Goal: Task Accomplishment & Management: Manage account settings

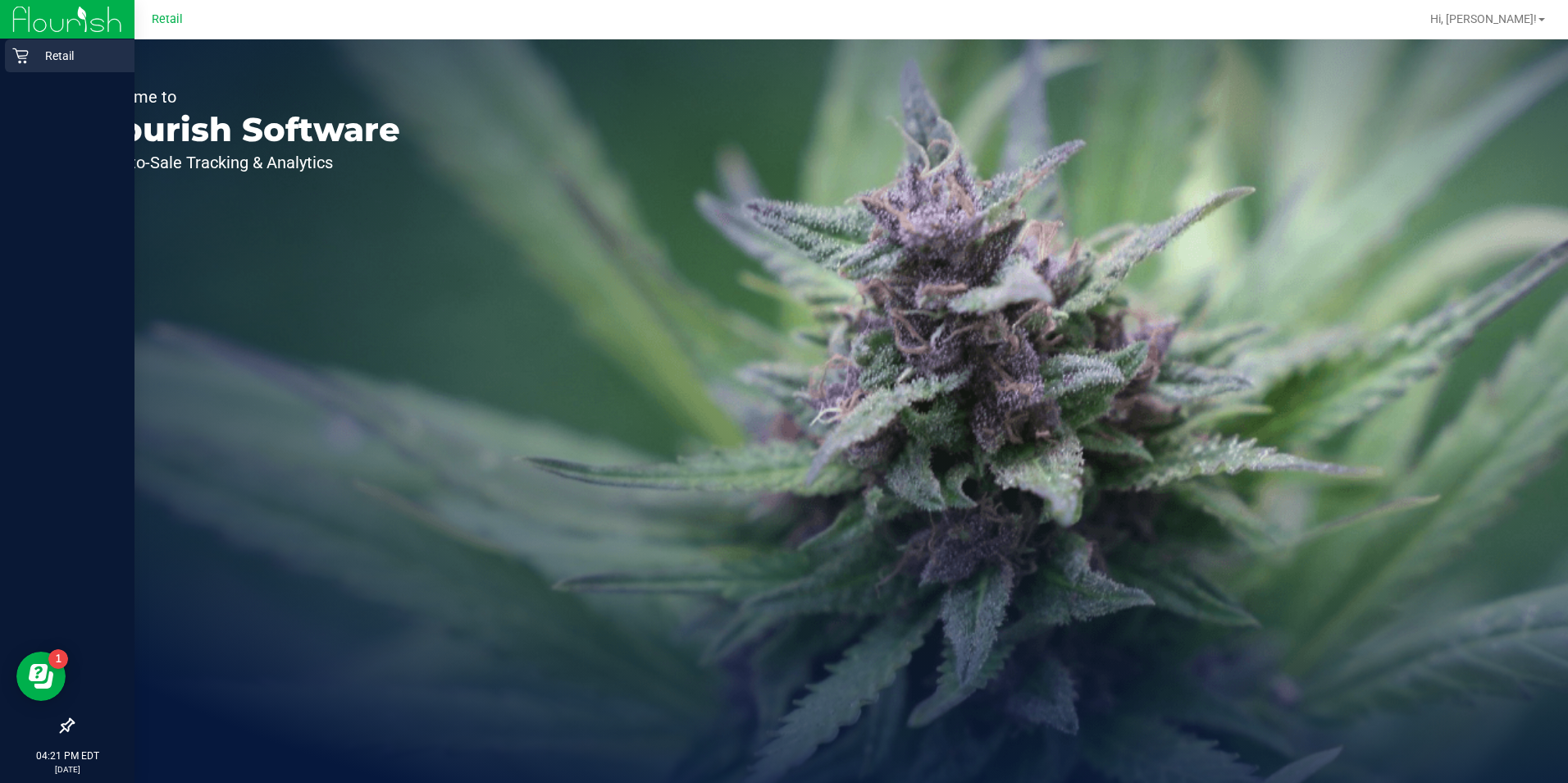
click at [24, 53] on icon at bounding box center [20, 55] width 16 height 16
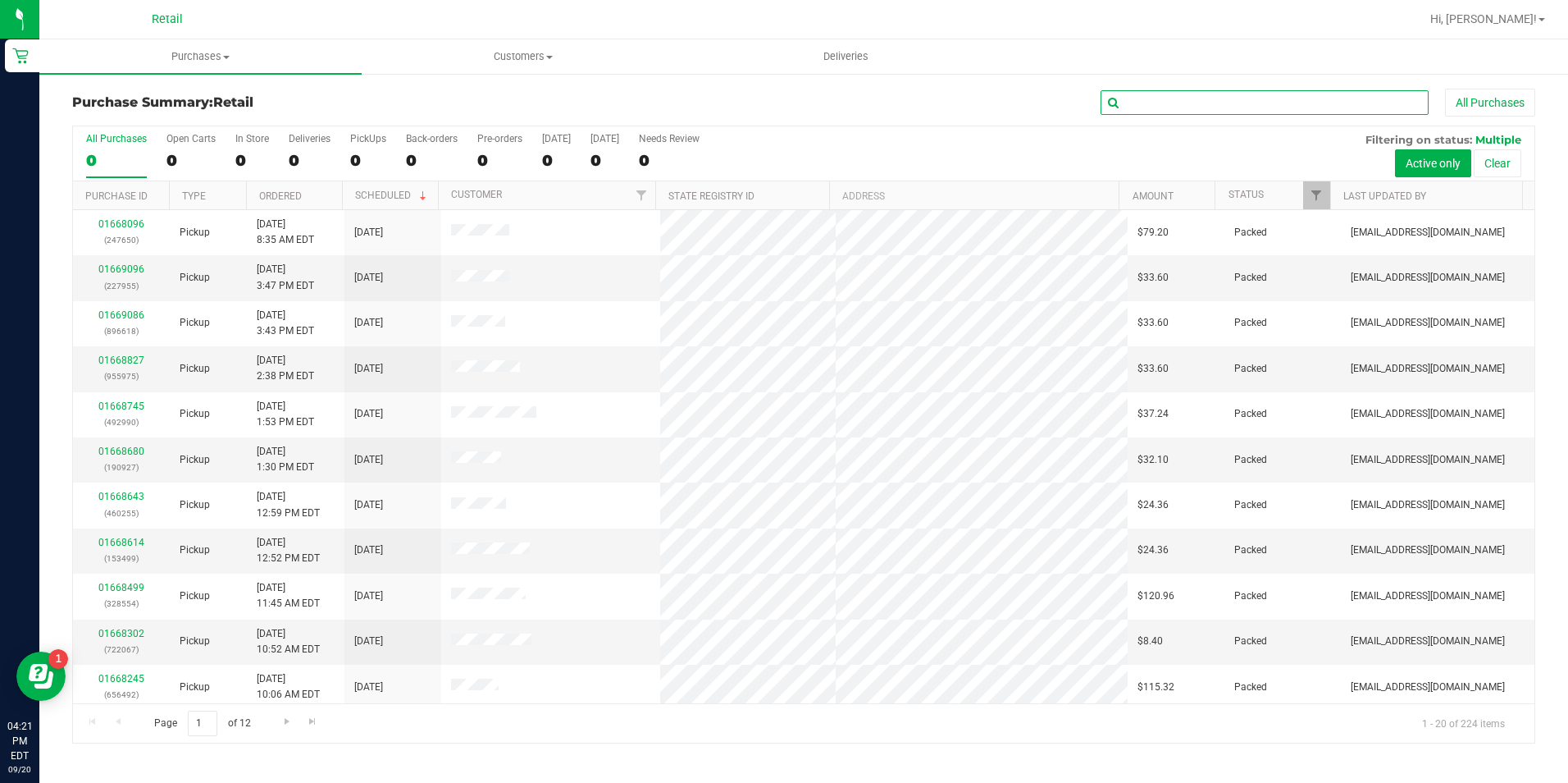
click at [1210, 101] on input "text" at bounding box center [1265, 102] width 328 height 24
click at [1185, 93] on input "text" at bounding box center [1265, 102] width 328 height 24
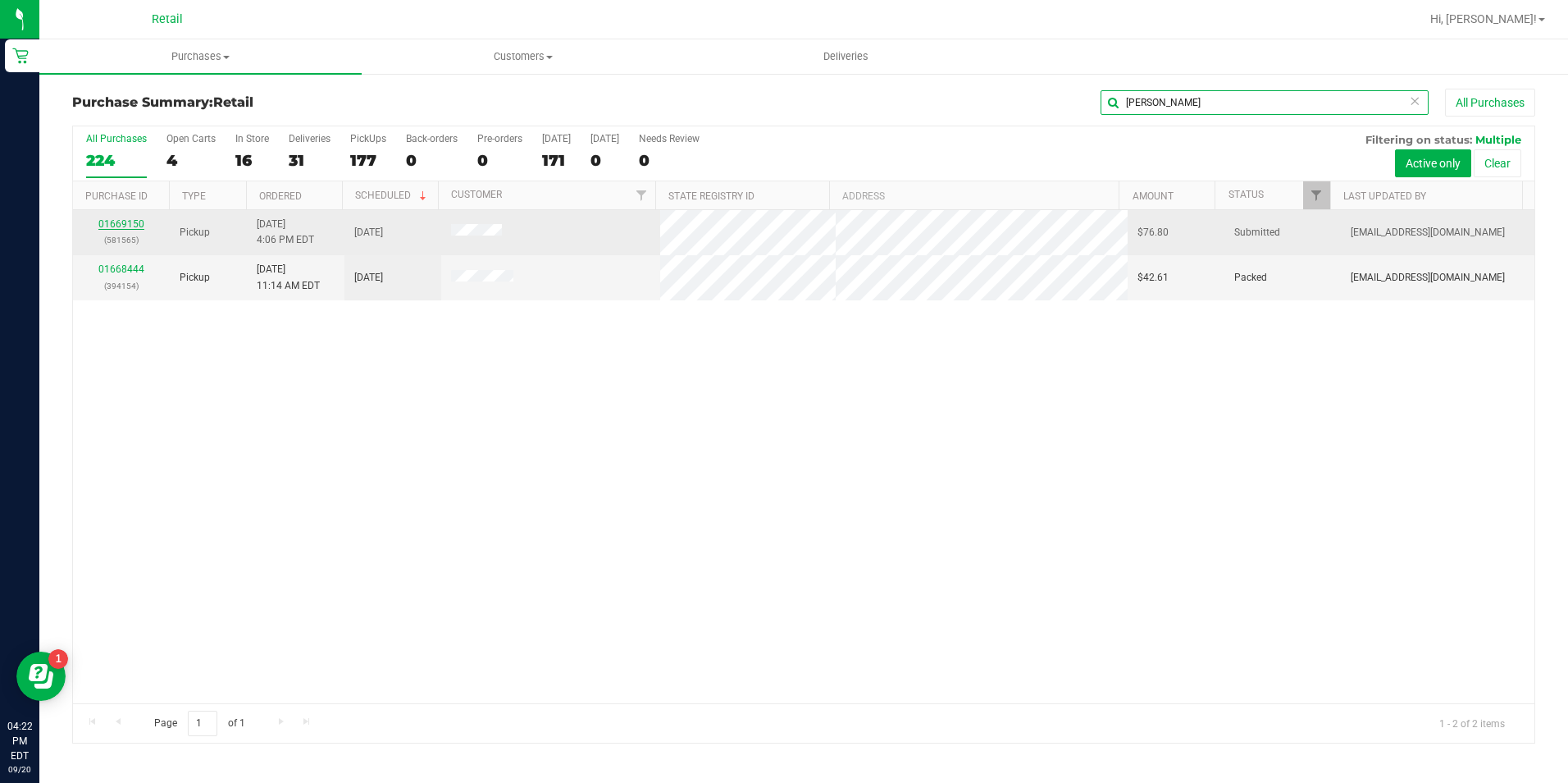
type input "sousa"
click at [134, 227] on link "01669150" at bounding box center [122, 224] width 46 height 12
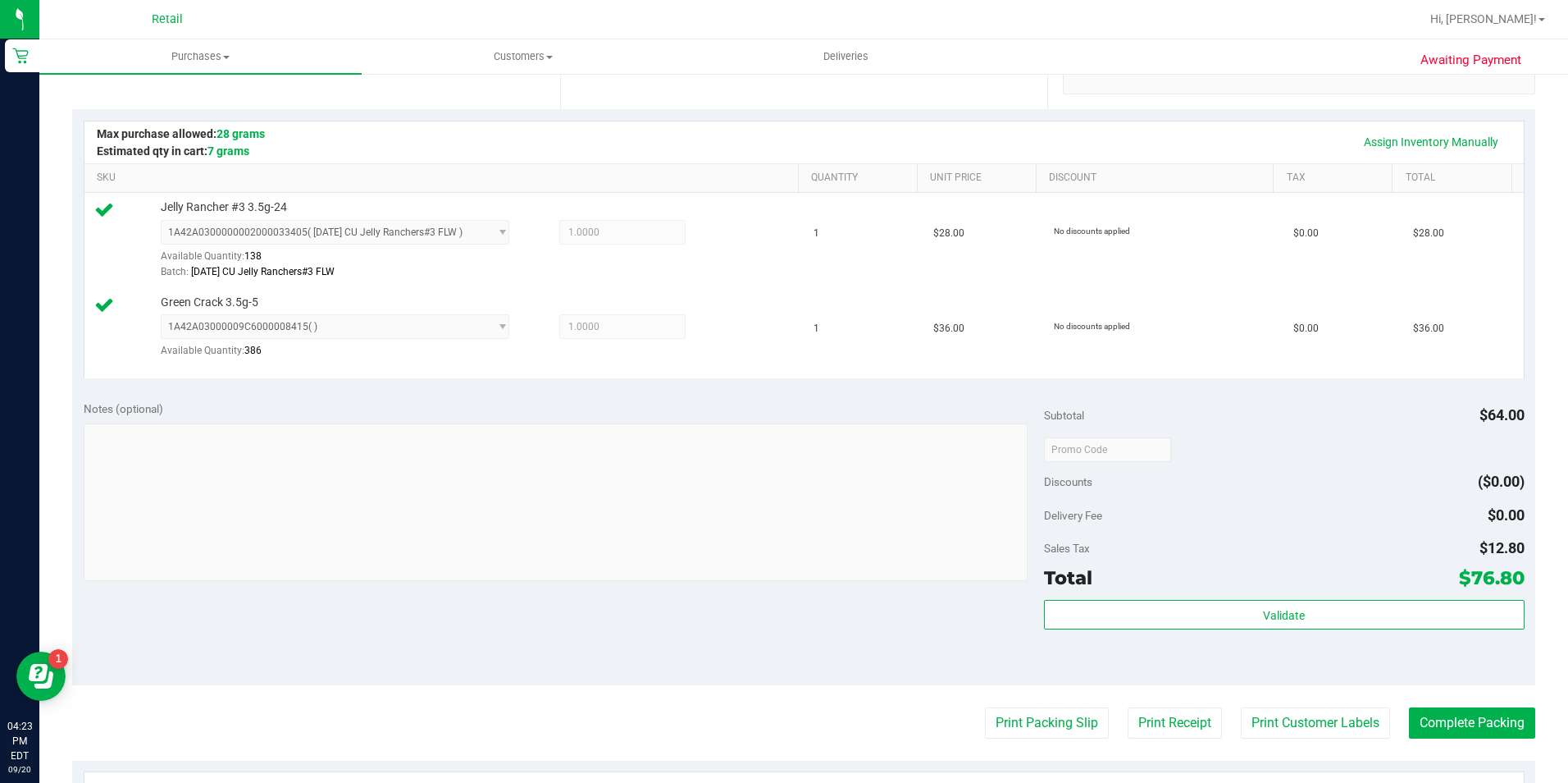
scroll to position [574, 0]
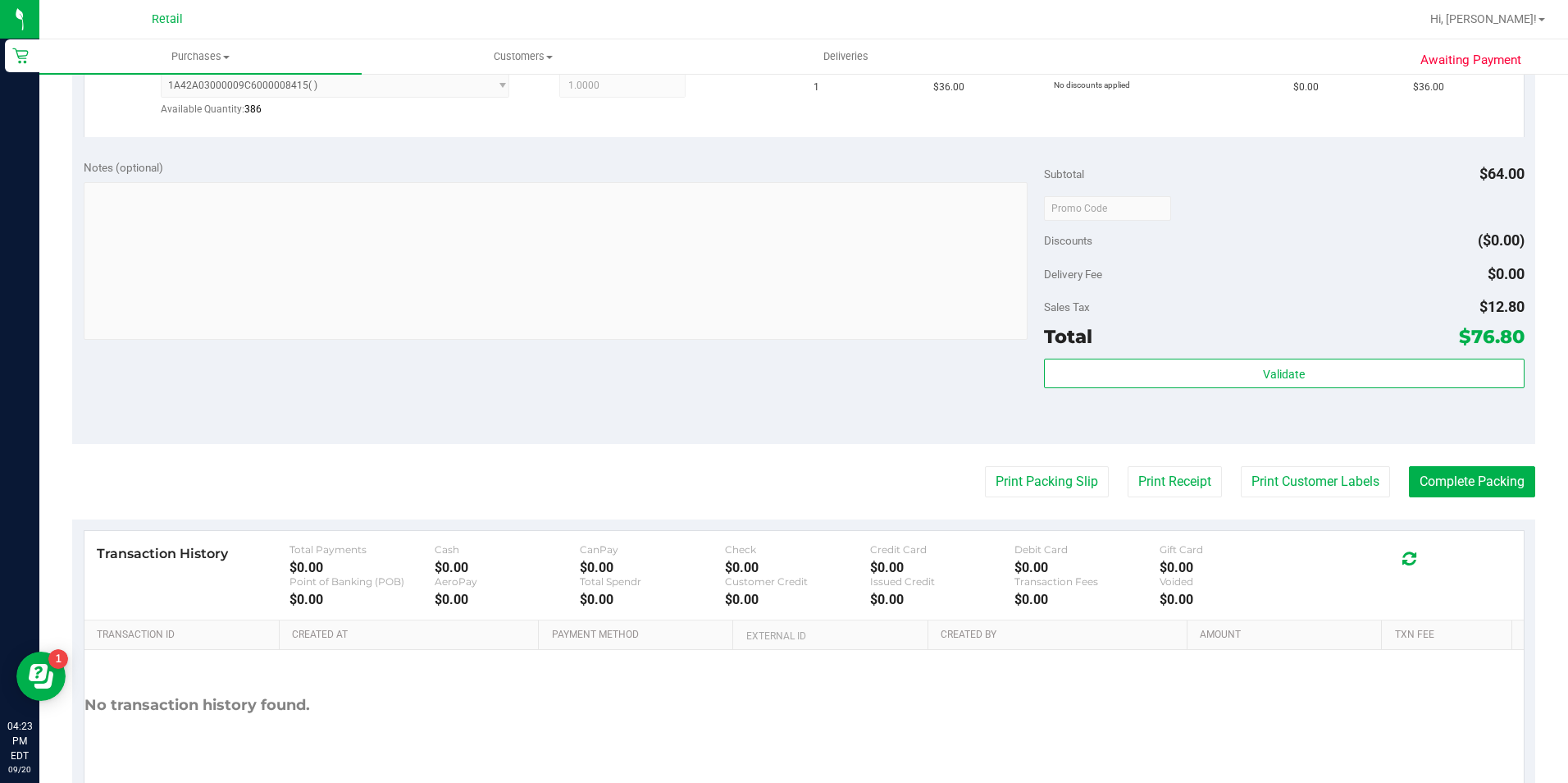
click at [1444, 459] on purchase-details "Back Edit Purchase Cancel Purchase View Profile # 01669150 Med | Rec METRC ID: …" at bounding box center [803, 170] width 1463 height 1312
click at [1453, 468] on button "Complete Packing" at bounding box center [1473, 481] width 127 height 31
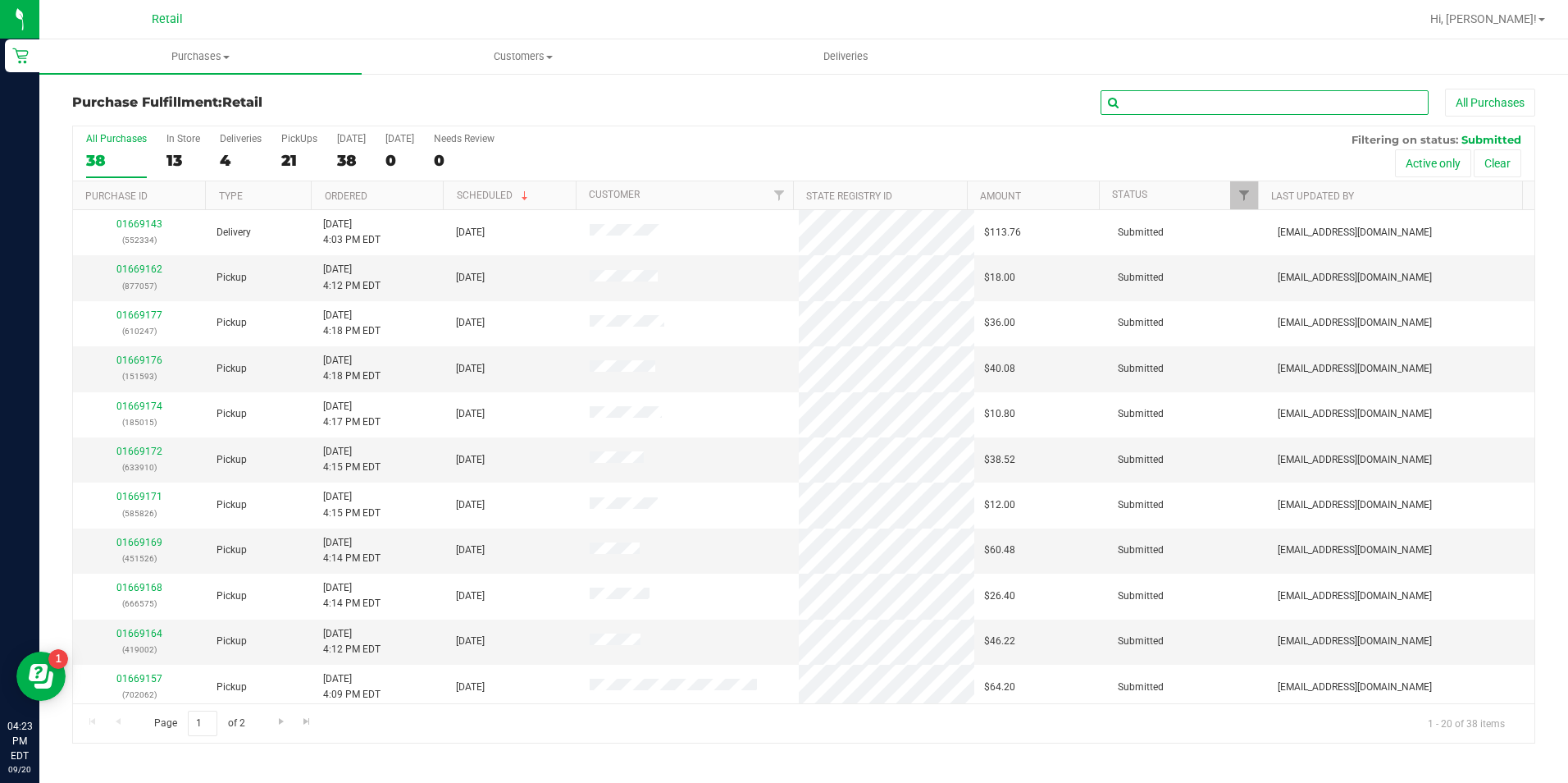
click at [1231, 110] on input "text" at bounding box center [1265, 102] width 328 height 24
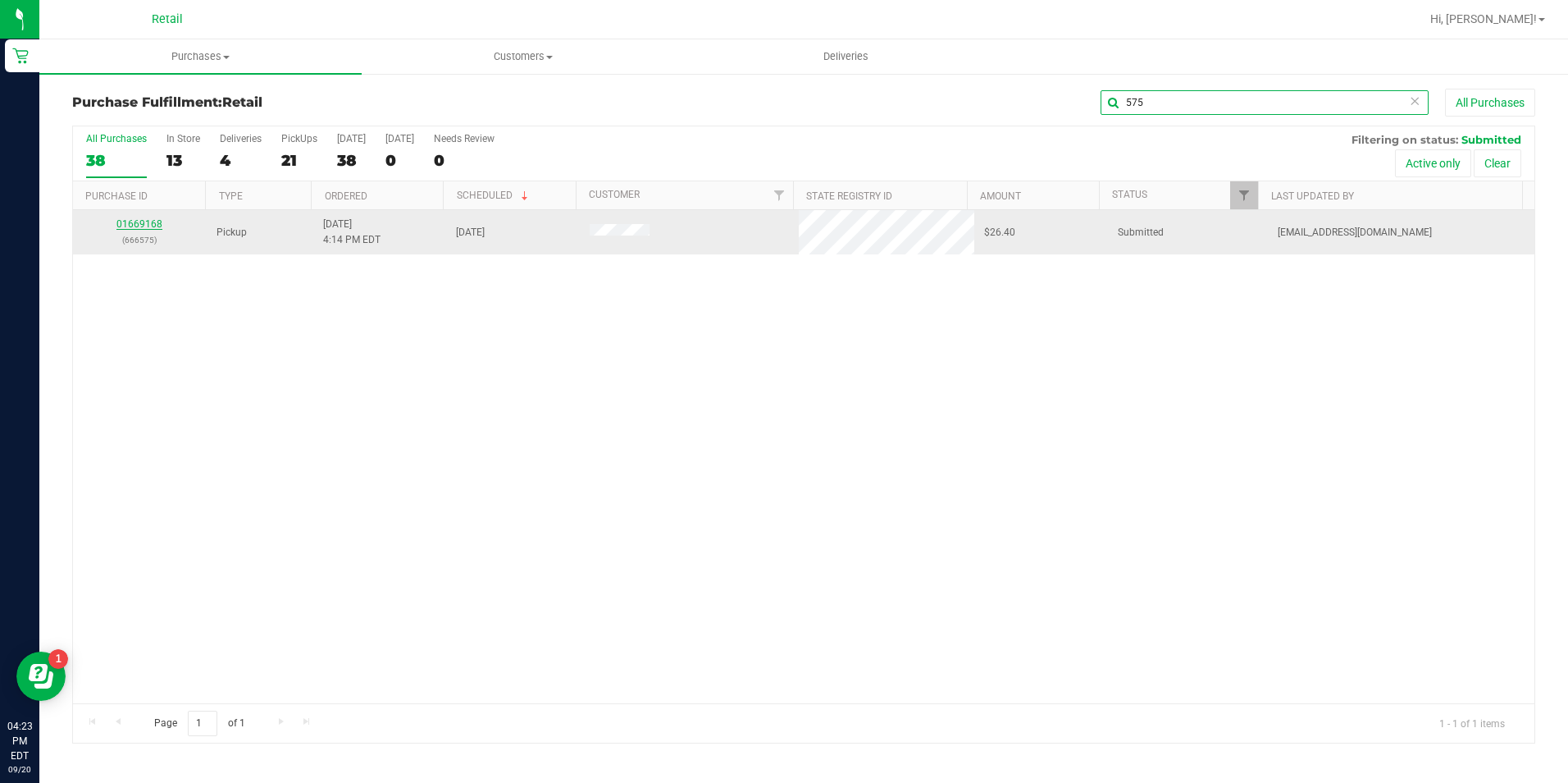
type input "575"
click at [136, 226] on link "01669168" at bounding box center [139, 224] width 46 height 12
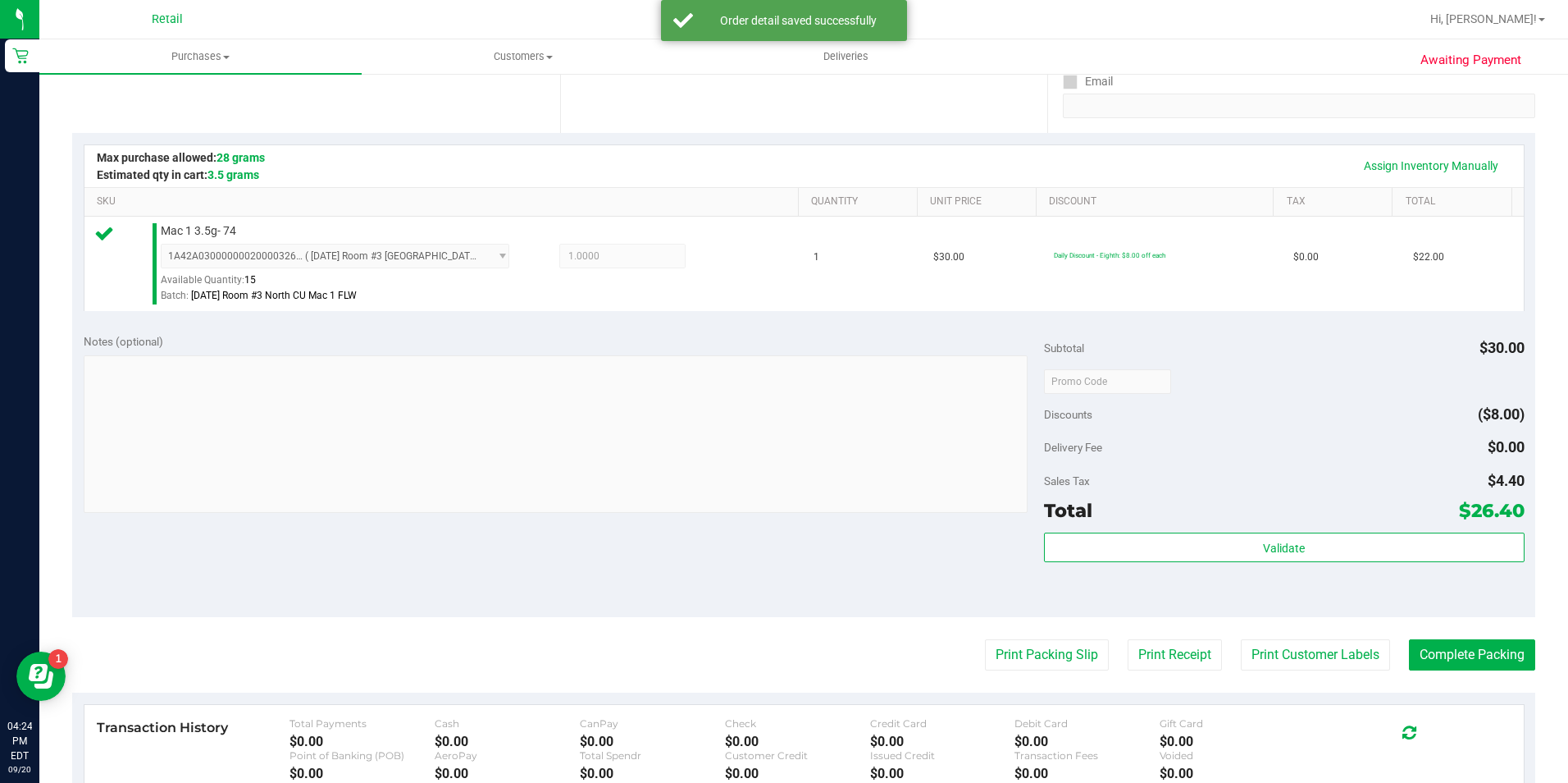
scroll to position [492, 0]
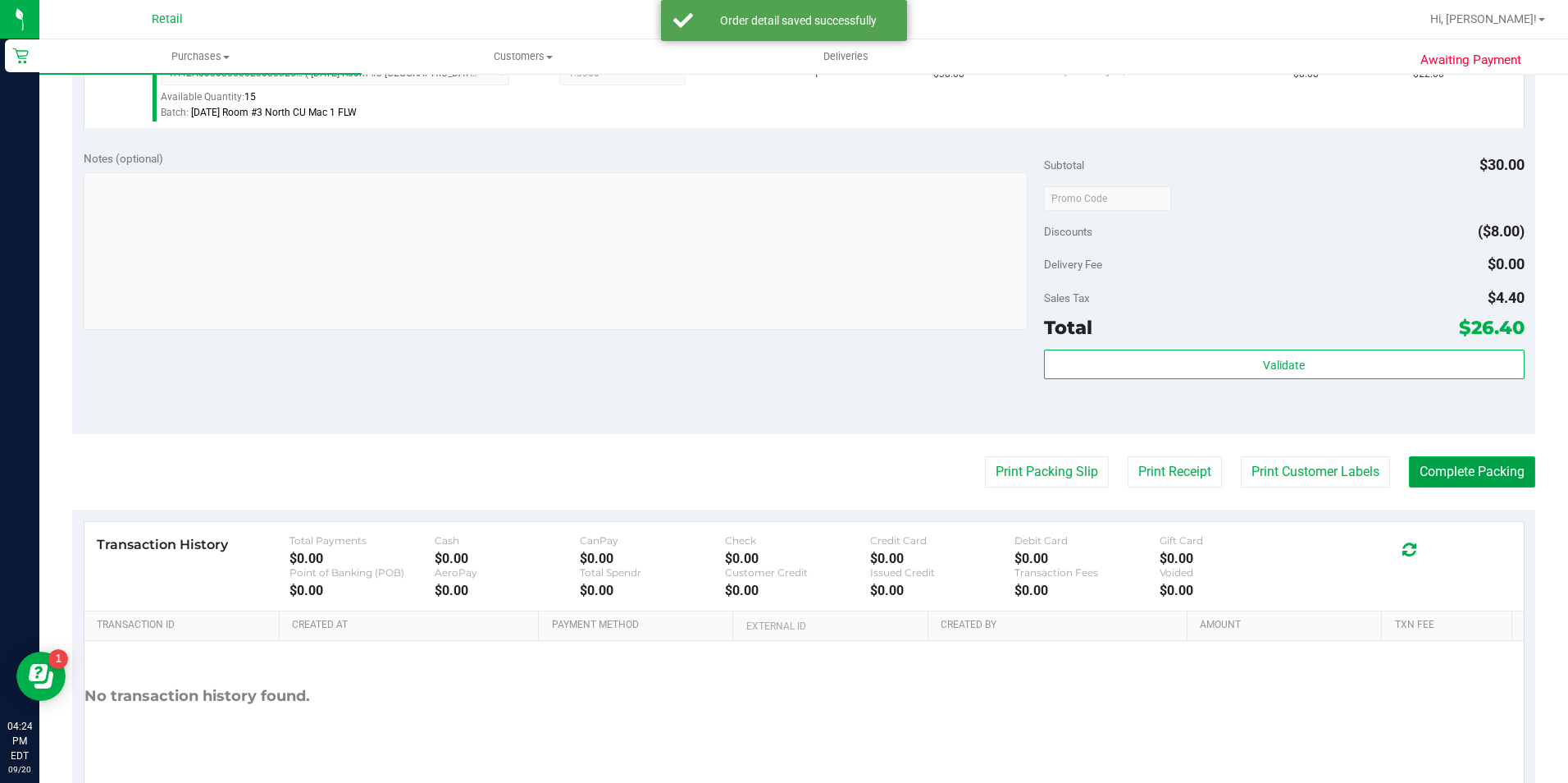
click at [1413, 462] on button "Complete Packing" at bounding box center [1473, 471] width 127 height 31
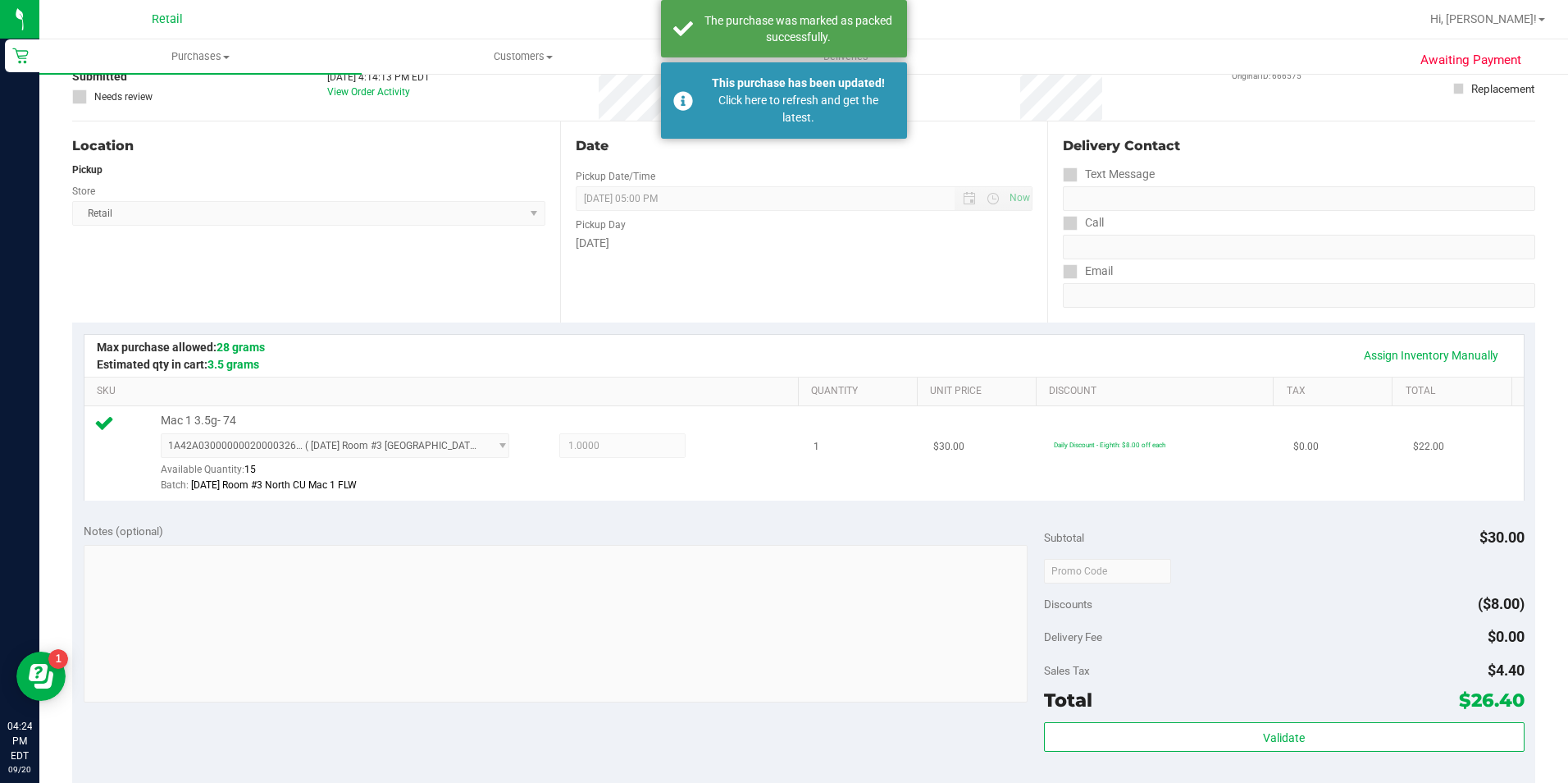
scroll to position [82, 0]
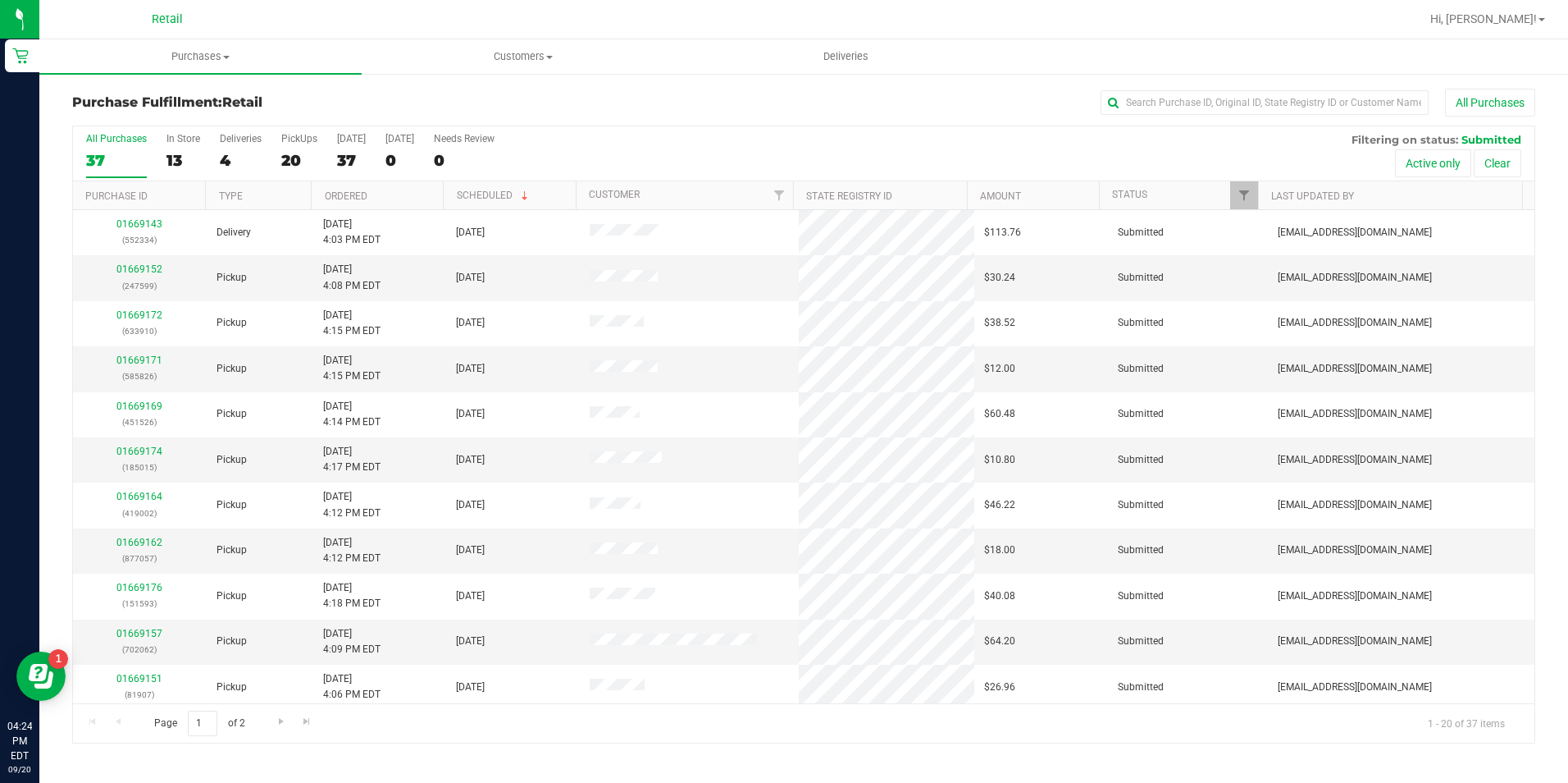
click at [1188, 84] on div "Purchase Fulfillment: Retail All Purchases All Purchases 37 In Store 13 Deliver…" at bounding box center [804, 416] width 1529 height 688
click at [1185, 97] on input "text" at bounding box center [1265, 102] width 328 height 24
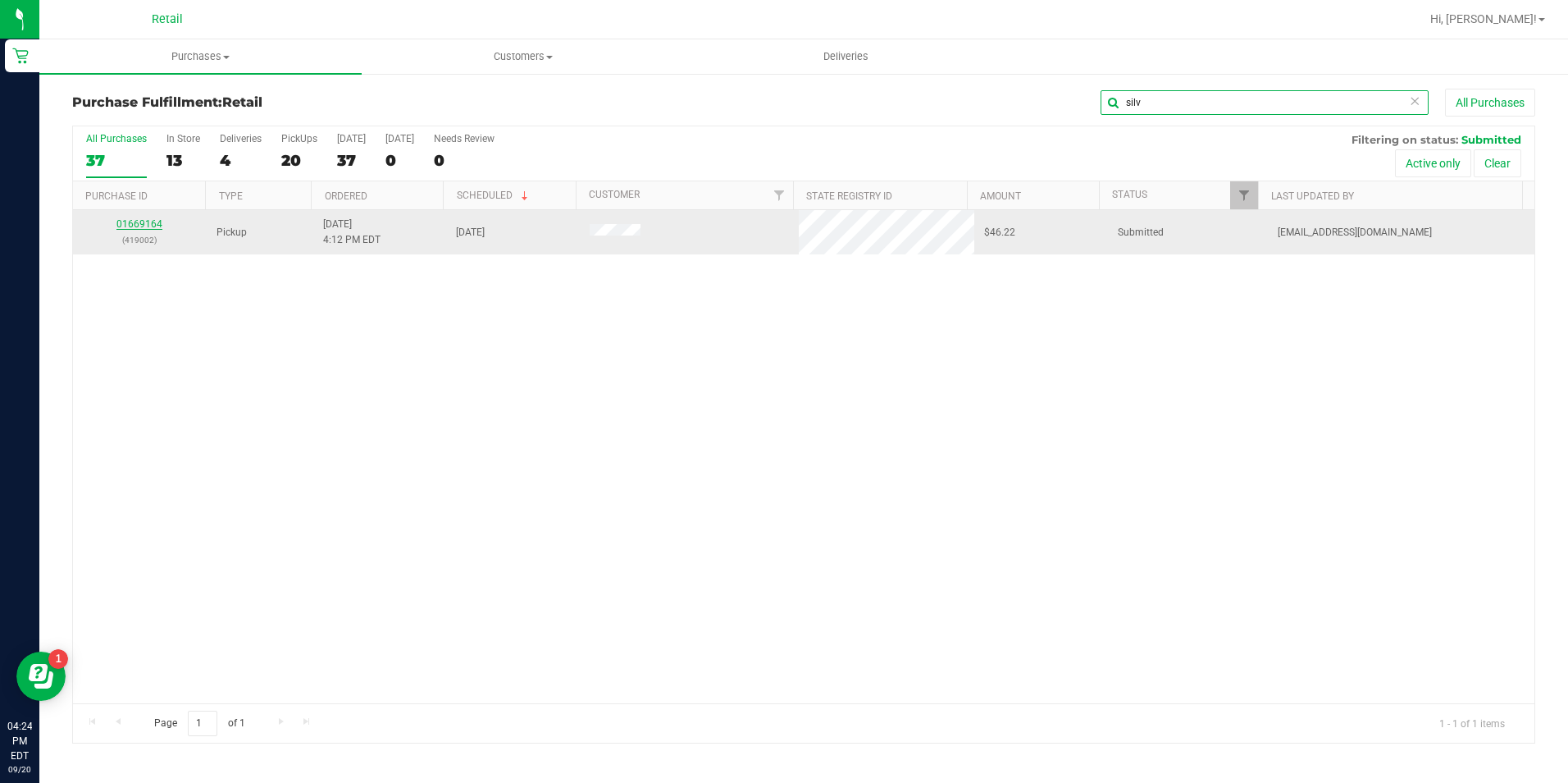
type input "silv"
click at [147, 221] on link "01669164" at bounding box center [139, 224] width 46 height 12
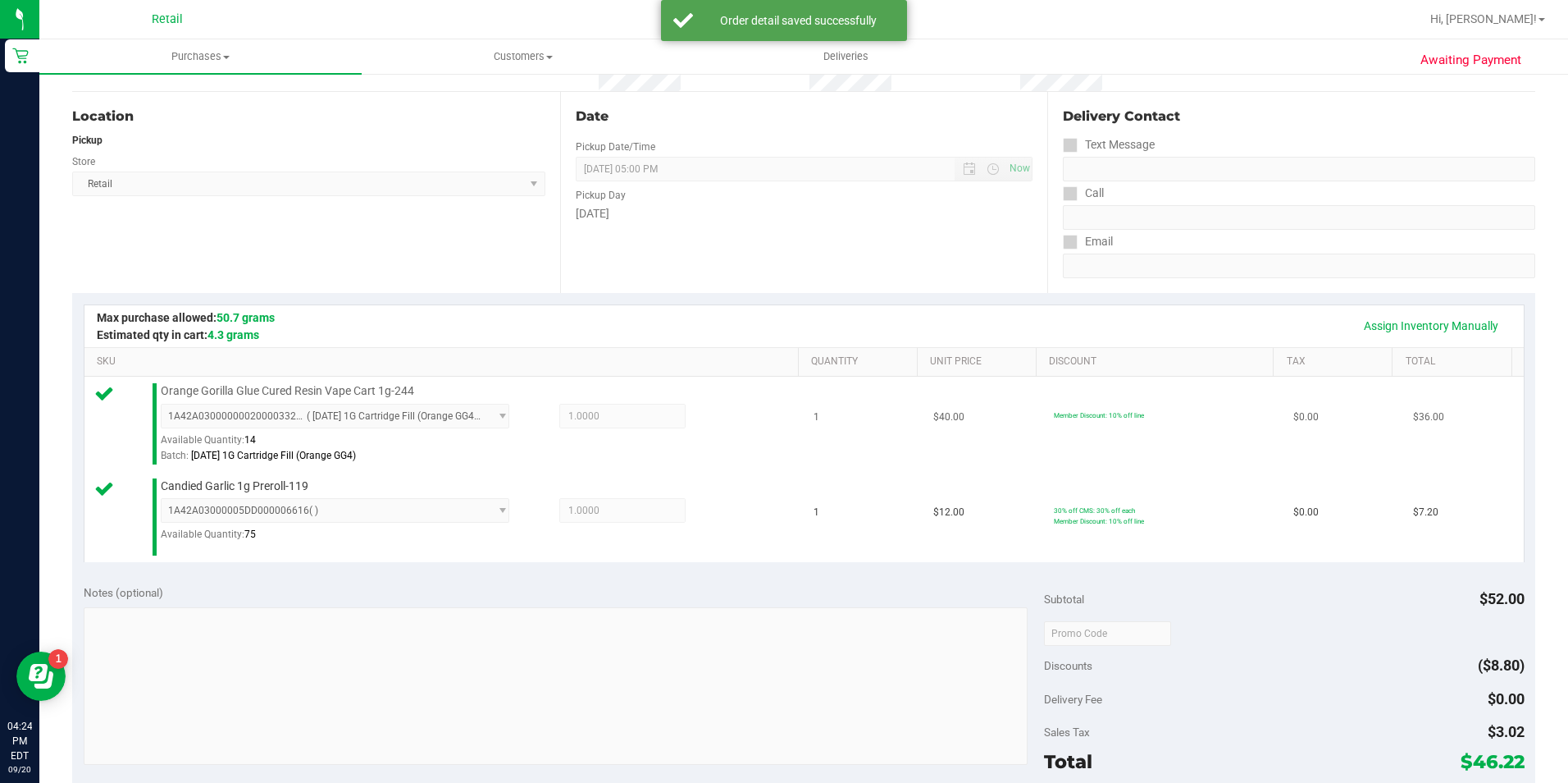
scroll to position [492, 0]
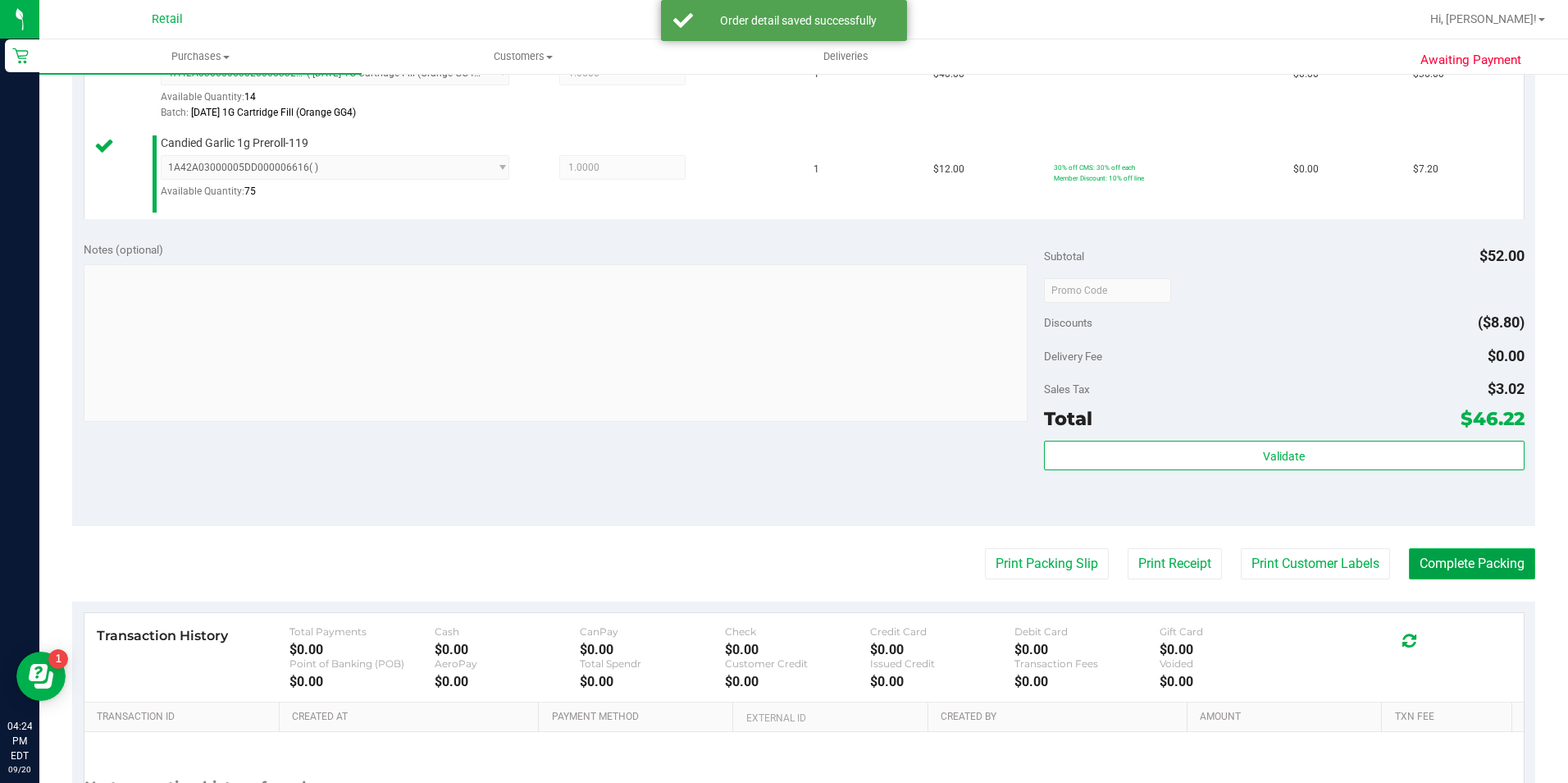
click at [1478, 558] on button "Complete Packing" at bounding box center [1473, 563] width 127 height 31
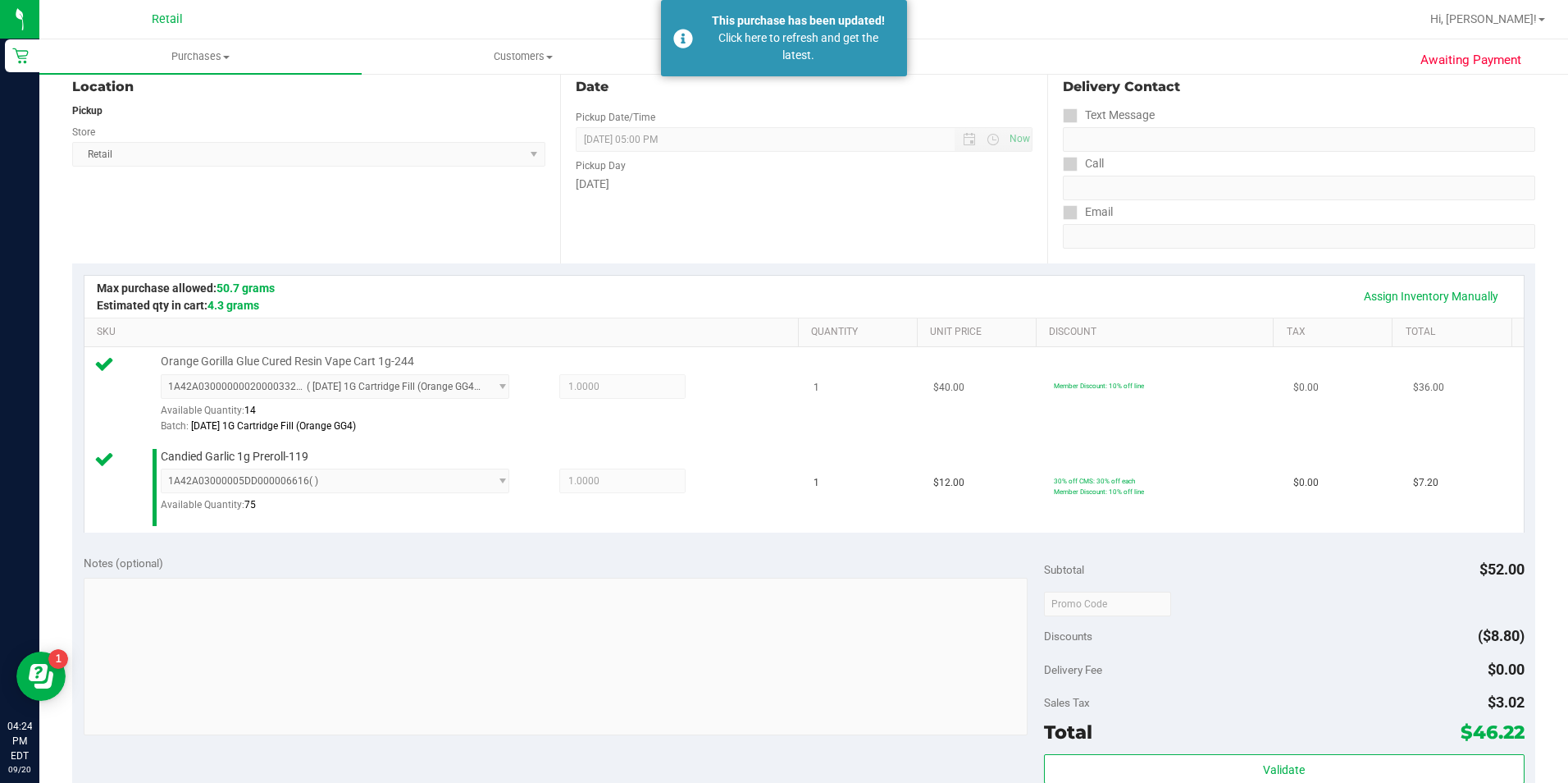
scroll to position [0, 0]
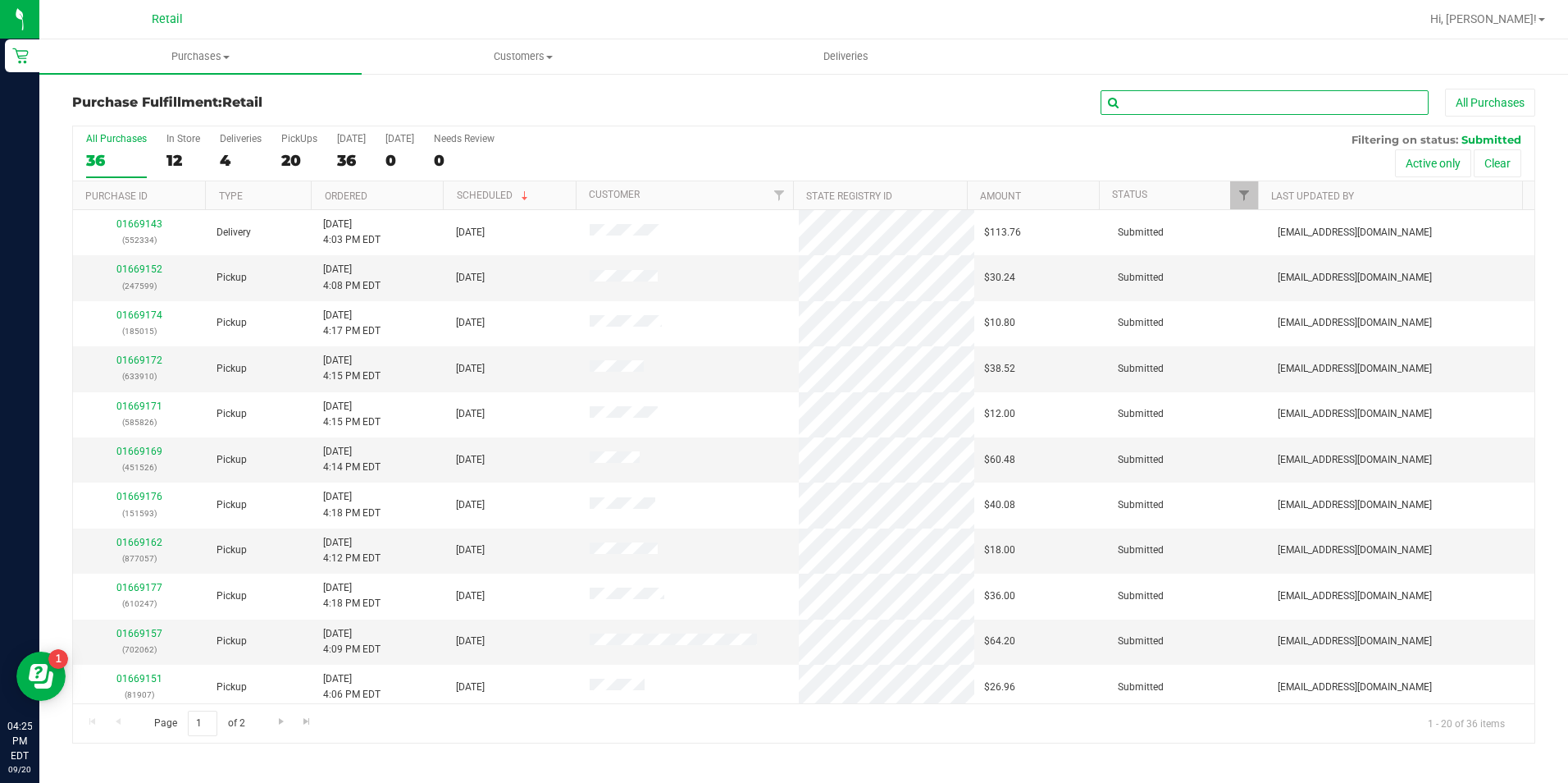
click at [1300, 110] on input "text" at bounding box center [1265, 102] width 328 height 24
click at [1204, 108] on input "text" at bounding box center [1265, 102] width 328 height 24
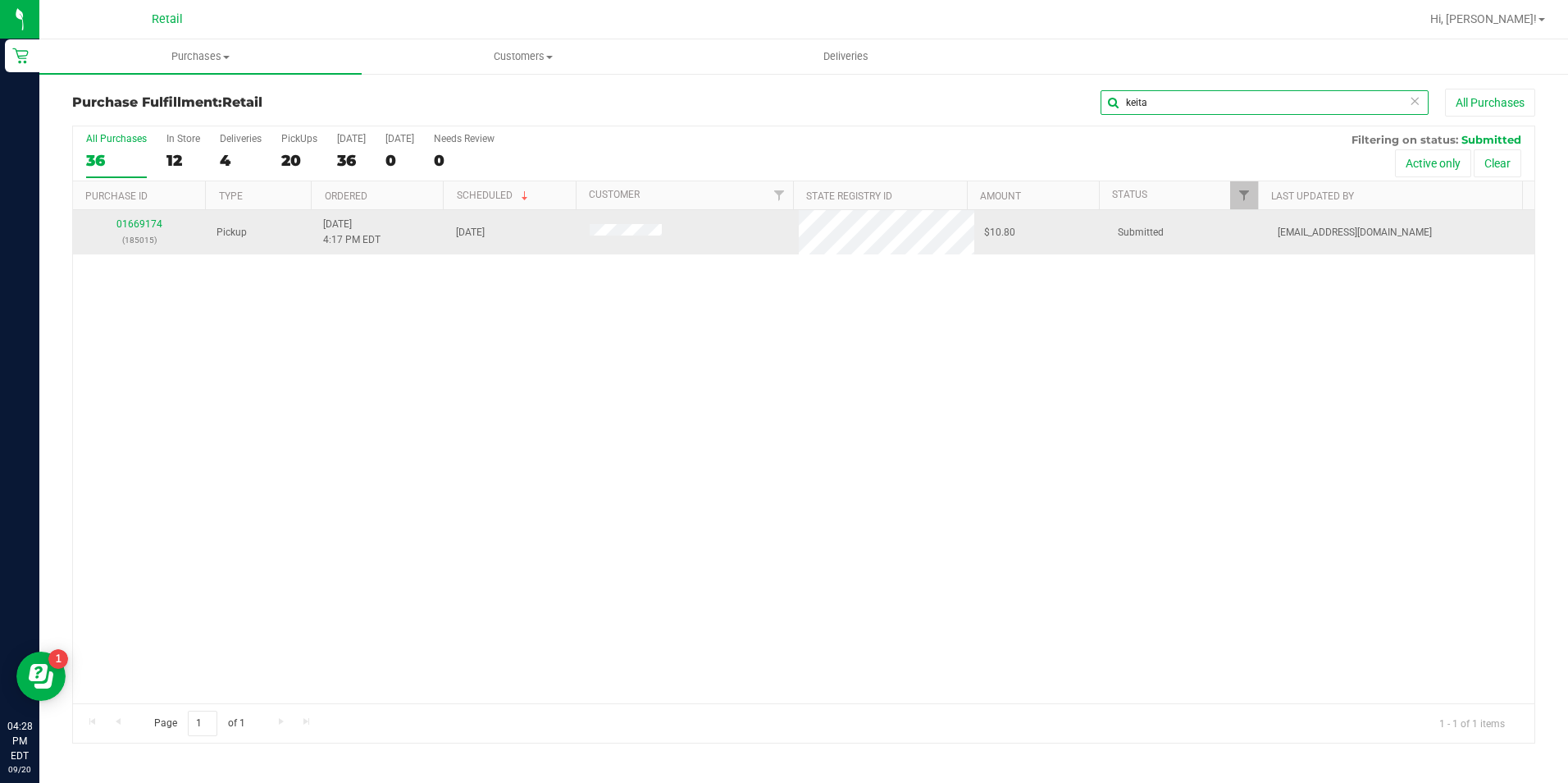
type input "keita"
click at [135, 231] on div "01669174 (185015)" at bounding box center [139, 231] width 114 height 31
drag, startPoint x: 135, startPoint y: 231, endPoint x: 128, endPoint y: 224, distance: 9.9
click at [128, 224] on link "01669174" at bounding box center [139, 224] width 46 height 12
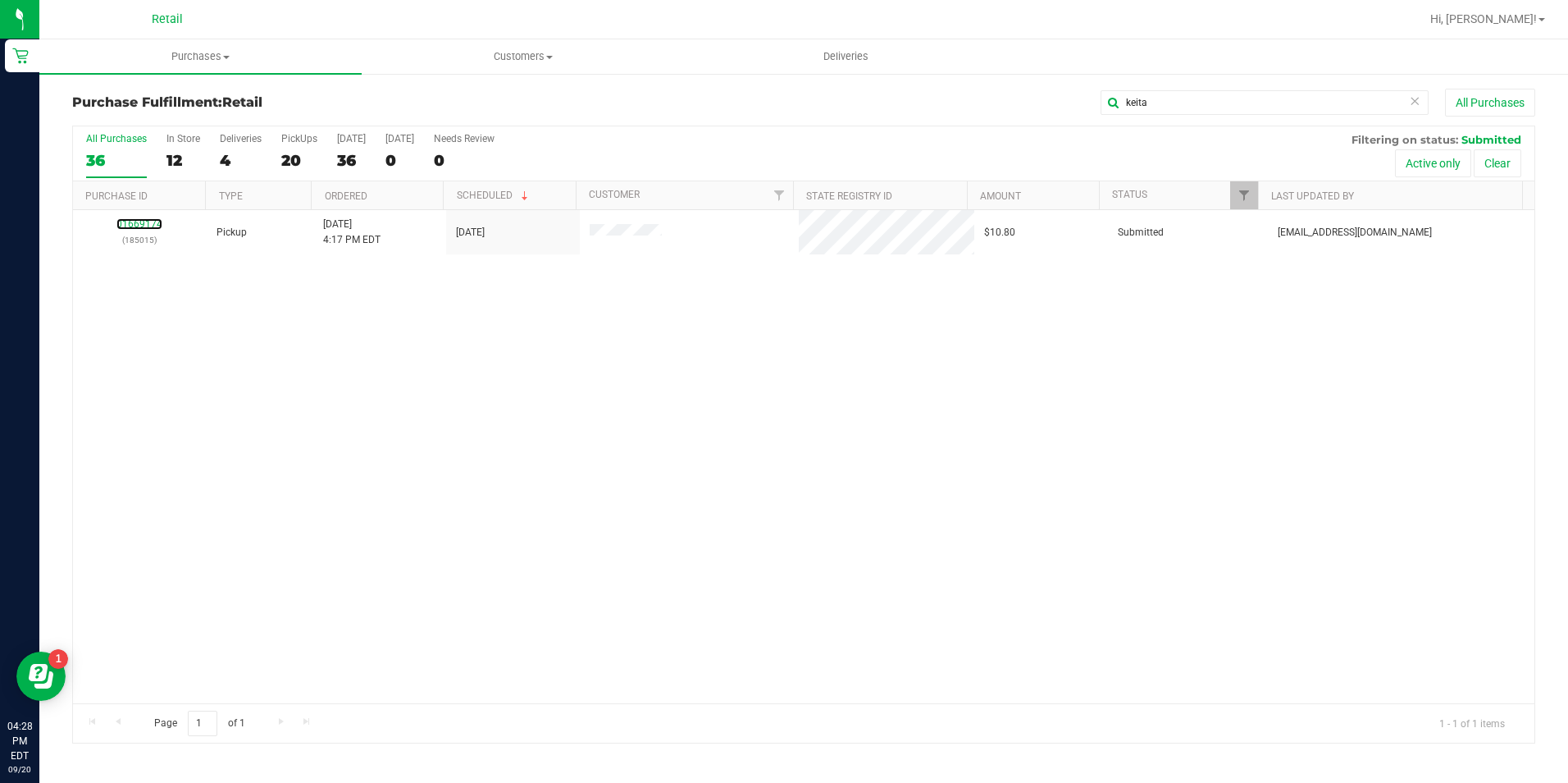
click at [128, 224] on link "01669174" at bounding box center [139, 224] width 46 height 12
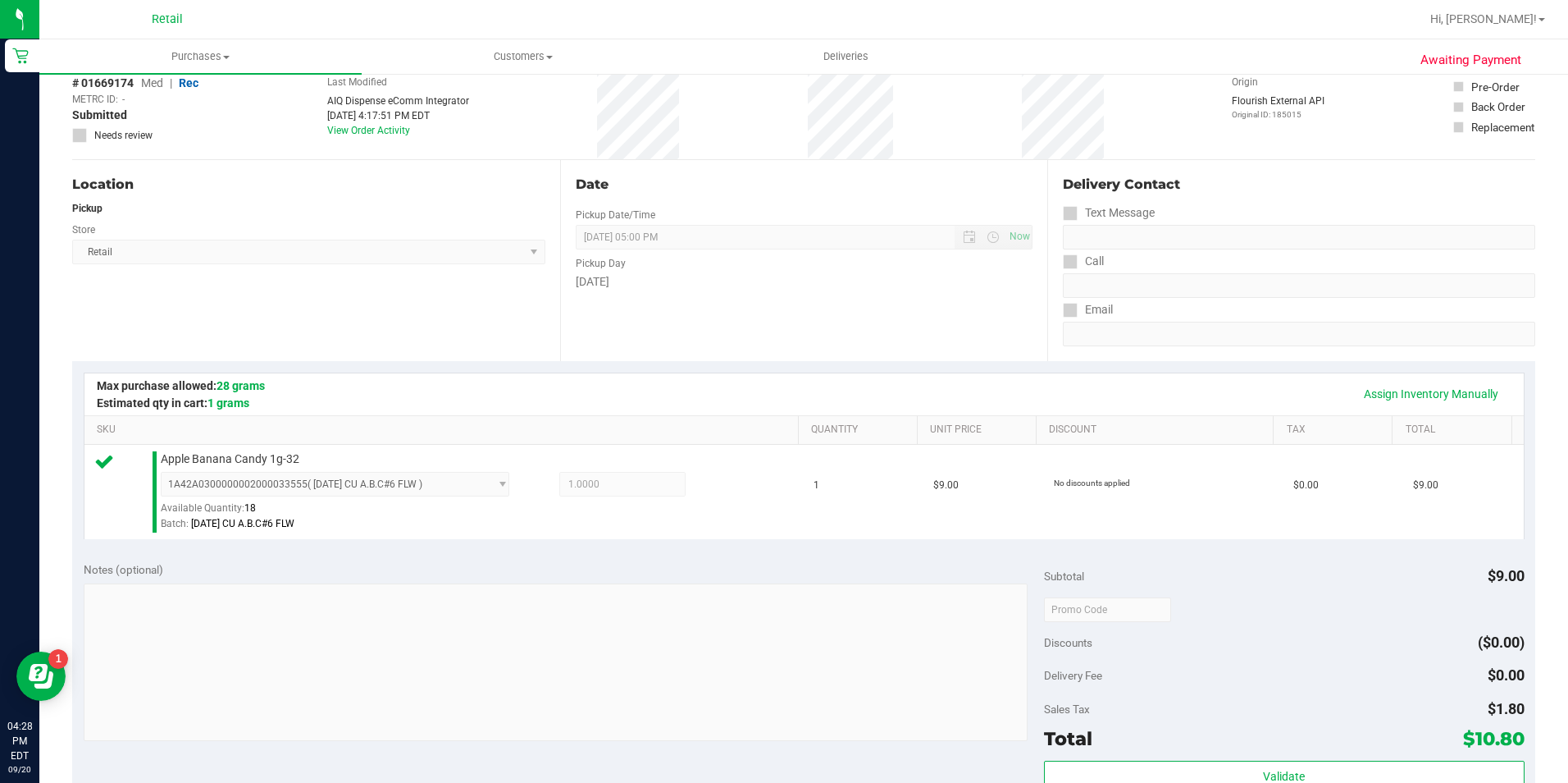
scroll to position [411, 0]
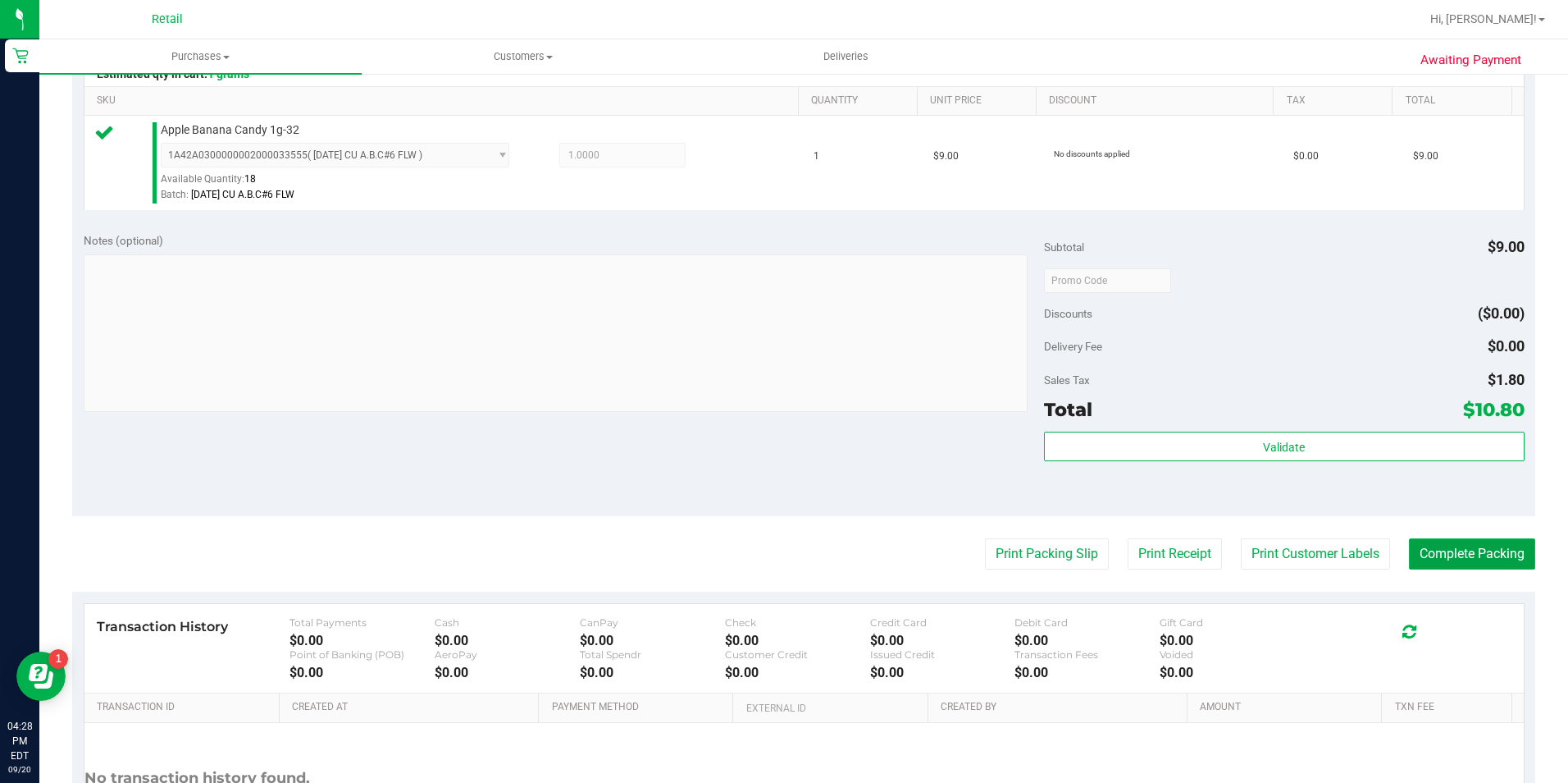
click at [1478, 560] on button "Complete Packing" at bounding box center [1473, 553] width 127 height 31
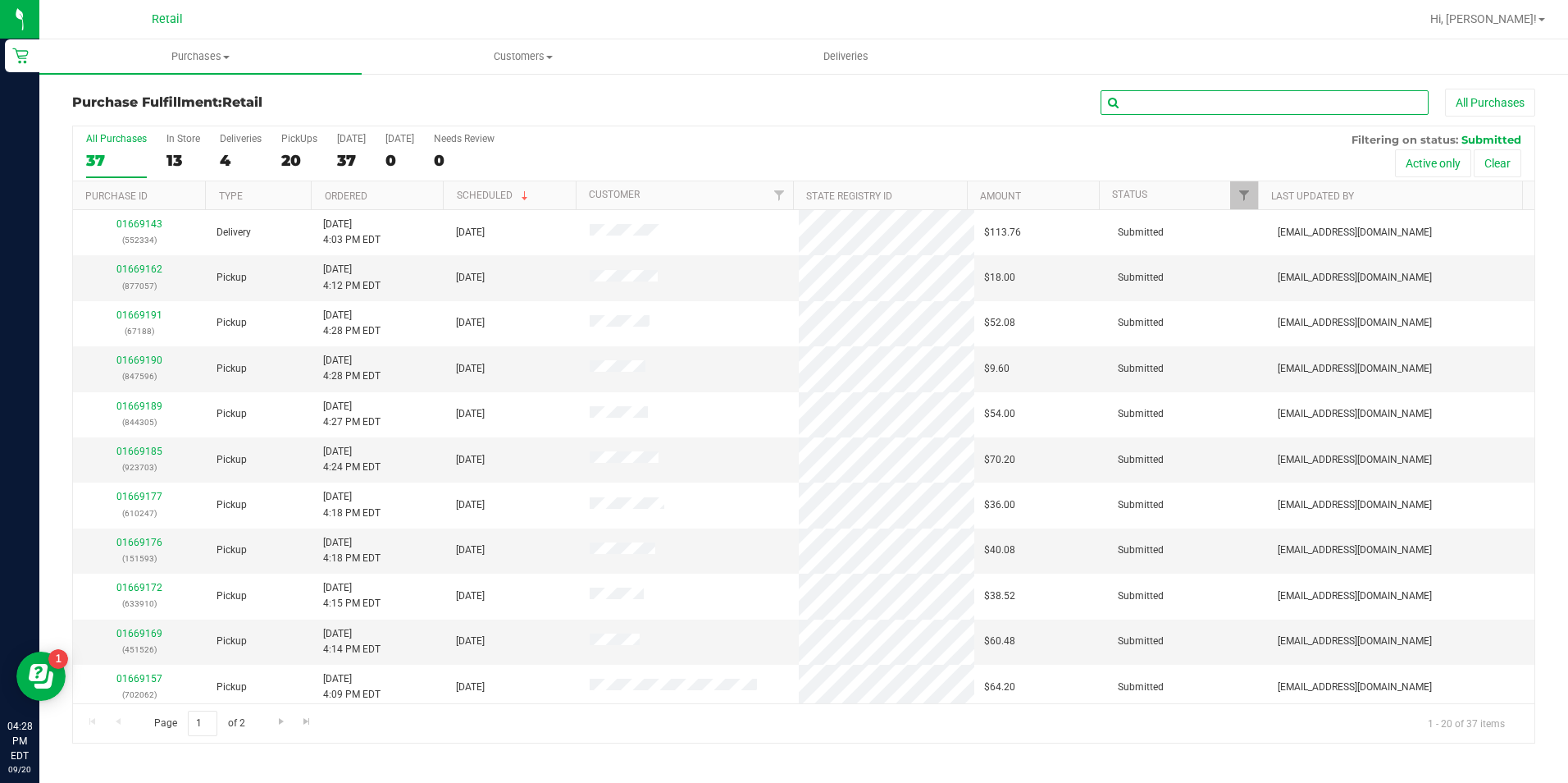
click at [1177, 95] on input "text" at bounding box center [1265, 102] width 328 height 24
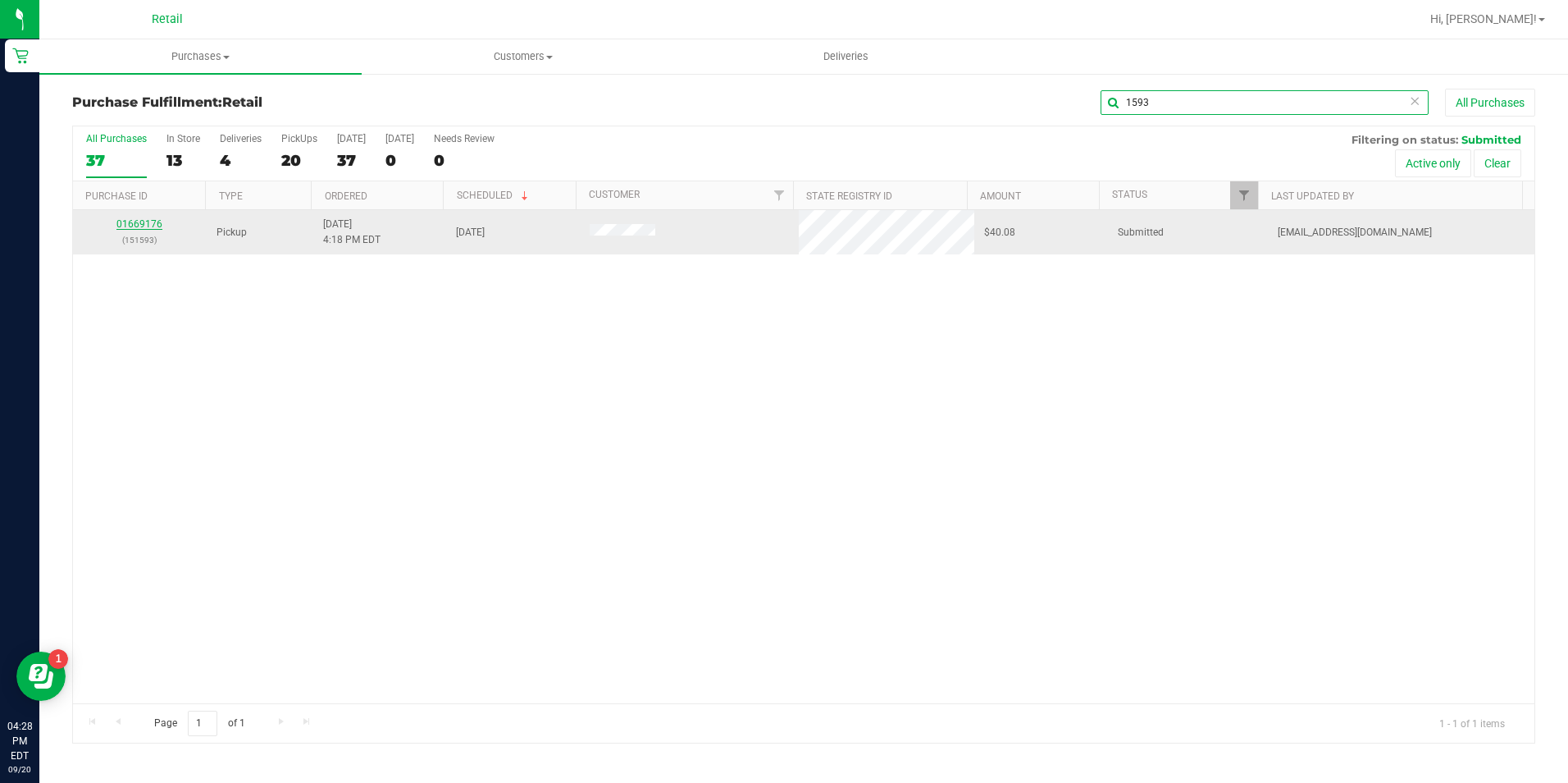
type input "1593"
click at [136, 228] on link "01669176" at bounding box center [139, 224] width 46 height 12
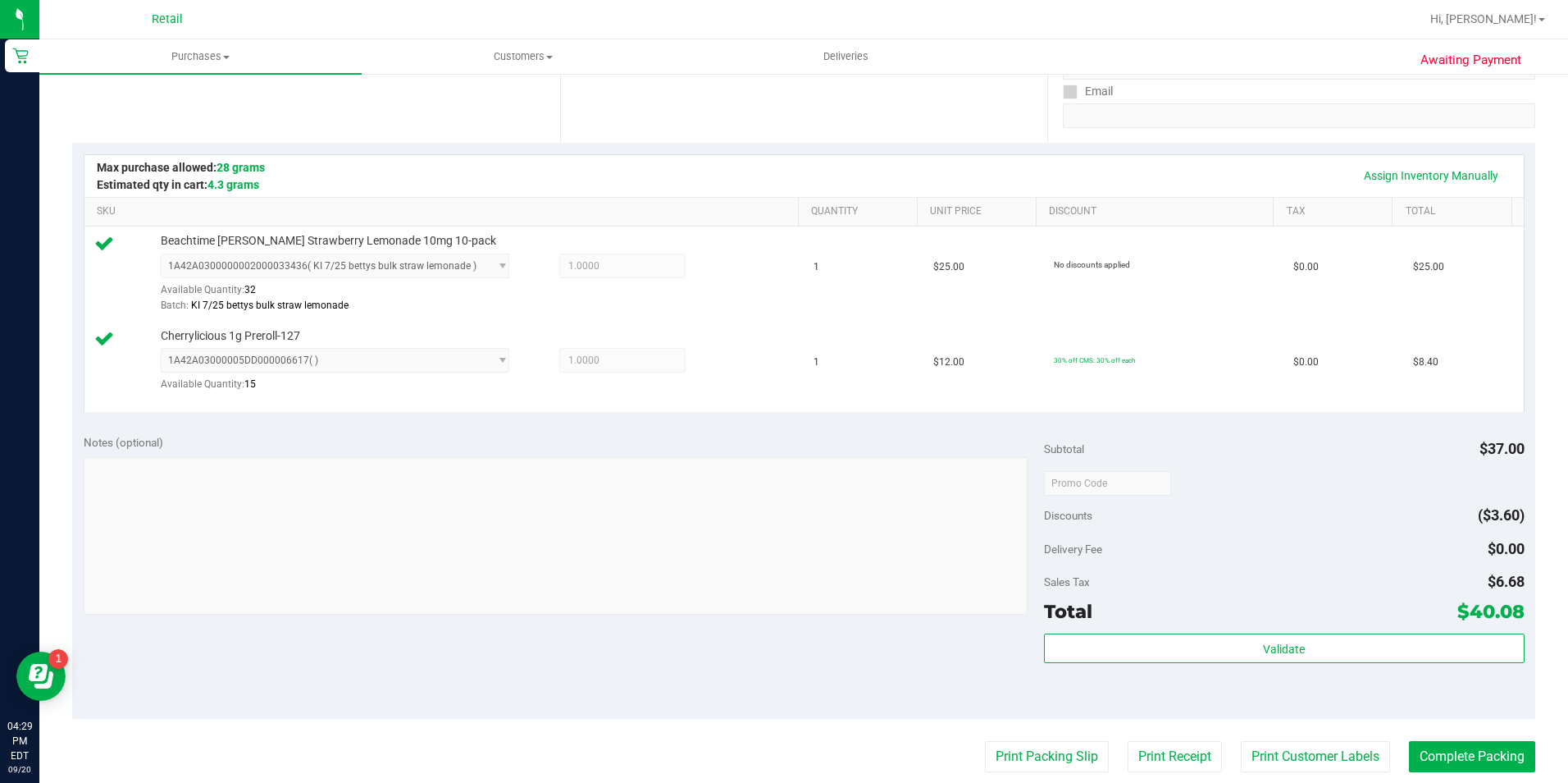
scroll to position [329, 0]
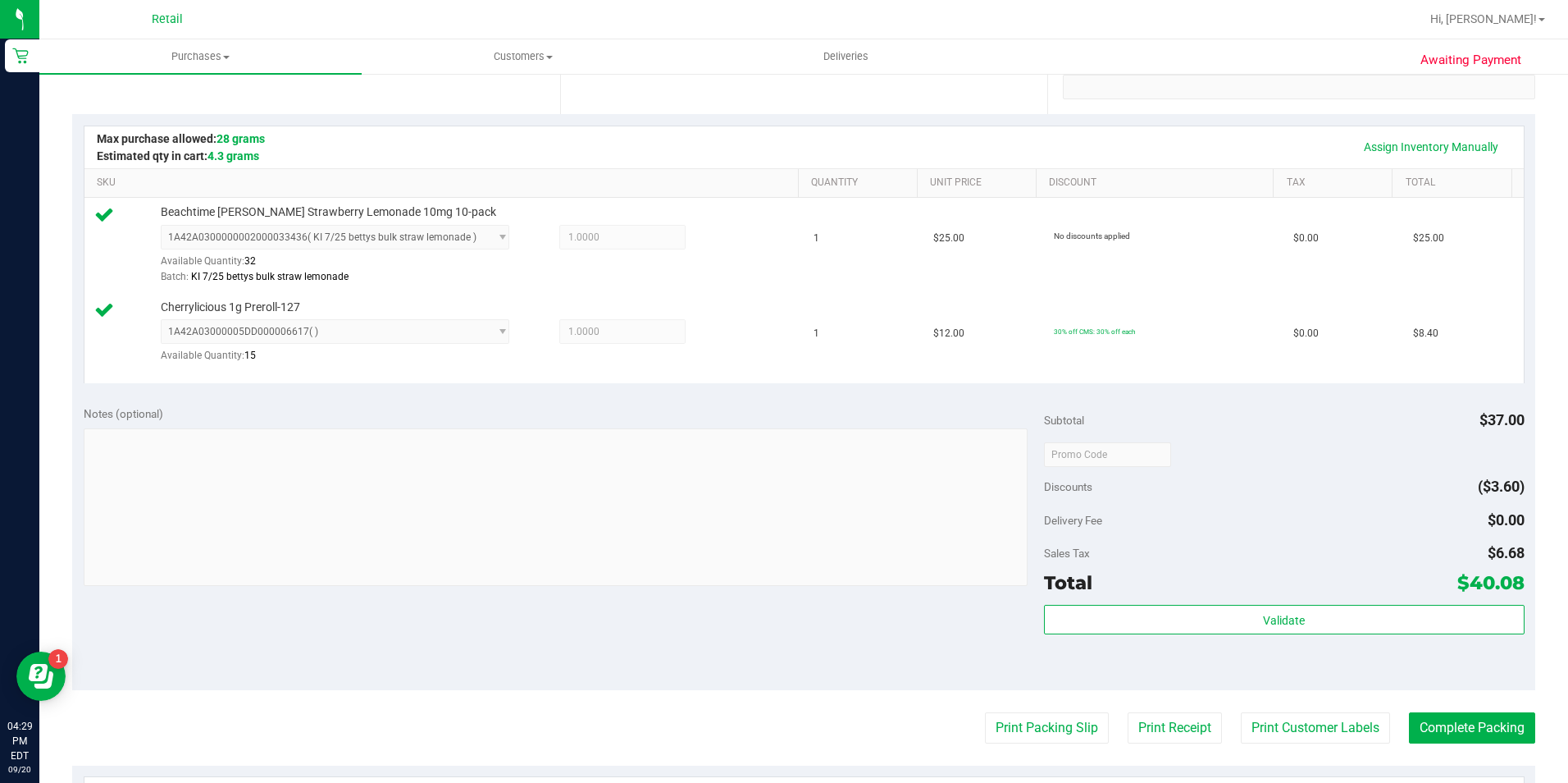
click at [1527, 737] on div "Awaiting Payment Back Edit Purchase Cancel Purchase View Profile # 01669176 Med…" at bounding box center [804, 425] width 1529 height 1362
click at [1495, 726] on button "Complete Packing" at bounding box center [1473, 727] width 127 height 31
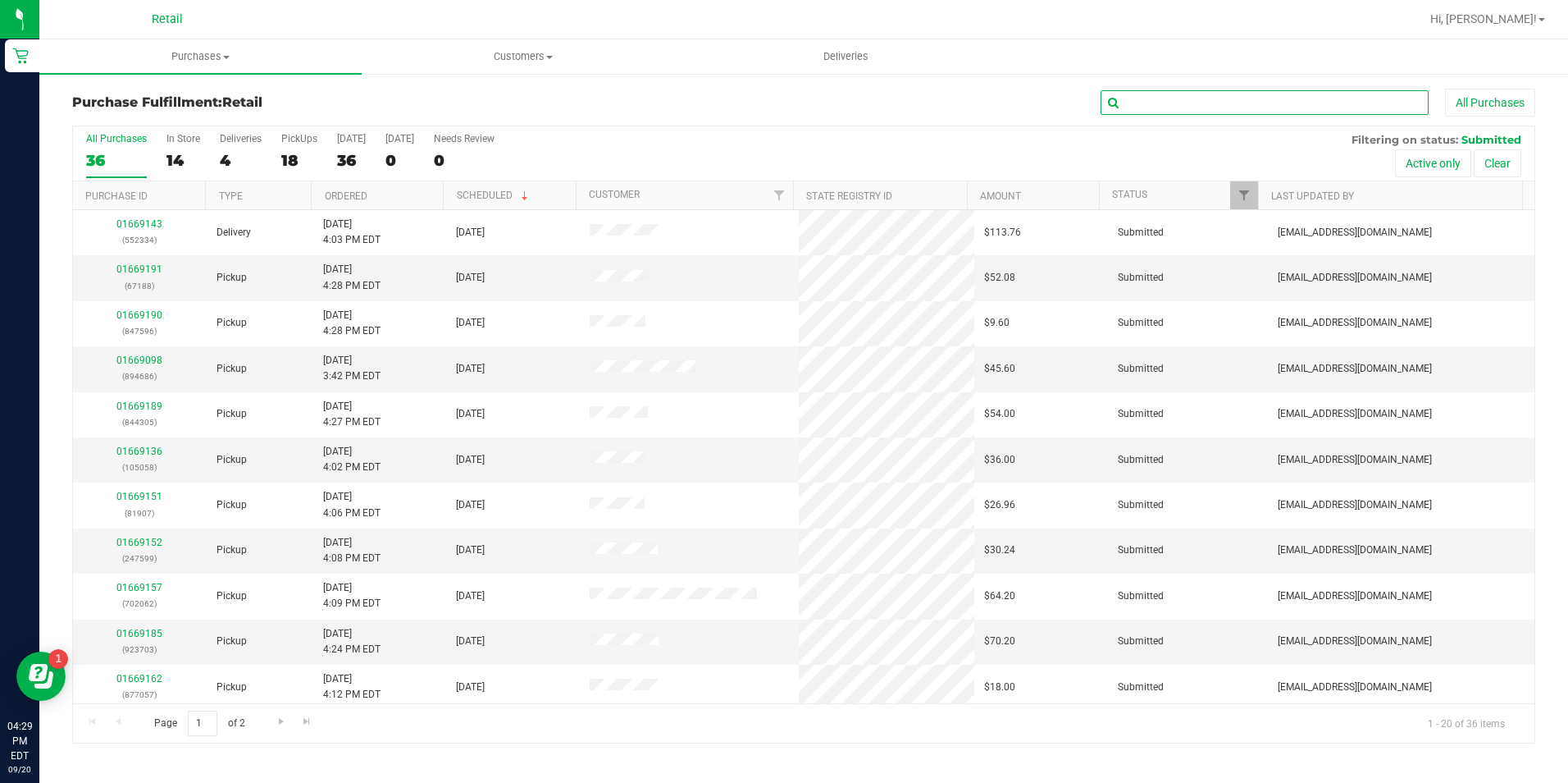
click at [1205, 101] on input "text" at bounding box center [1265, 102] width 328 height 24
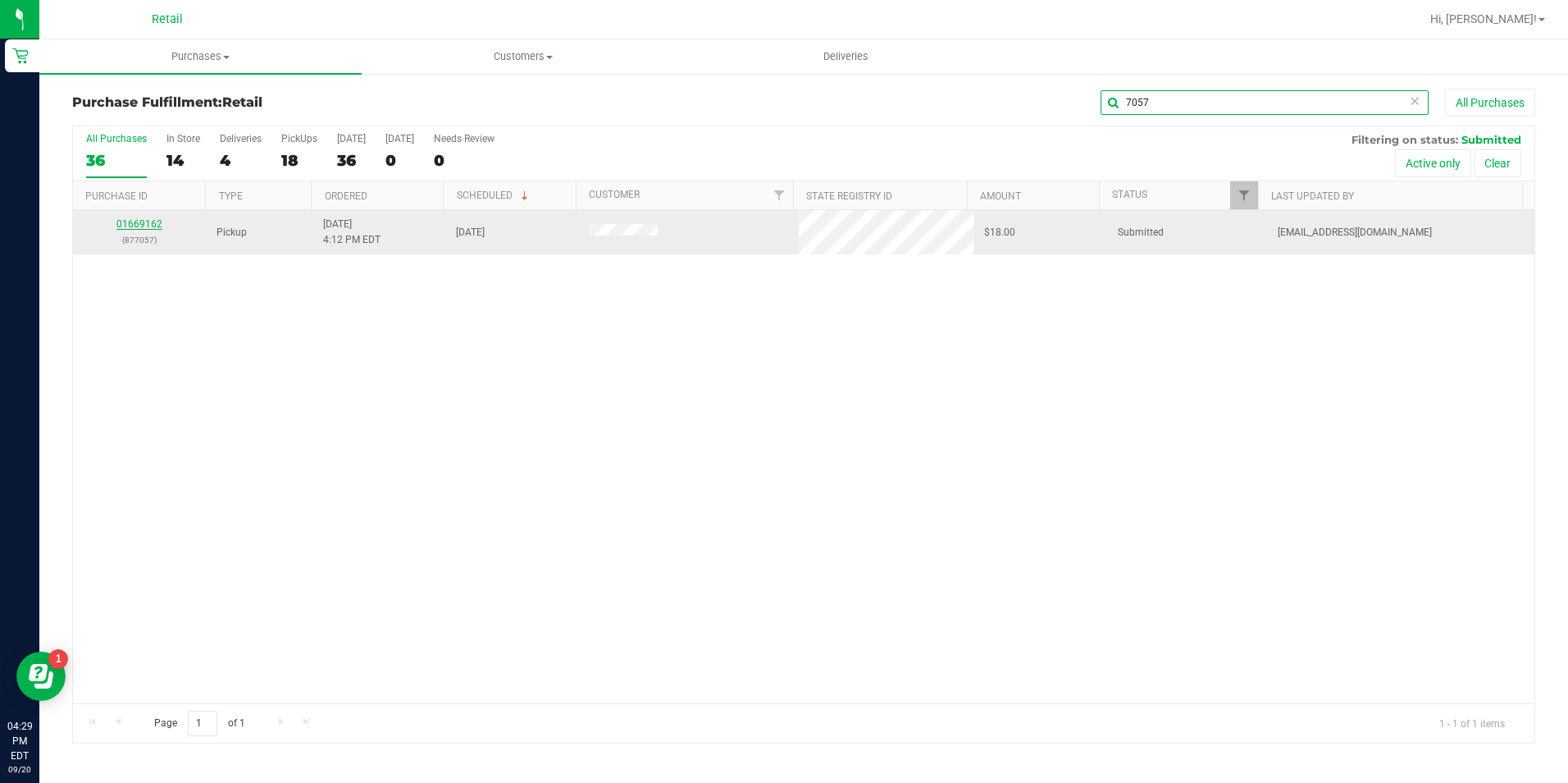
type input "7057"
click at [129, 220] on link "01669162" at bounding box center [139, 224] width 46 height 12
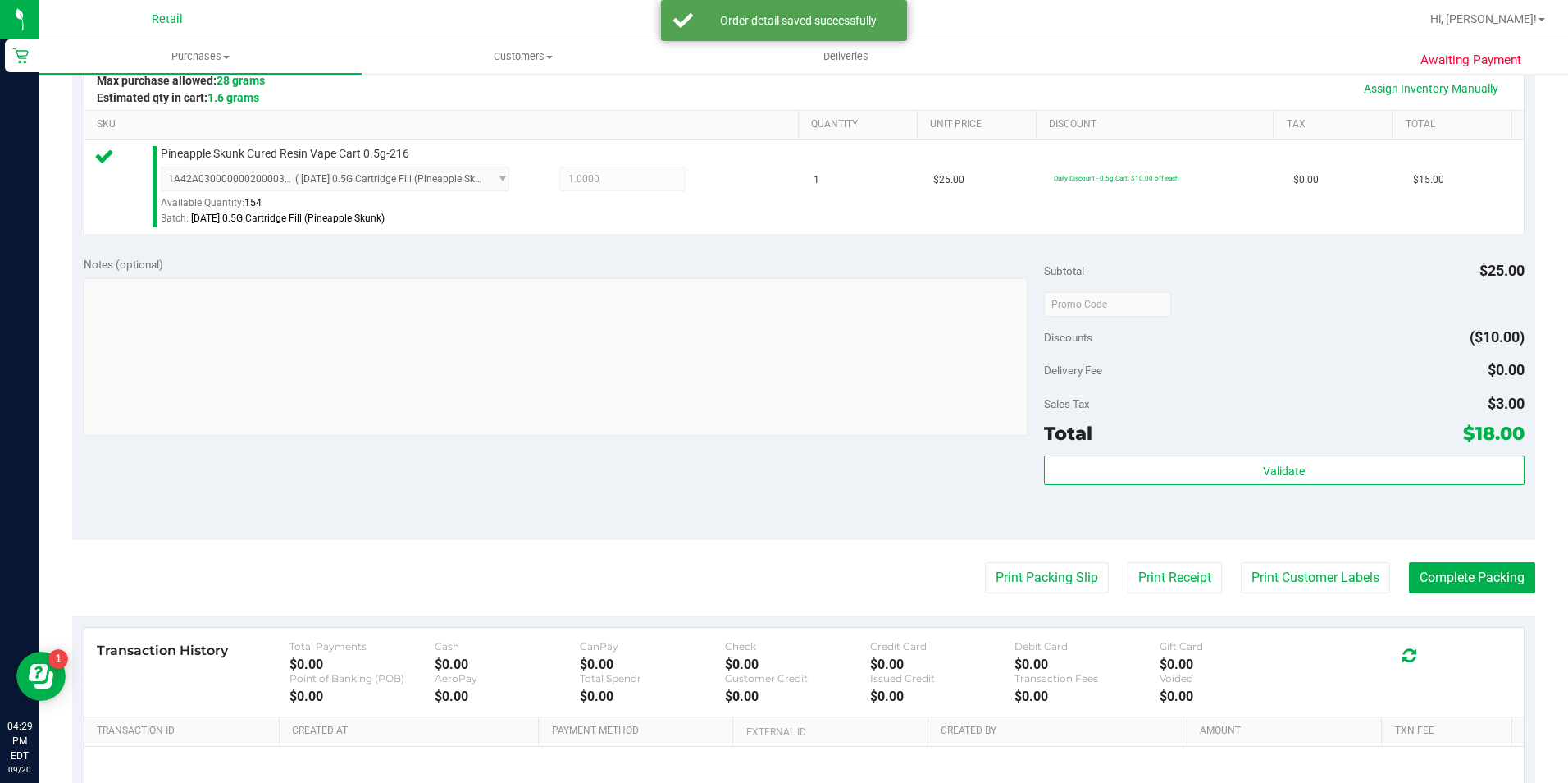
scroll to position [492, 0]
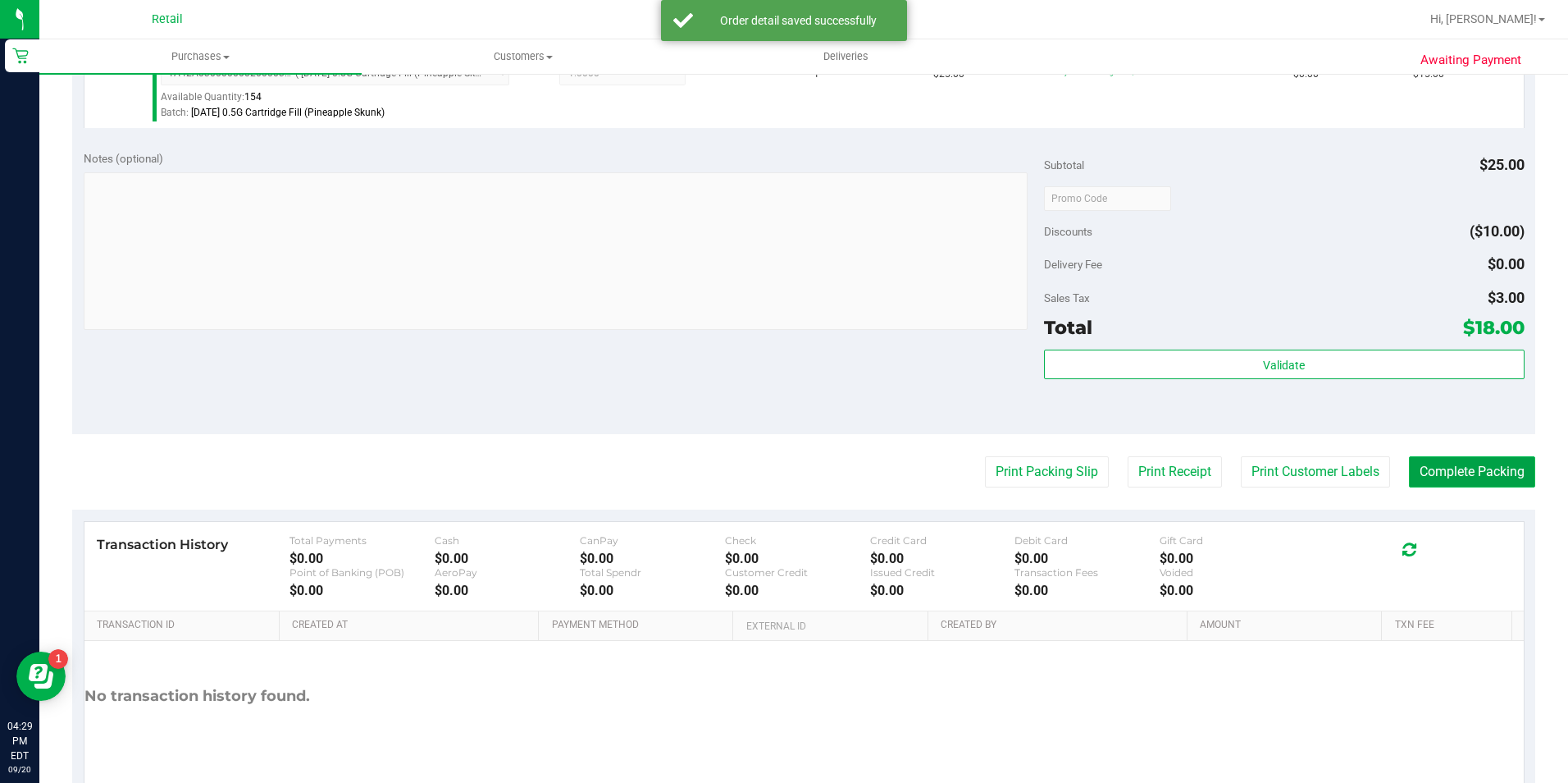
click at [1451, 476] on button "Complete Packing" at bounding box center [1473, 471] width 127 height 31
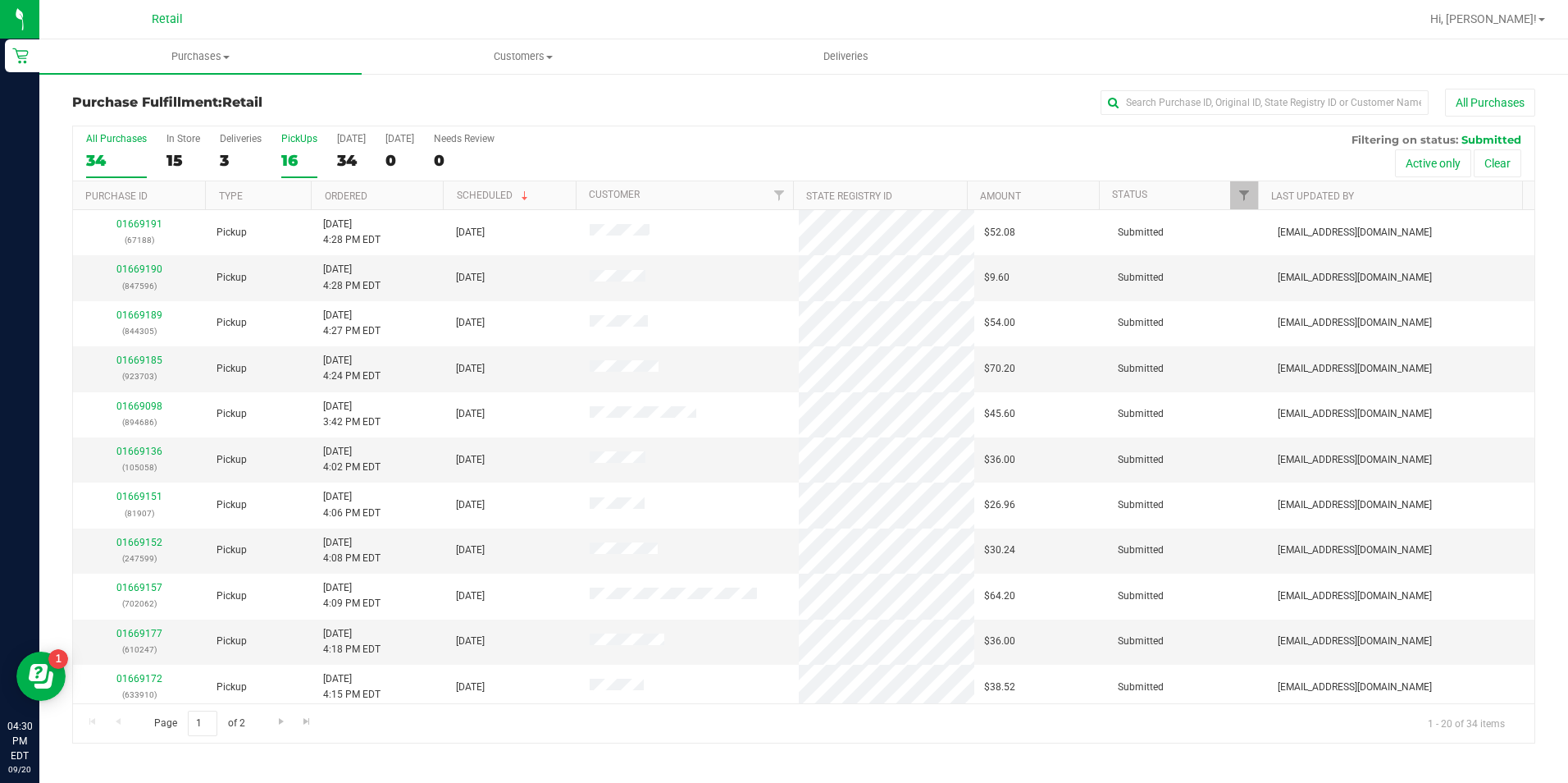
click at [298, 156] on div "16" at bounding box center [299, 160] width 36 height 19
click at [0, 0] on input "PickUps 16" at bounding box center [0, 0] width 0 height 0
click at [352, 194] on link "Ordered" at bounding box center [346, 196] width 43 height 12
click at [352, 194] on link "Ordered" at bounding box center [355, 195] width 62 height 12
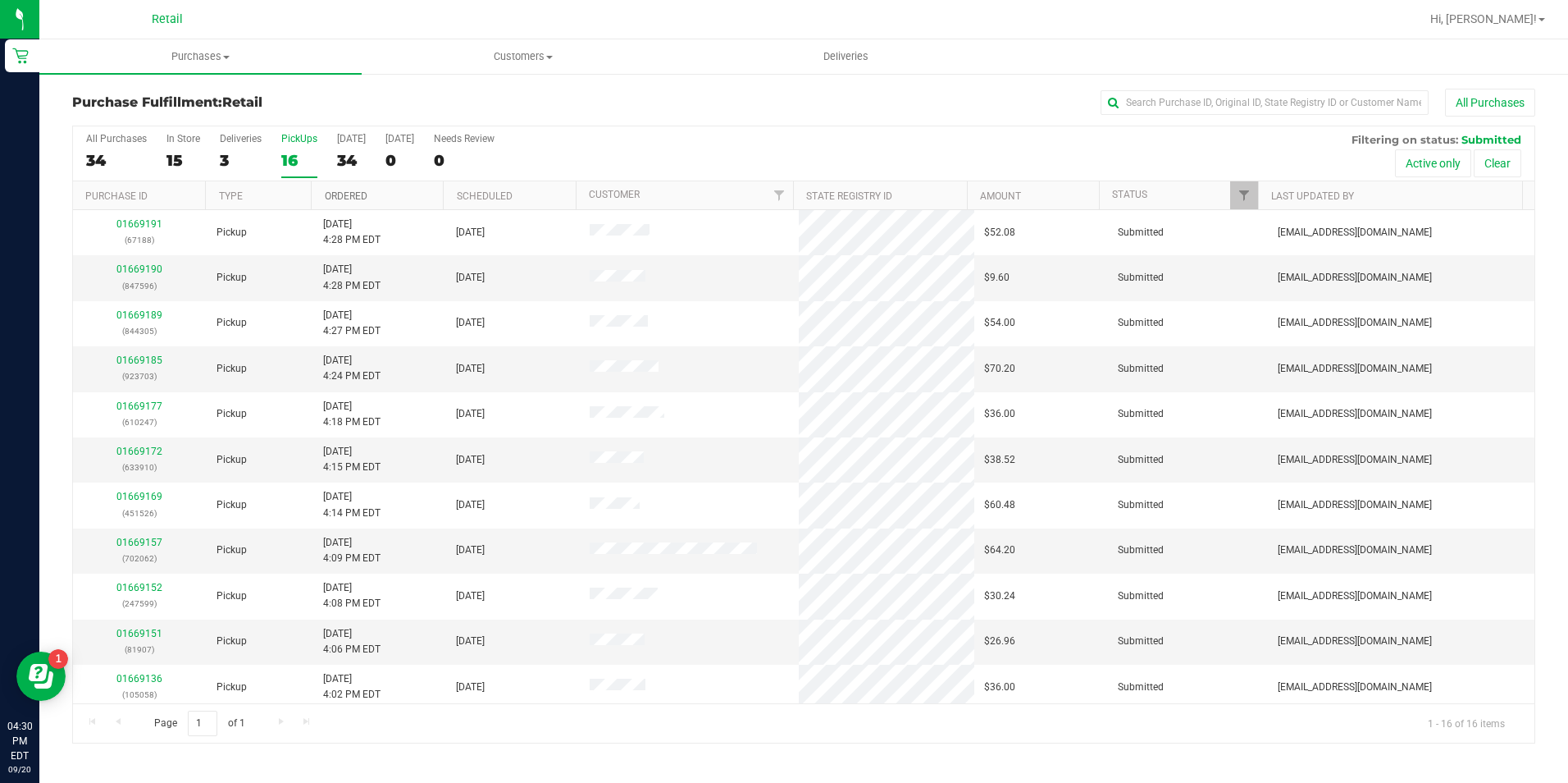
click at [352, 194] on link "Ordered" at bounding box center [346, 196] width 43 height 12
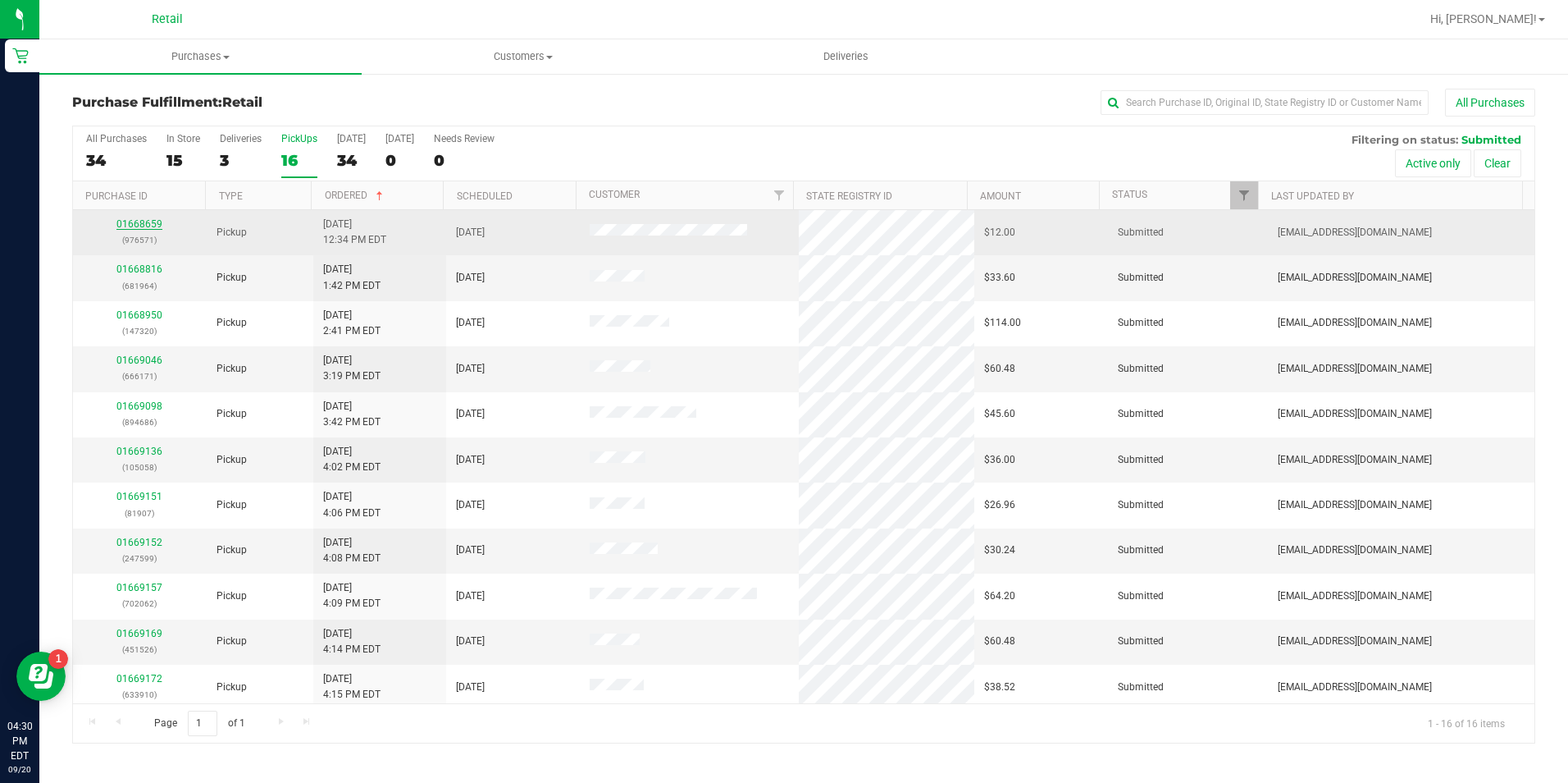
click at [147, 219] on link "01668659" at bounding box center [139, 224] width 46 height 12
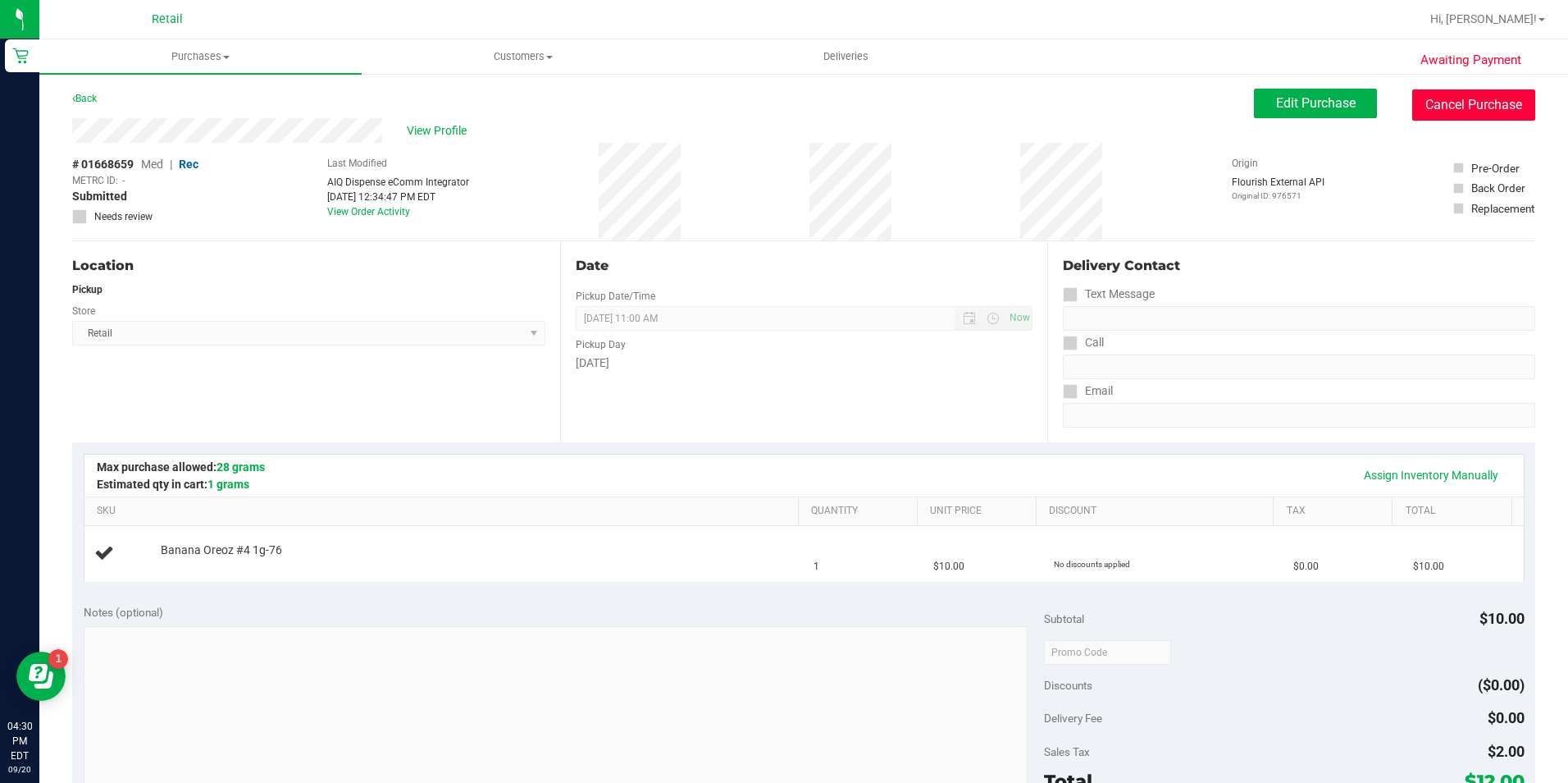
click at [1475, 101] on button "Cancel Purchase" at bounding box center [1474, 105] width 123 height 31
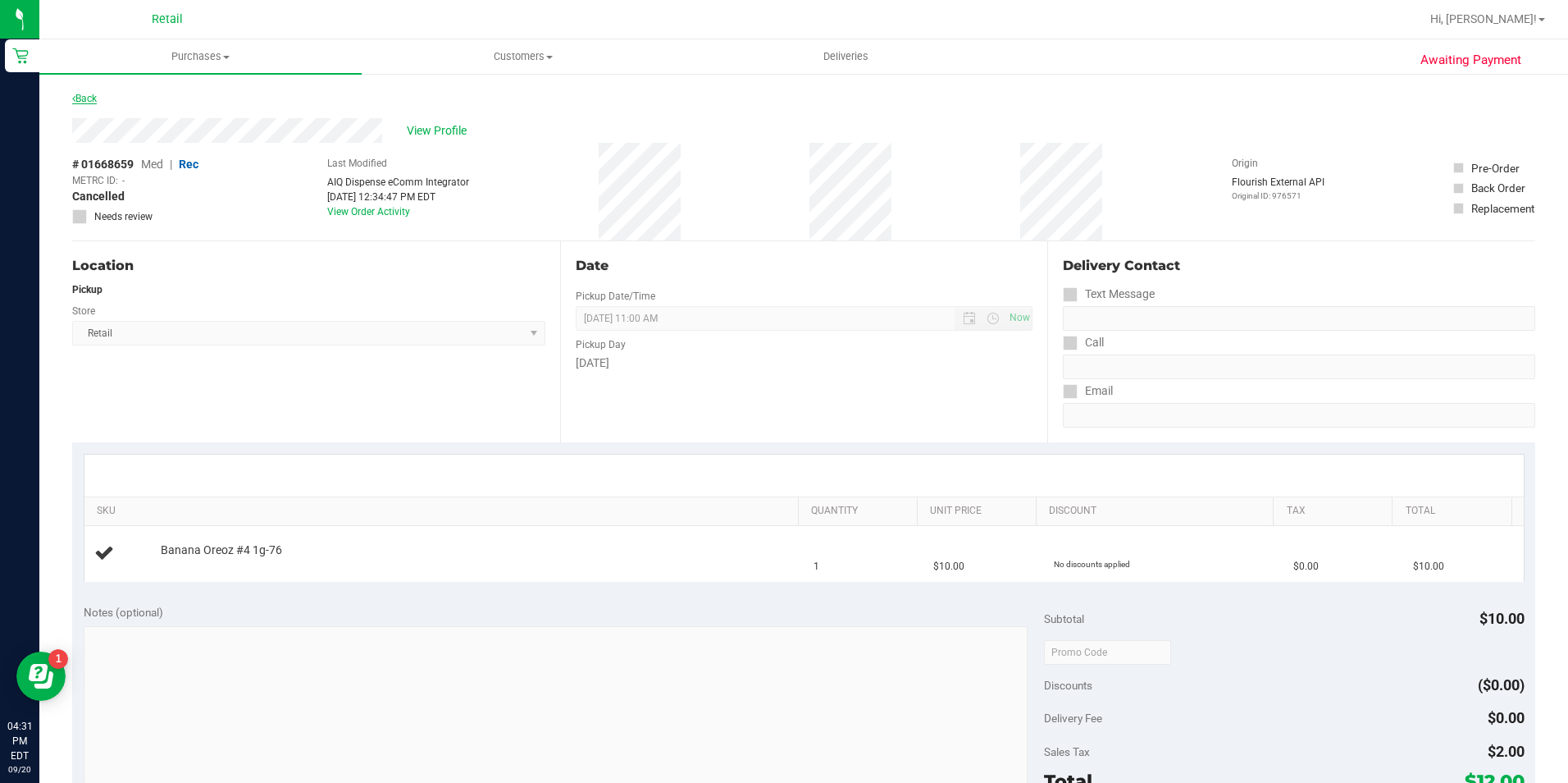
click at [90, 88] on div "Awaiting Payment Back View Profile # 01668659 Med | Rec METRC ID: - Cancelled N…" at bounding box center [804, 687] width 1529 height 1231
click at [85, 102] on link "Back" at bounding box center [84, 99] width 24 height 12
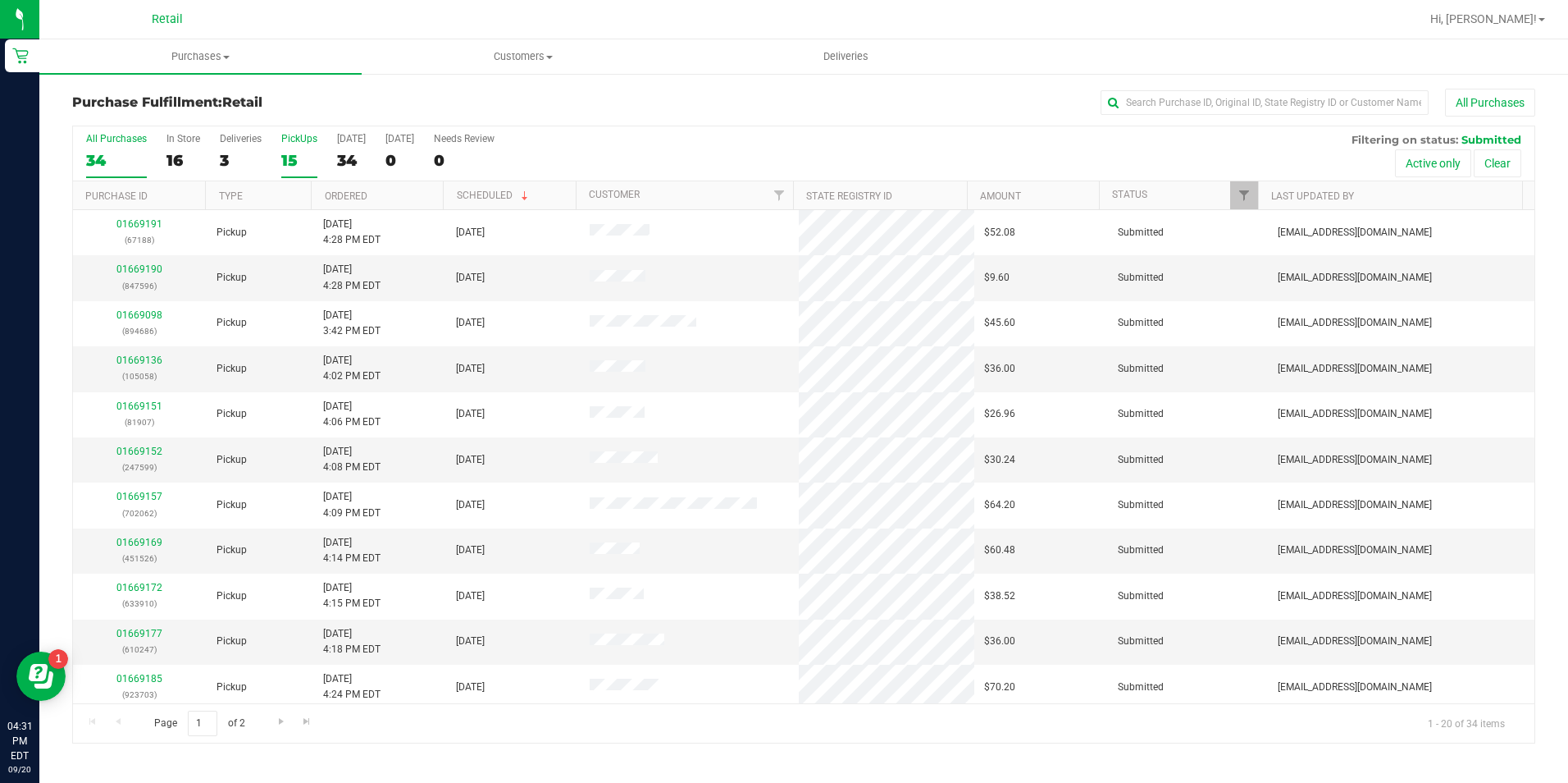
click at [302, 147] on label "PickUps 15" at bounding box center [299, 155] width 36 height 45
click at [0, 0] on input "PickUps 15" at bounding box center [0, 0] width 0 height 0
click at [361, 197] on link "Ordered" at bounding box center [346, 196] width 43 height 12
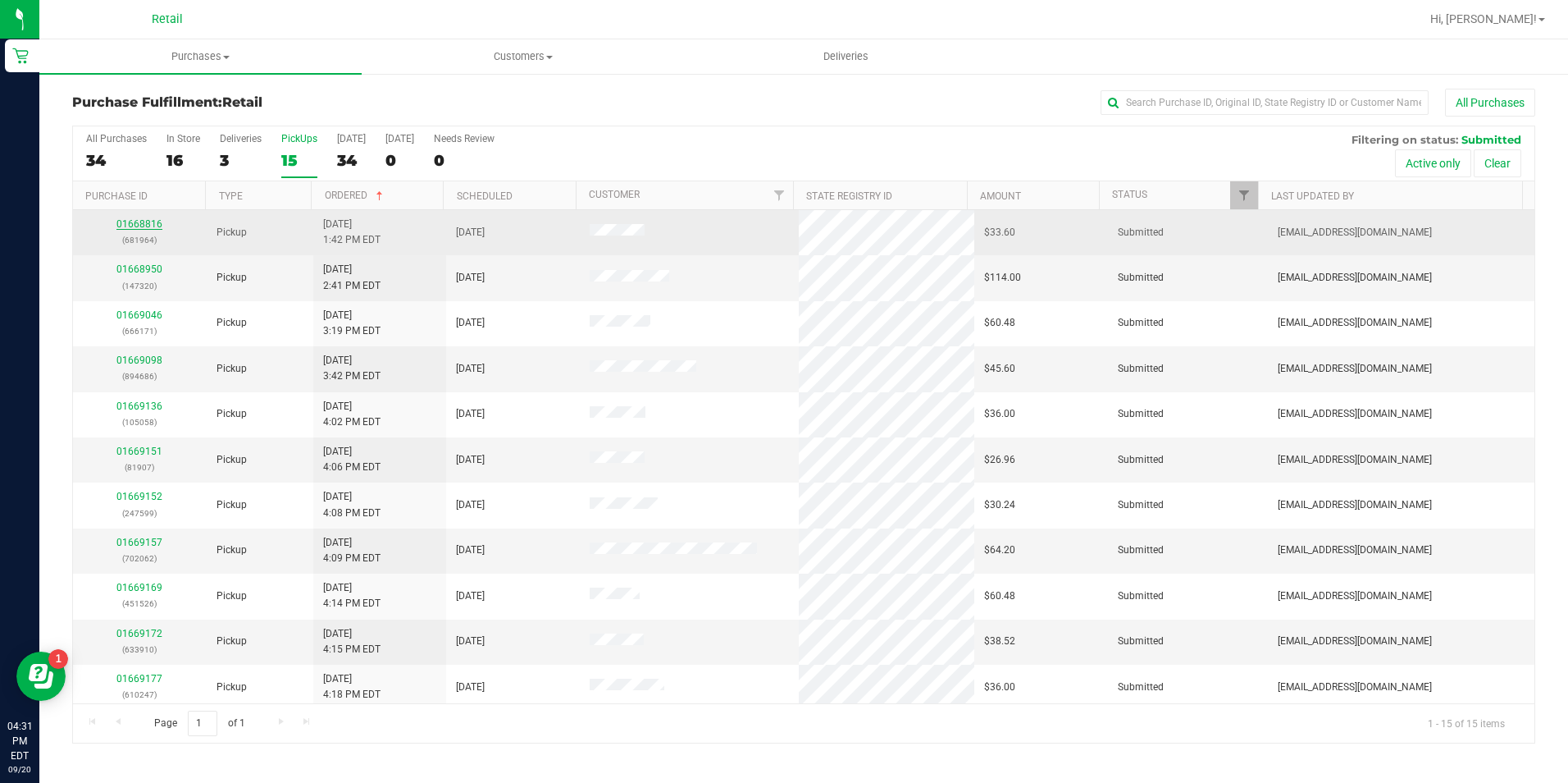
click at [140, 219] on link "01668816" at bounding box center [139, 224] width 46 height 12
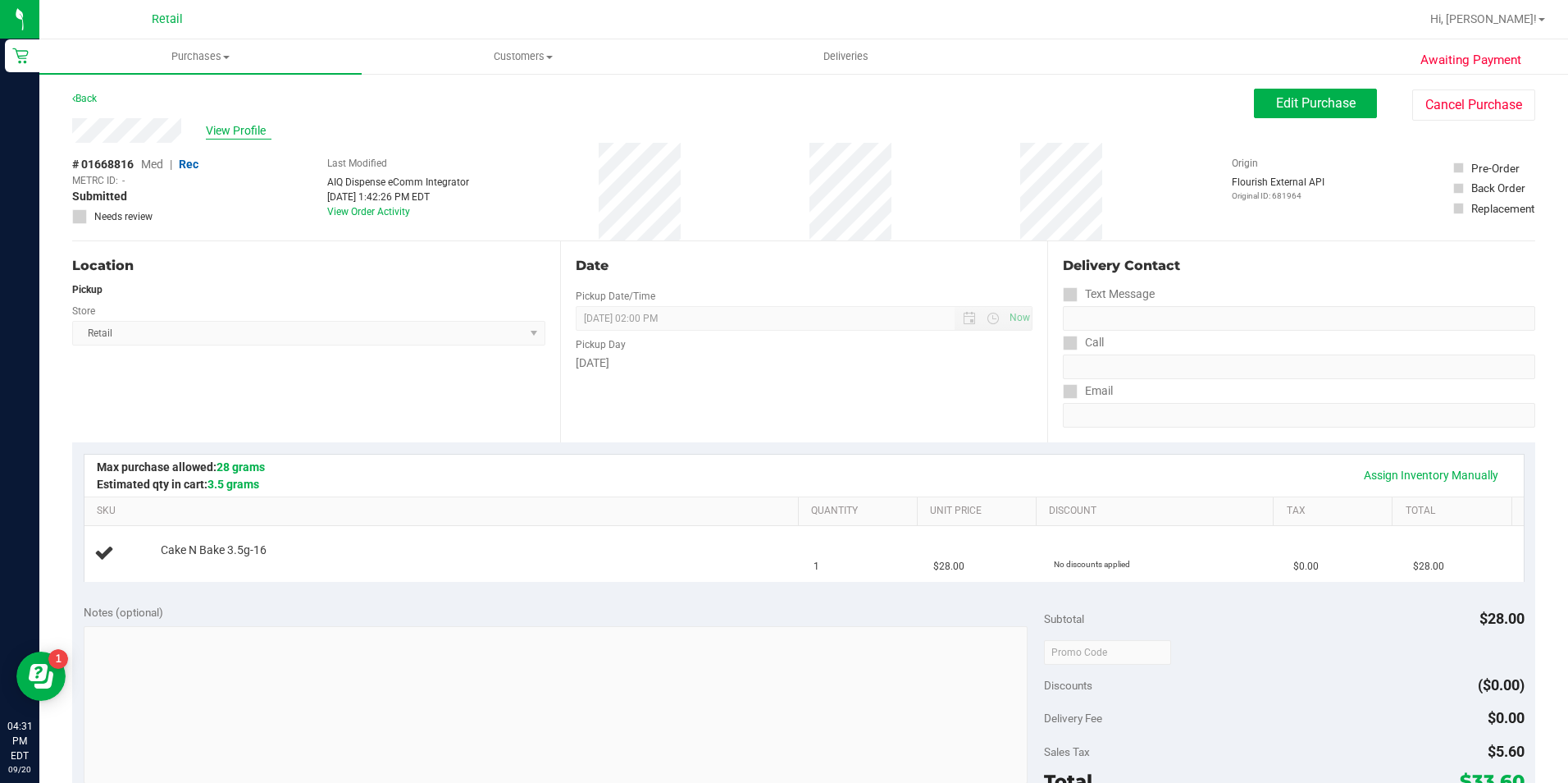
click at [234, 133] on span "View Profile" at bounding box center [239, 131] width 66 height 17
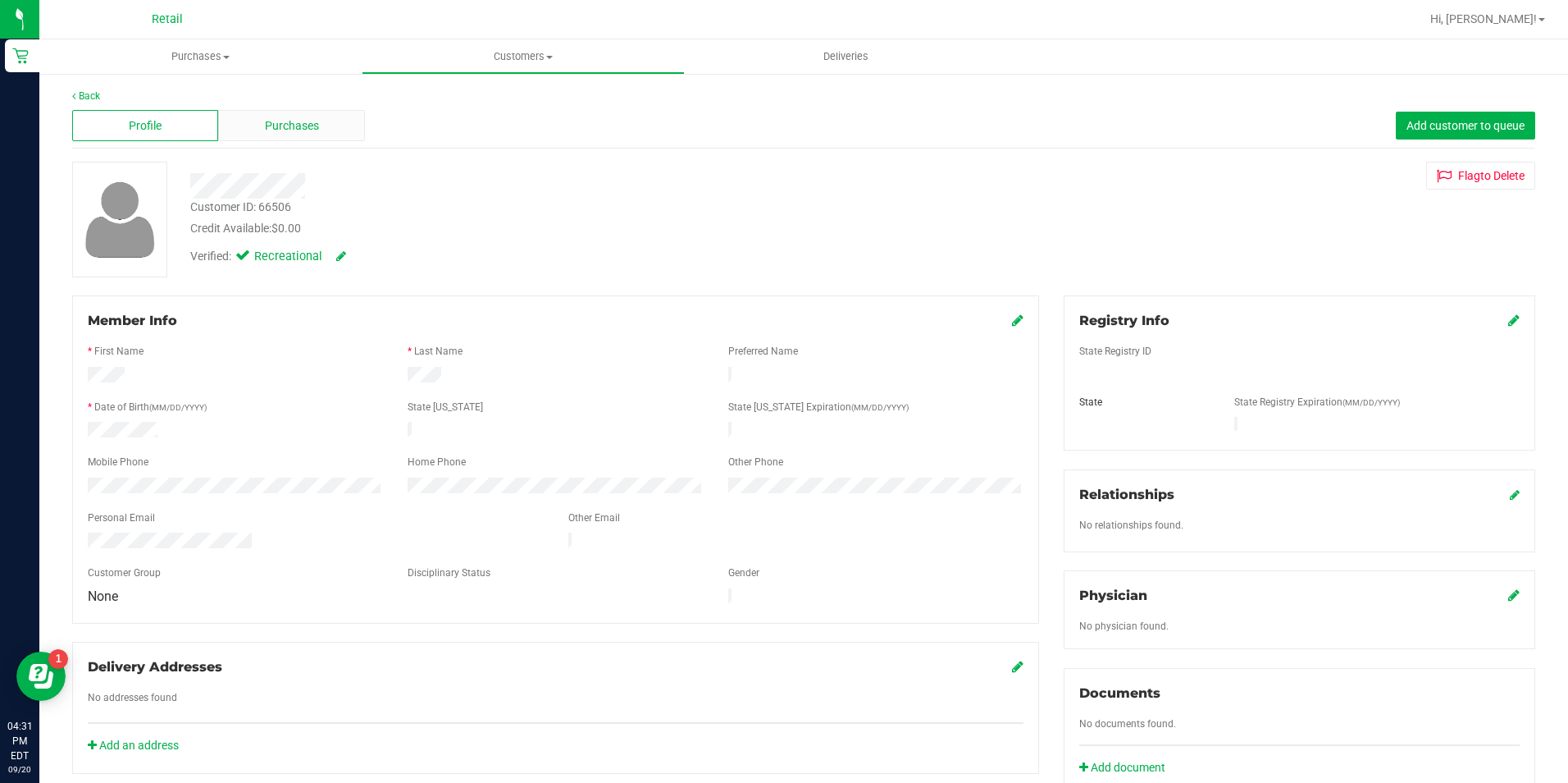
click at [304, 112] on div "Purchases" at bounding box center [290, 125] width 146 height 31
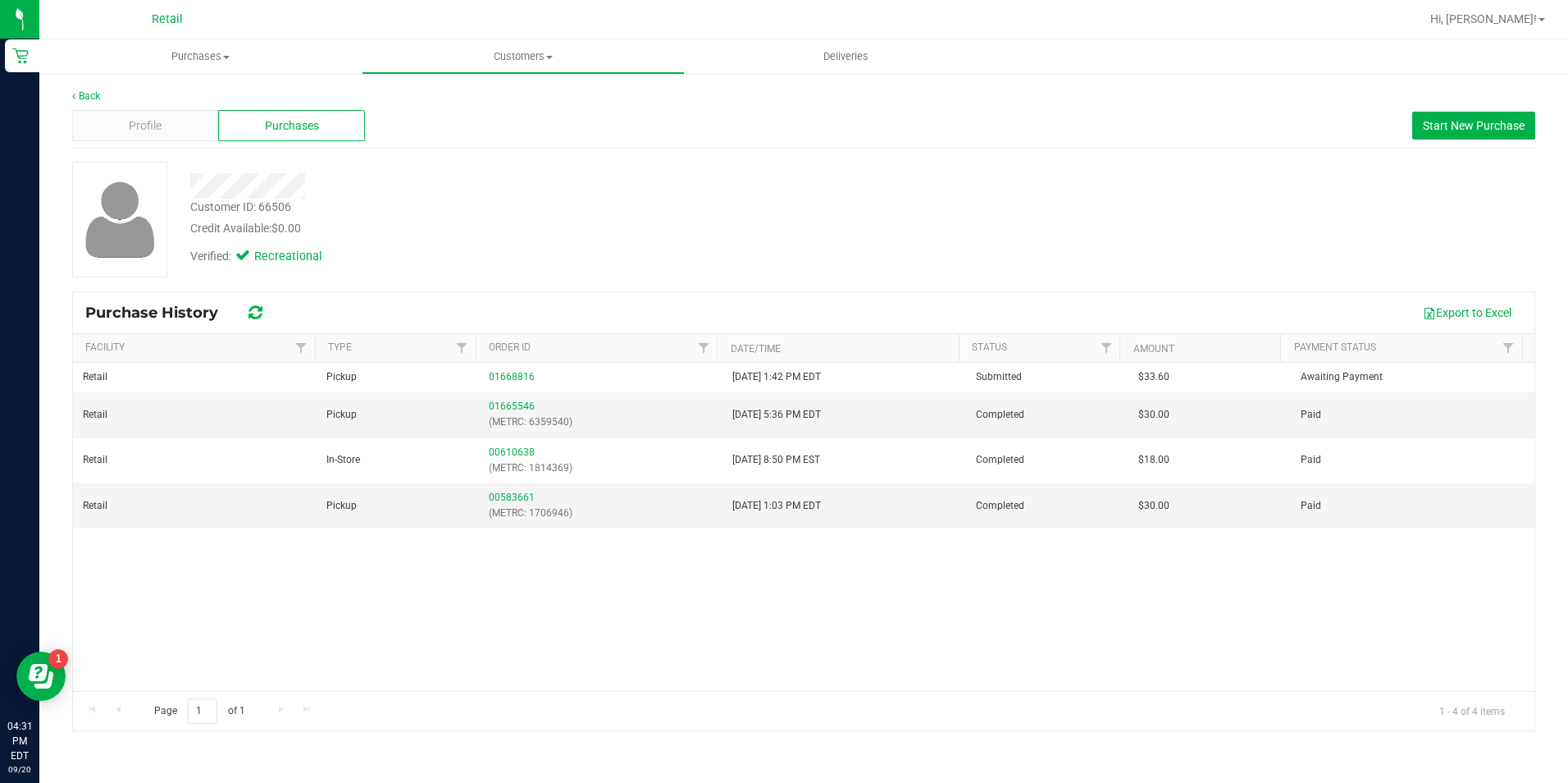
click at [307, 125] on span "Purchases" at bounding box center [292, 126] width 54 height 17
click at [75, 100] on icon at bounding box center [73, 96] width 3 height 10
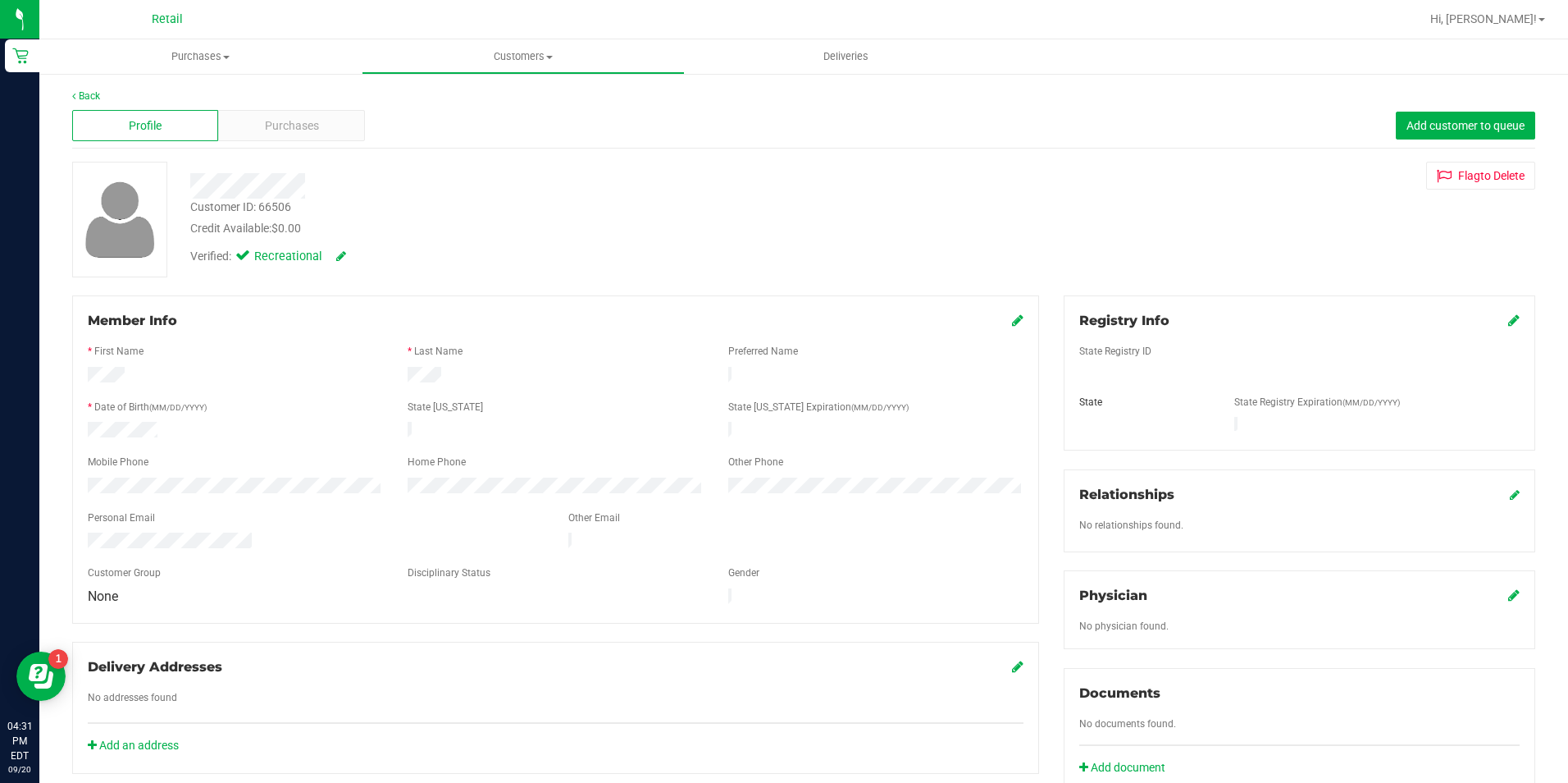
click at [193, 184] on div at bounding box center [550, 186] width 744 height 25
click at [95, 90] on link "Back" at bounding box center [85, 96] width 28 height 12
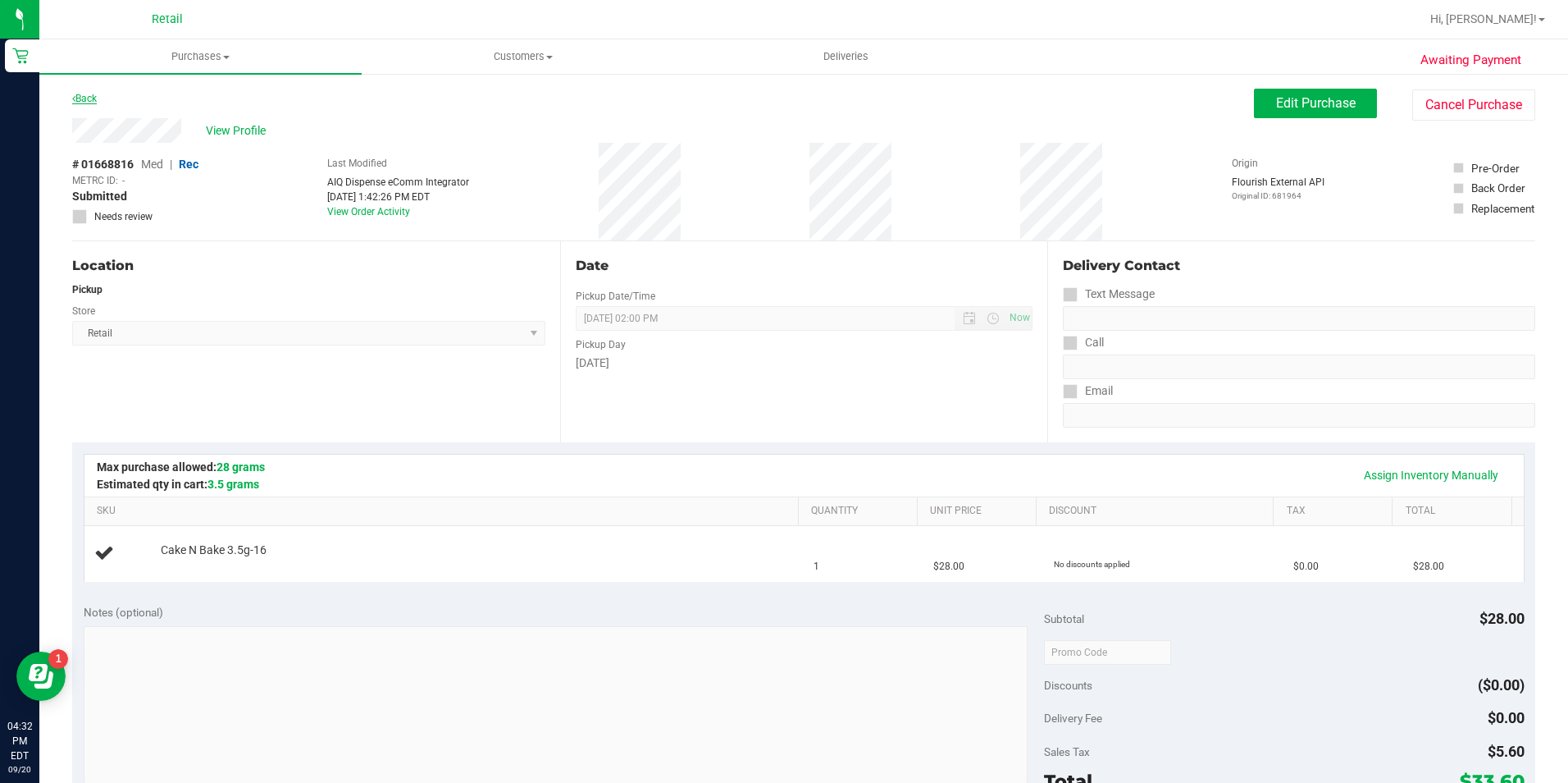
click at [78, 101] on link "Back" at bounding box center [84, 99] width 24 height 12
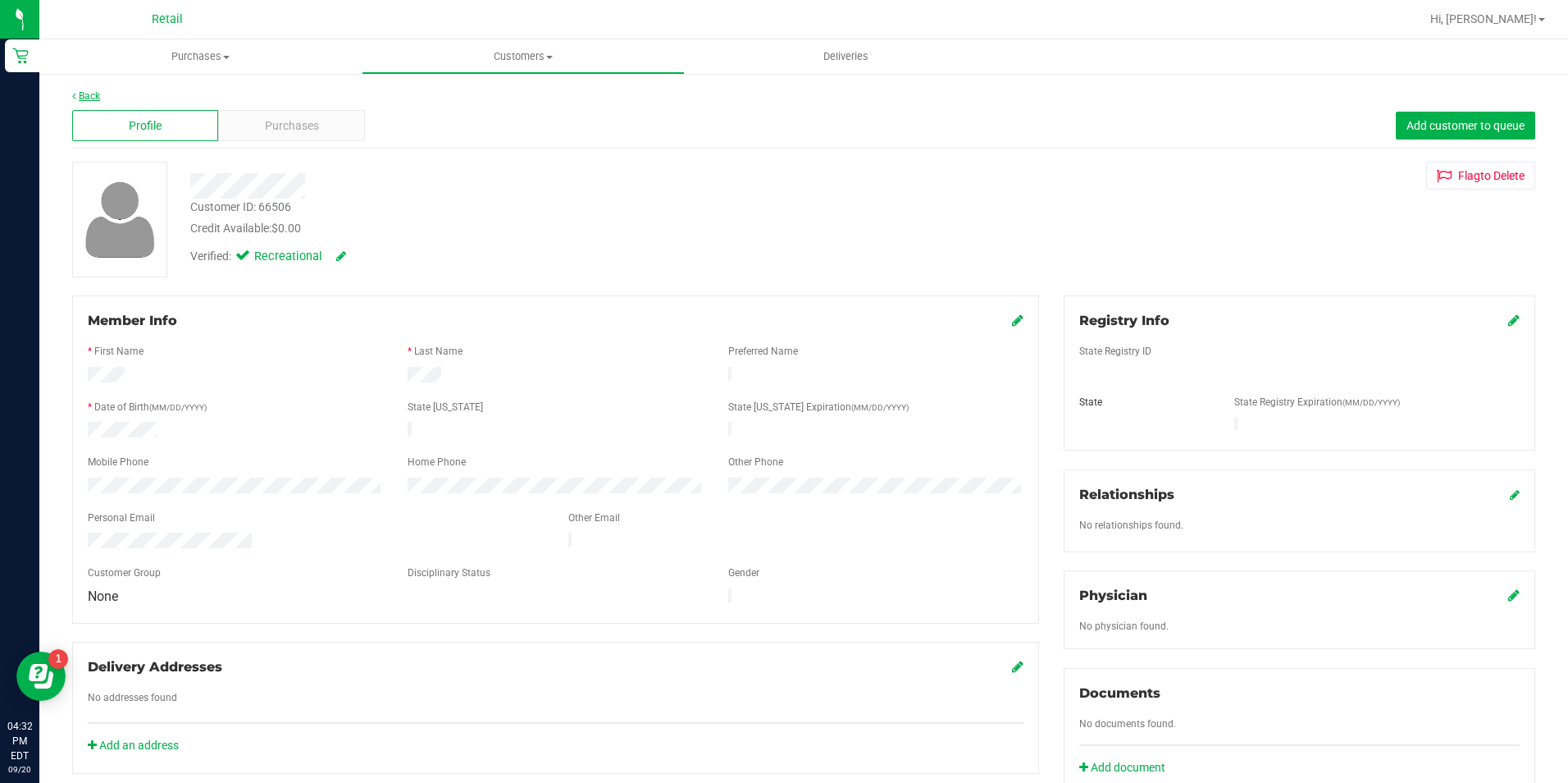
click at [89, 95] on link "Back" at bounding box center [85, 96] width 28 height 12
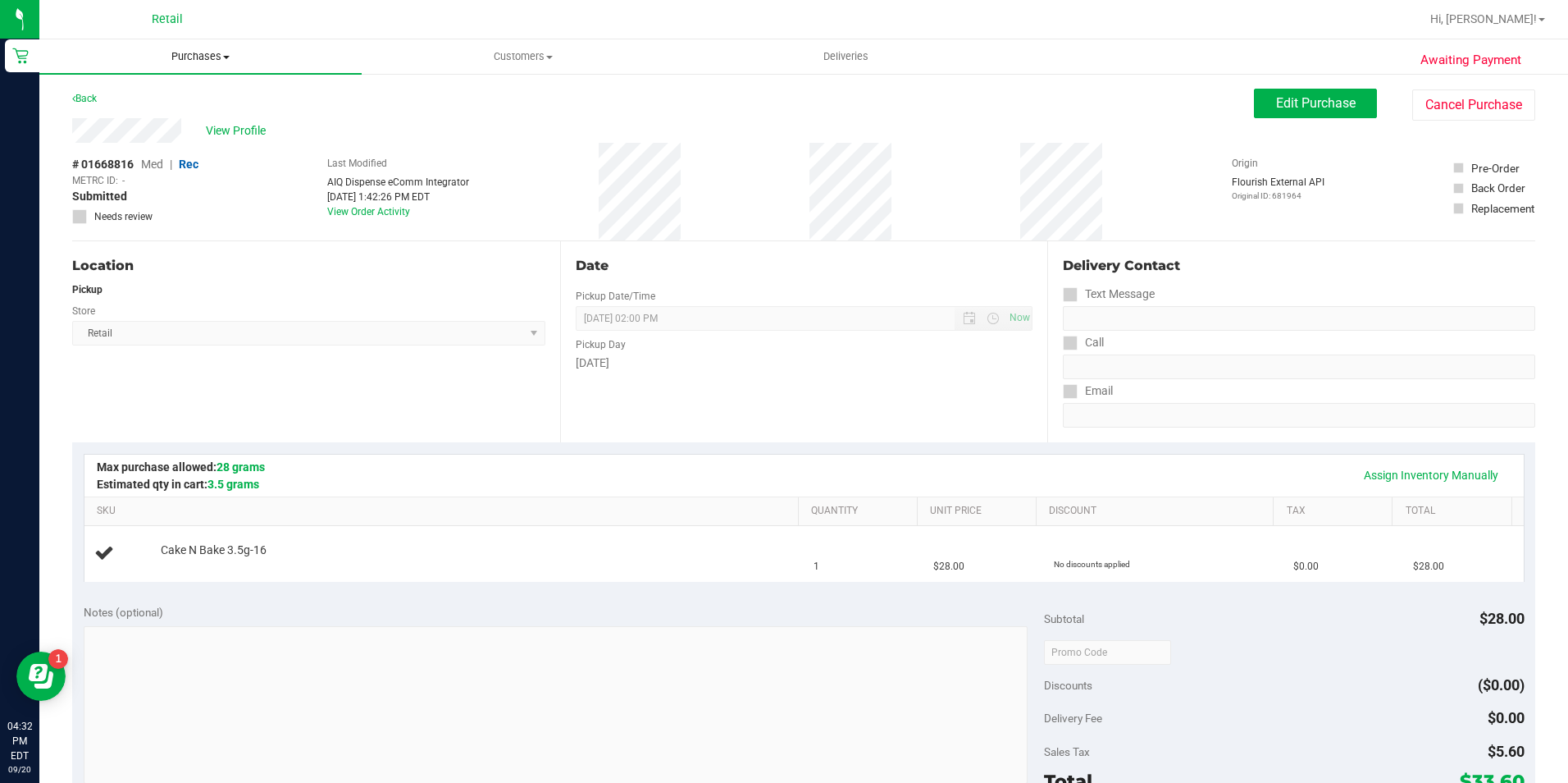
click at [201, 58] on span "Purchases" at bounding box center [201, 56] width 323 height 14
click at [146, 115] on li "Fulfillment" at bounding box center [201, 118] width 323 height 19
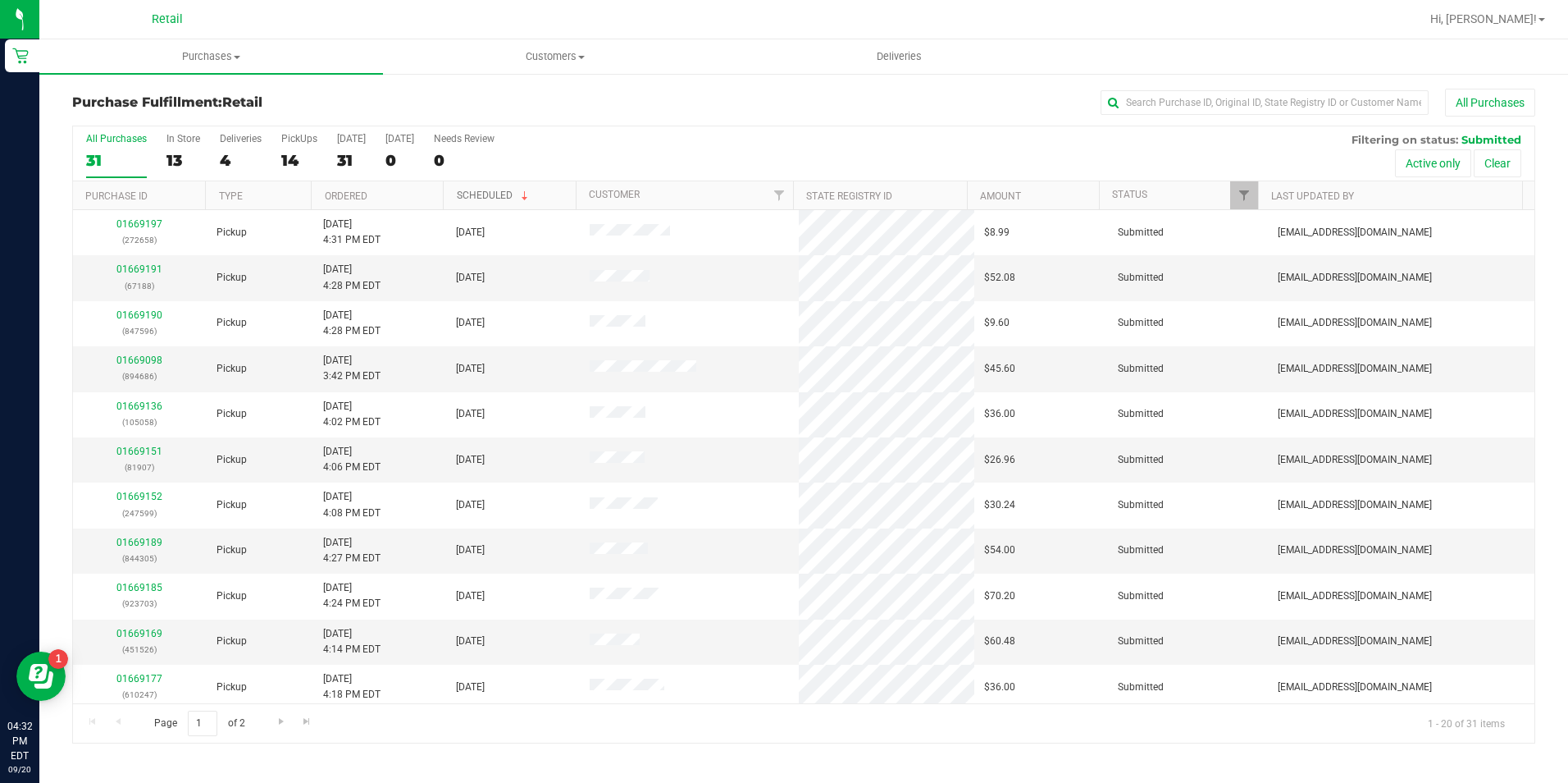
click at [464, 192] on link "Scheduled" at bounding box center [494, 195] width 74 height 12
click at [287, 156] on div "14" at bounding box center [299, 160] width 36 height 19
click at [0, 0] on input "PickUps 14" at bounding box center [0, 0] width 0 height 0
click at [355, 192] on link "Ordered" at bounding box center [346, 196] width 43 height 12
click at [129, 270] on link "01668950" at bounding box center [139, 269] width 46 height 12
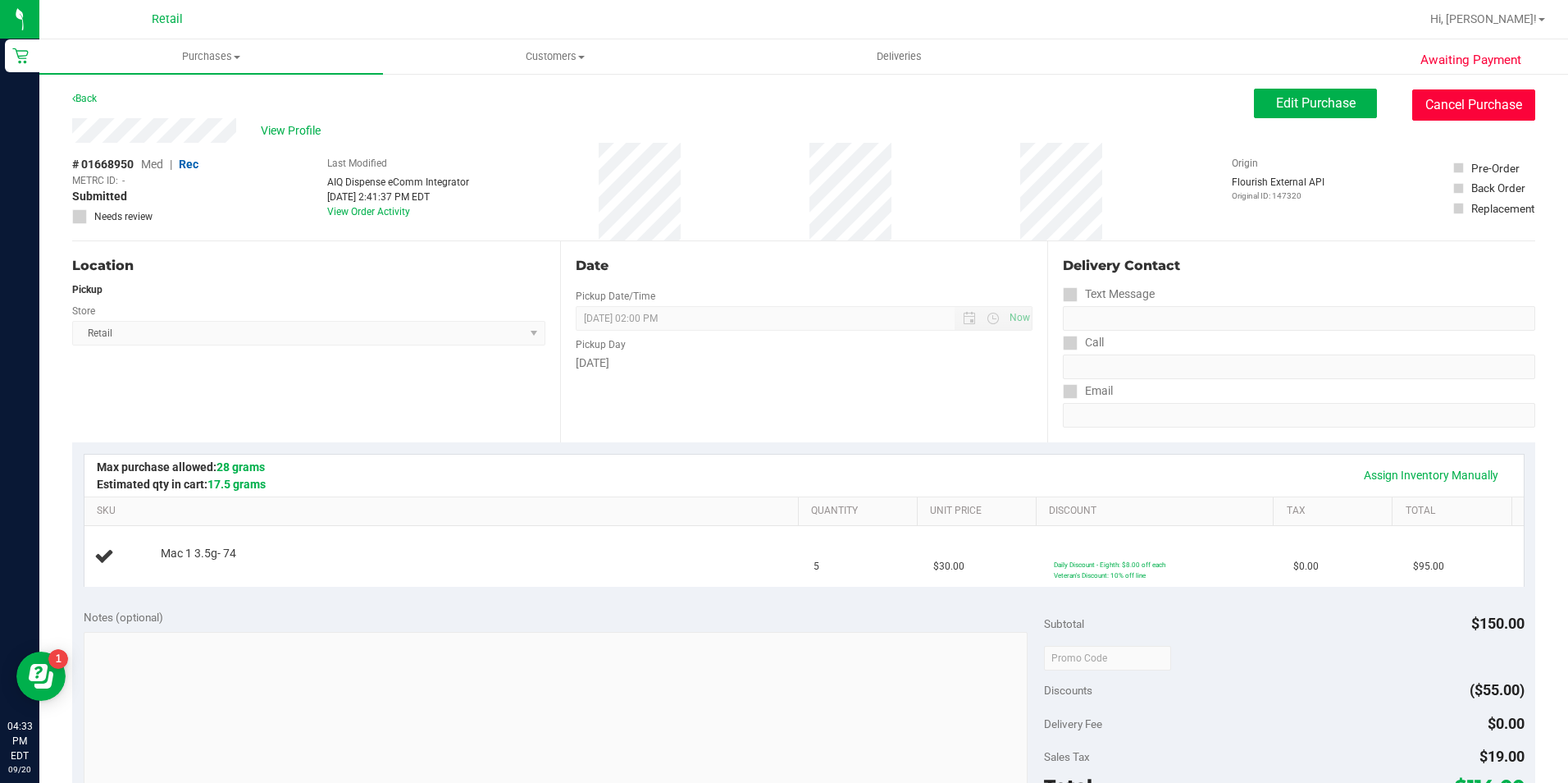
click at [1486, 100] on button "Cancel Purchase" at bounding box center [1474, 105] width 123 height 31
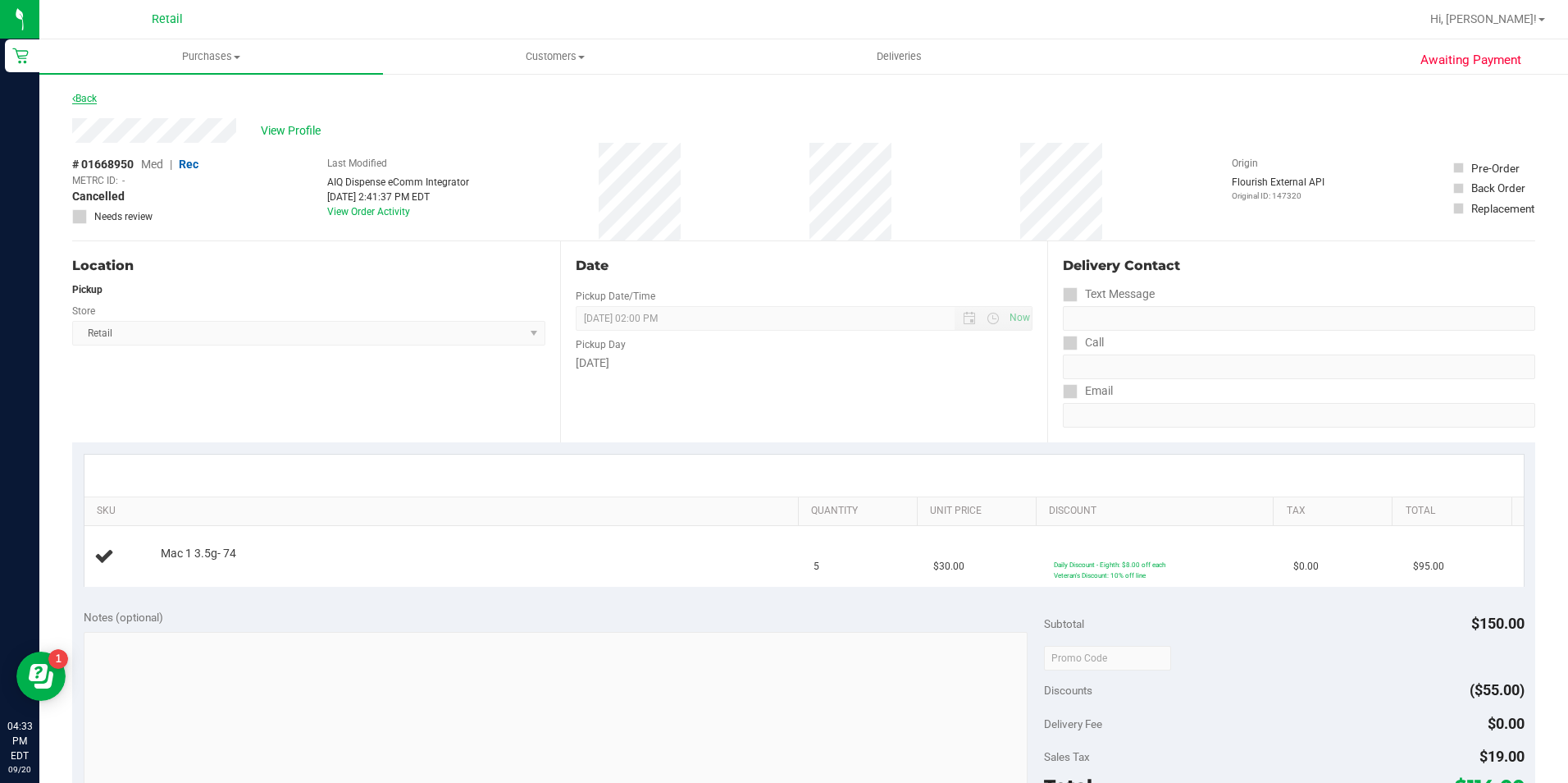
click at [86, 96] on link "Back" at bounding box center [84, 99] width 24 height 12
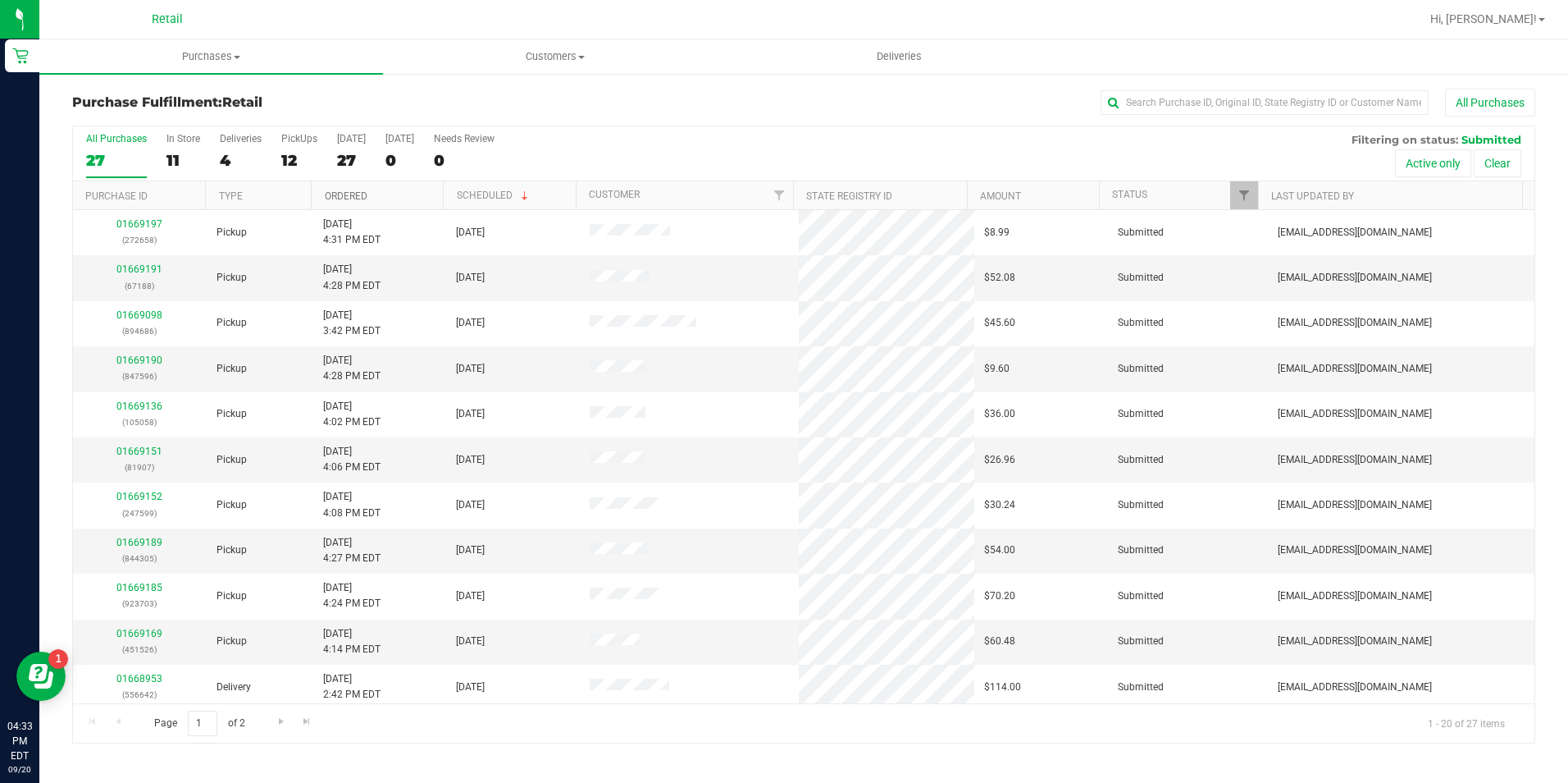
click at [335, 195] on link "Ordered" at bounding box center [346, 196] width 43 height 12
click at [299, 147] on label "PickUps 12" at bounding box center [299, 155] width 36 height 45
click at [0, 0] on input "PickUps 12" at bounding box center [0, 0] width 0 height 0
click at [352, 197] on link "Ordered" at bounding box center [355, 195] width 62 height 12
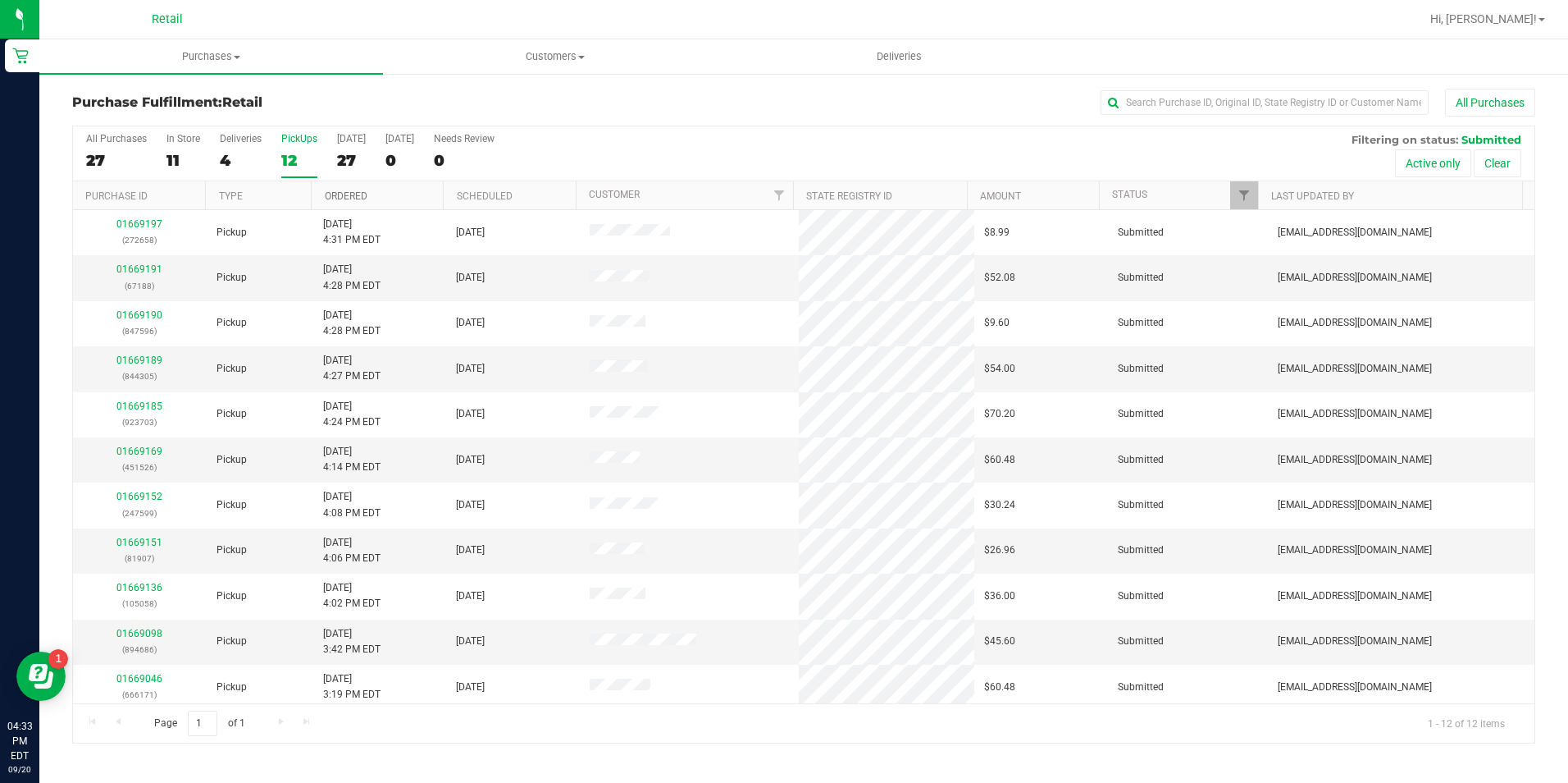
click at [352, 197] on link "Ordered" at bounding box center [346, 196] width 43 height 12
click at [134, 359] on link "01669136" at bounding box center [139, 361] width 46 height 12
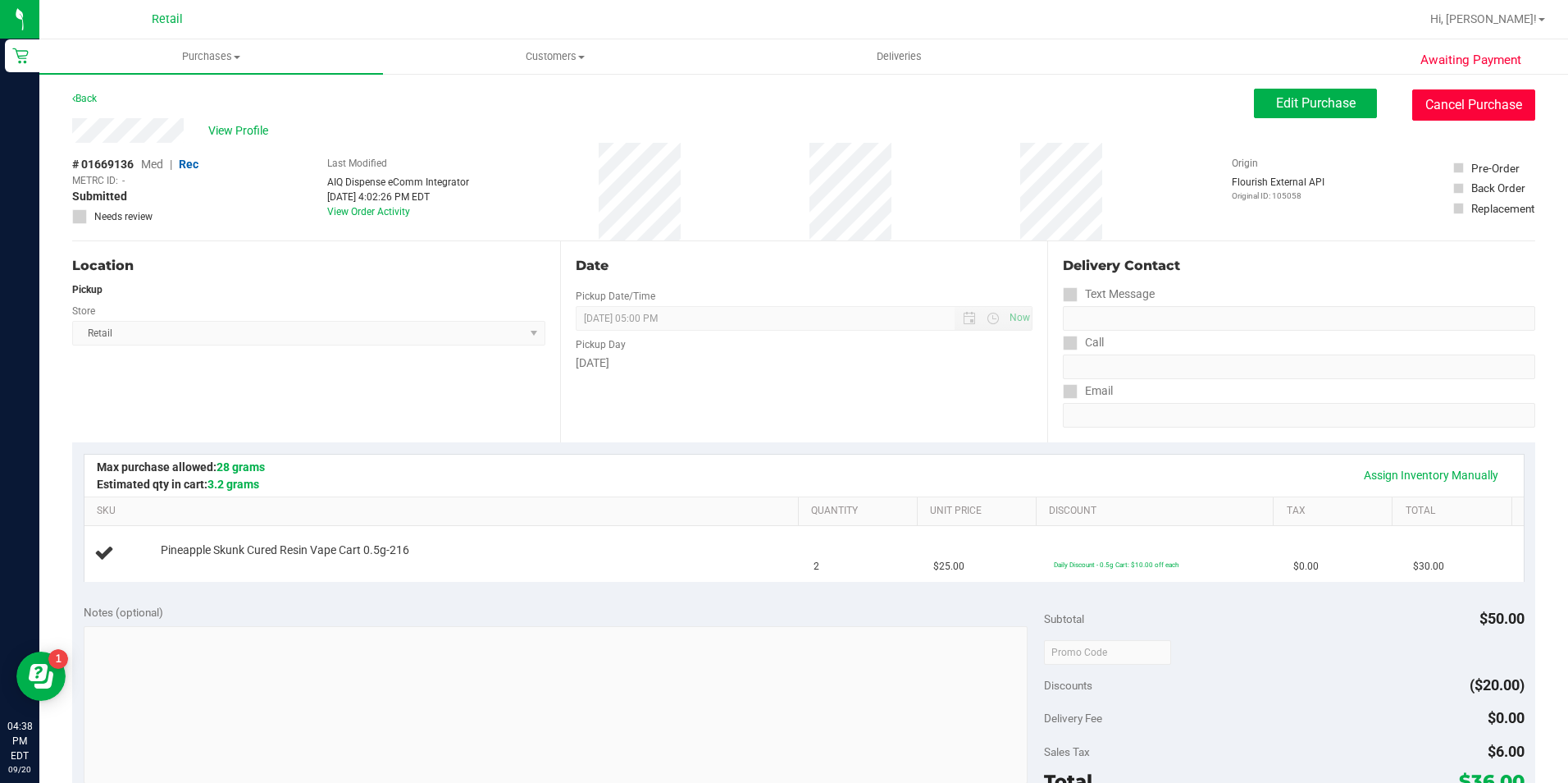
click at [1425, 91] on button "Cancel Purchase" at bounding box center [1474, 105] width 123 height 31
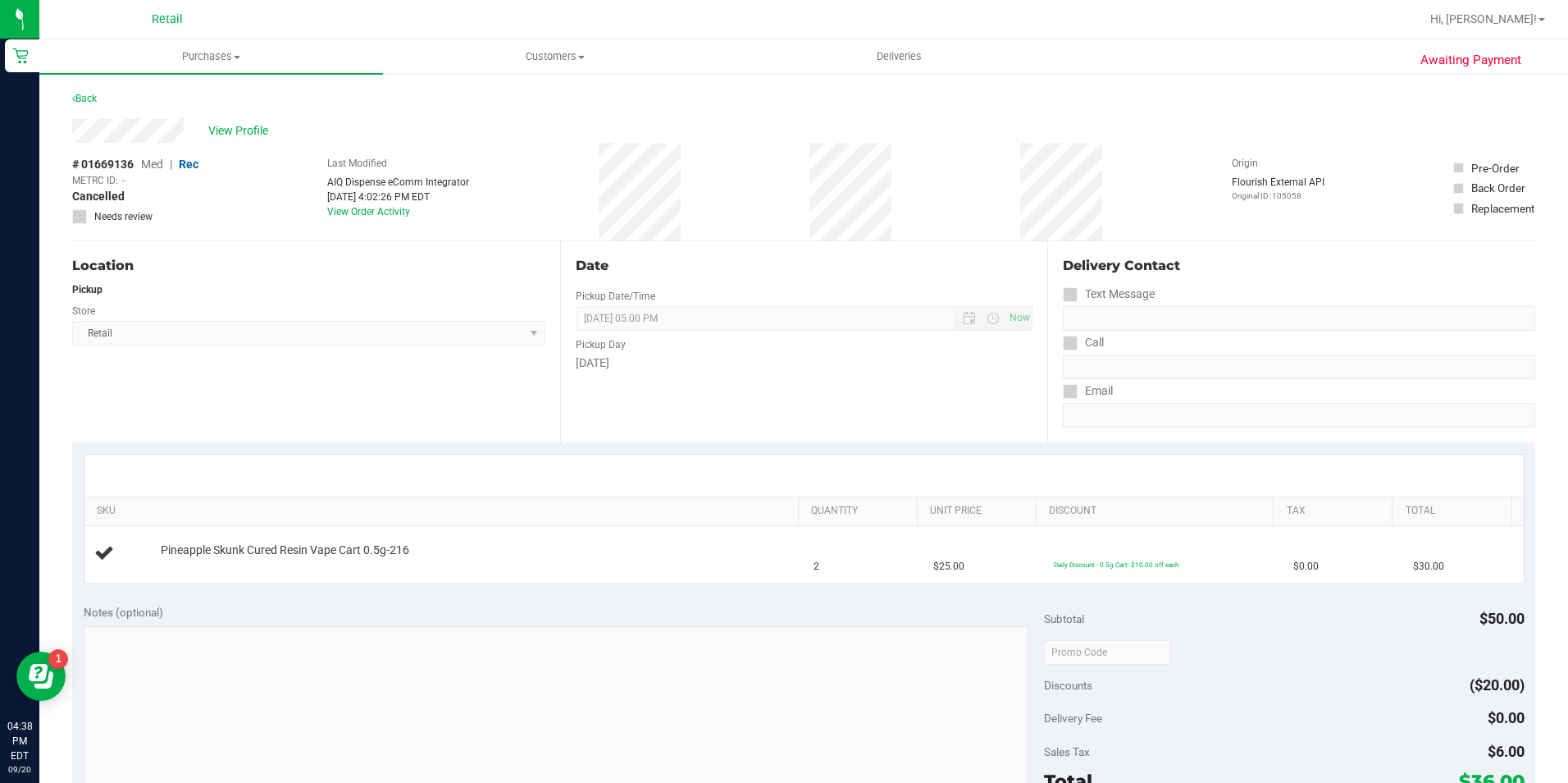
click at [62, 95] on div "Awaiting Payment Back View Profile # 01669136 Med | Rec METRC ID: - Cancelled N…" at bounding box center [804, 687] width 1529 height 1231
click at [80, 93] on link "Back" at bounding box center [84, 99] width 24 height 12
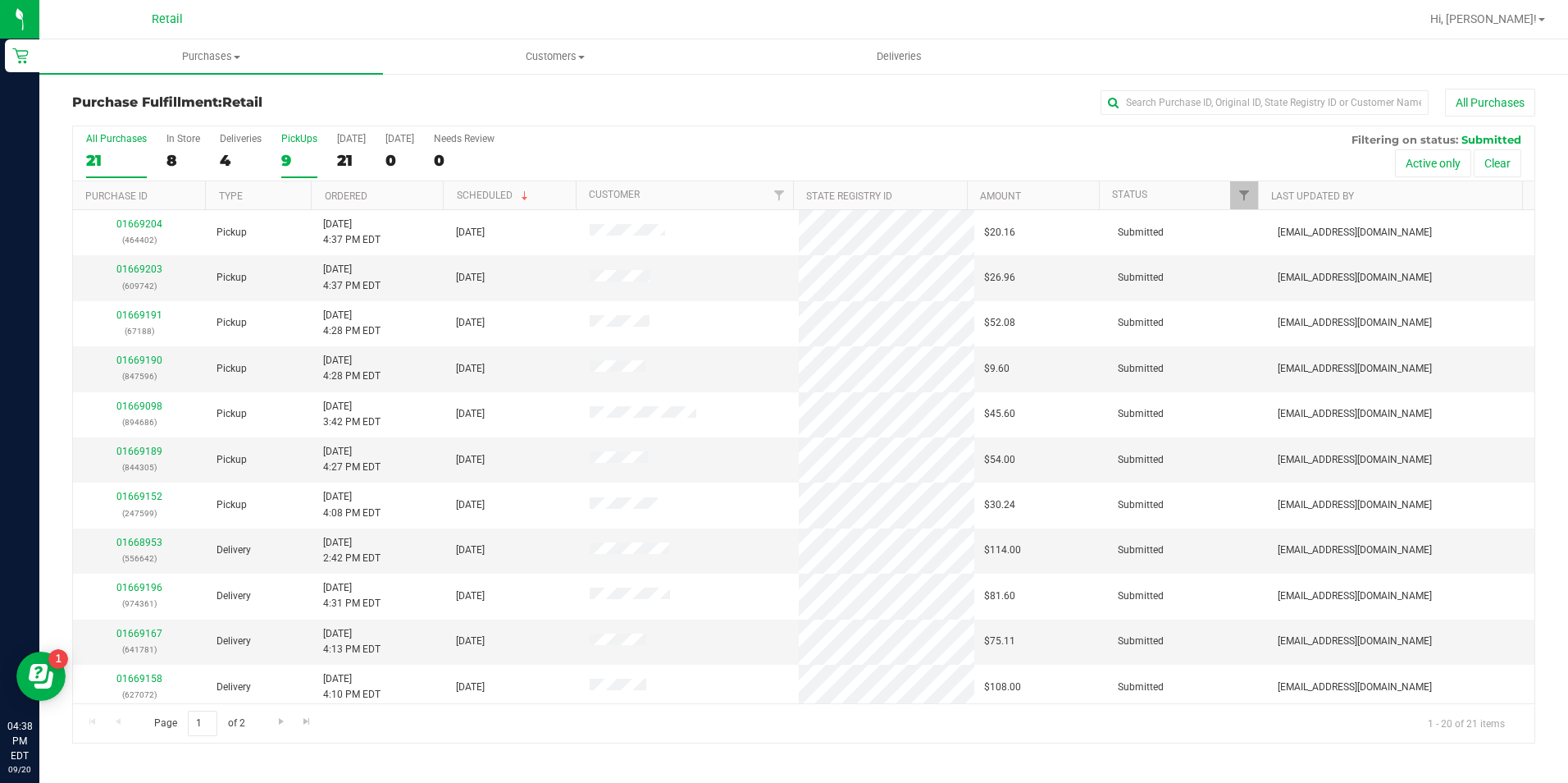
click at [291, 154] on div "9" at bounding box center [299, 160] width 36 height 19
click at [0, 0] on input "PickUps 9" at bounding box center [0, 0] width 0 height 0
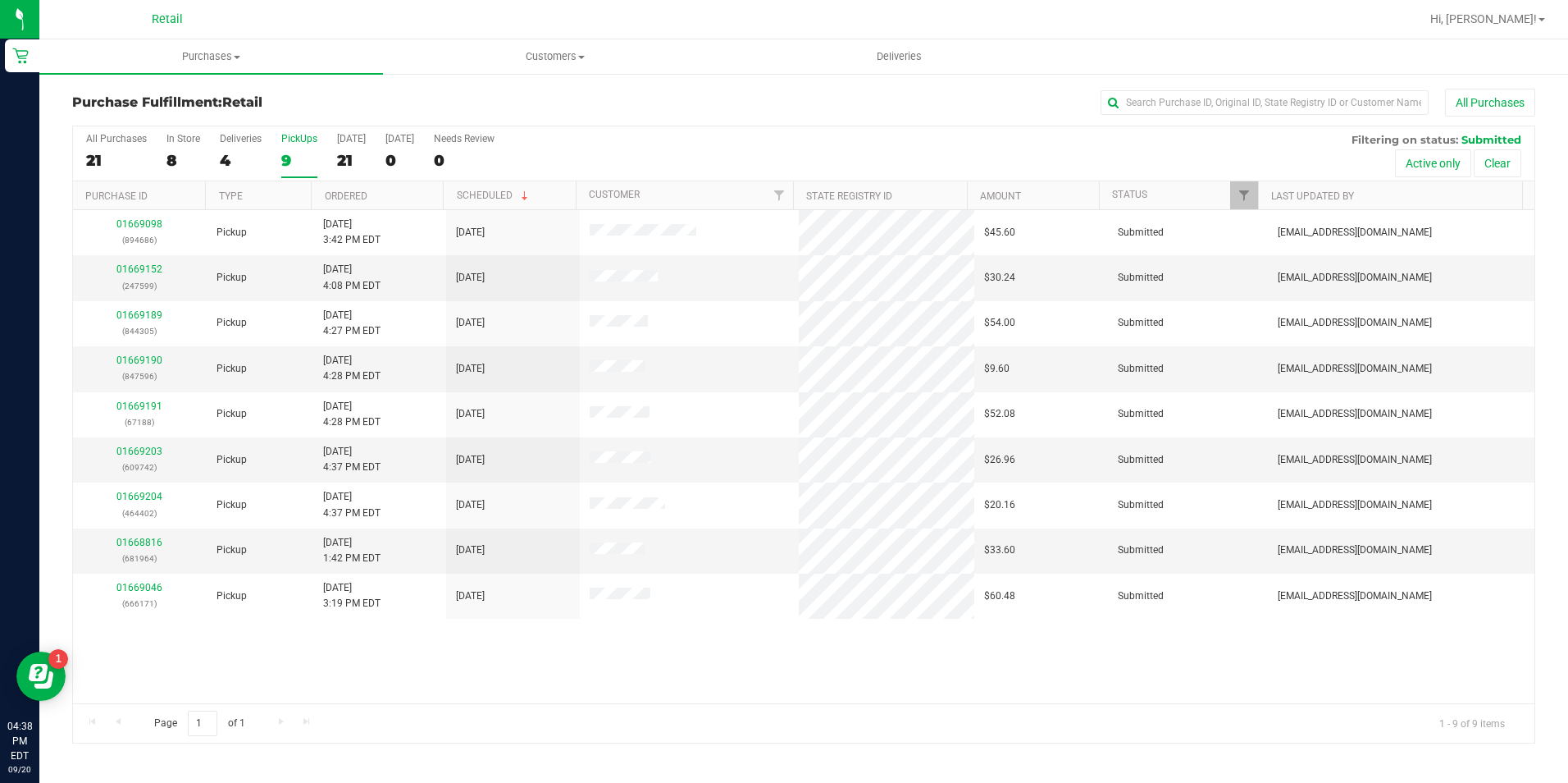
click at [350, 188] on th "Ordered" at bounding box center [377, 196] width 132 height 29
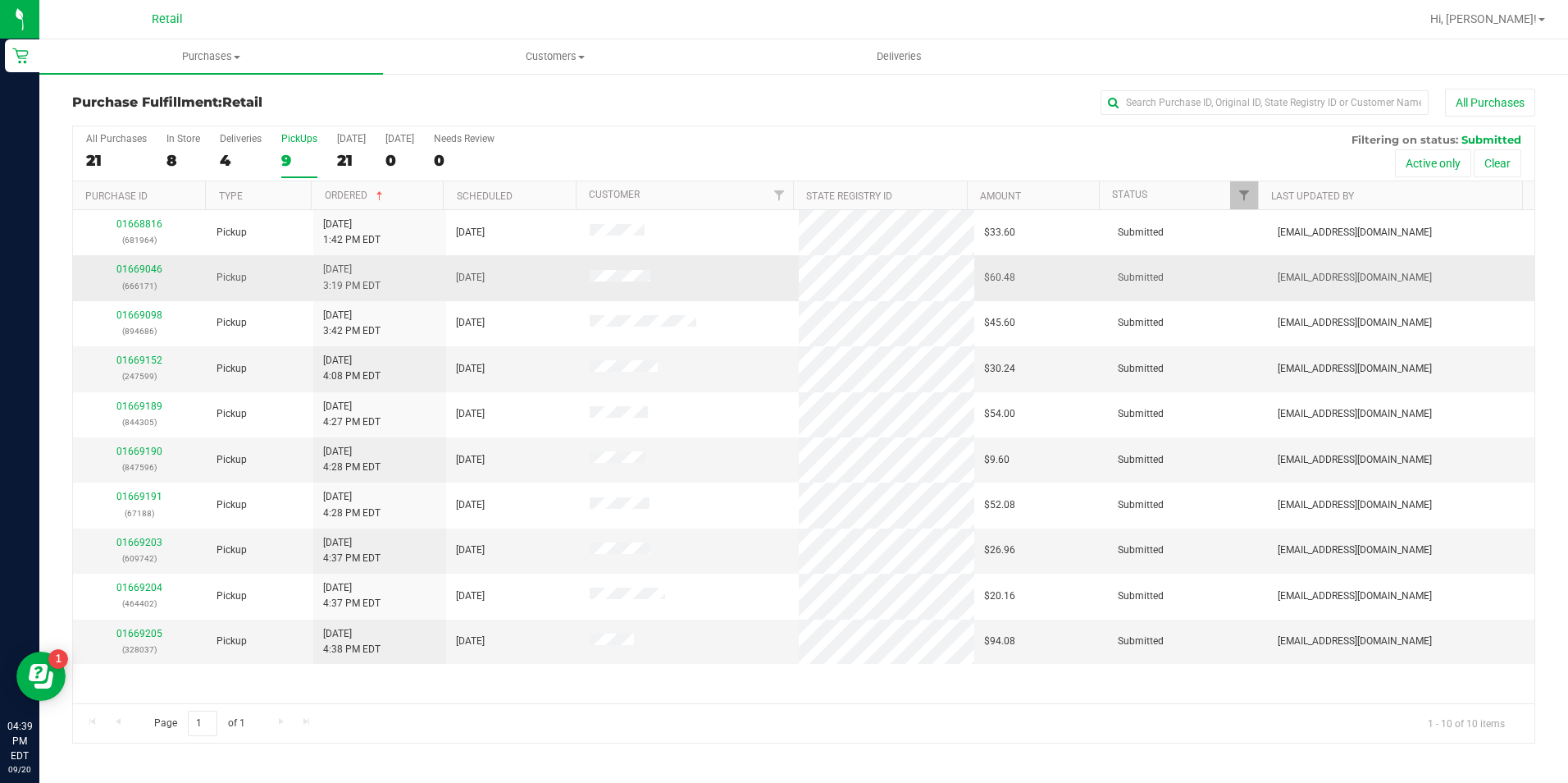
click at [131, 275] on div "01669046 (666171)" at bounding box center [139, 277] width 114 height 31
click at [130, 267] on link "01669046" at bounding box center [139, 269] width 46 height 12
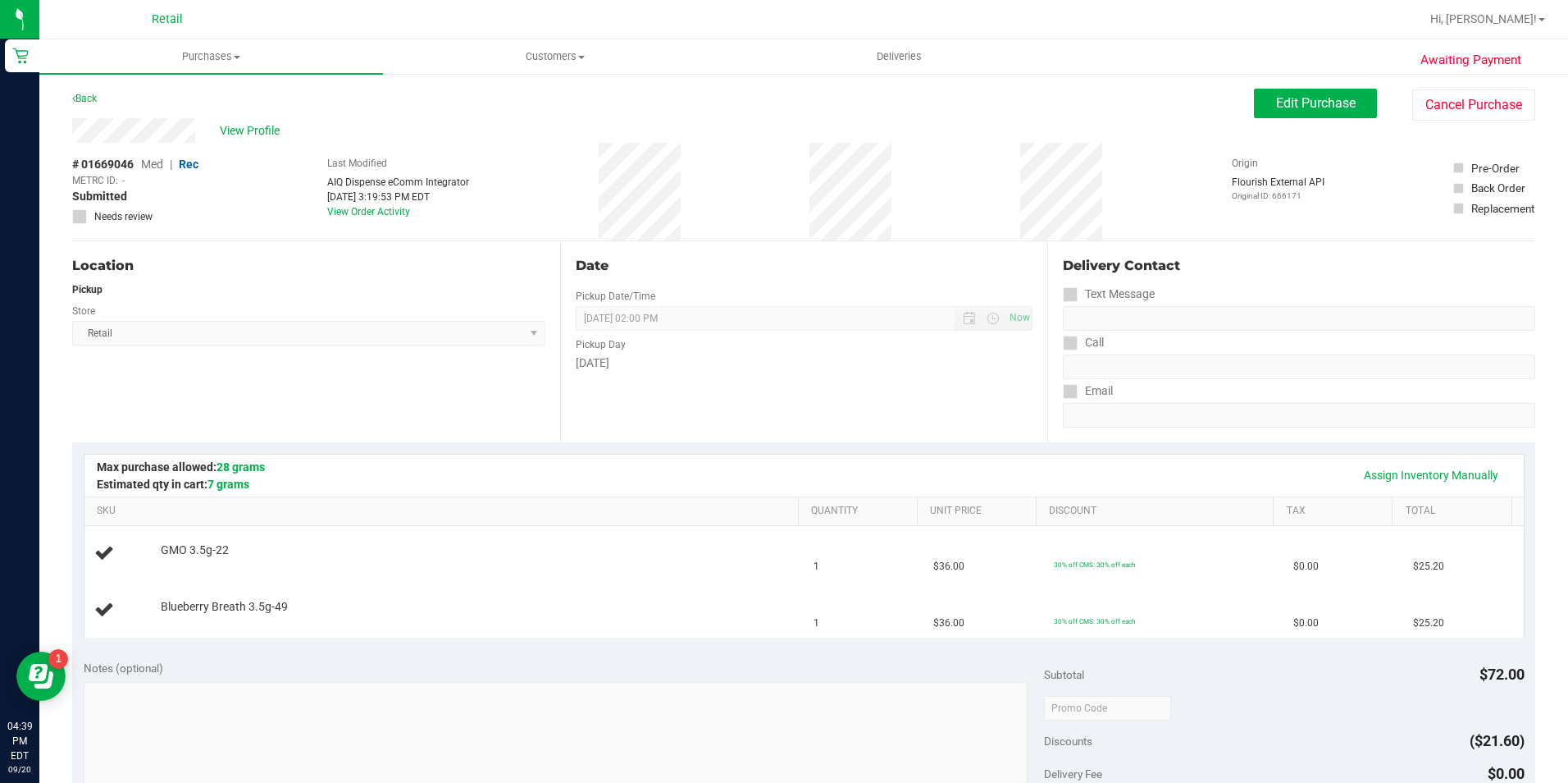
click at [233, 305] on div "Store" at bounding box center [308, 309] width 474 height 24
click at [74, 101] on icon at bounding box center [73, 99] width 3 height 10
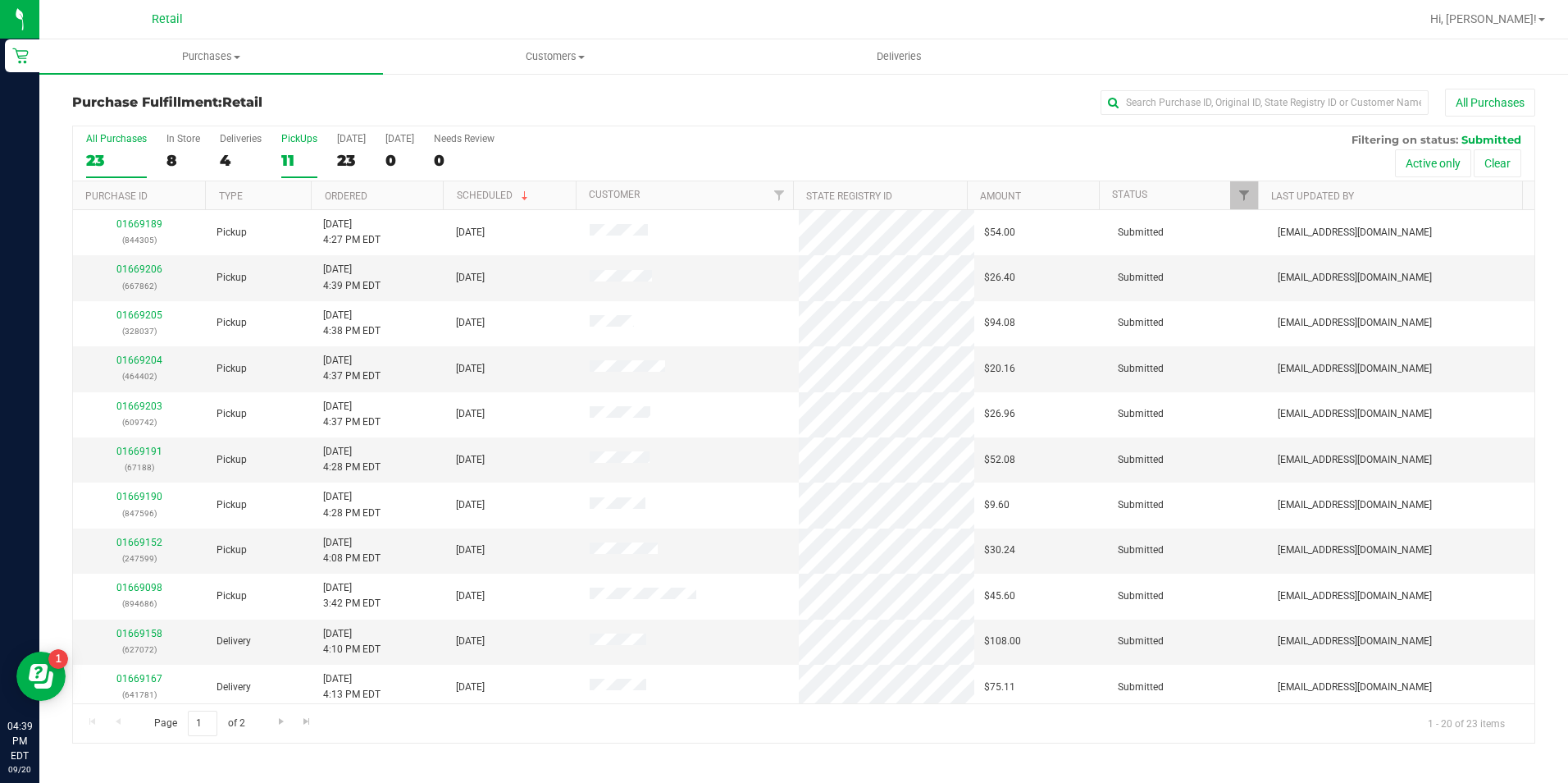
click at [286, 145] on label "PickUps 11" at bounding box center [299, 155] width 36 height 45
click at [0, 0] on input "PickUps 11" at bounding box center [0, 0] width 0 height 0
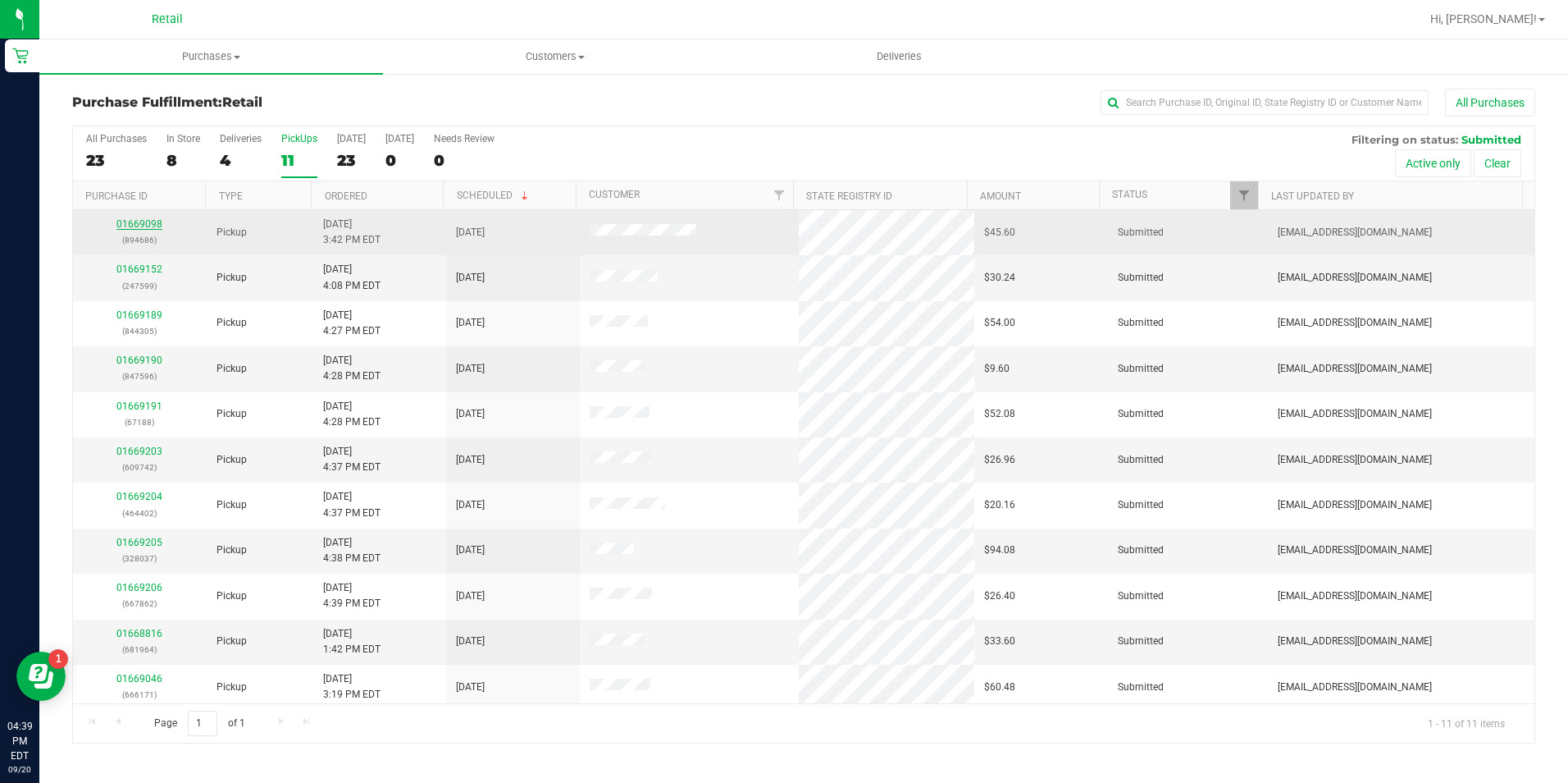
click at [137, 221] on link "01669098" at bounding box center [139, 224] width 46 height 12
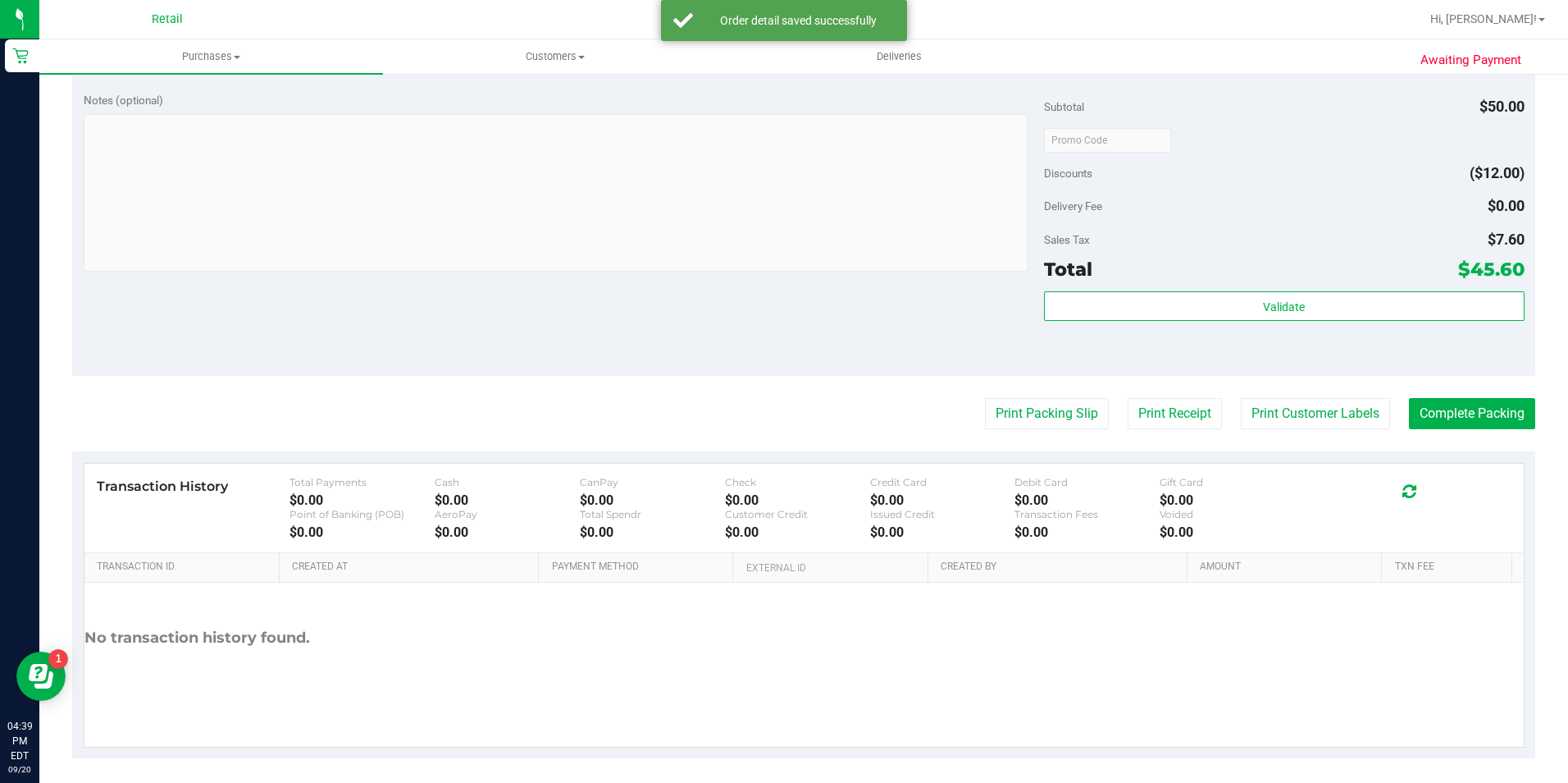
scroll to position [738, 0]
click at [1478, 417] on button "Complete Packing" at bounding box center [1473, 411] width 127 height 31
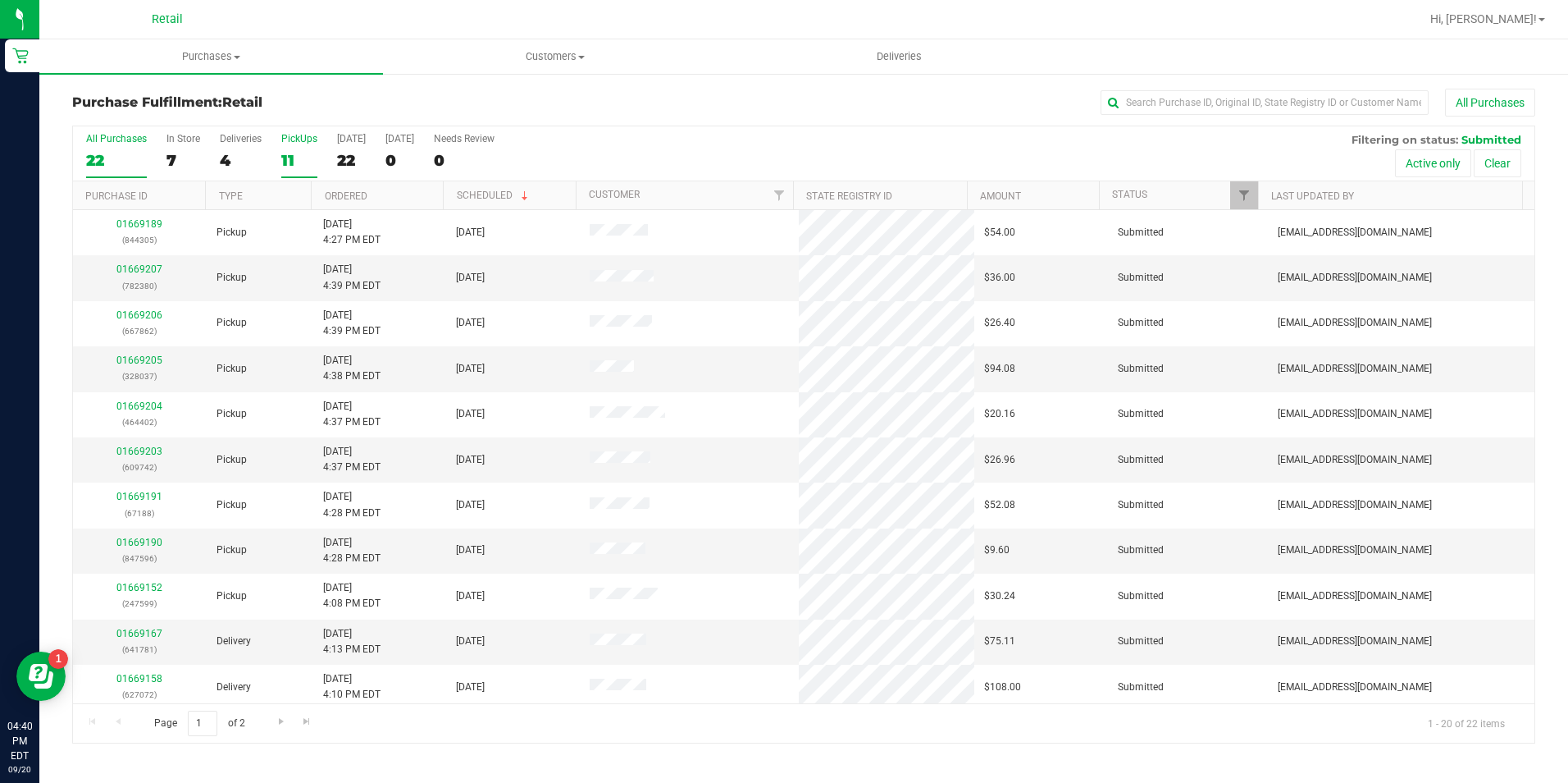
click at [298, 164] on div "11" at bounding box center [299, 160] width 36 height 19
click at [0, 0] on input "PickUps 11" at bounding box center [0, 0] width 0 height 0
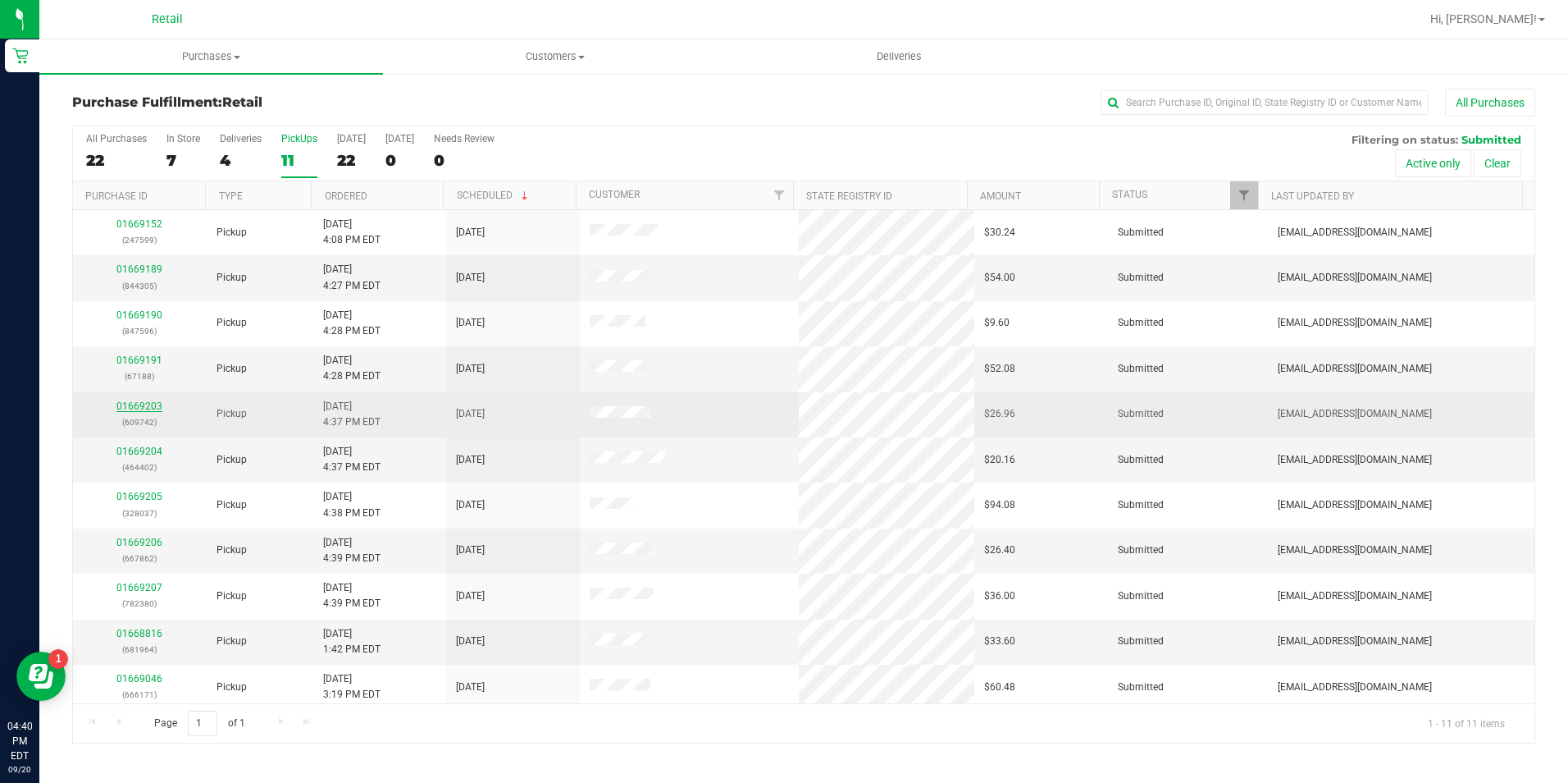
click at [133, 402] on link "01669203" at bounding box center [139, 406] width 46 height 12
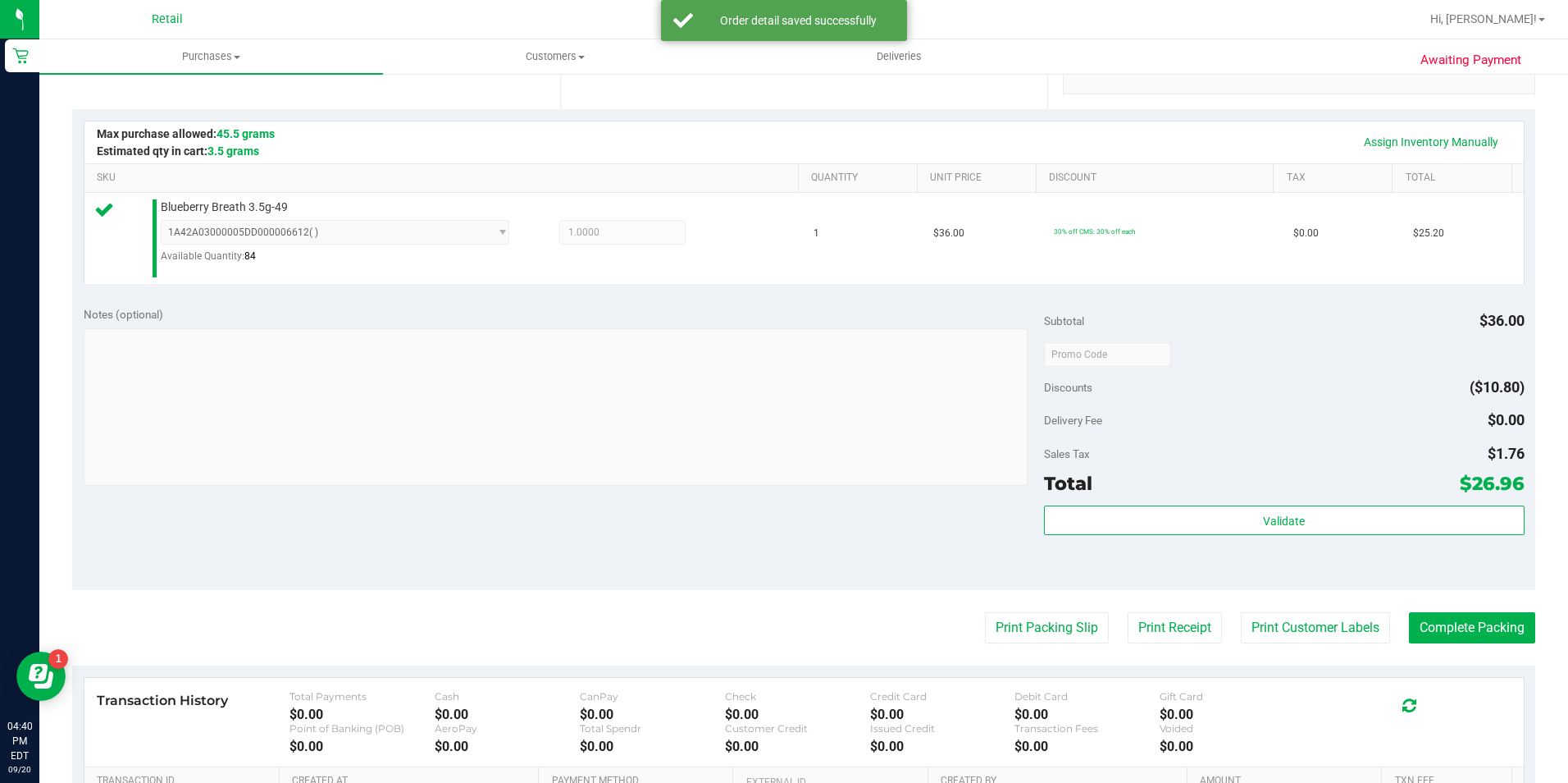
scroll to position [492, 0]
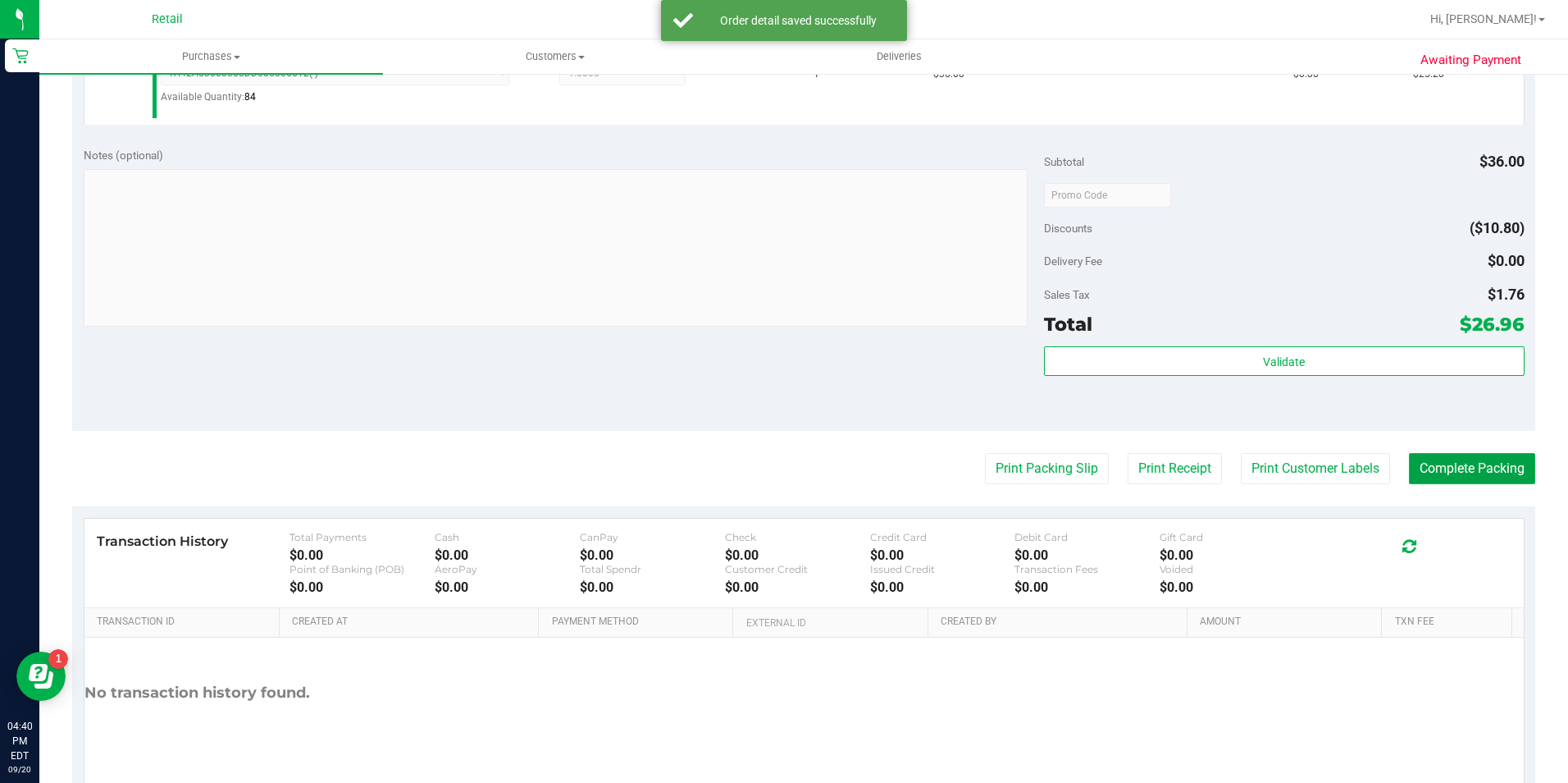
click at [1451, 470] on button "Complete Packing" at bounding box center [1473, 468] width 127 height 31
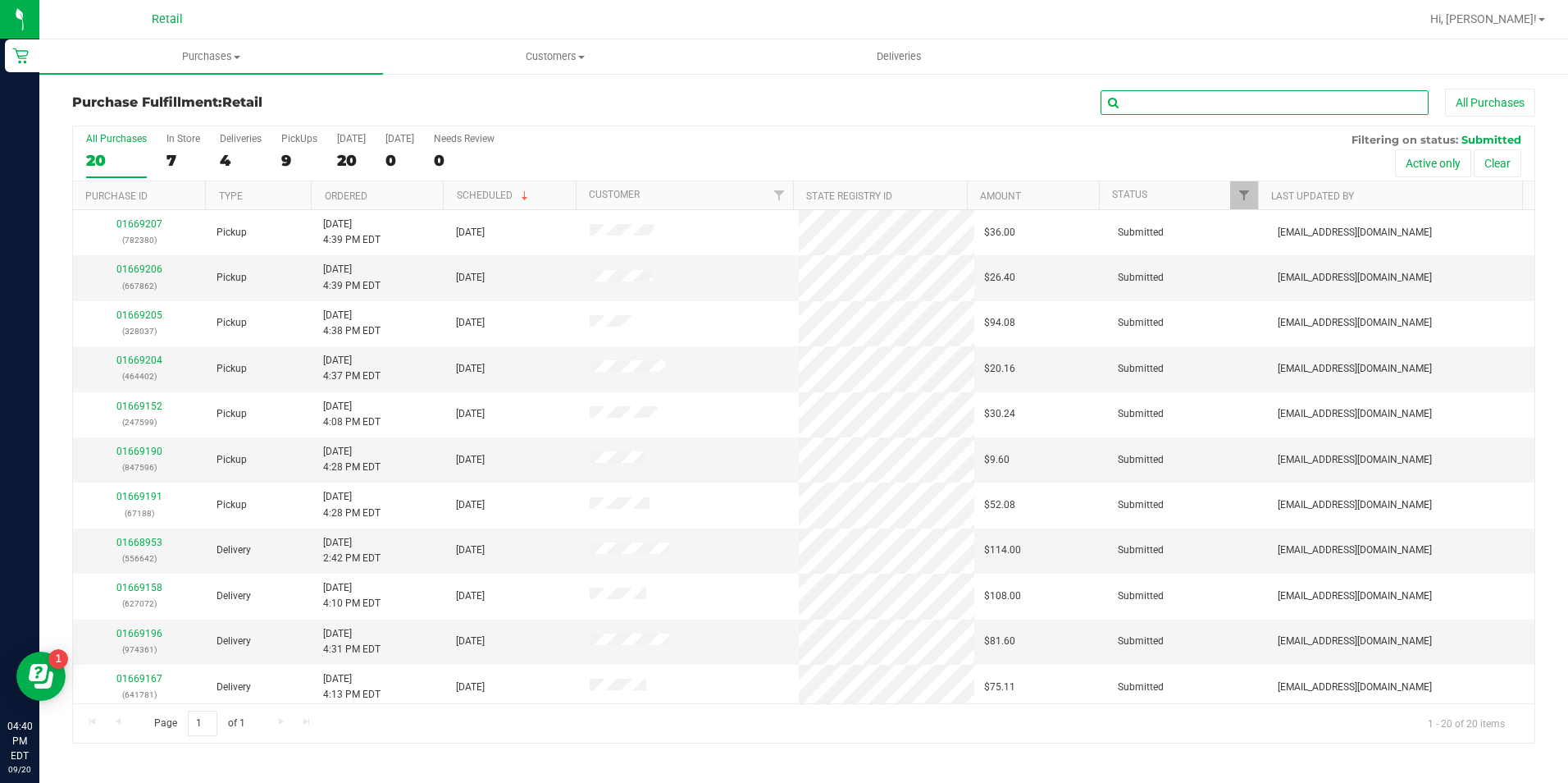
click at [1164, 93] on input "text" at bounding box center [1265, 102] width 328 height 24
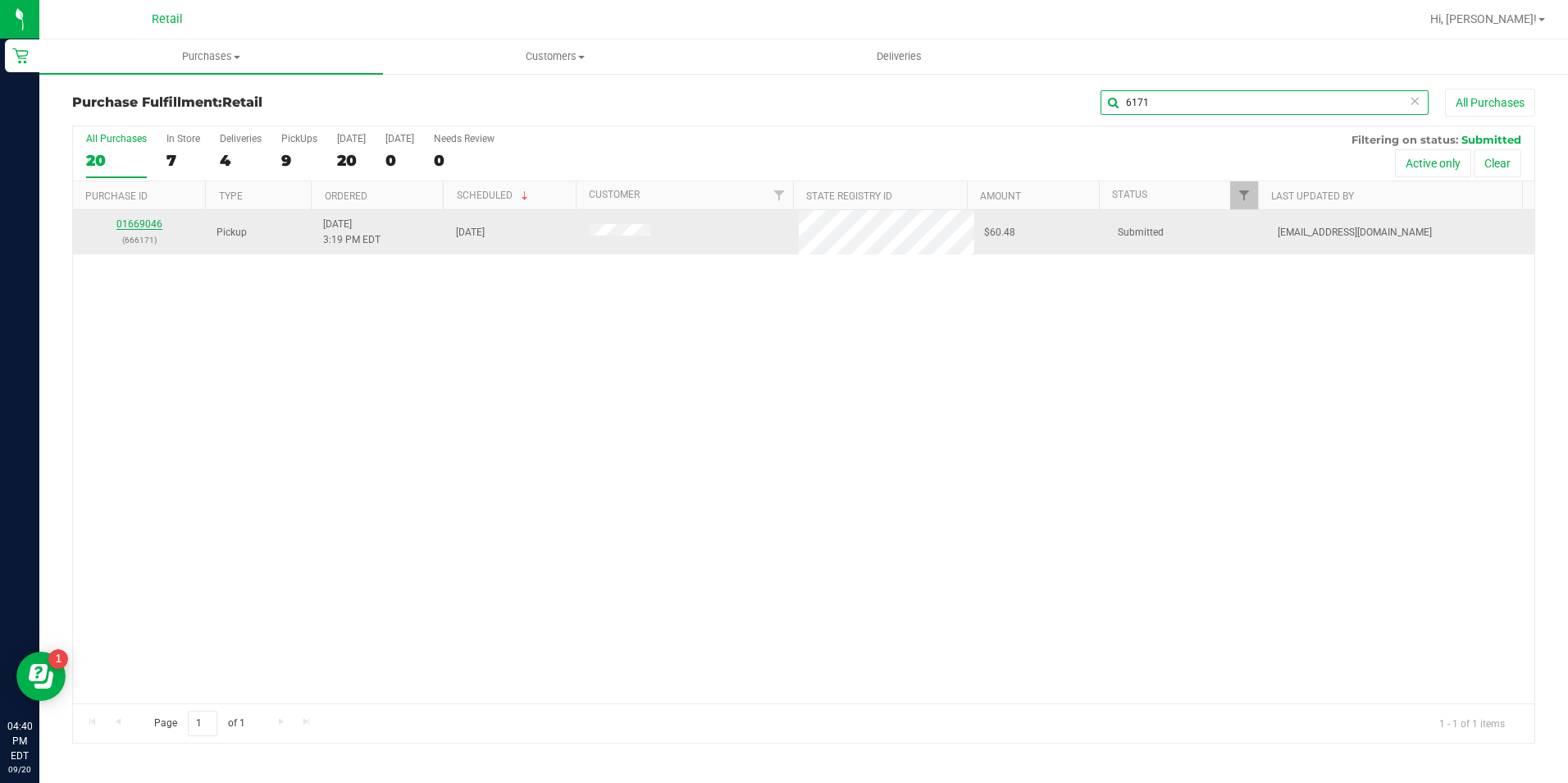
type input "6171"
click at [142, 226] on link "01669046" at bounding box center [139, 224] width 46 height 12
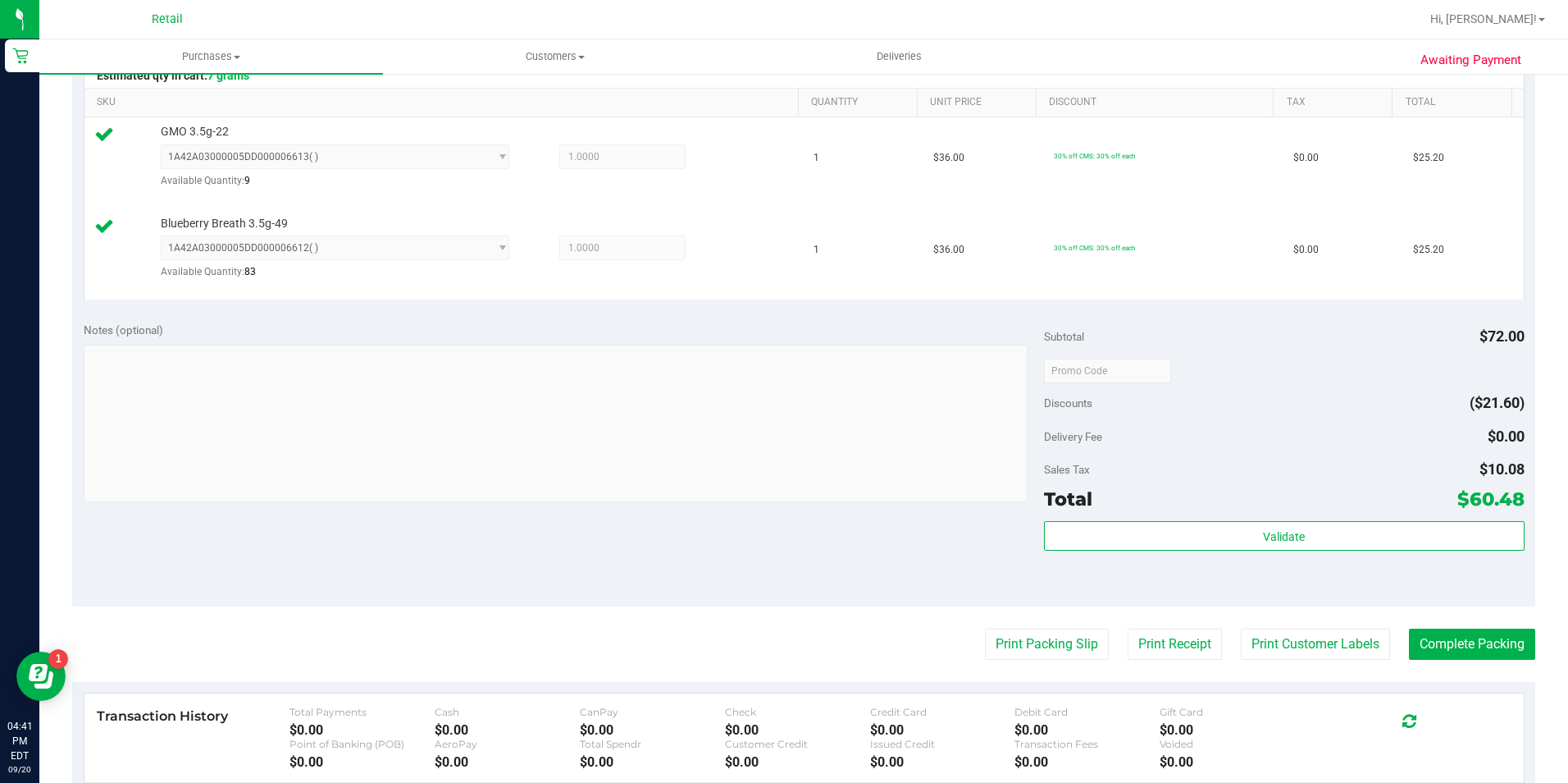
scroll to position [411, 0]
click at [1491, 637] on button "Complete Packing" at bounding box center [1473, 642] width 127 height 31
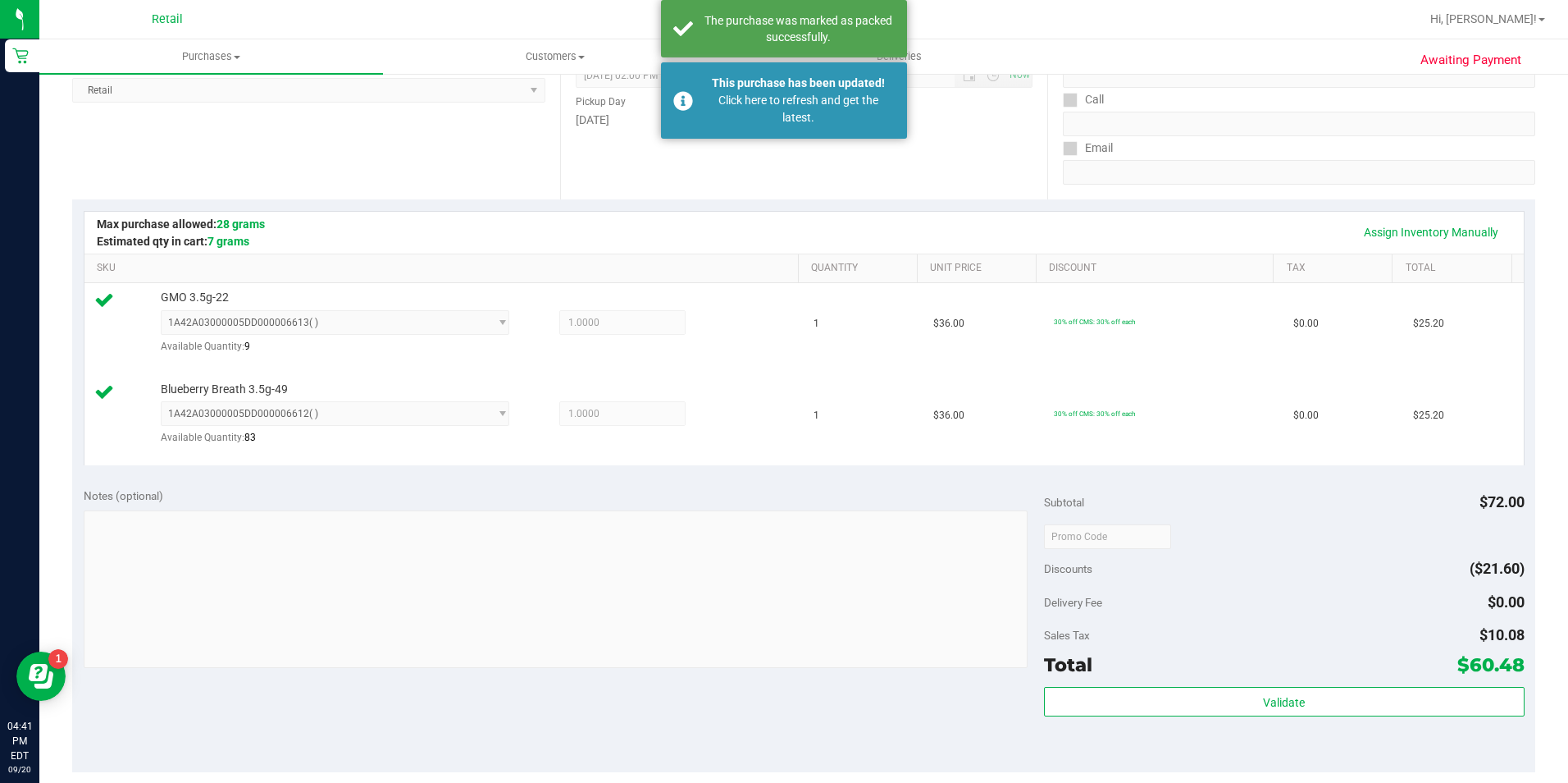
scroll to position [0, 0]
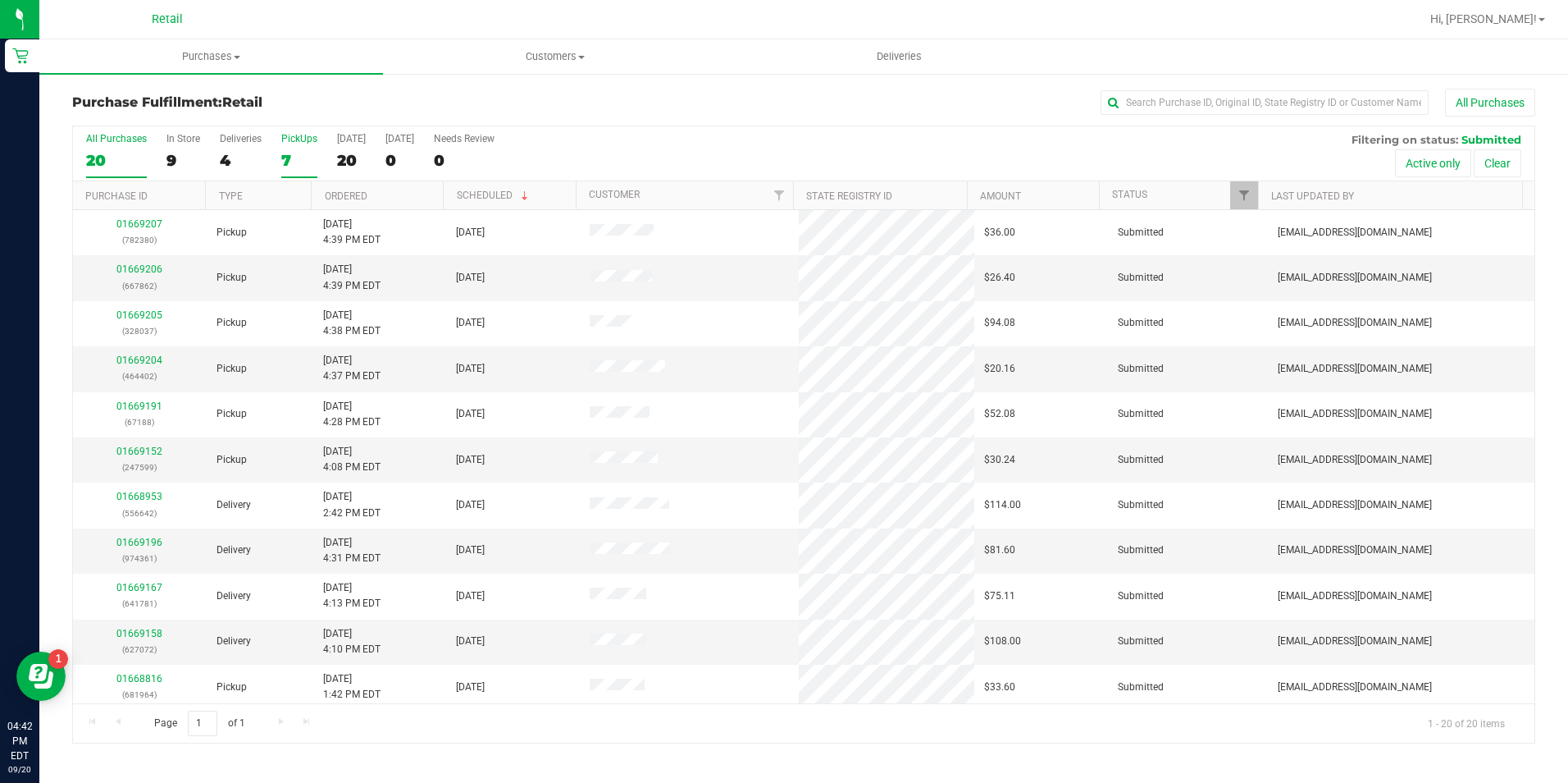
click at [283, 137] on div "PickUps" at bounding box center [299, 139] width 36 height 12
click at [0, 0] on input "PickUps 7" at bounding box center [0, 0] width 0 height 0
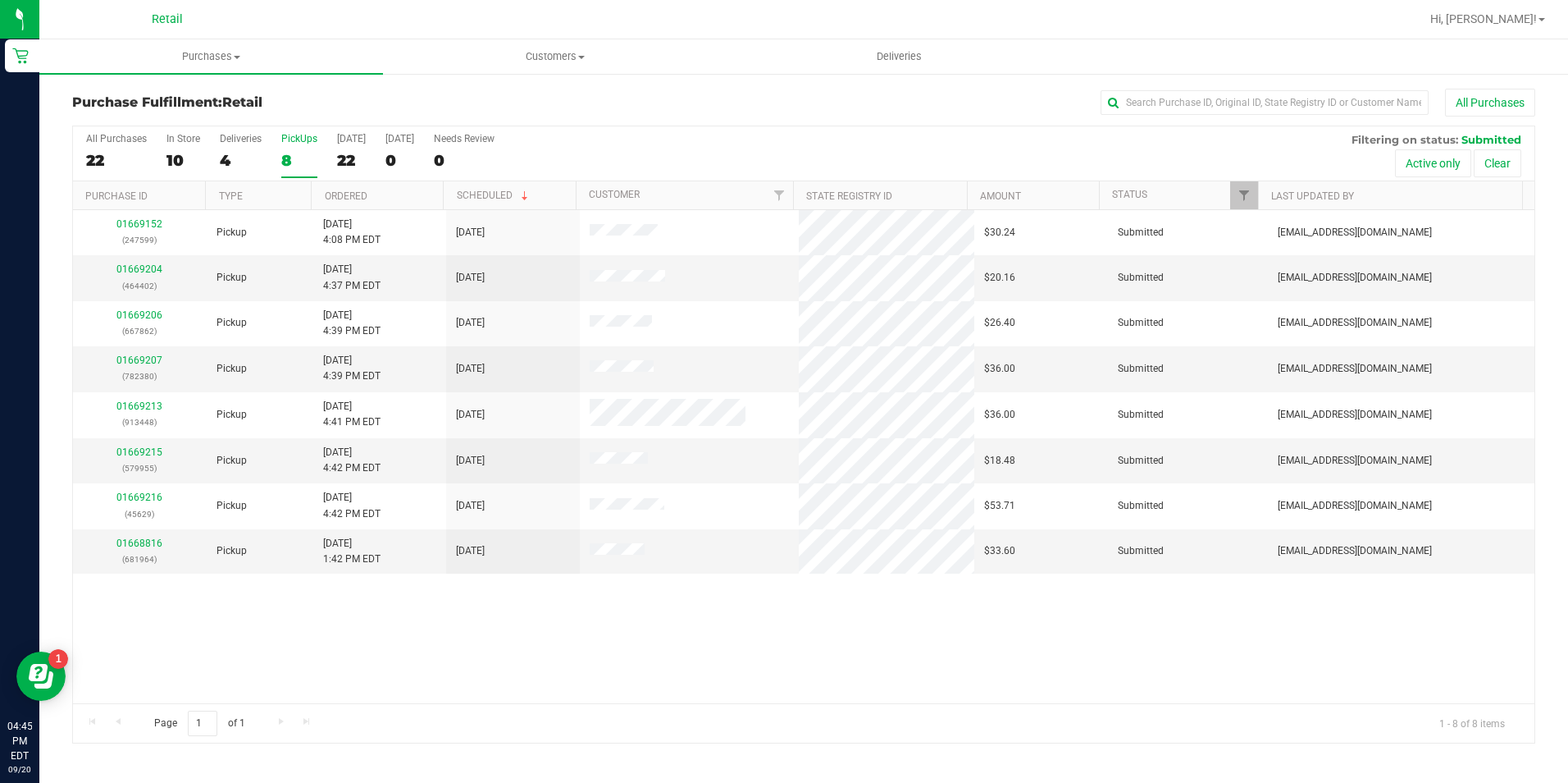
click at [283, 158] on div "8" at bounding box center [299, 160] width 36 height 19
click at [0, 0] on input "PickUps 8" at bounding box center [0, 0] width 0 height 0
click at [128, 455] on link "01669215" at bounding box center [139, 452] width 46 height 12
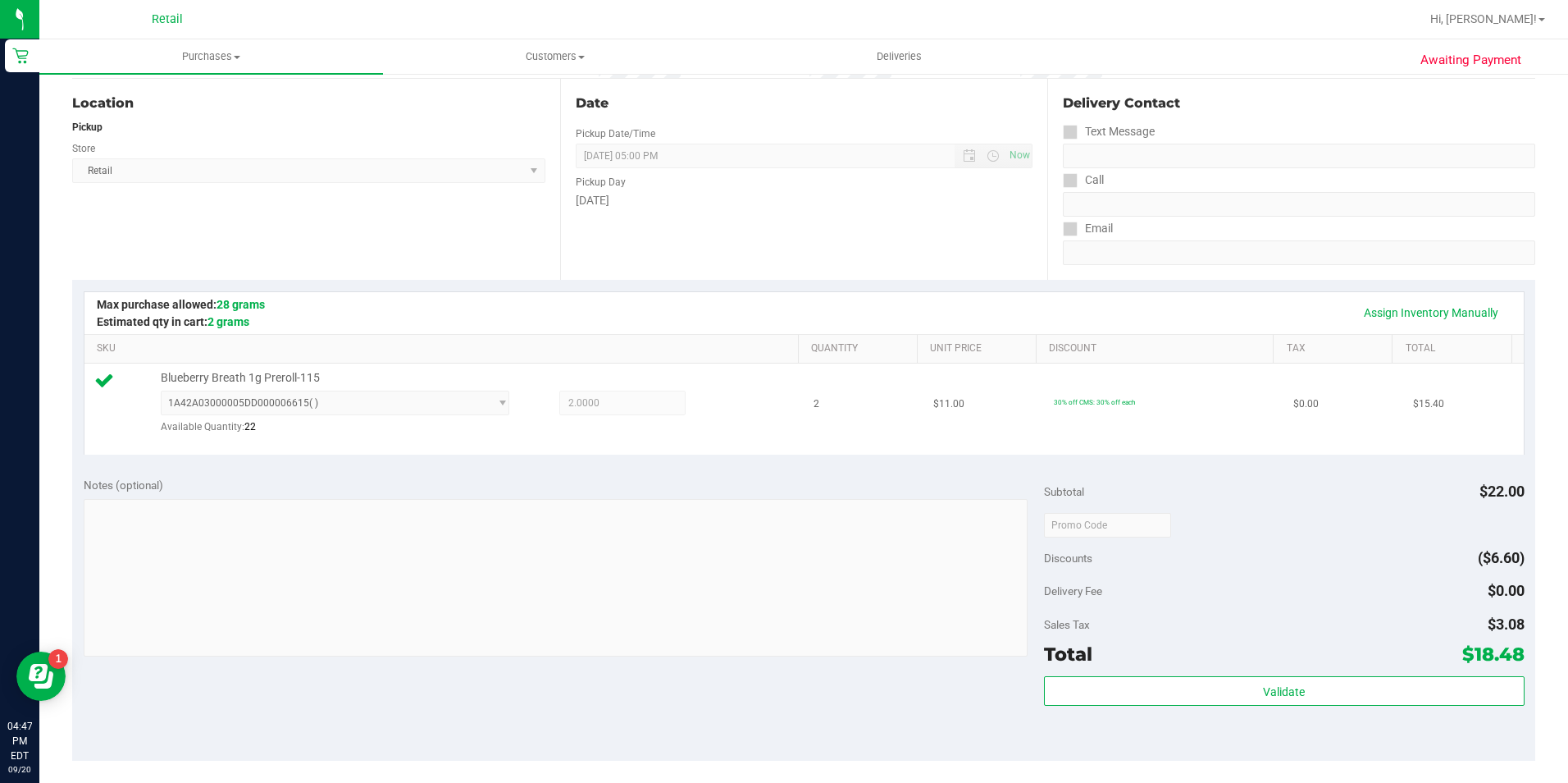
scroll to position [246, 0]
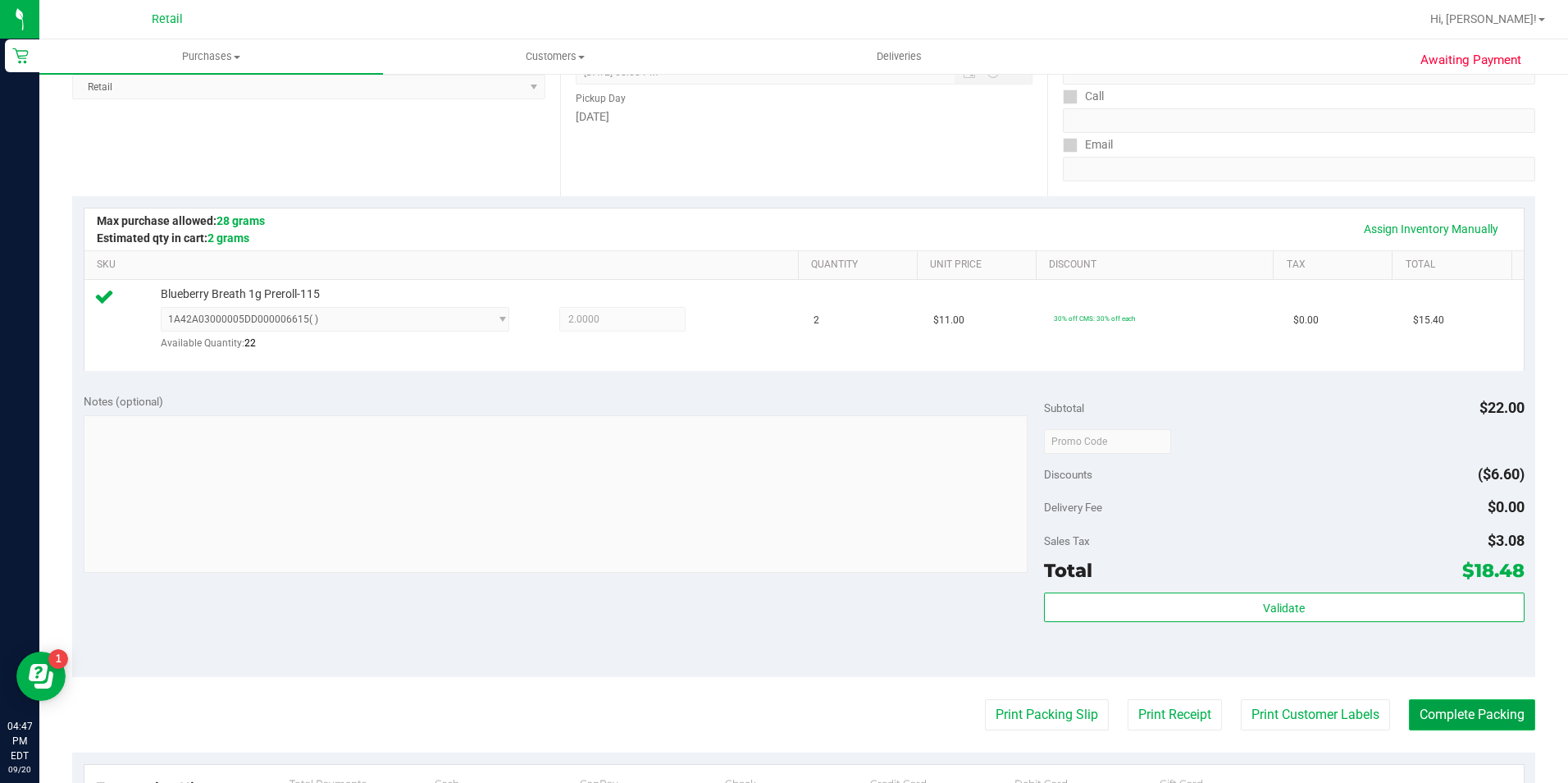
click at [1447, 714] on button "Complete Packing" at bounding box center [1473, 715] width 127 height 31
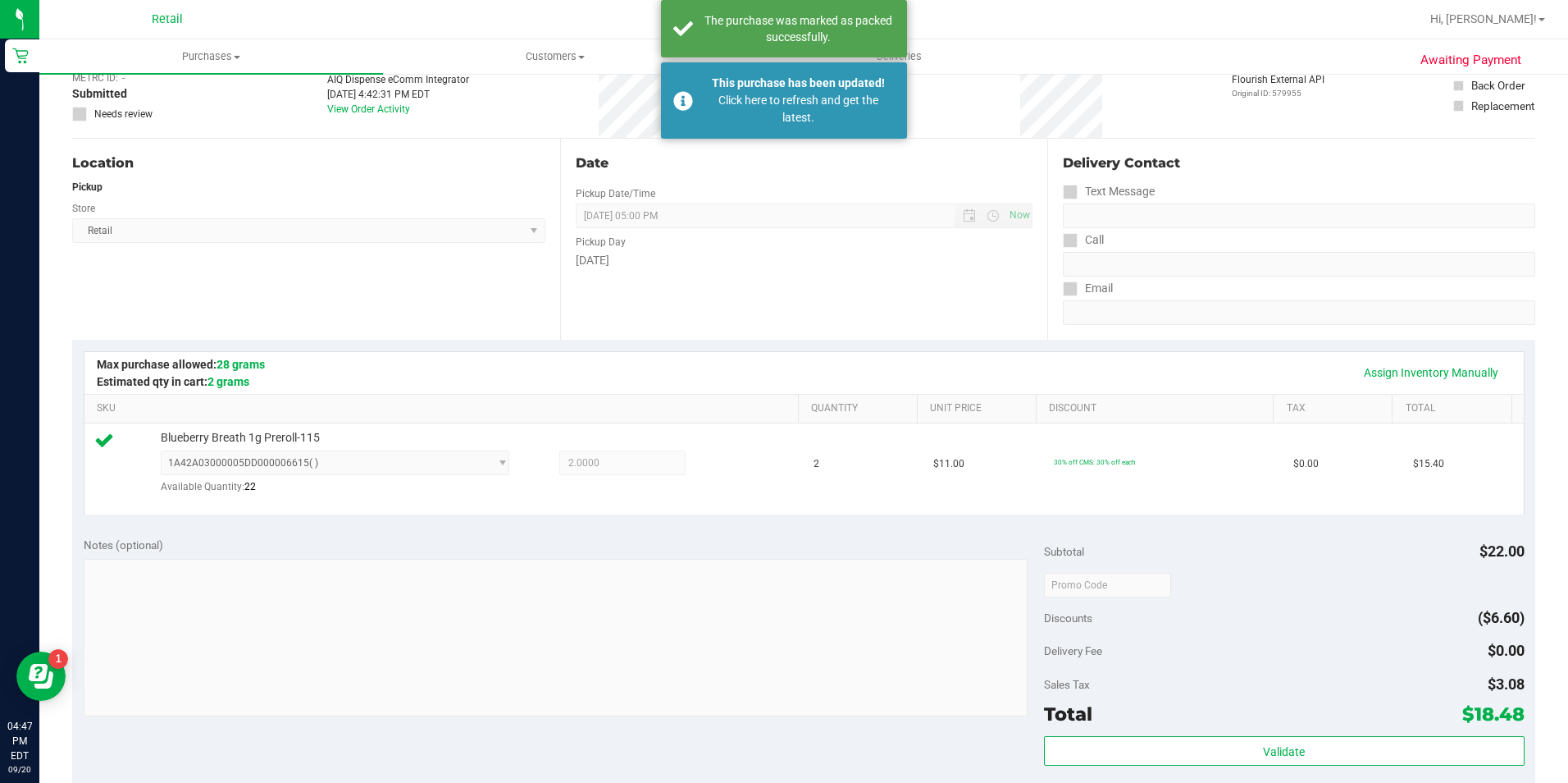
scroll to position [0, 0]
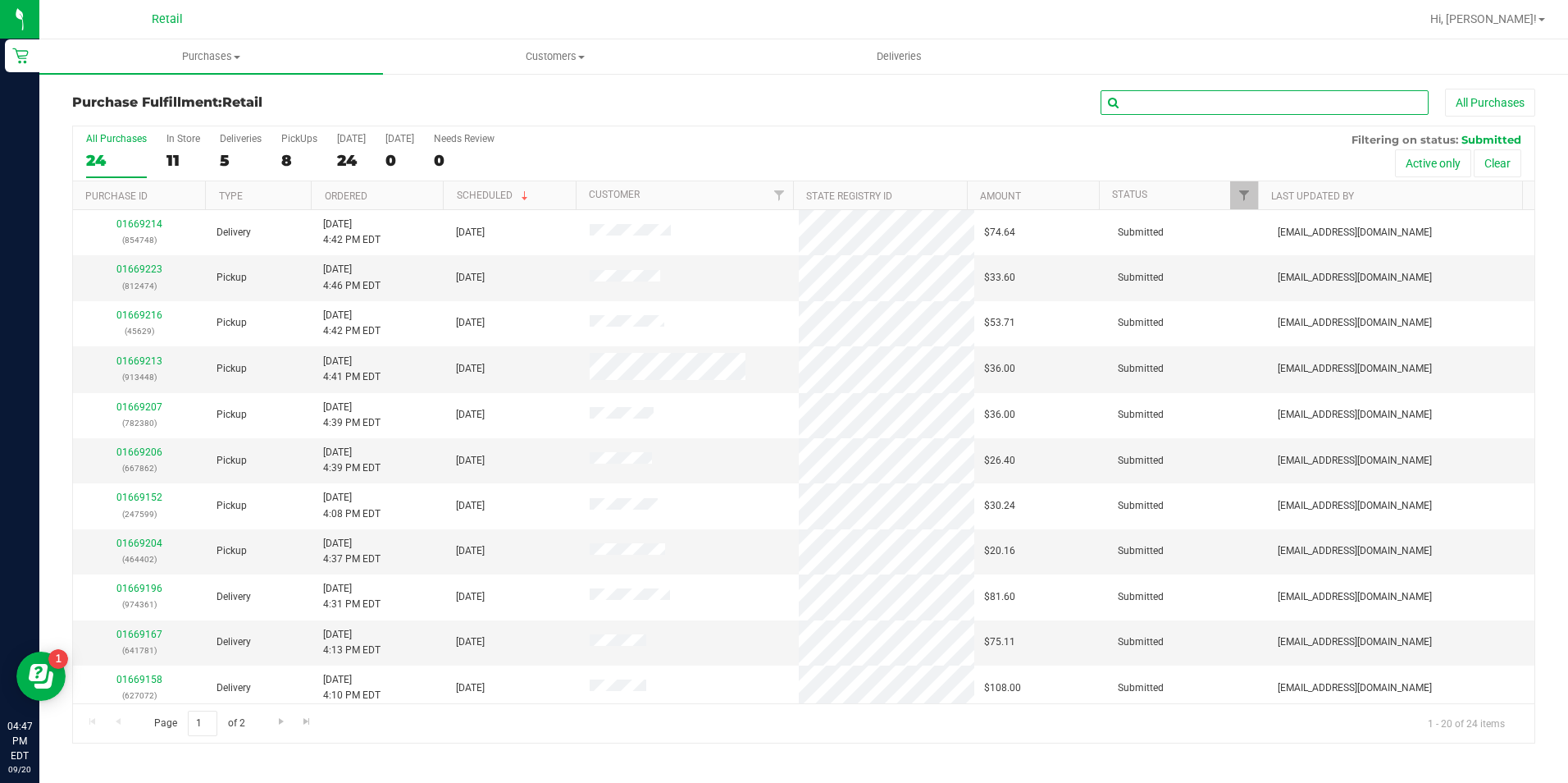
click at [1190, 111] on input "text" at bounding box center [1265, 102] width 328 height 24
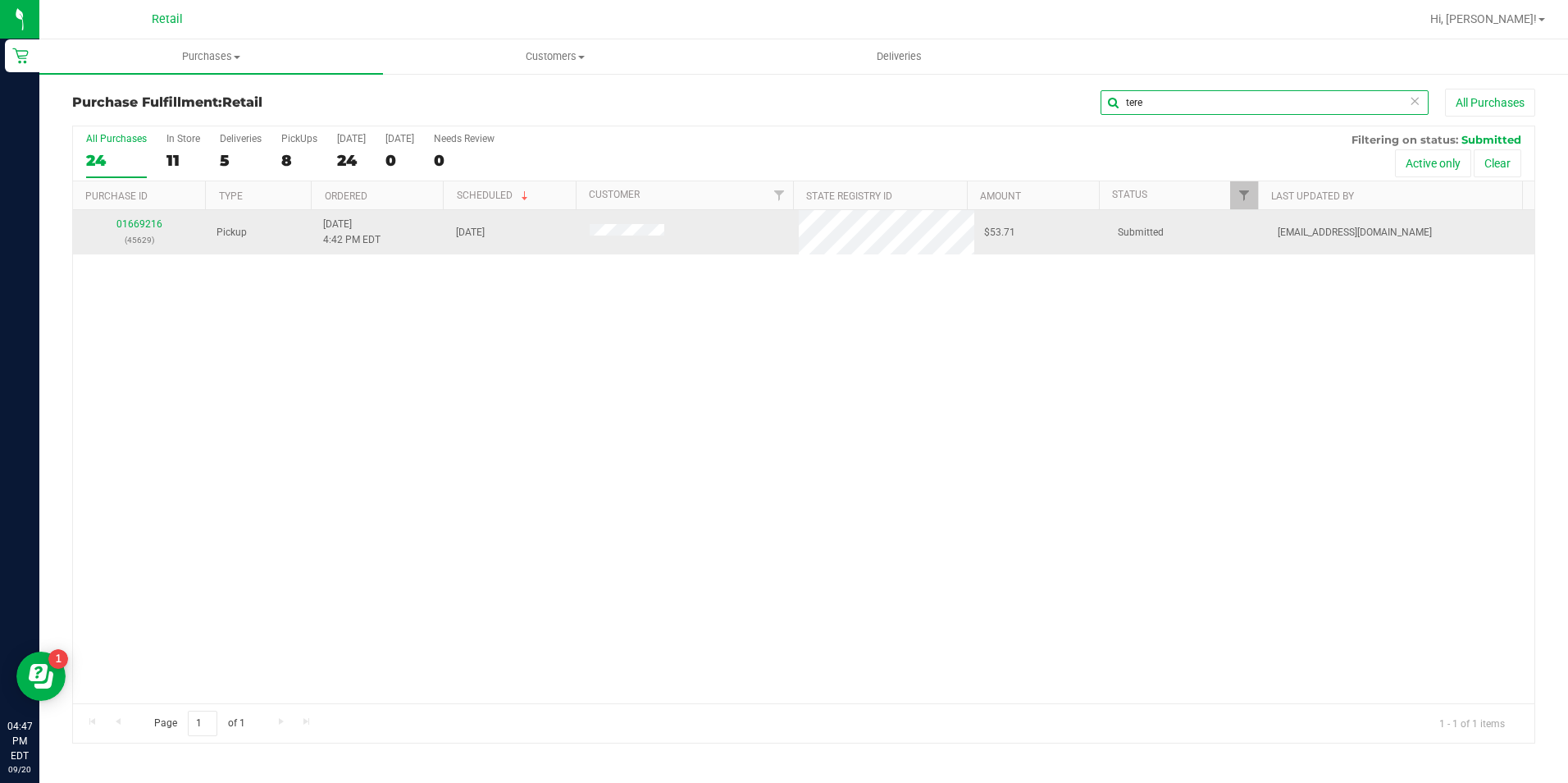
type input "tere"
click at [142, 231] on div "01669216 (45629)" at bounding box center [139, 231] width 114 height 31
click at [128, 220] on link "01669216" at bounding box center [139, 224] width 46 height 12
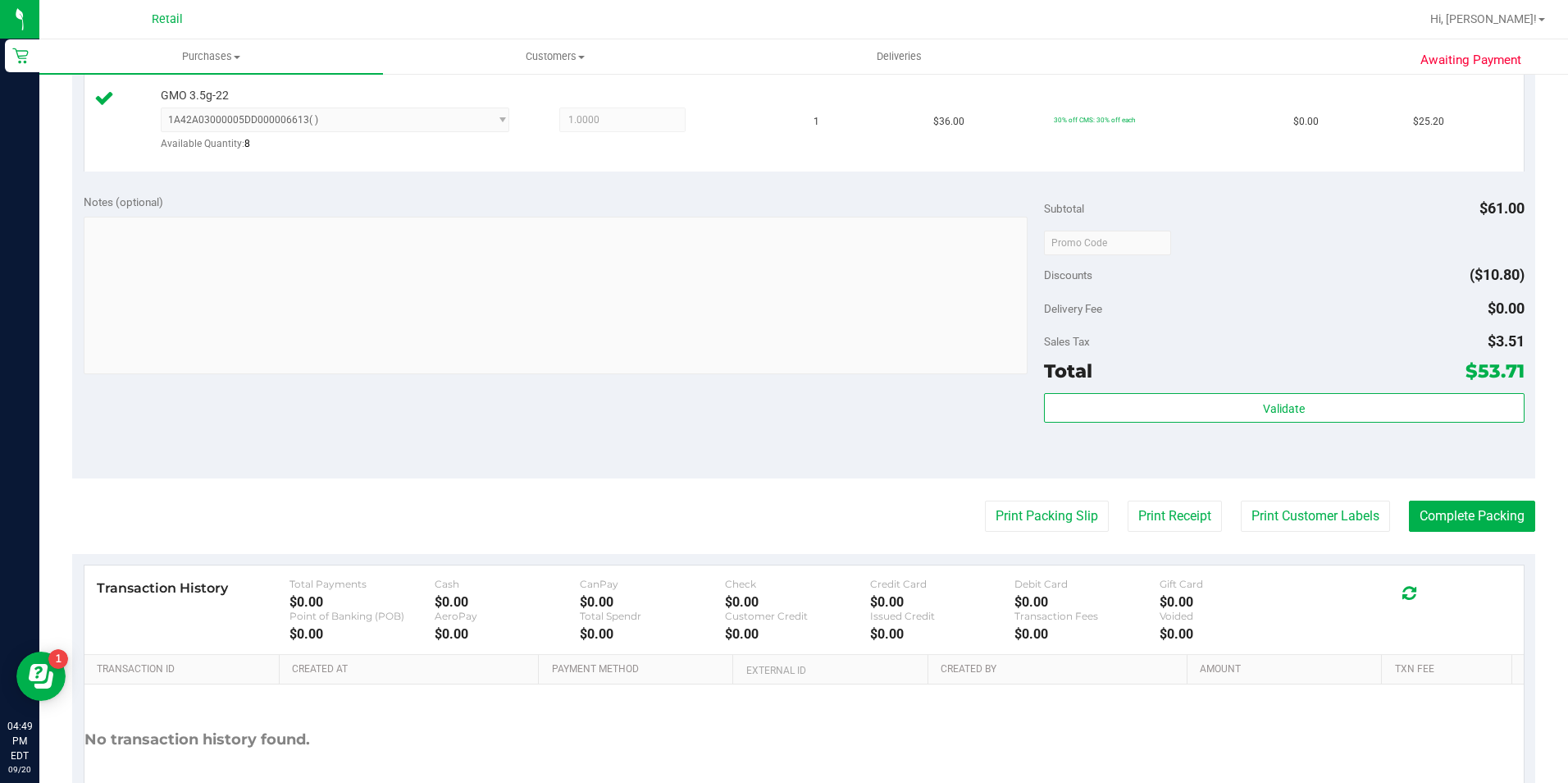
scroll to position [574, 0]
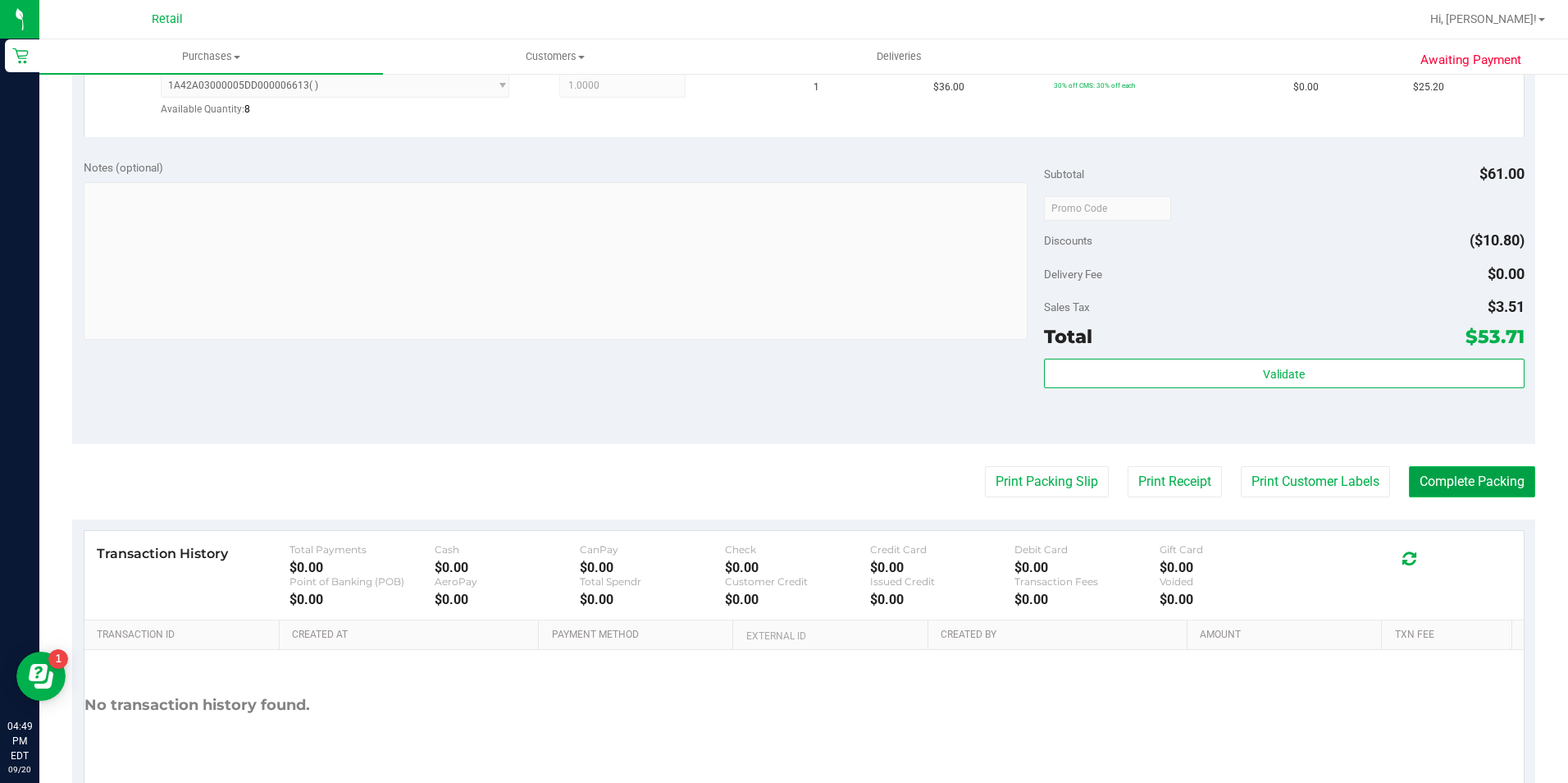
click at [1436, 468] on button "Complete Packing" at bounding box center [1473, 481] width 127 height 31
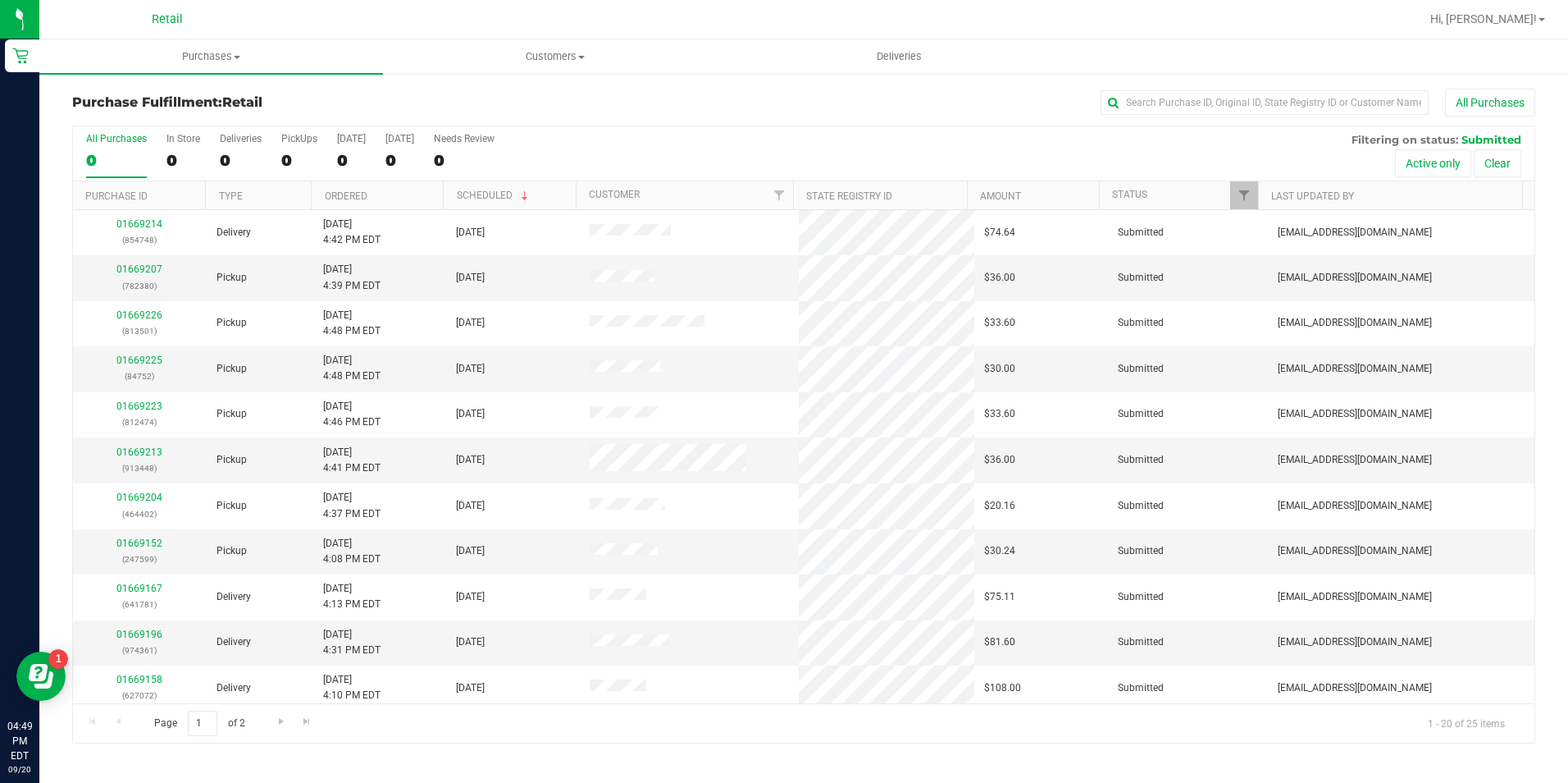
click at [1153, 86] on div "Purchase Fulfillment: Retail All Purchases All Purchases 0 In Store 0 Deliverie…" at bounding box center [804, 416] width 1529 height 688
click at [1153, 108] on input "text" at bounding box center [1265, 102] width 328 height 24
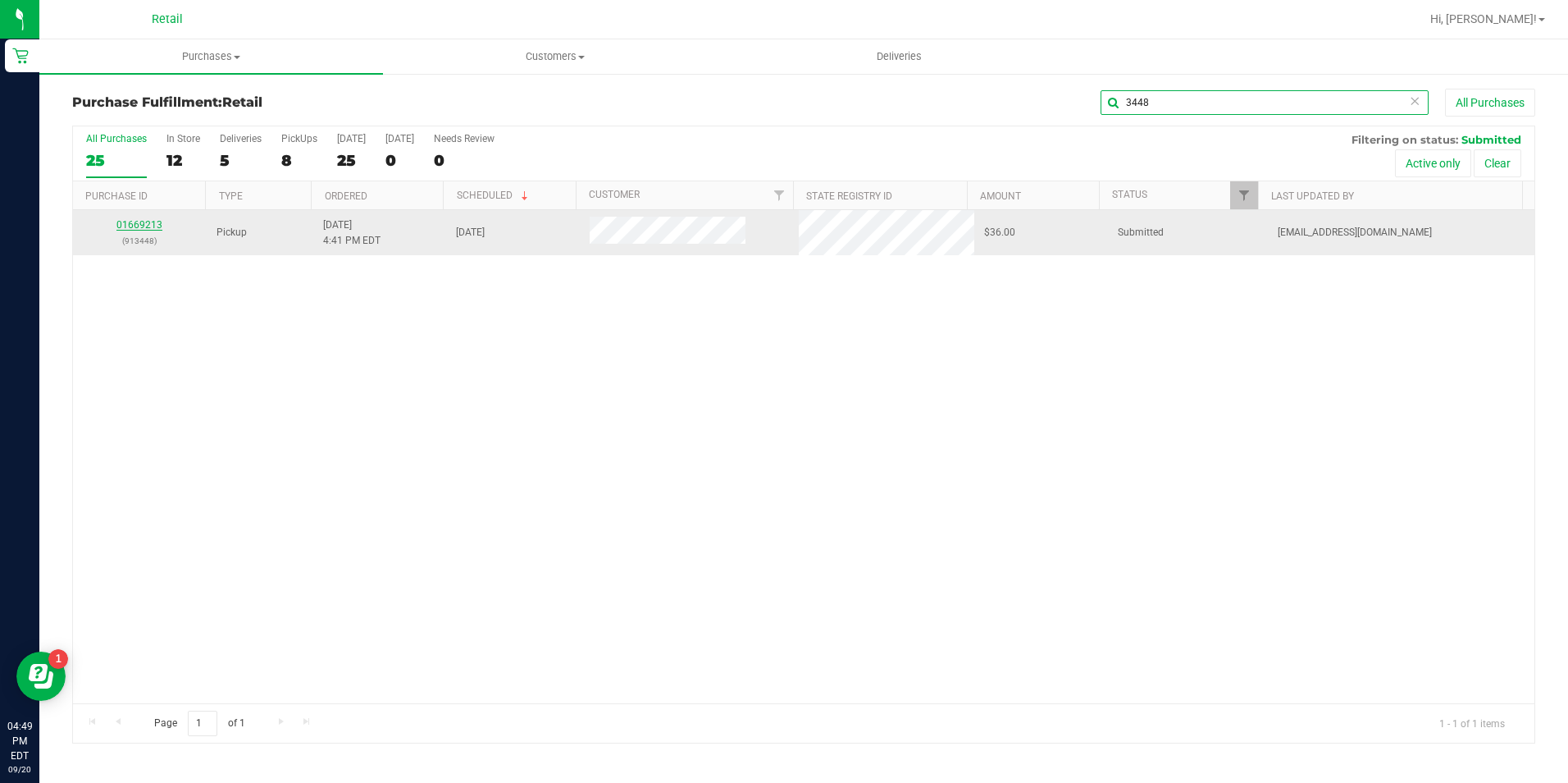
type input "3448"
click at [130, 220] on link "01669213" at bounding box center [139, 225] width 46 height 12
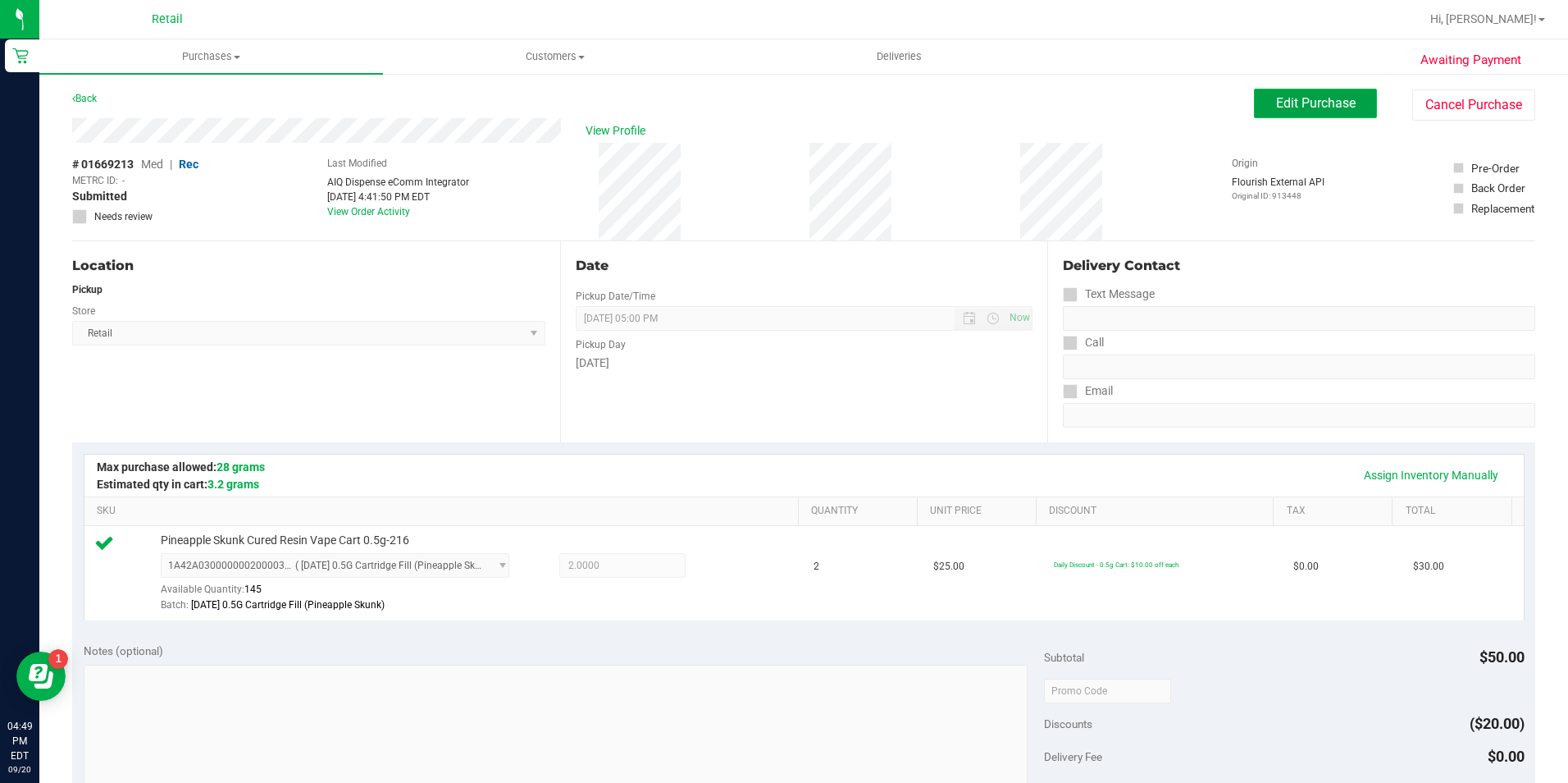
click at [1287, 95] on button "Edit Purchase" at bounding box center [1316, 103] width 123 height 30
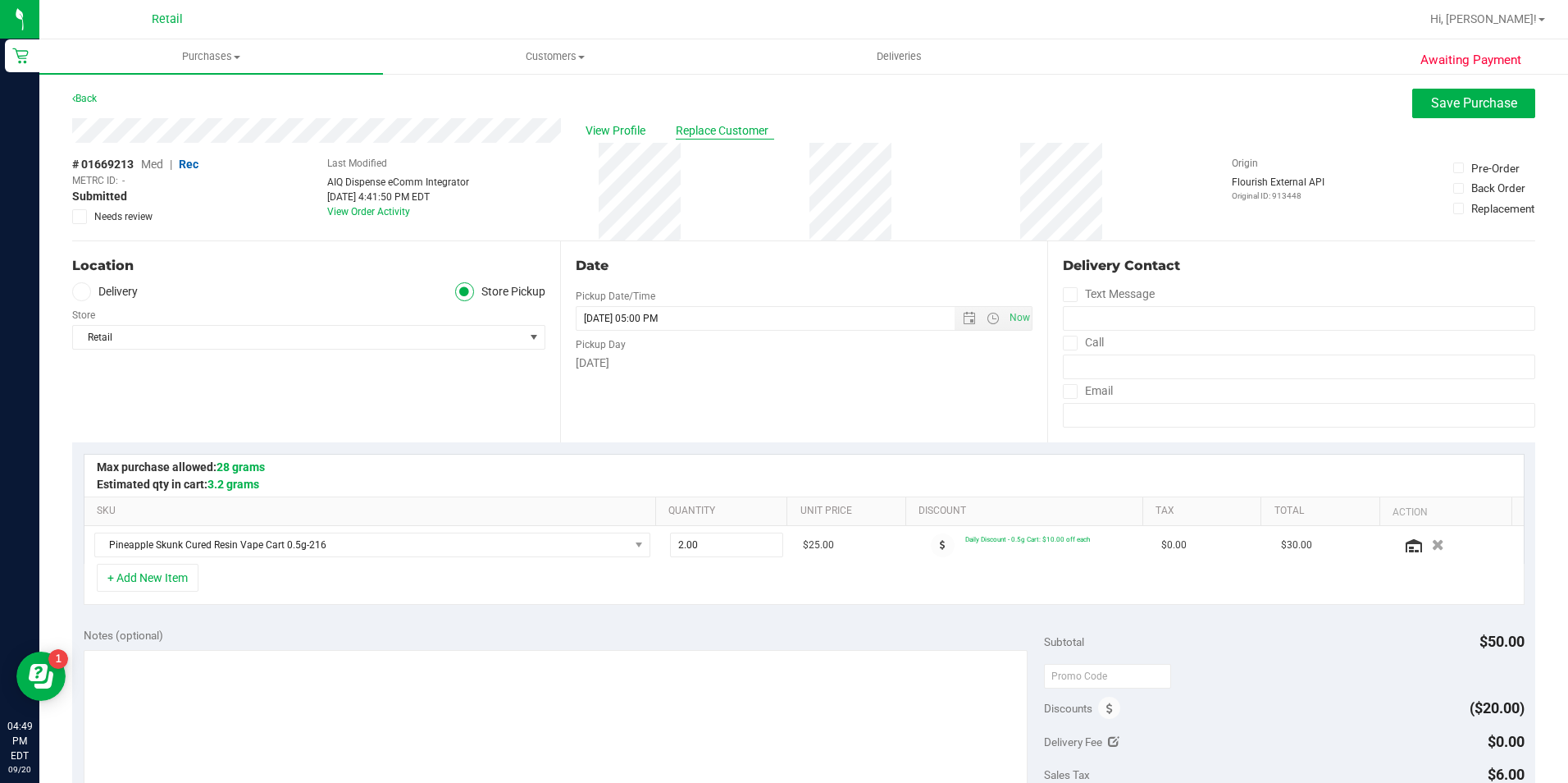
click at [696, 134] on span "Replace Customer" at bounding box center [724, 131] width 99 height 17
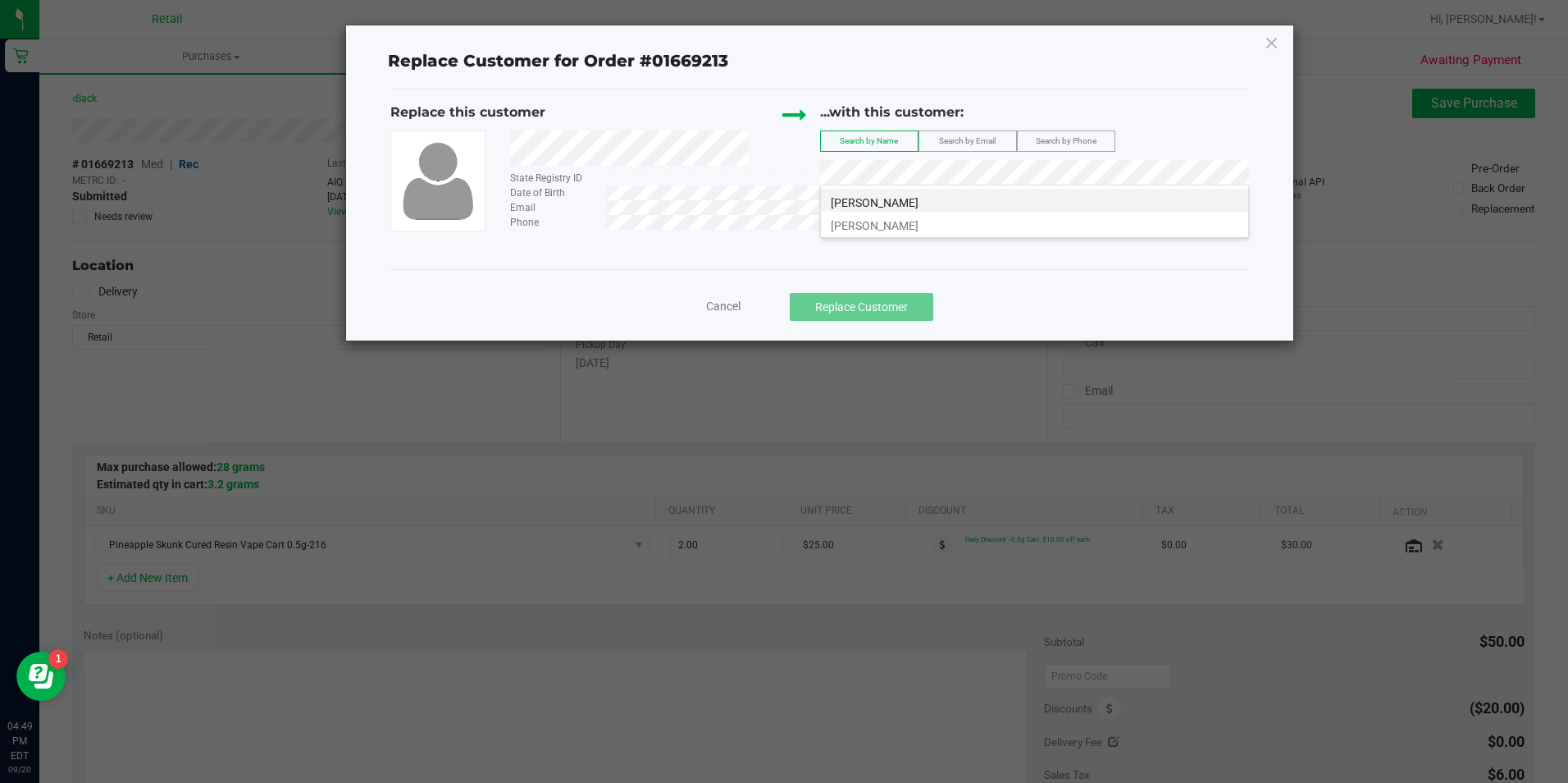
click at [889, 196] on span "Steven Johnson" at bounding box center [875, 203] width 88 height 14
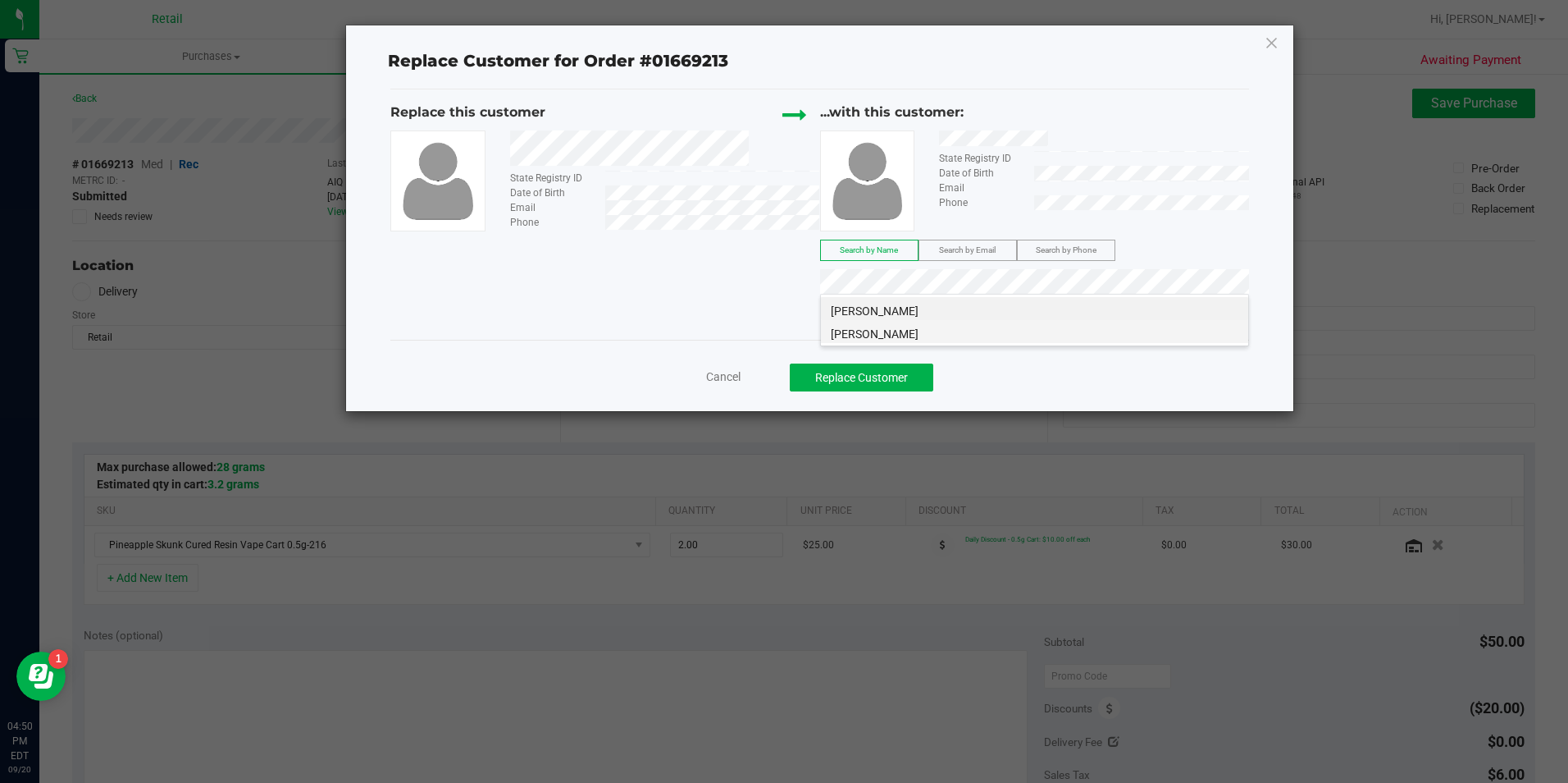
drag, startPoint x: 1153, startPoint y: 320, endPoint x: 1155, endPoint y: 339, distance: 19.1
click at [1155, 339] on li "Steven Johnson" at bounding box center [1034, 331] width 427 height 23
click at [1218, 307] on li "Steven Johnson" at bounding box center [1034, 308] width 427 height 23
click at [1184, 334] on li "Steven Johnson" at bounding box center [1034, 331] width 427 height 23
click at [902, 372] on button "Replace Customer" at bounding box center [861, 377] width 144 height 28
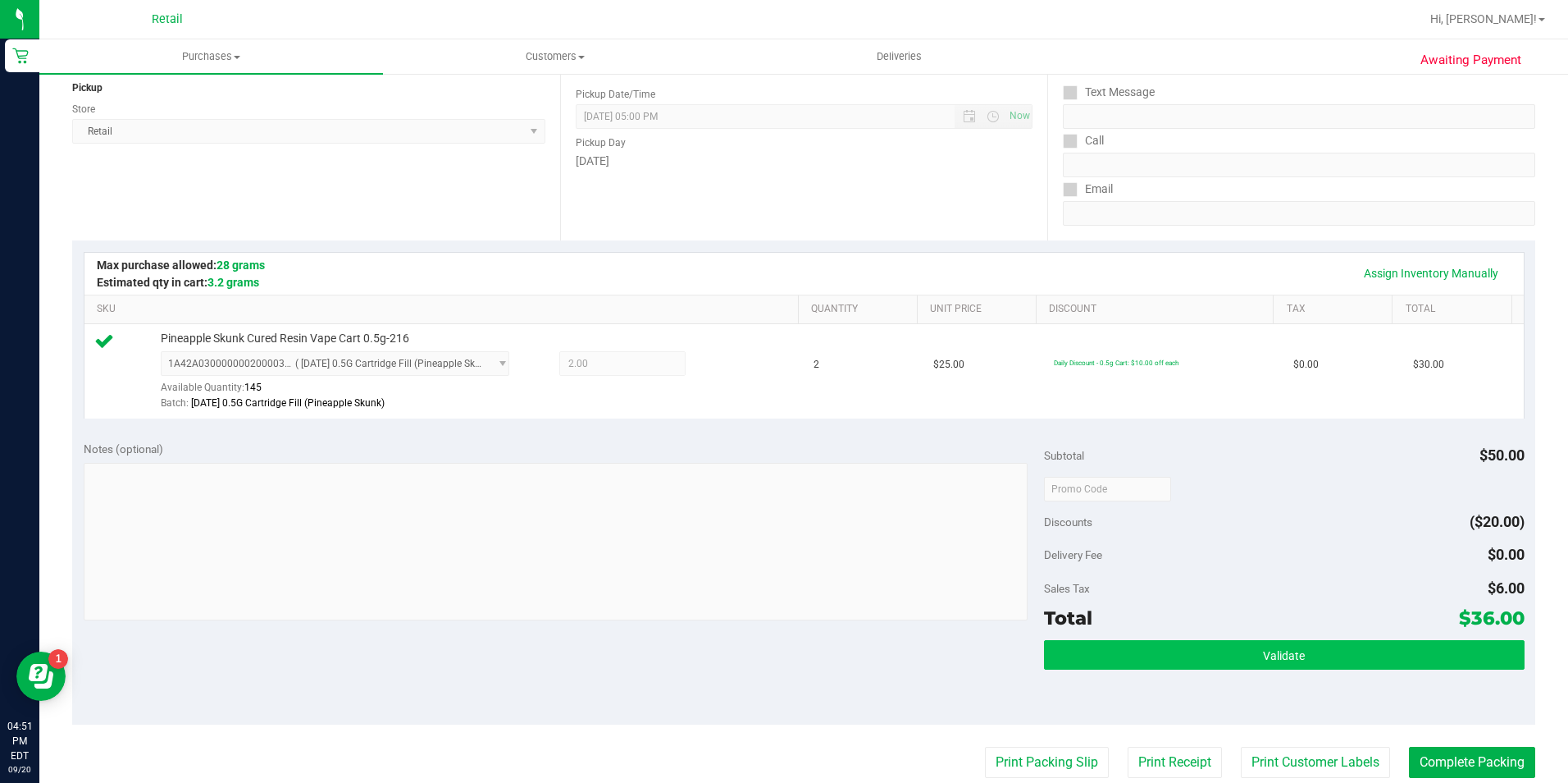
scroll to position [492, 0]
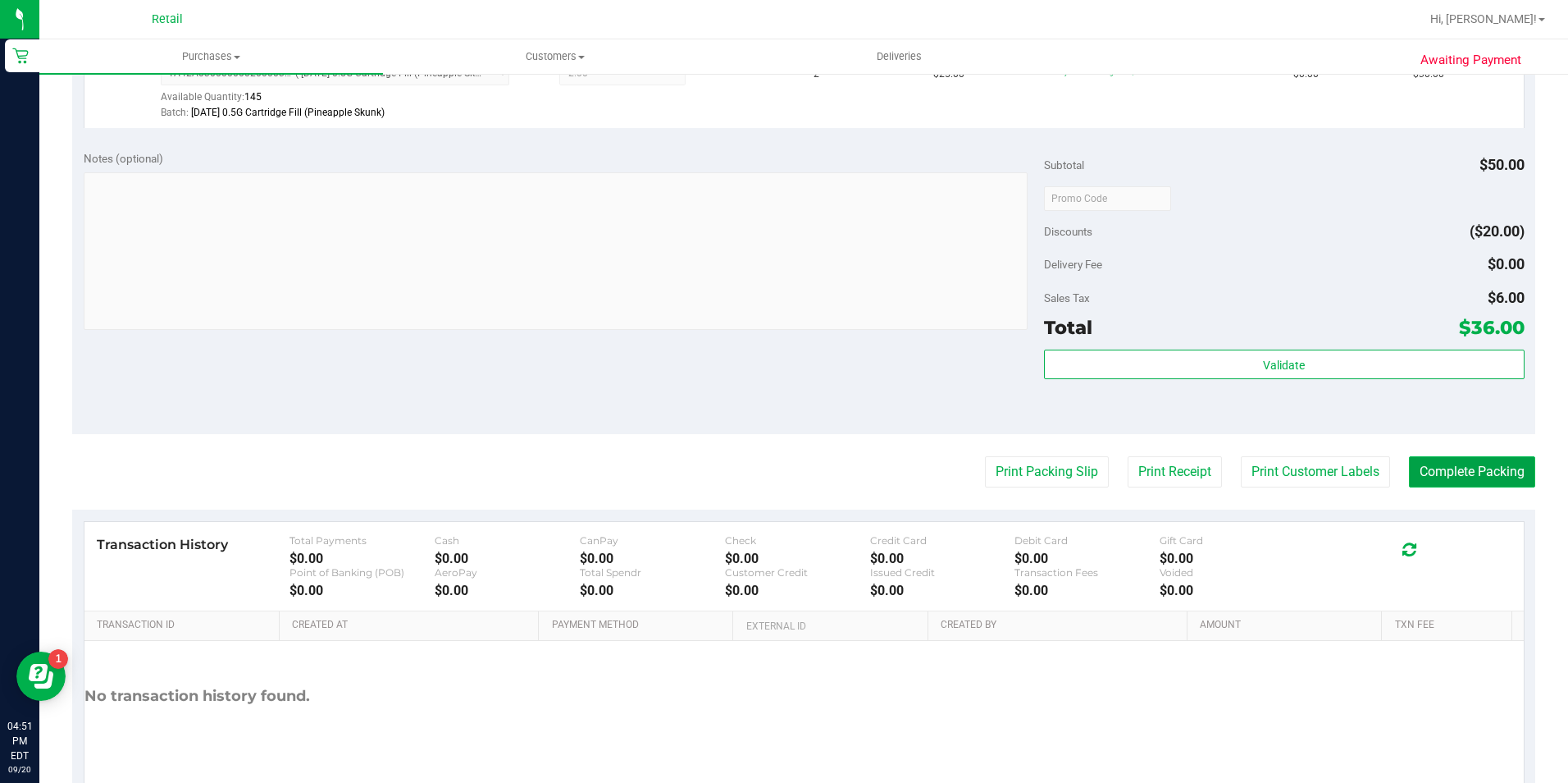
click at [1449, 469] on button "Complete Packing" at bounding box center [1473, 471] width 127 height 31
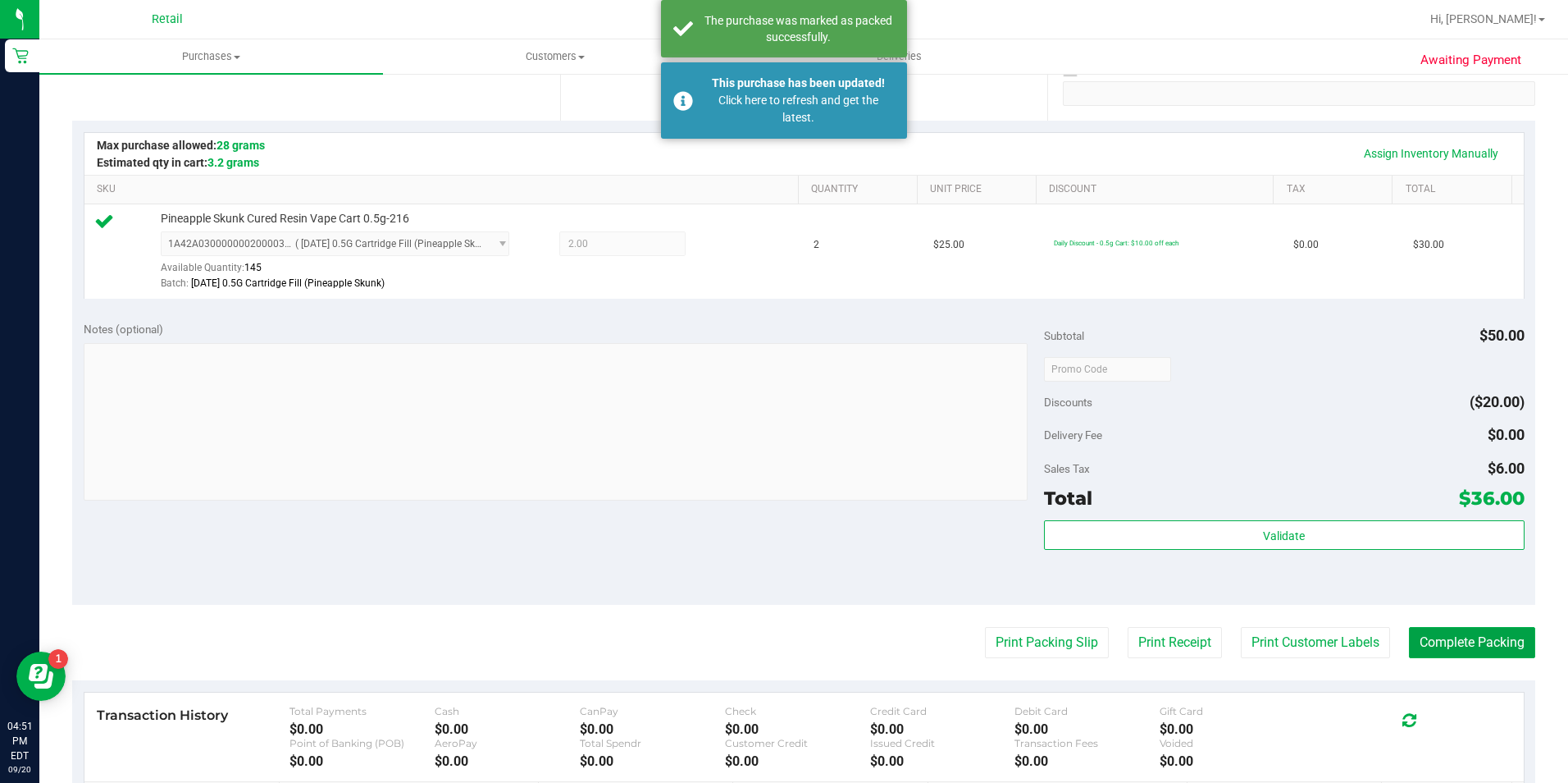
scroll to position [0, 0]
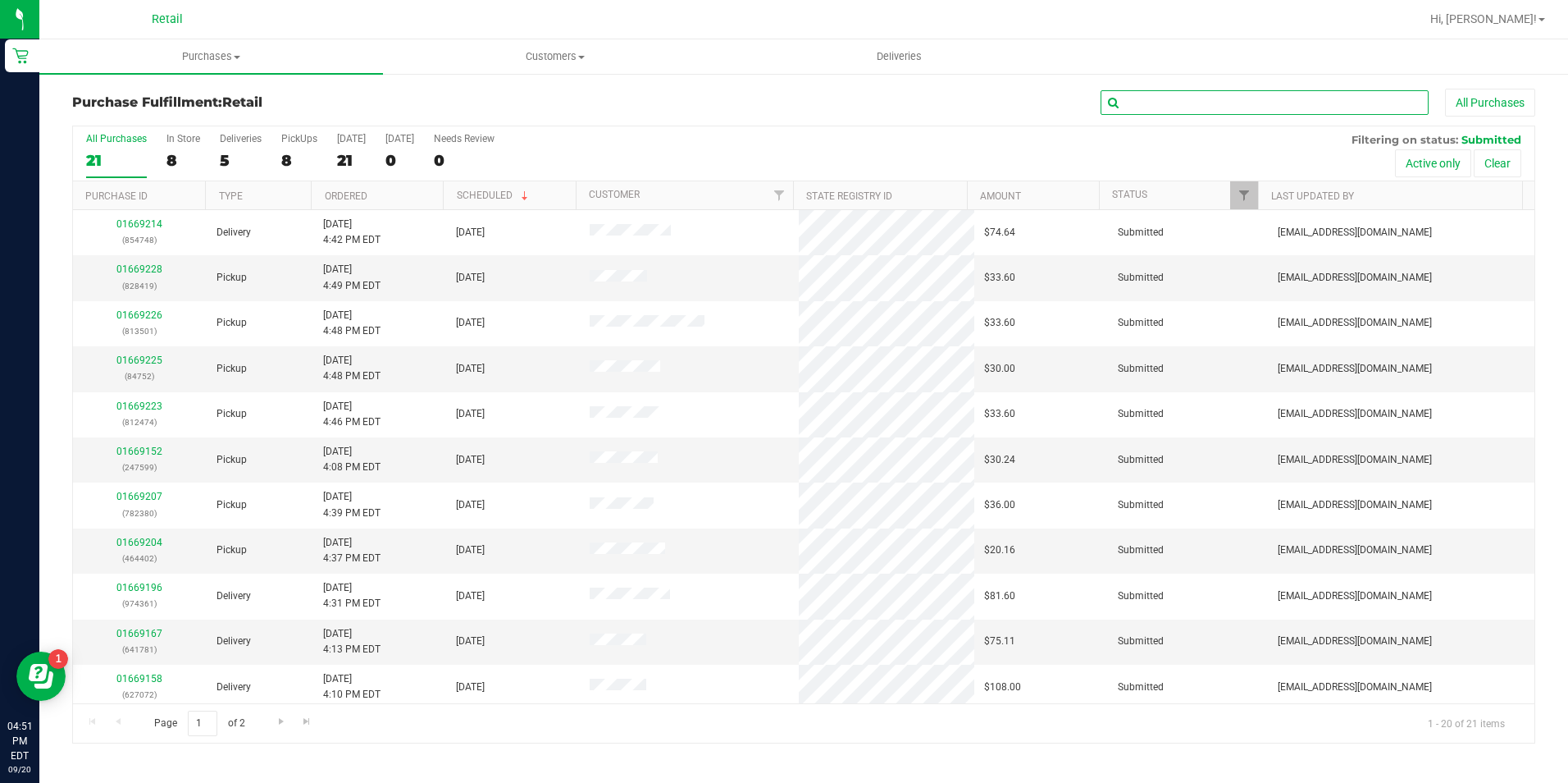
click at [1208, 102] on input "text" at bounding box center [1265, 102] width 328 height 24
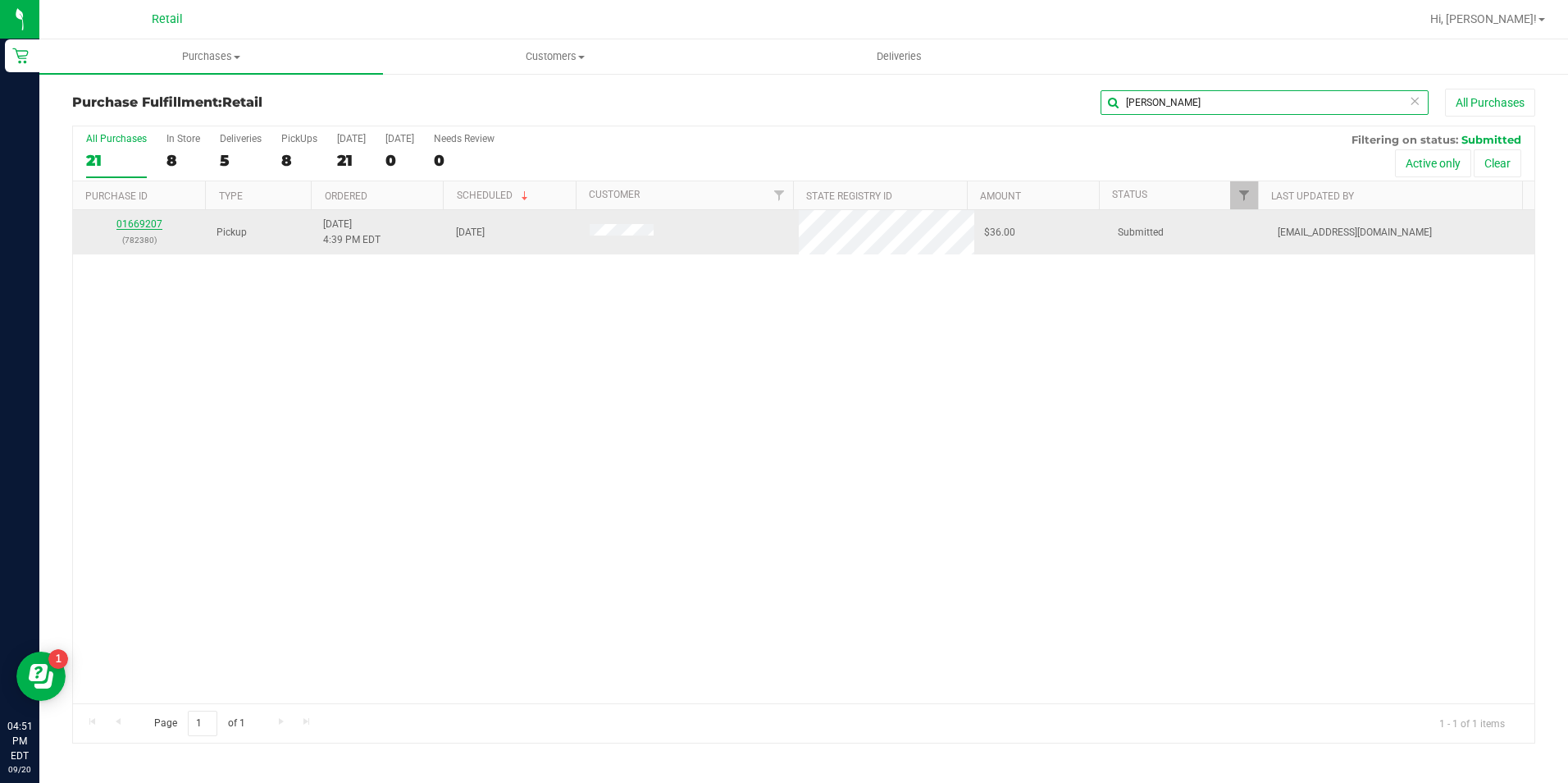
type input "jennifer"
click at [128, 219] on link "01669207" at bounding box center [139, 224] width 46 height 12
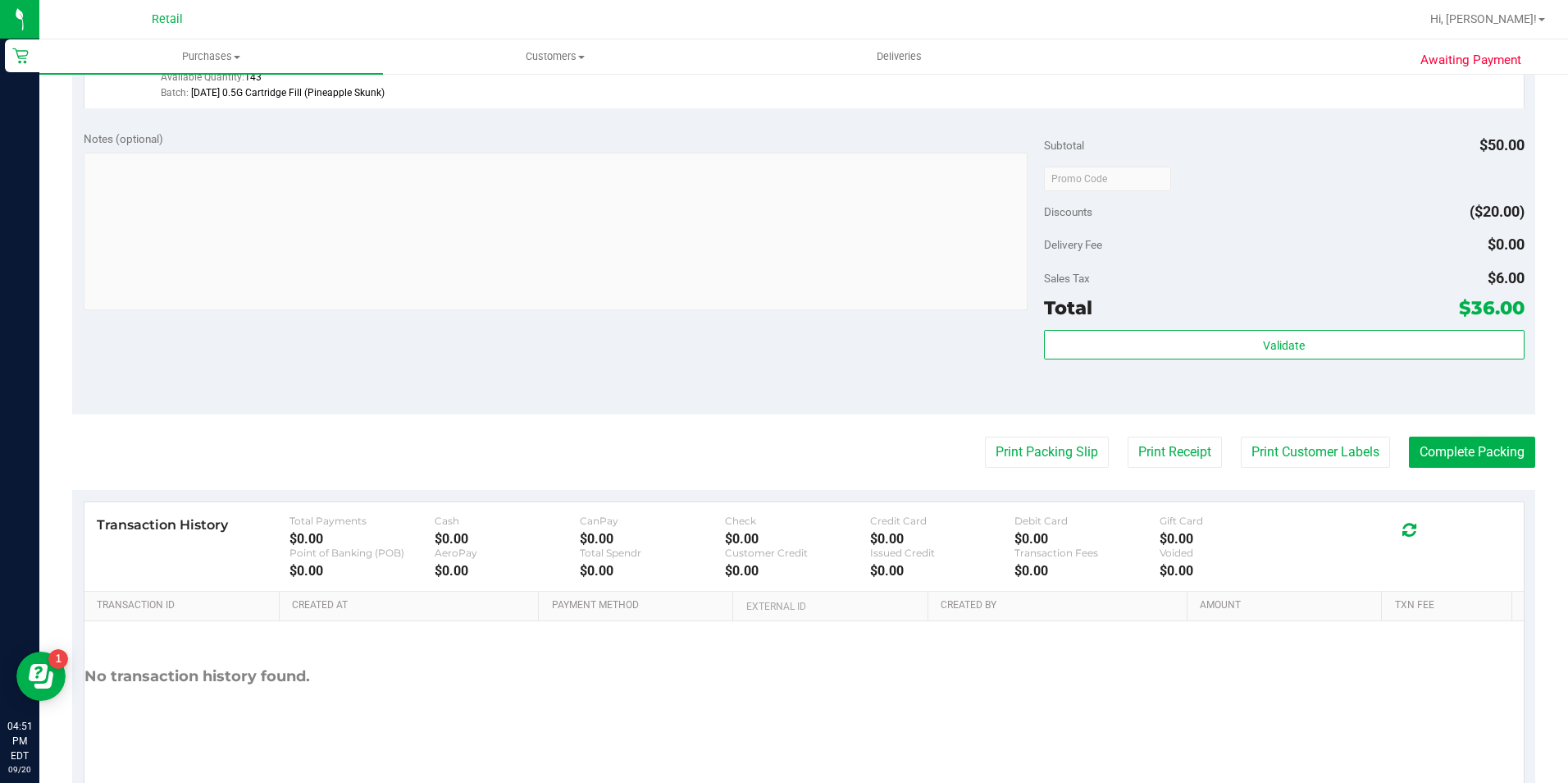
scroll to position [559, 0]
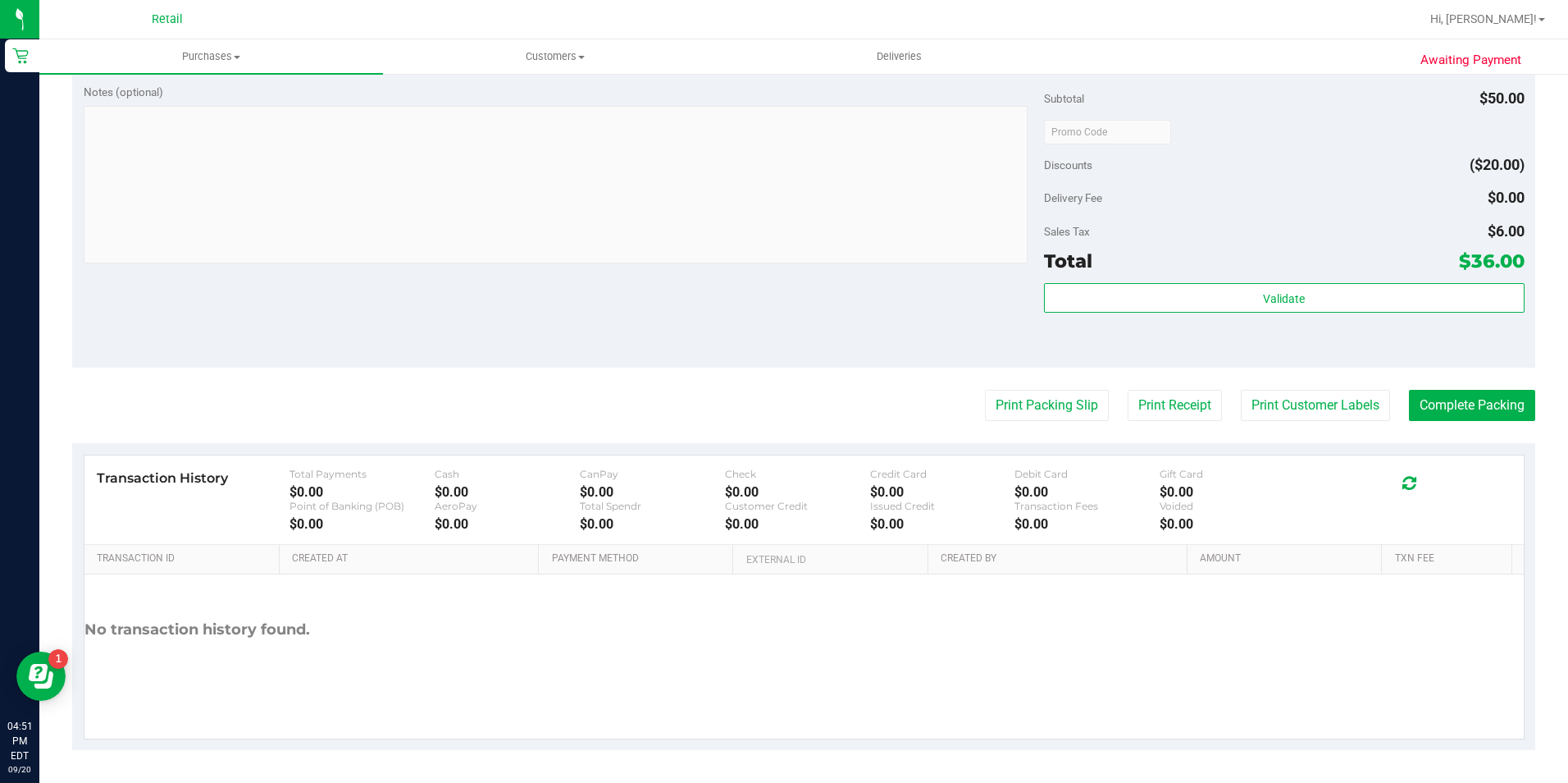
click at [1492, 385] on purchase-details "Back Edit Purchase Cancel Purchase View Profile # 01669207 Med | Rec METRC ID: …" at bounding box center [803, 139] width 1463 height 1220
click at [1493, 397] on button "Complete Packing" at bounding box center [1473, 405] width 127 height 31
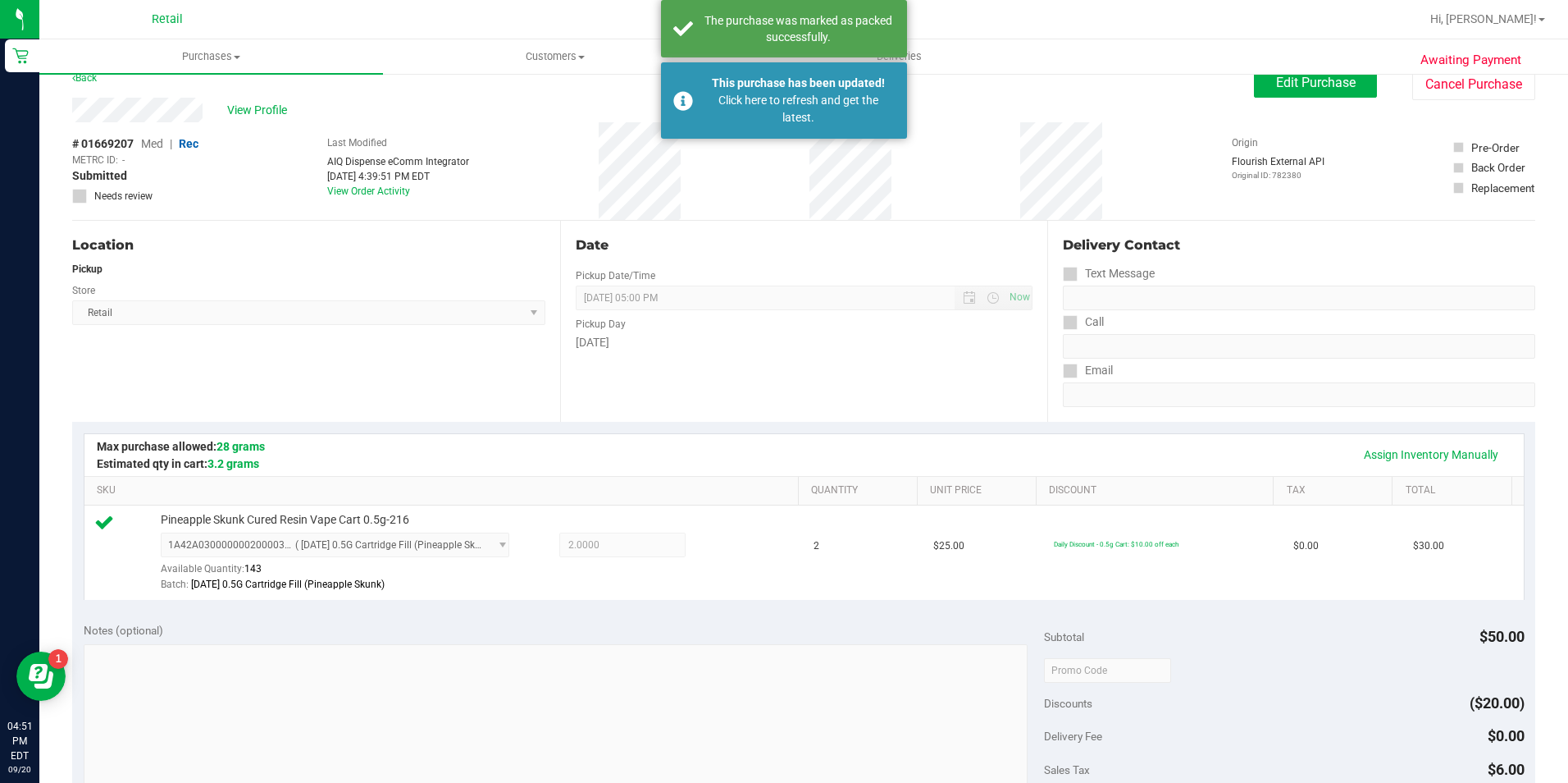
scroll to position [0, 0]
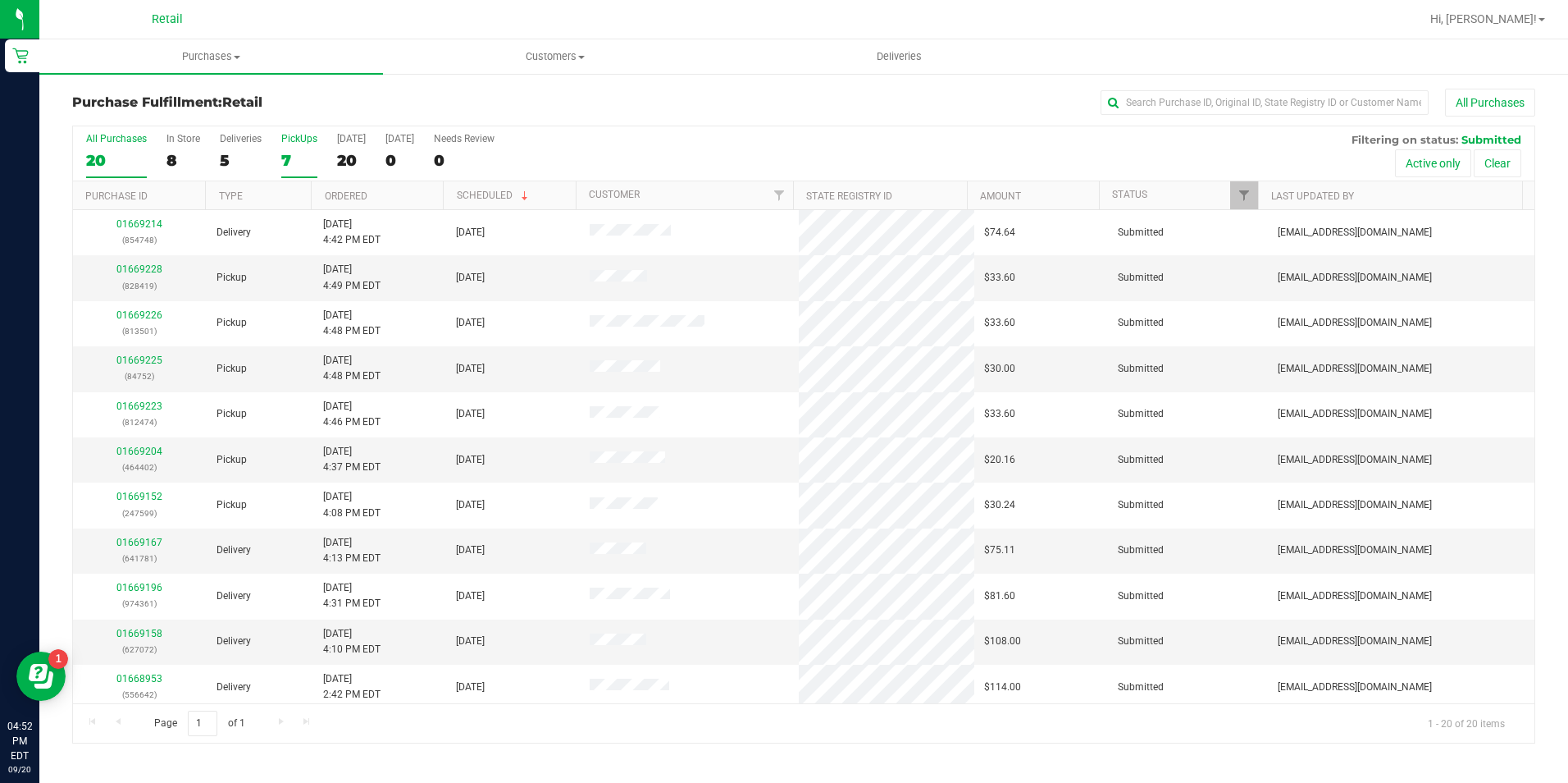
click at [298, 155] on div "7" at bounding box center [299, 160] width 36 height 19
click at [0, 0] on input "PickUps 7" at bounding box center [0, 0] width 0 height 0
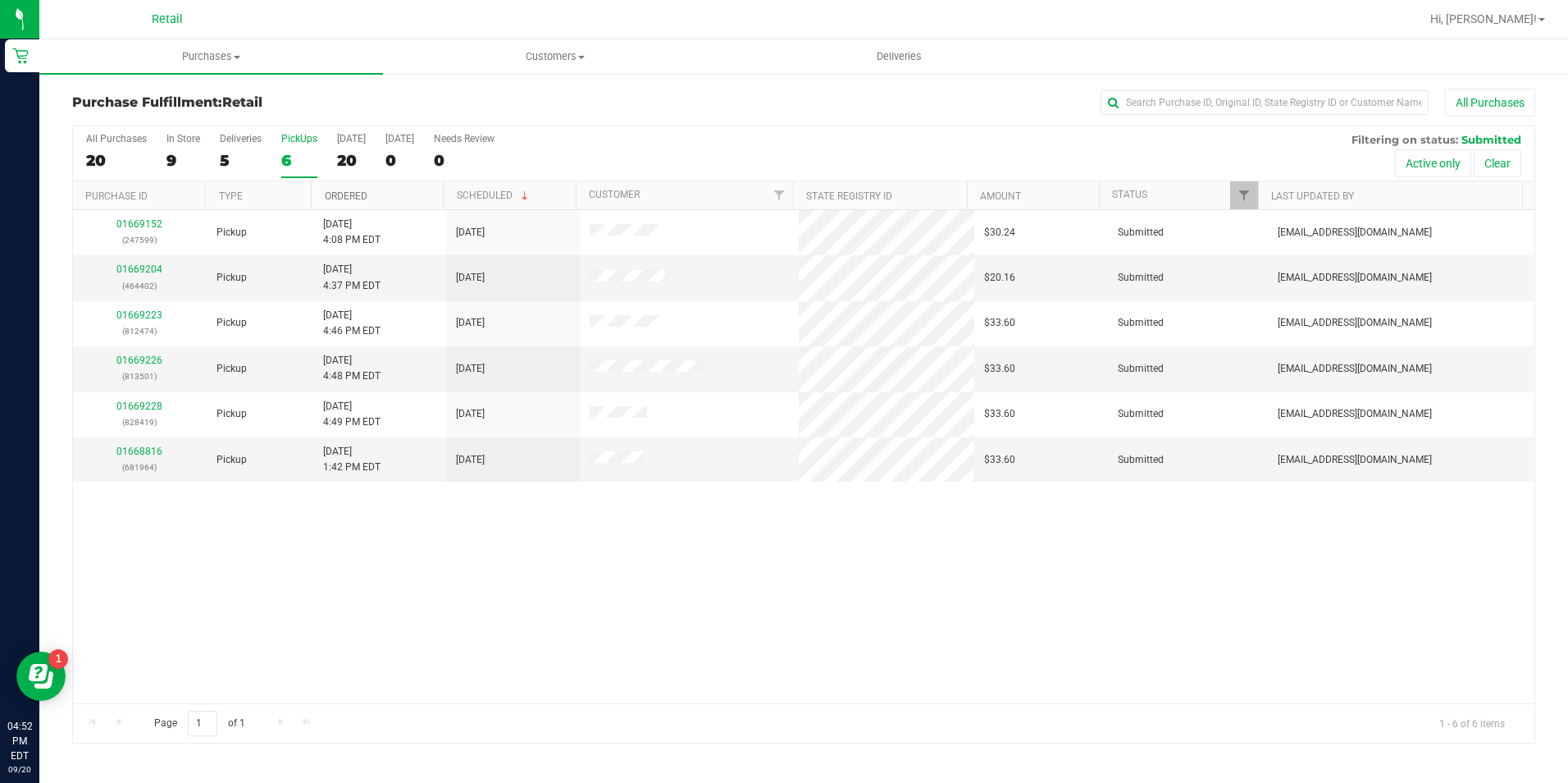
click at [366, 193] on link "Ordered" at bounding box center [346, 196] width 43 height 12
click at [292, 139] on div "PickUps" at bounding box center [299, 139] width 36 height 12
click at [0, 0] on input "PickUps 6" at bounding box center [0, 0] width 0 height 0
click at [293, 139] on div "PickUps" at bounding box center [299, 139] width 36 height 12
click at [0, 0] on input "PickUps 6" at bounding box center [0, 0] width 0 height 0
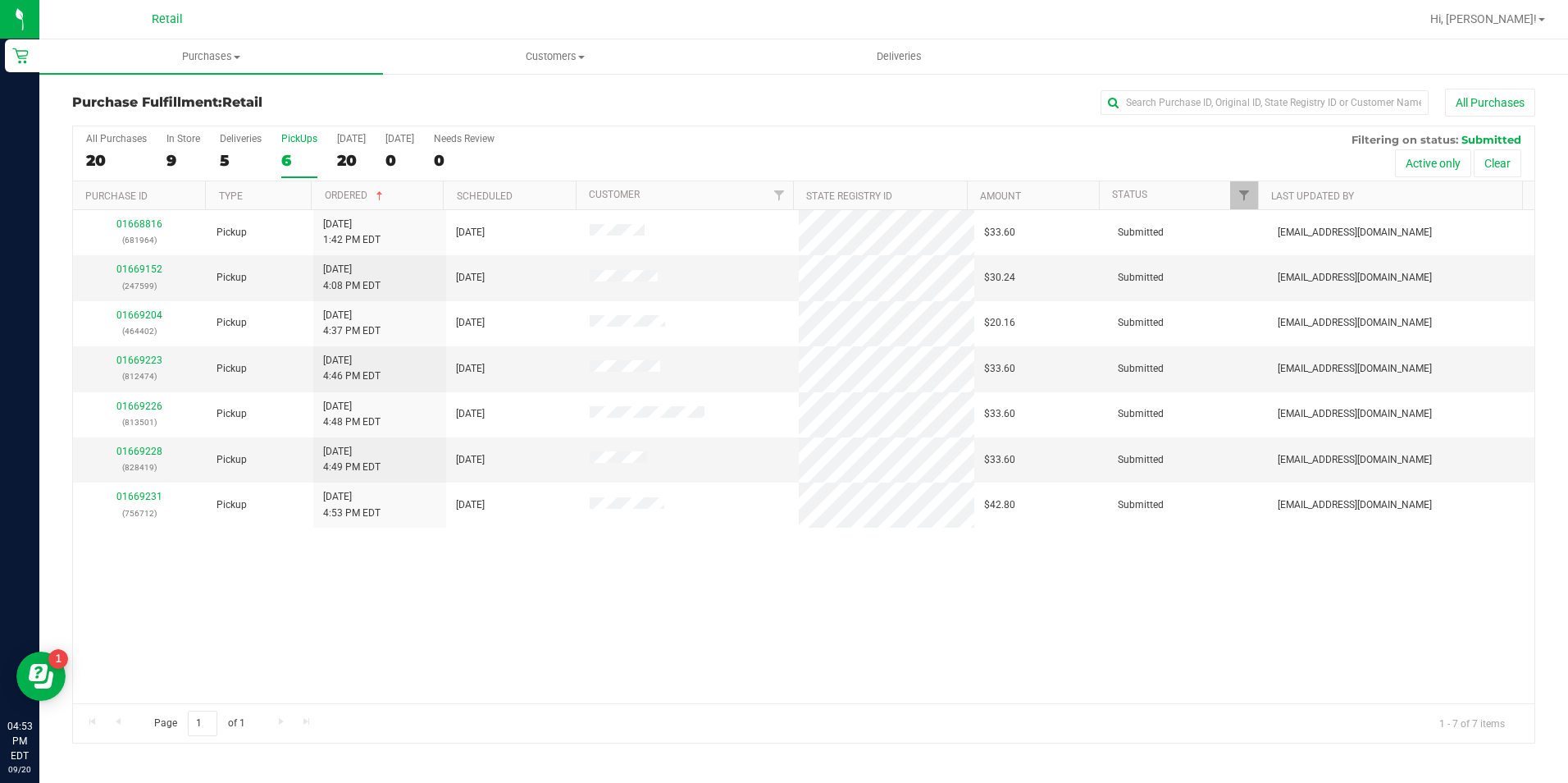
click at [293, 139] on div "PickUps" at bounding box center [299, 139] width 36 height 12
click at [0, 0] on input "PickUps 6" at bounding box center [0, 0] width 0 height 0
click at [241, 150] on label "Deliveries 5" at bounding box center [241, 155] width 42 height 45
click at [0, 0] on input "Deliveries 5" at bounding box center [0, 0] width 0 height 0
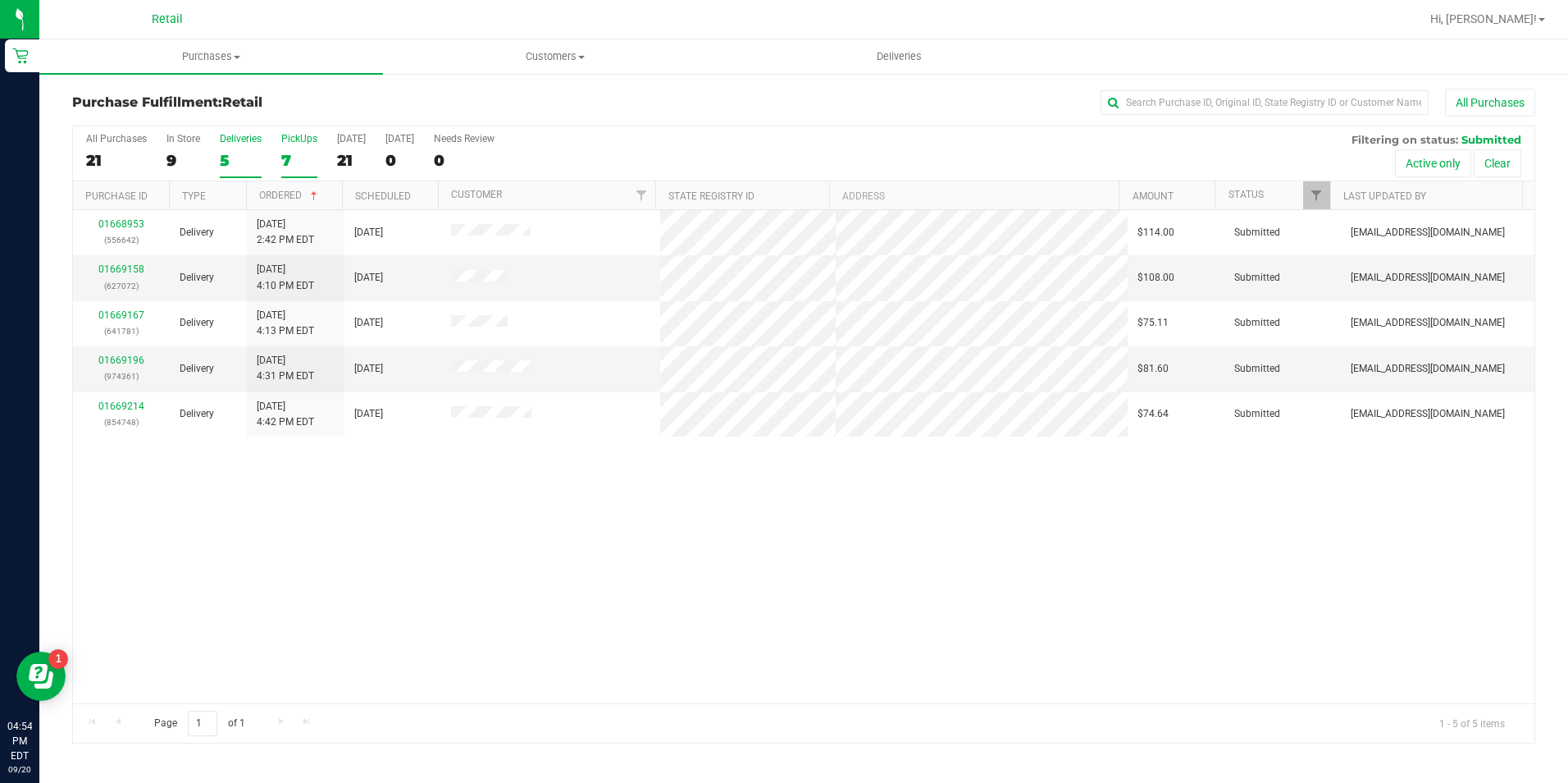
click at [302, 154] on div "7" at bounding box center [299, 160] width 36 height 19
click at [0, 0] on input "PickUps 7" at bounding box center [0, 0] width 0 height 0
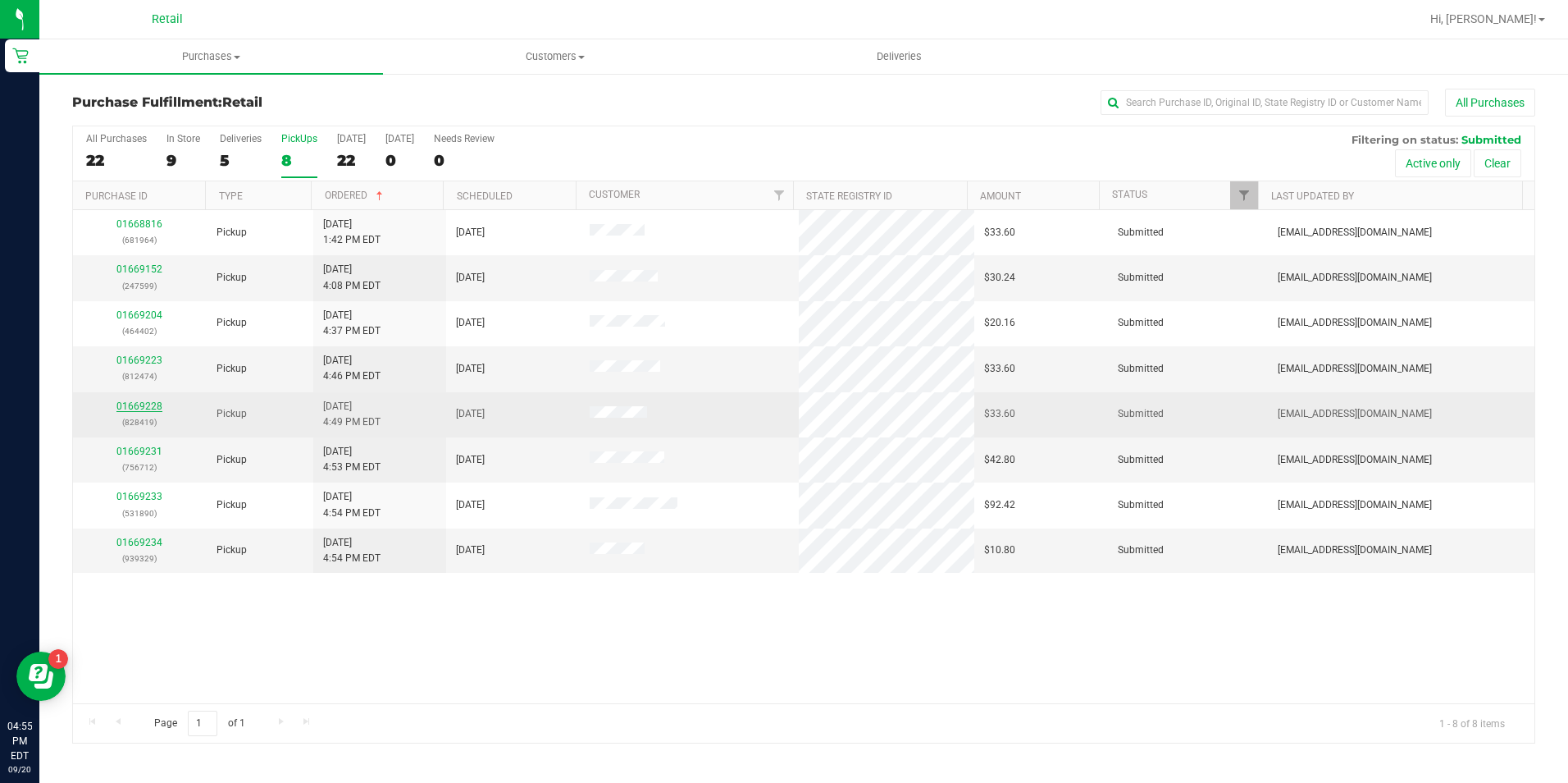
click at [132, 400] on link "01669228" at bounding box center [139, 406] width 46 height 12
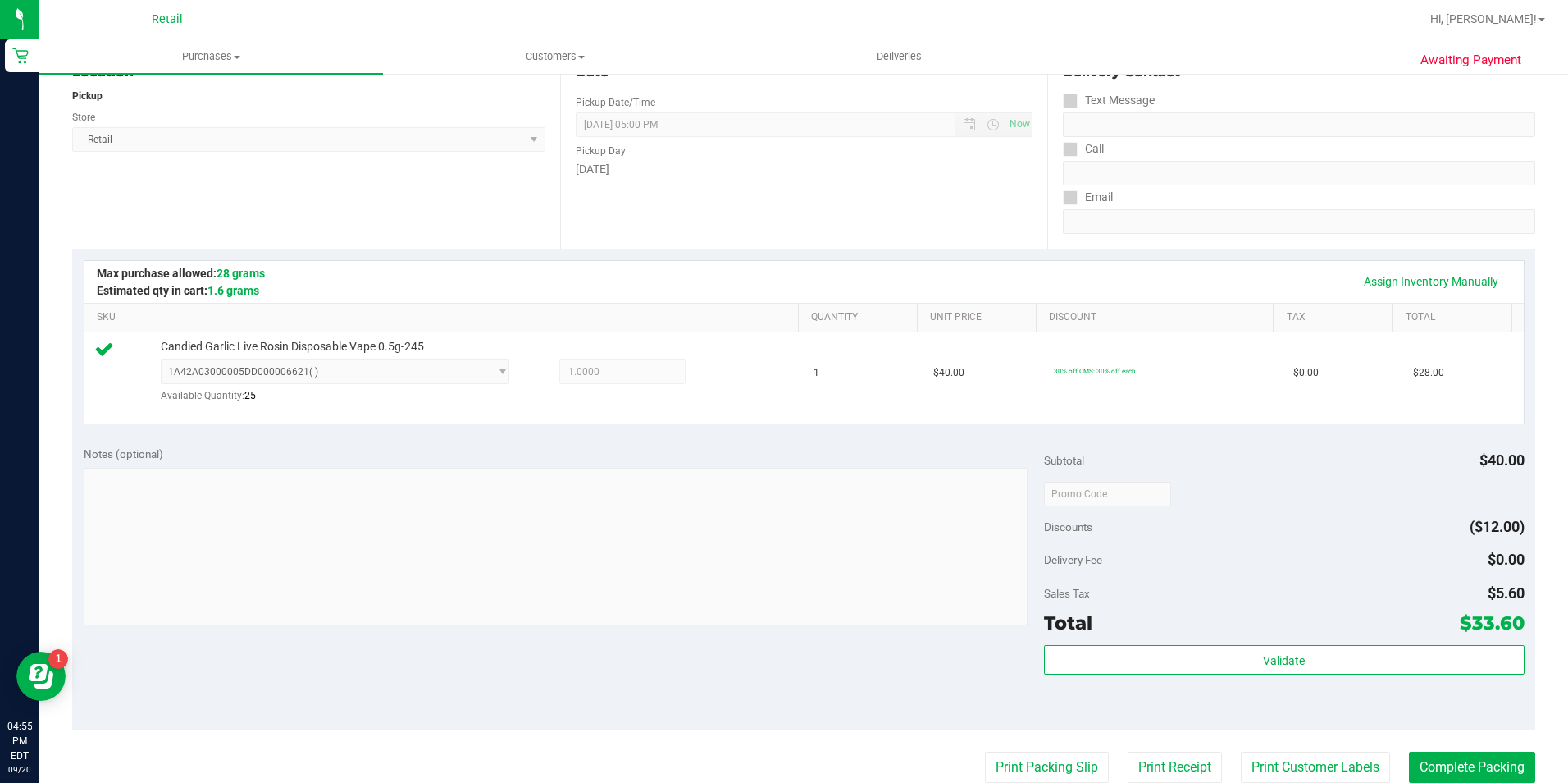
scroll to position [411, 0]
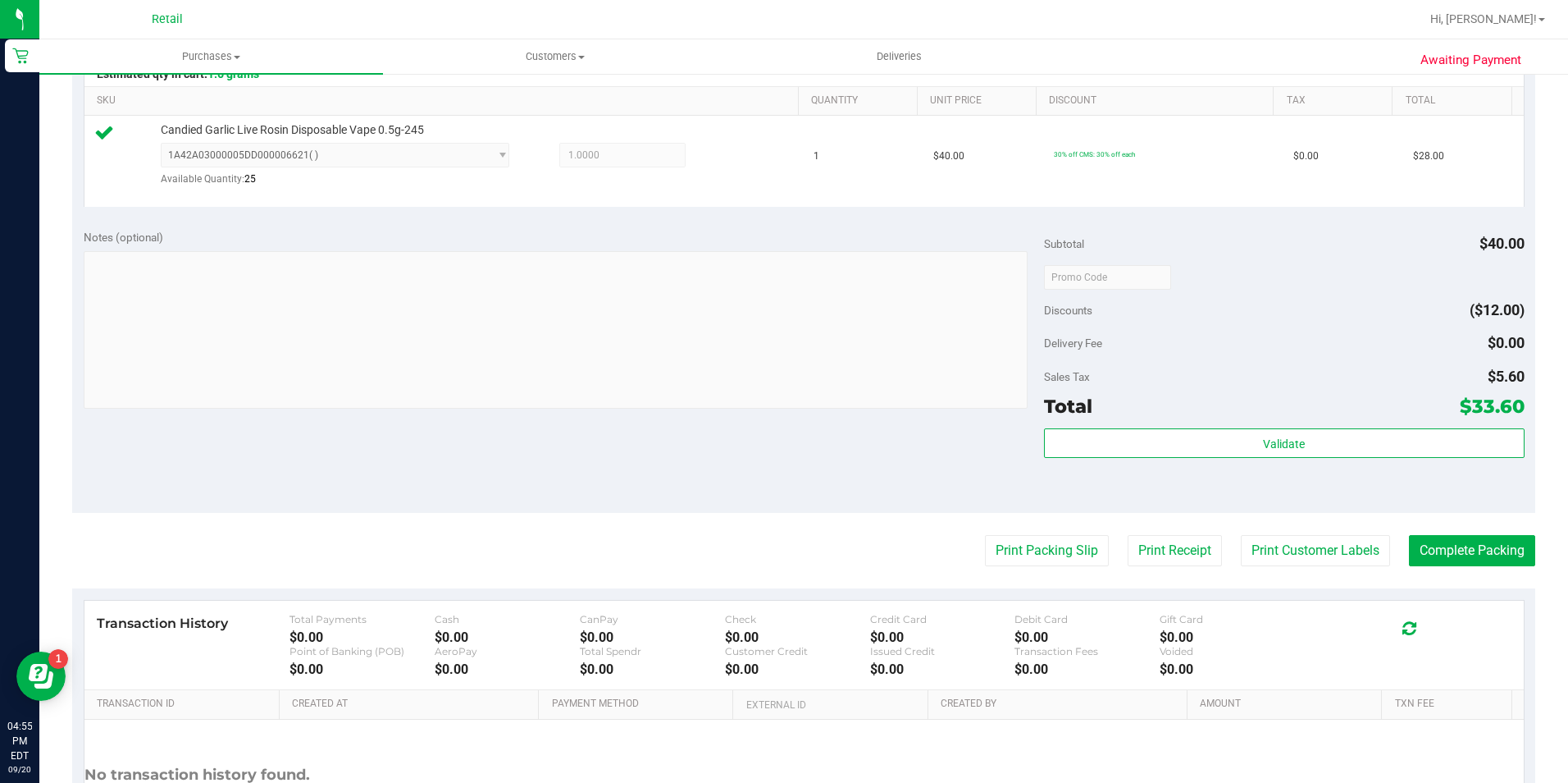
click at [1430, 531] on purchase-details "Back Edit Purchase Cancel Purchase View Profile # 01669228 Med | Rec METRC ID: …" at bounding box center [803, 286] width 1463 height 1217
click at [1481, 548] on button "Complete Packing" at bounding box center [1473, 550] width 127 height 31
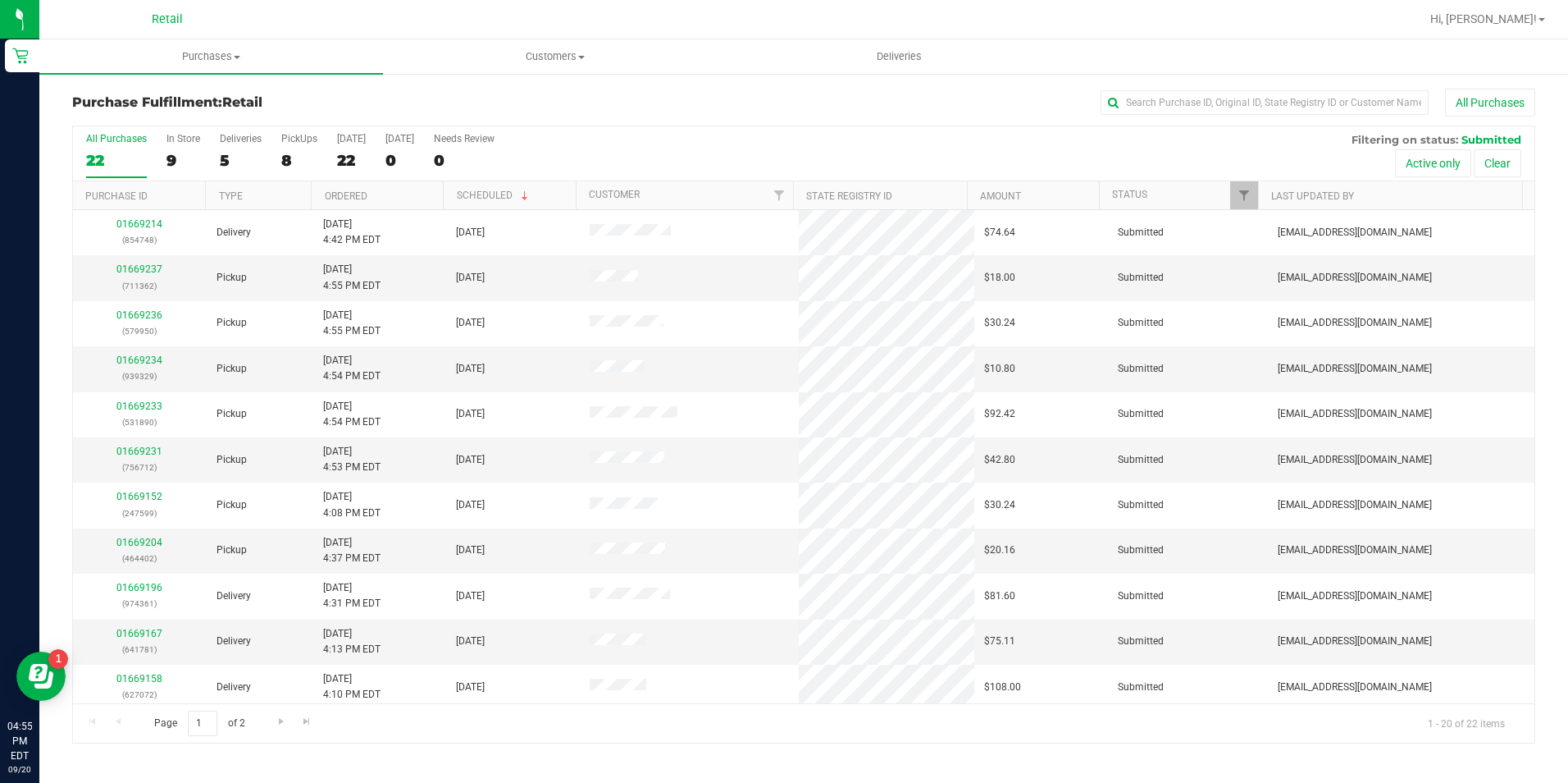
click at [274, 154] on div "All Purchases 22 In Store 9 Deliveries 5 PickUps 8 Today 22 Tomorrow 0 Needs Re…" at bounding box center [803, 154] width 1462 height 55
click at [297, 162] on div "8" at bounding box center [299, 160] width 36 height 19
click at [0, 0] on input "PickUps 8" at bounding box center [0, 0] width 0 height 0
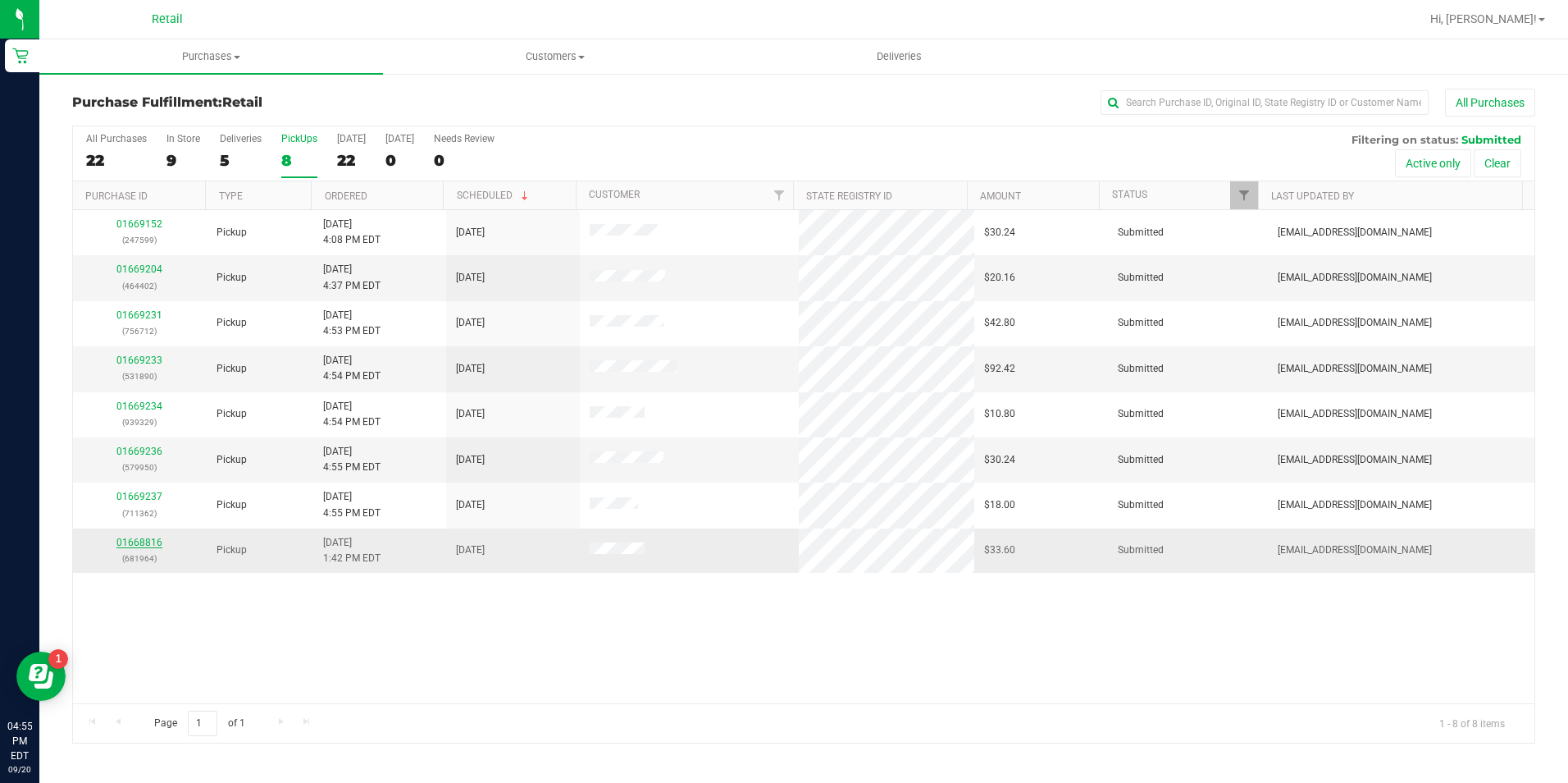
click at [132, 541] on link "01668816" at bounding box center [139, 542] width 46 height 12
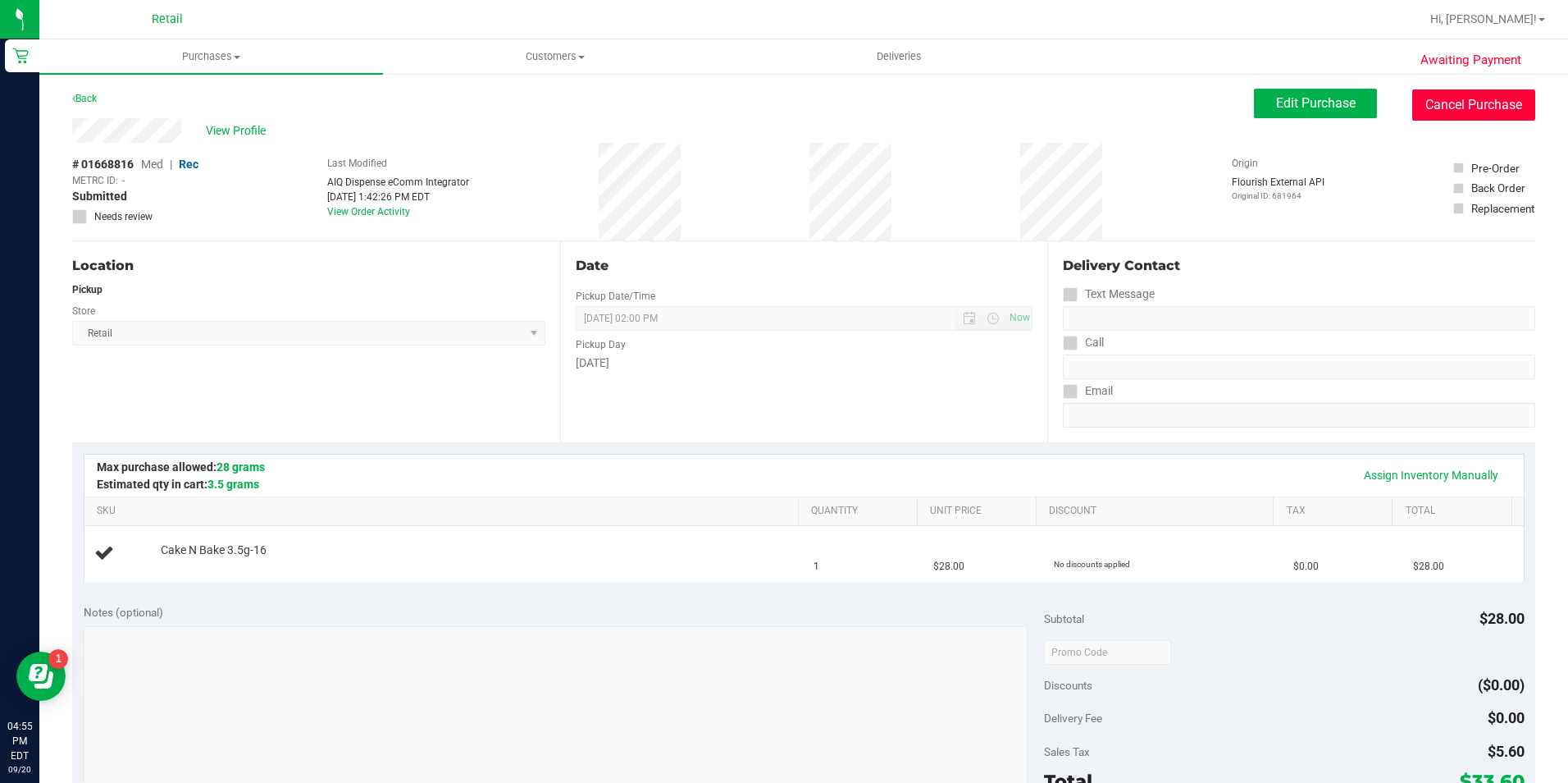
click at [1441, 98] on button "Cancel Purchase" at bounding box center [1474, 105] width 123 height 31
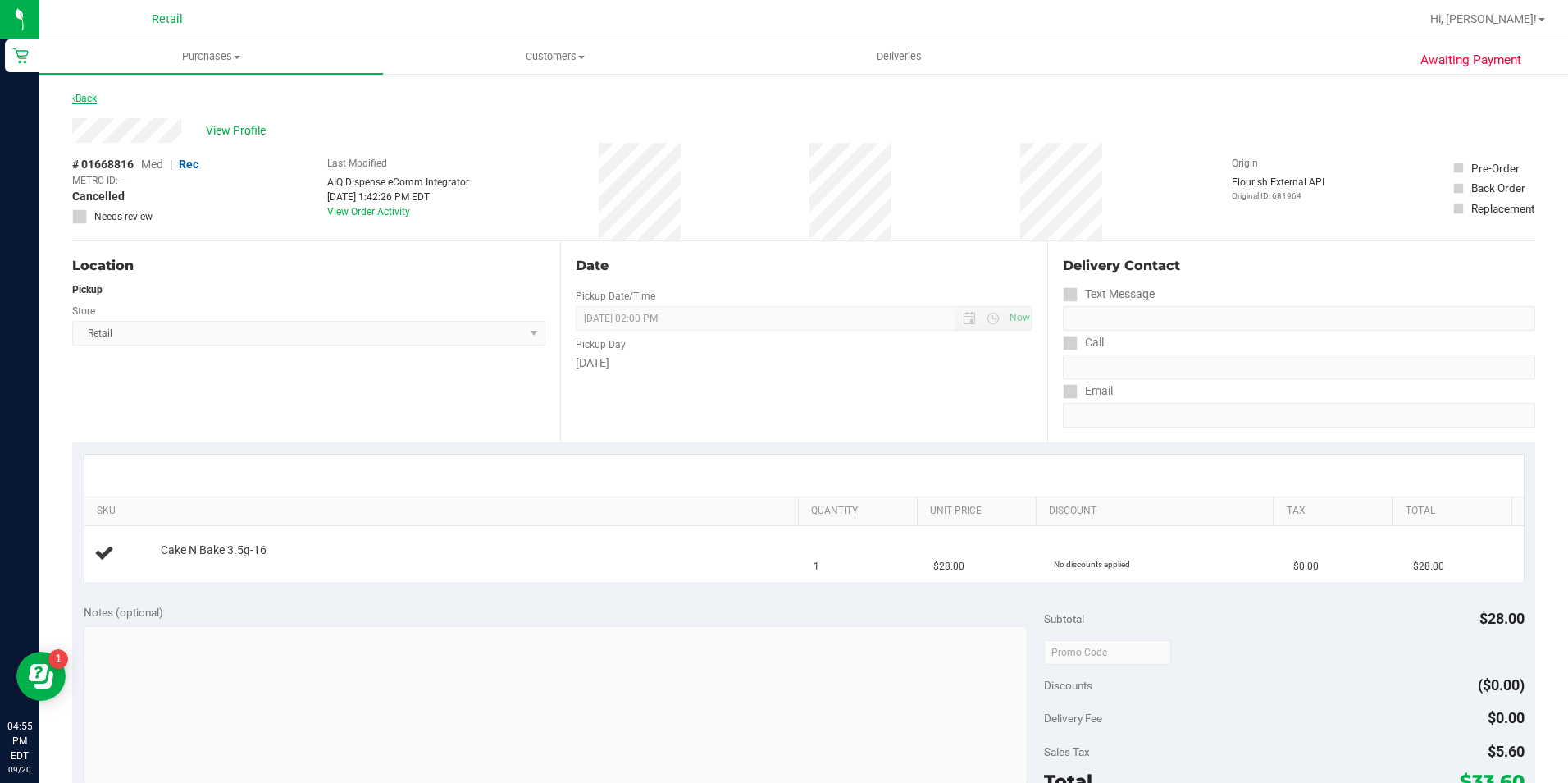
click at [87, 95] on link "Back" at bounding box center [84, 99] width 24 height 12
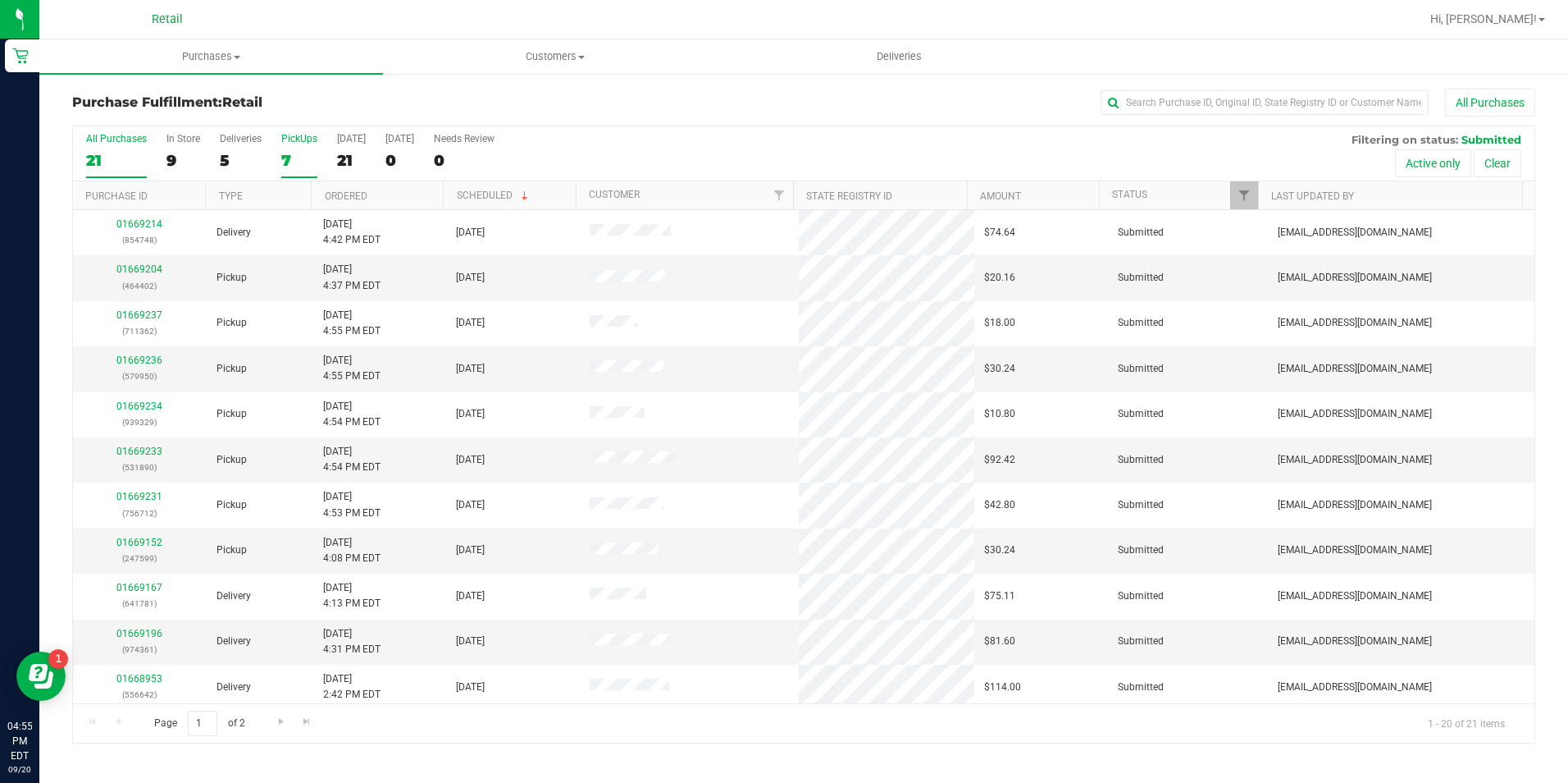
click at [299, 140] on div "PickUps" at bounding box center [299, 139] width 36 height 12
click at [0, 0] on input "PickUps 7" at bounding box center [0, 0] width 0 height 0
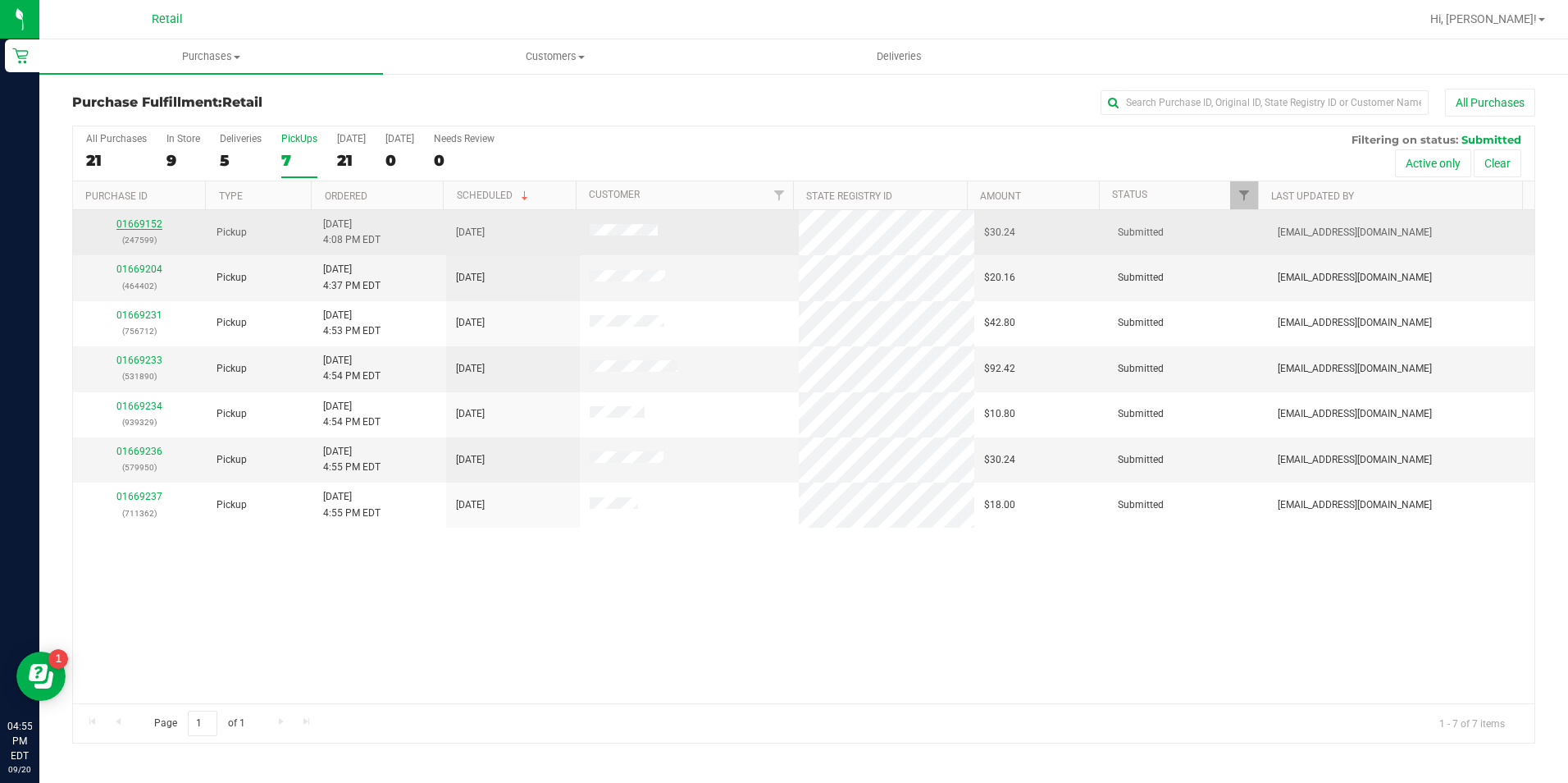
click at [138, 226] on link "01669152" at bounding box center [139, 224] width 46 height 12
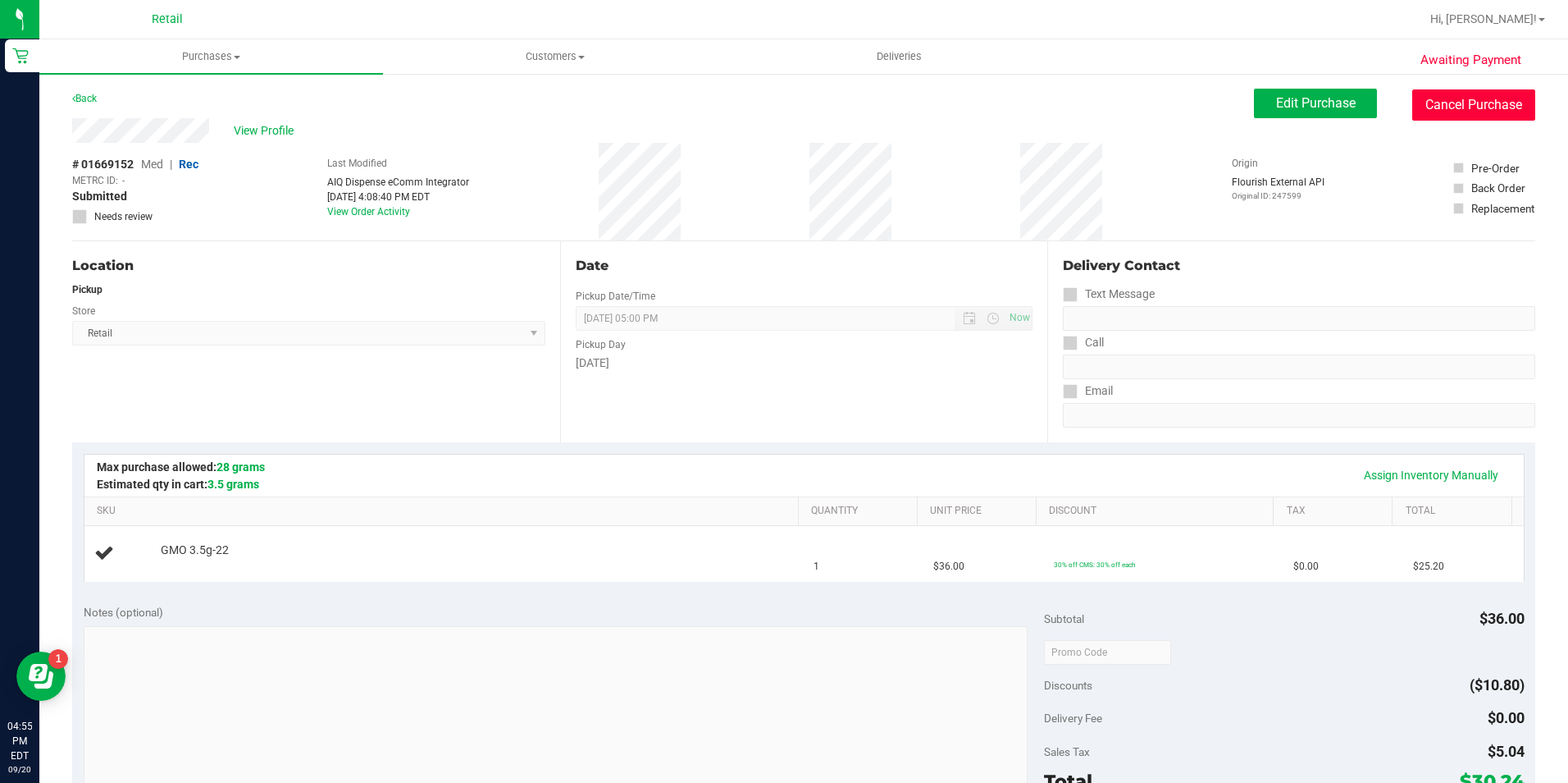
click at [1427, 101] on button "Cancel Purchase" at bounding box center [1474, 105] width 123 height 31
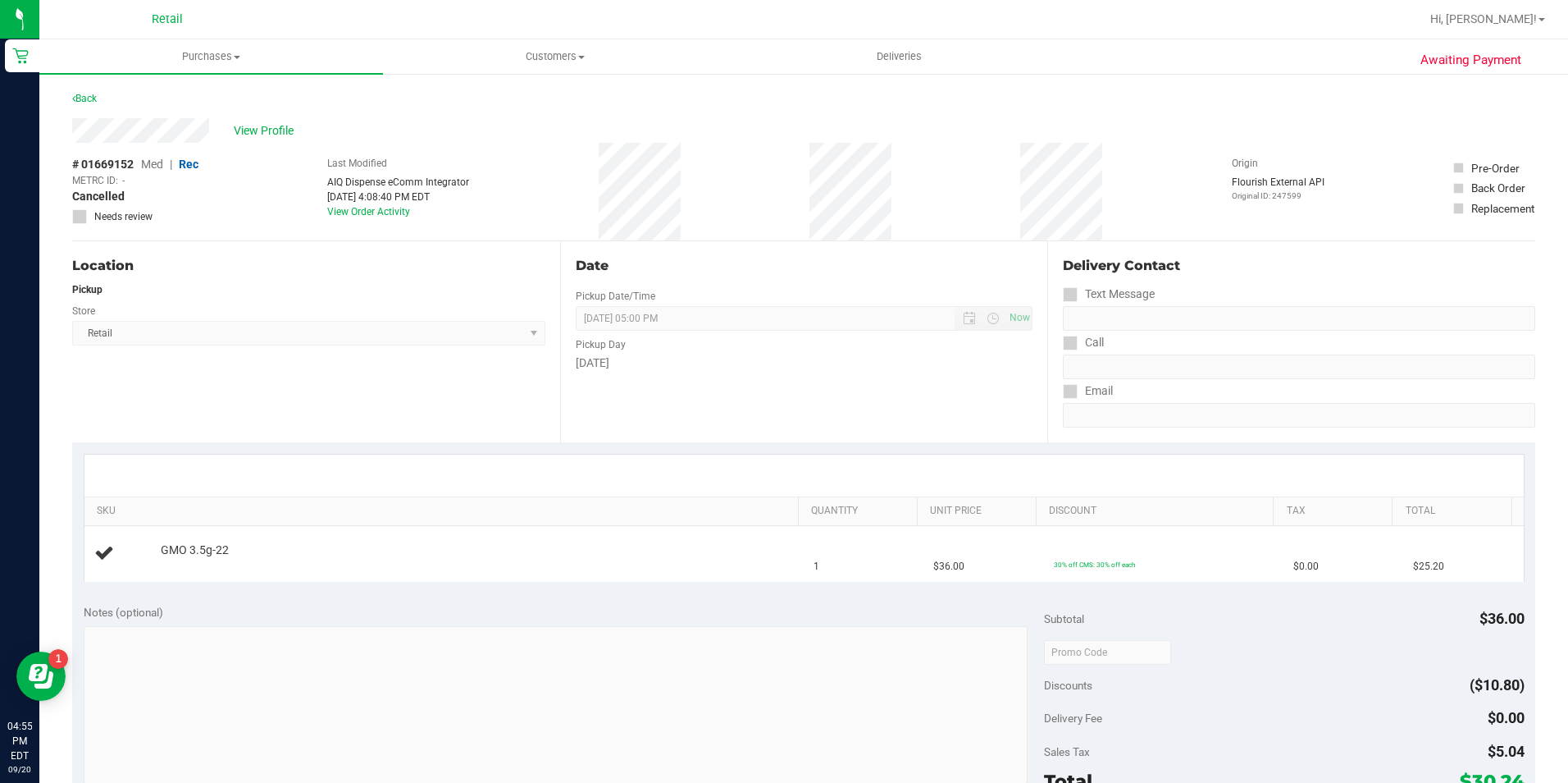
click at [72, 94] on div "Awaiting Payment Back View Profile # 01669152 Med | Rec METRC ID: - Cancelled N…" at bounding box center [804, 687] width 1529 height 1231
click at [82, 99] on link "Back" at bounding box center [84, 99] width 24 height 12
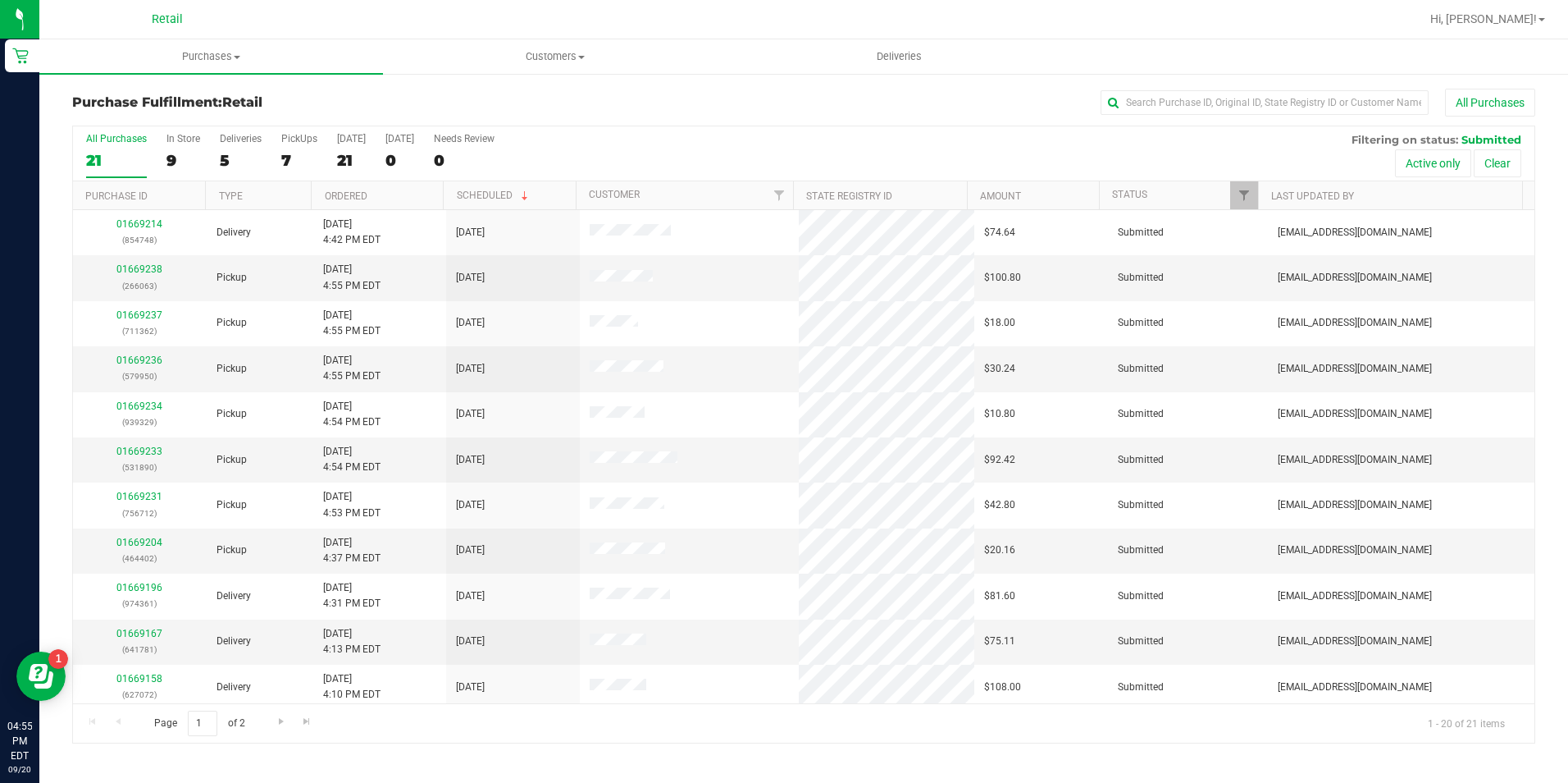
click at [268, 147] on div "All Purchases 21 In Store 9 Deliveries 5 PickUps 7 Today 21 Tomorrow 0 Needs Re…" at bounding box center [803, 154] width 1462 height 55
click at [279, 145] on div "All Purchases 21 In Store 9 Deliveries 5 PickUps 7 Today 21 Tomorrow 0 Needs Re…" at bounding box center [803, 154] width 1462 height 55
click at [292, 144] on div "PickUps" at bounding box center [299, 139] width 36 height 12
click at [0, 0] on input "PickUps 7" at bounding box center [0, 0] width 0 height 0
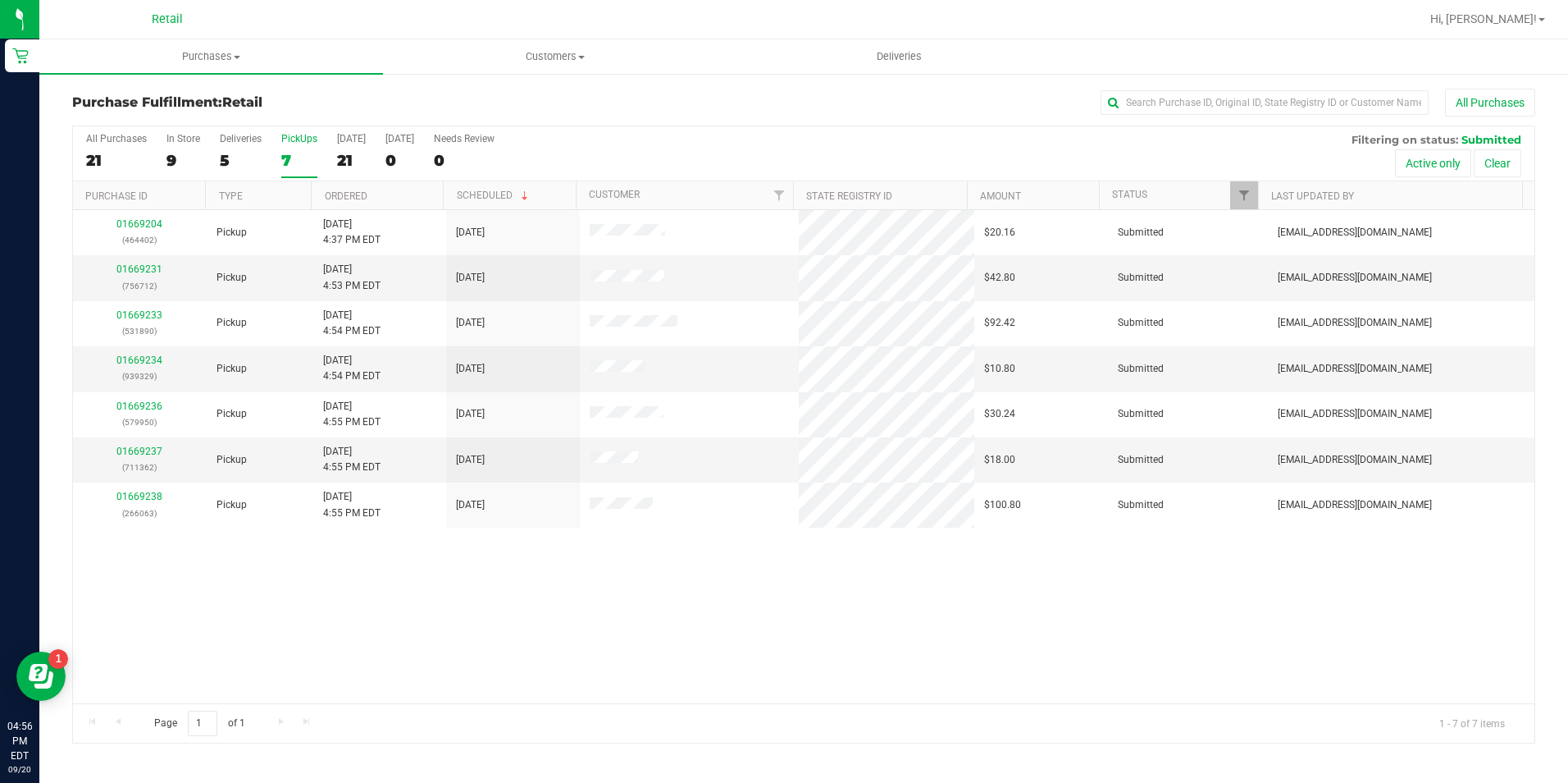
click at [289, 150] on label "PickUps 7" at bounding box center [299, 155] width 36 height 45
click at [0, 0] on input "PickUps 7" at bounding box center [0, 0] width 0 height 0
click at [289, 150] on label "PickUps 7" at bounding box center [299, 155] width 36 height 45
click at [0, 0] on input "PickUps 7" at bounding box center [0, 0] width 0 height 0
click at [295, 153] on div "7" at bounding box center [299, 160] width 36 height 19
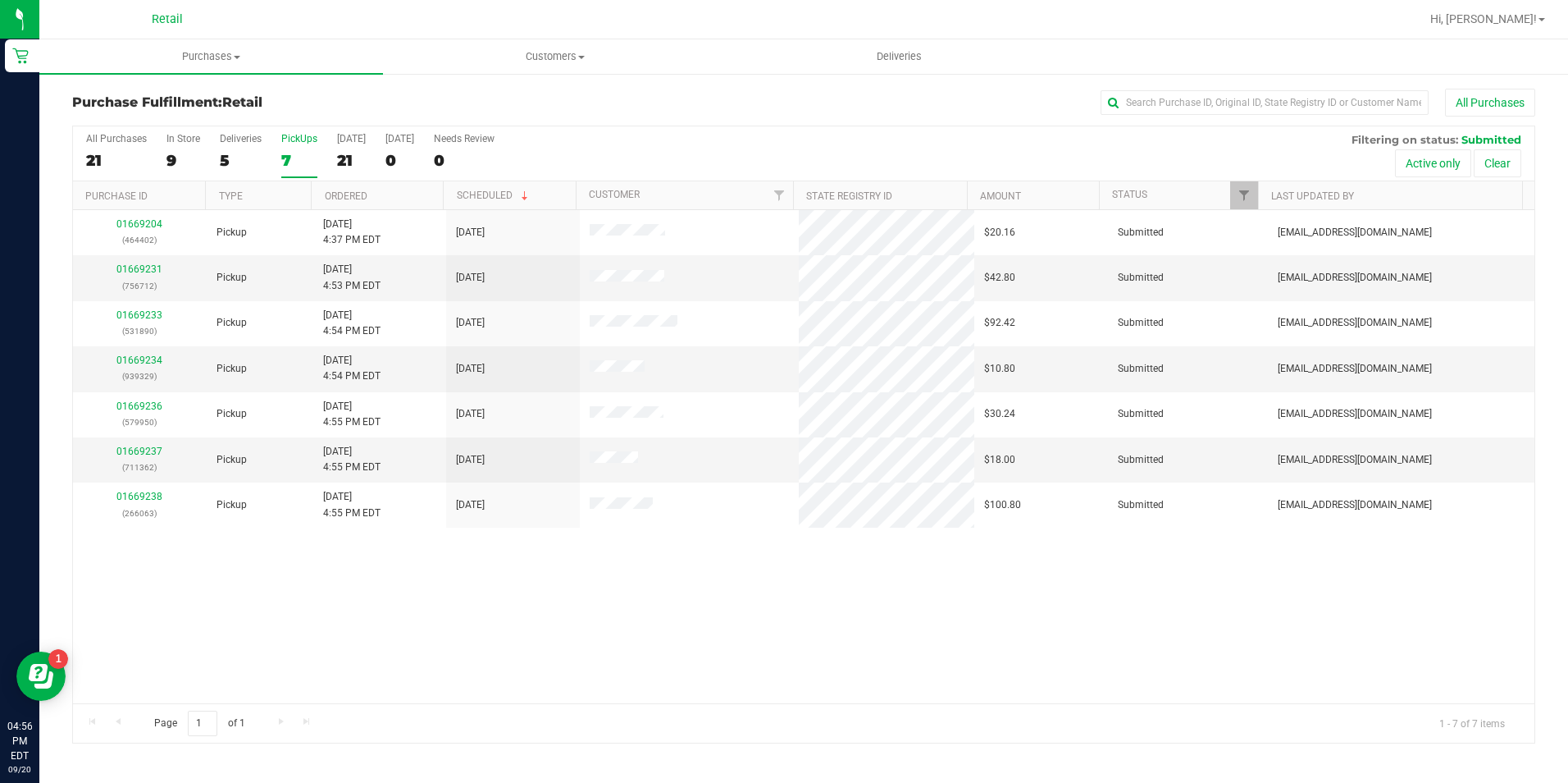
click at [0, 0] on input "PickUps 7" at bounding box center [0, 0] width 0 height 0
click at [283, 151] on div "7" at bounding box center [299, 160] width 36 height 19
click at [0, 0] on input "PickUps 7" at bounding box center [0, 0] width 0 height 0
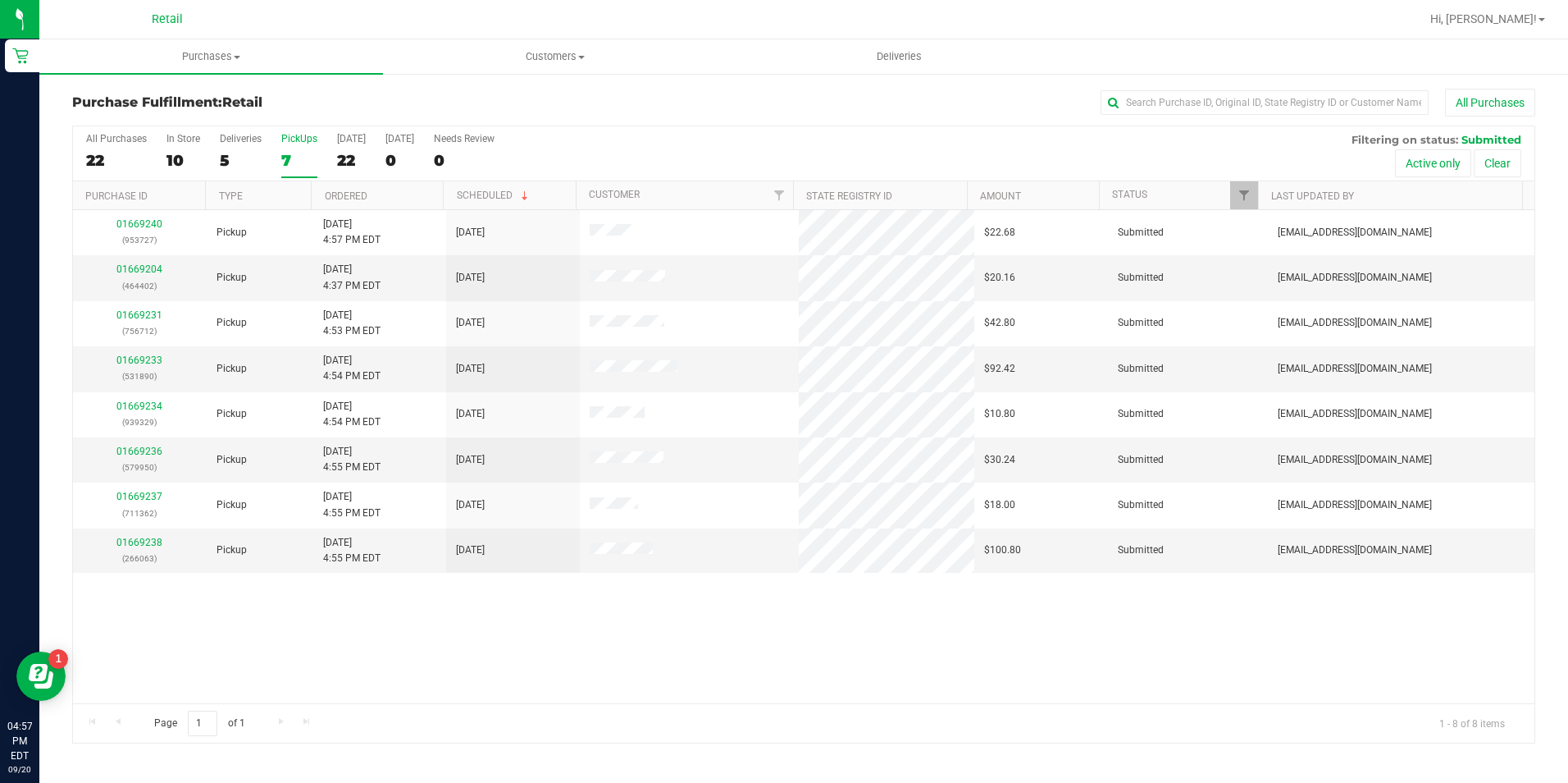
click at [283, 152] on div "7" at bounding box center [299, 160] width 36 height 19
click at [0, 0] on input "PickUps 7" at bounding box center [0, 0] width 0 height 0
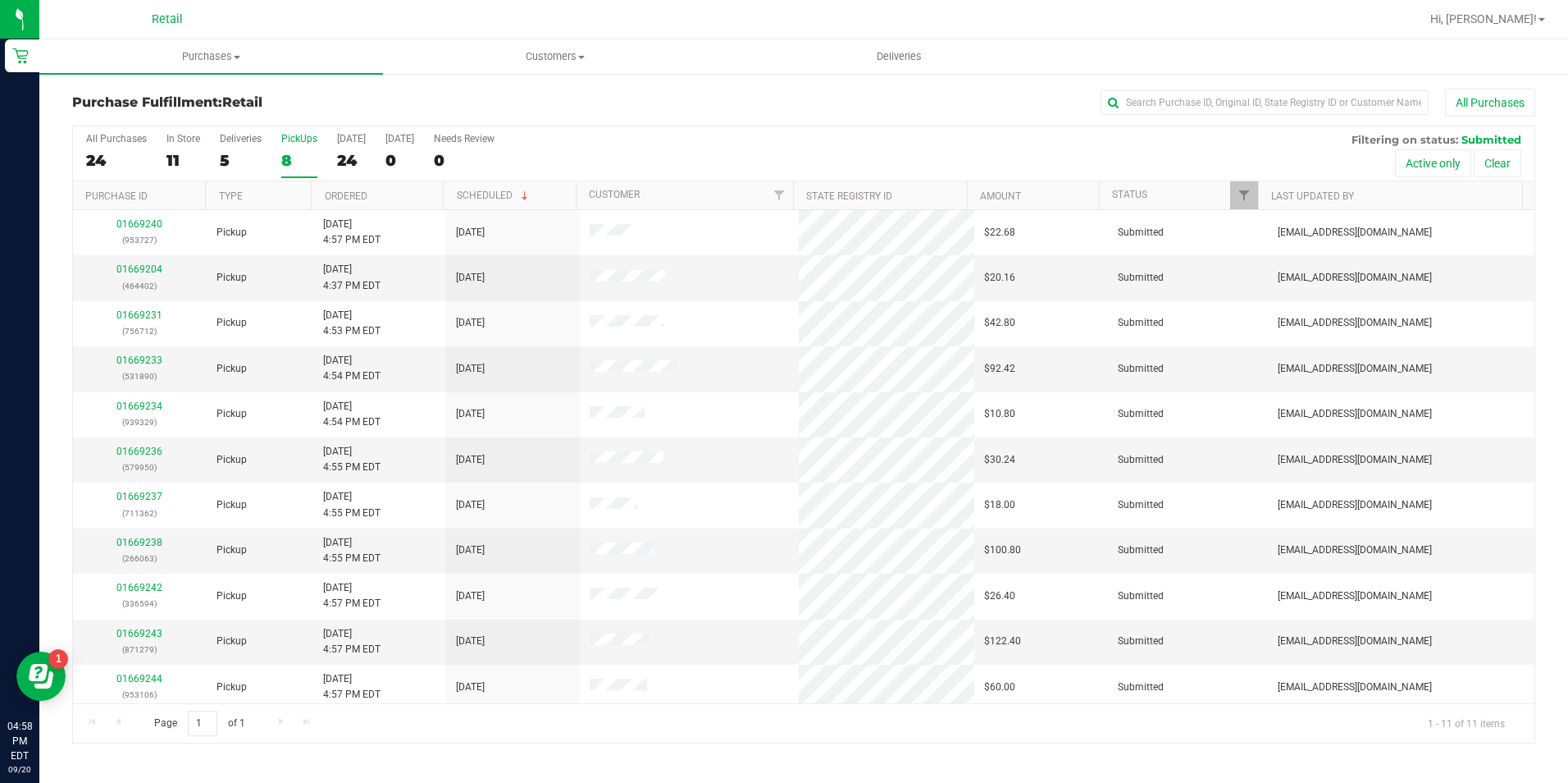
click at [282, 155] on div "8" at bounding box center [299, 160] width 36 height 19
click at [0, 0] on input "PickUps 8" at bounding box center [0, 0] width 0 height 0
click at [282, 155] on div "8" at bounding box center [299, 160] width 36 height 19
click at [0, 0] on input "PickUps 8" at bounding box center [0, 0] width 0 height 0
click at [281, 155] on div "8" at bounding box center [299, 160] width 36 height 19
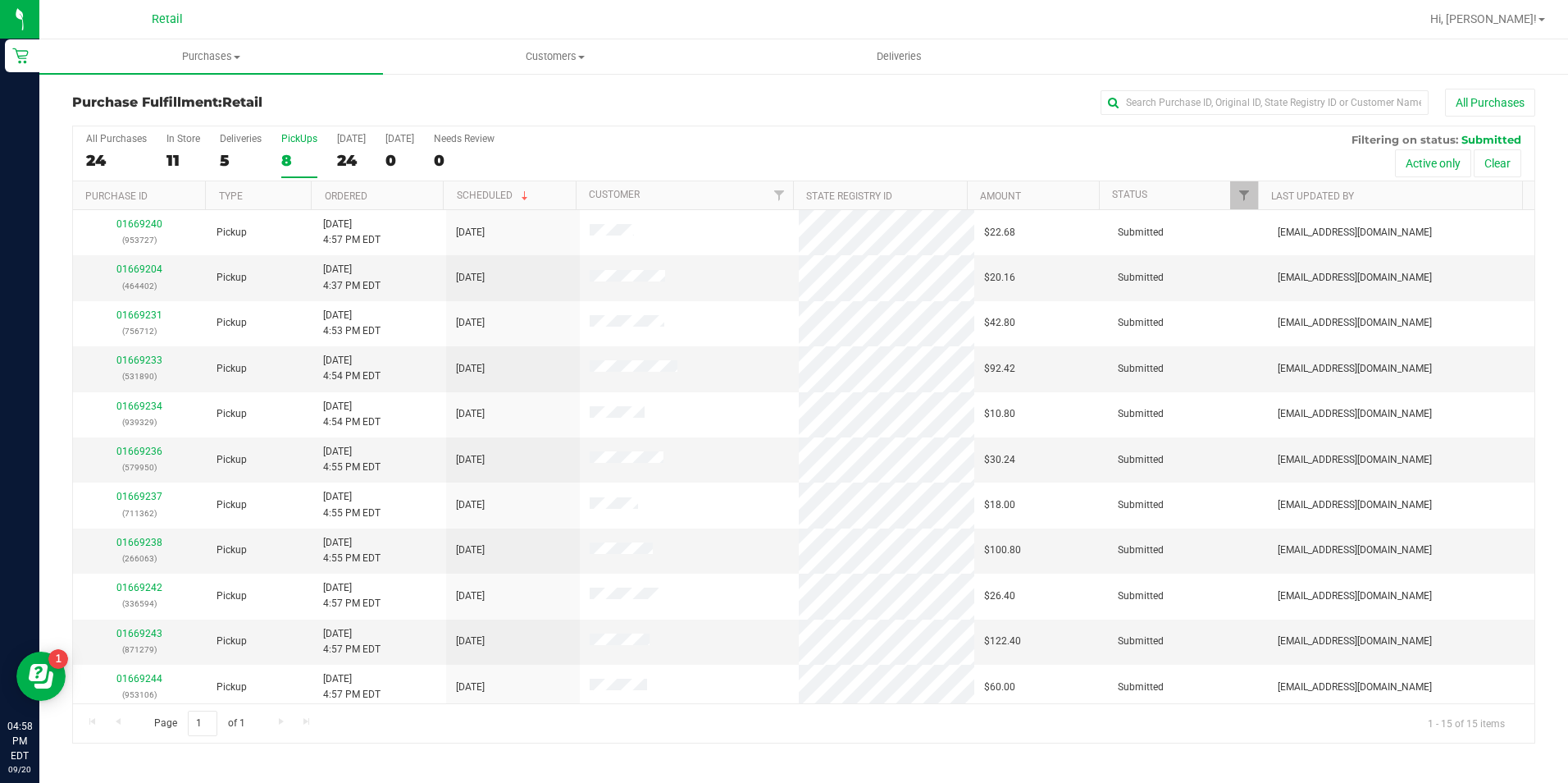
click at [0, 0] on input "PickUps 8" at bounding box center [0, 0] width 0 height 0
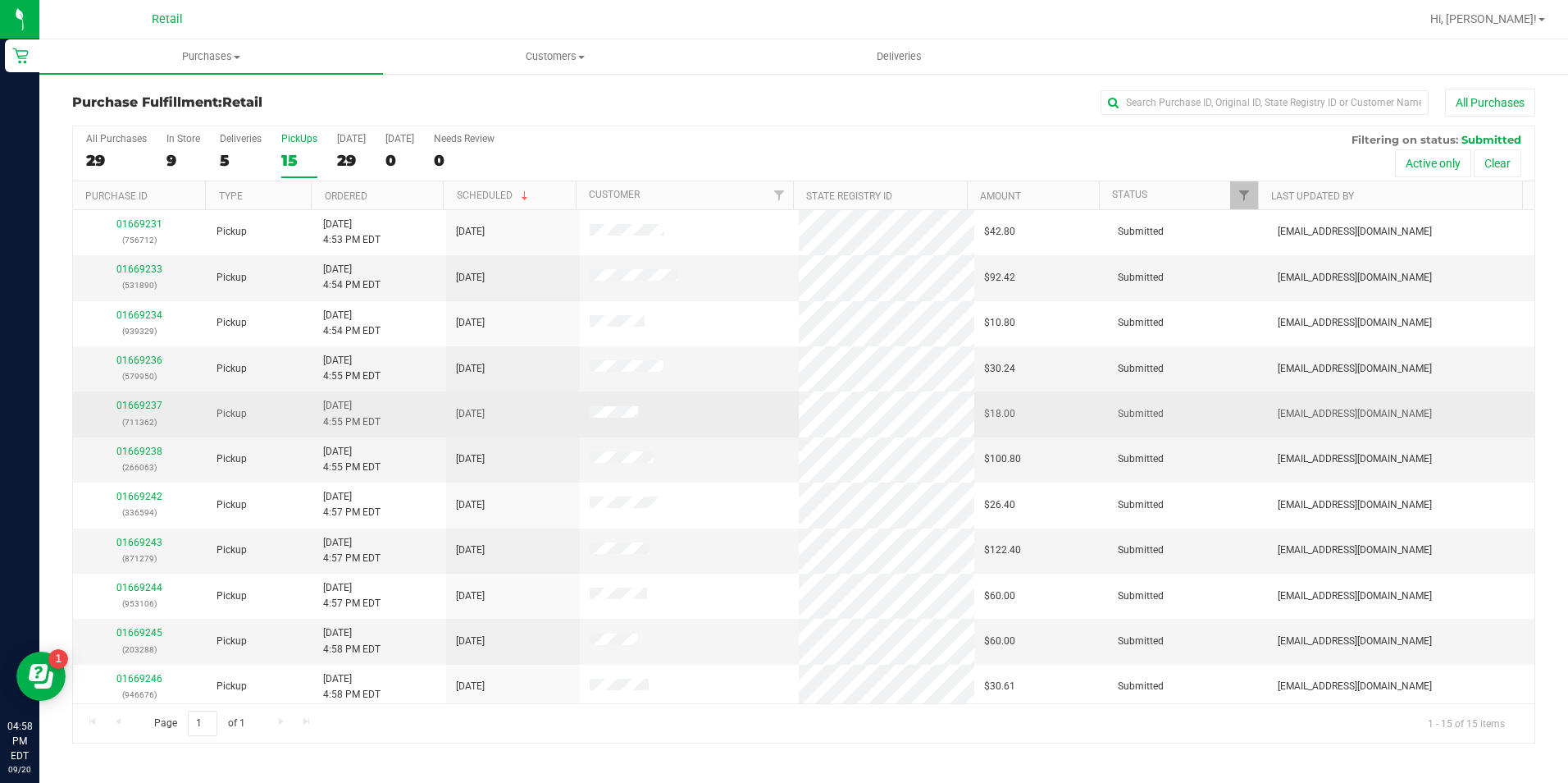
scroll to position [188, 0]
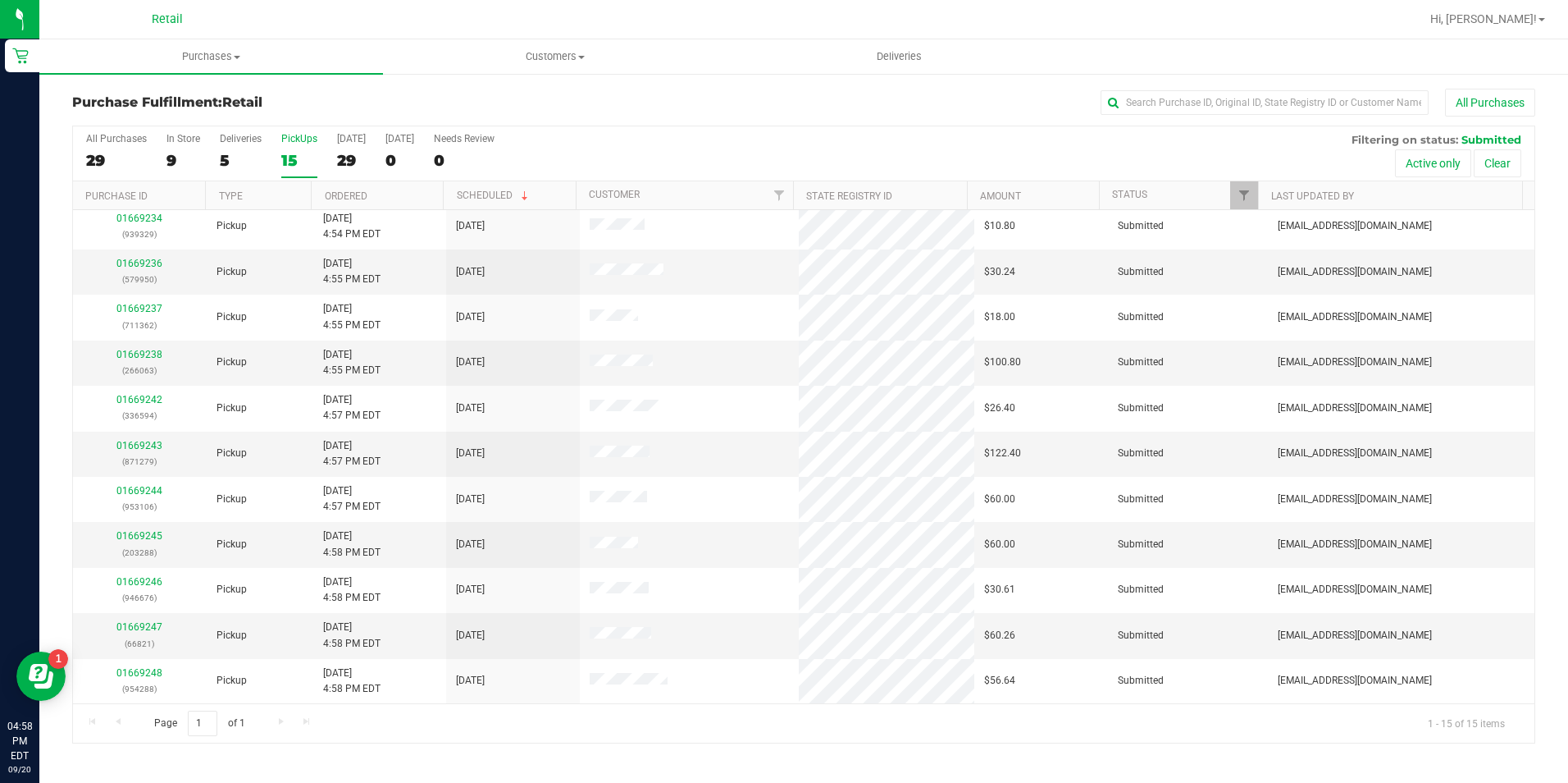
click at [287, 159] on div "15" at bounding box center [299, 160] width 36 height 19
click at [0, 0] on input "PickUps 15" at bounding box center [0, 0] width 0 height 0
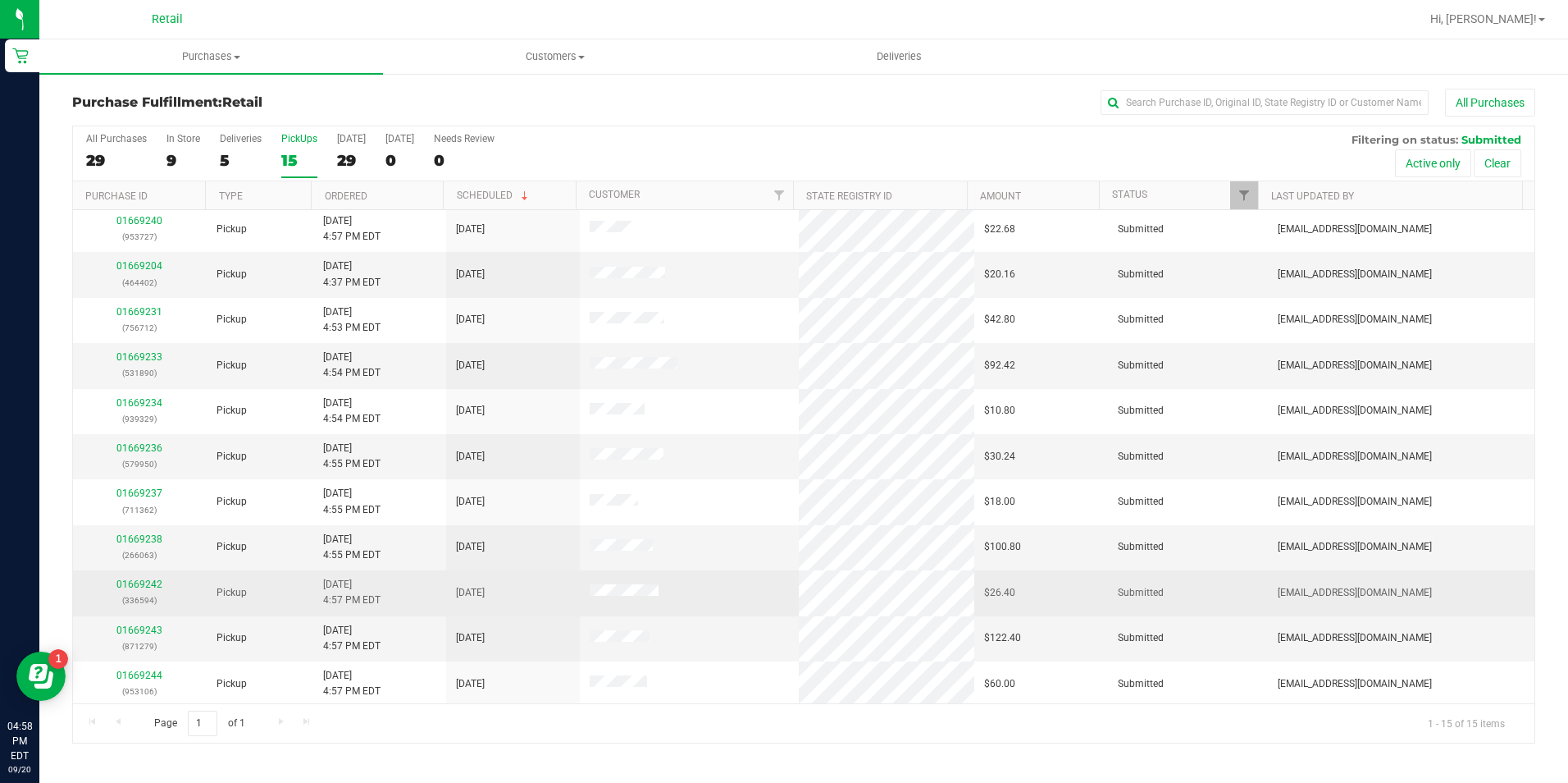
scroll to position [0, 0]
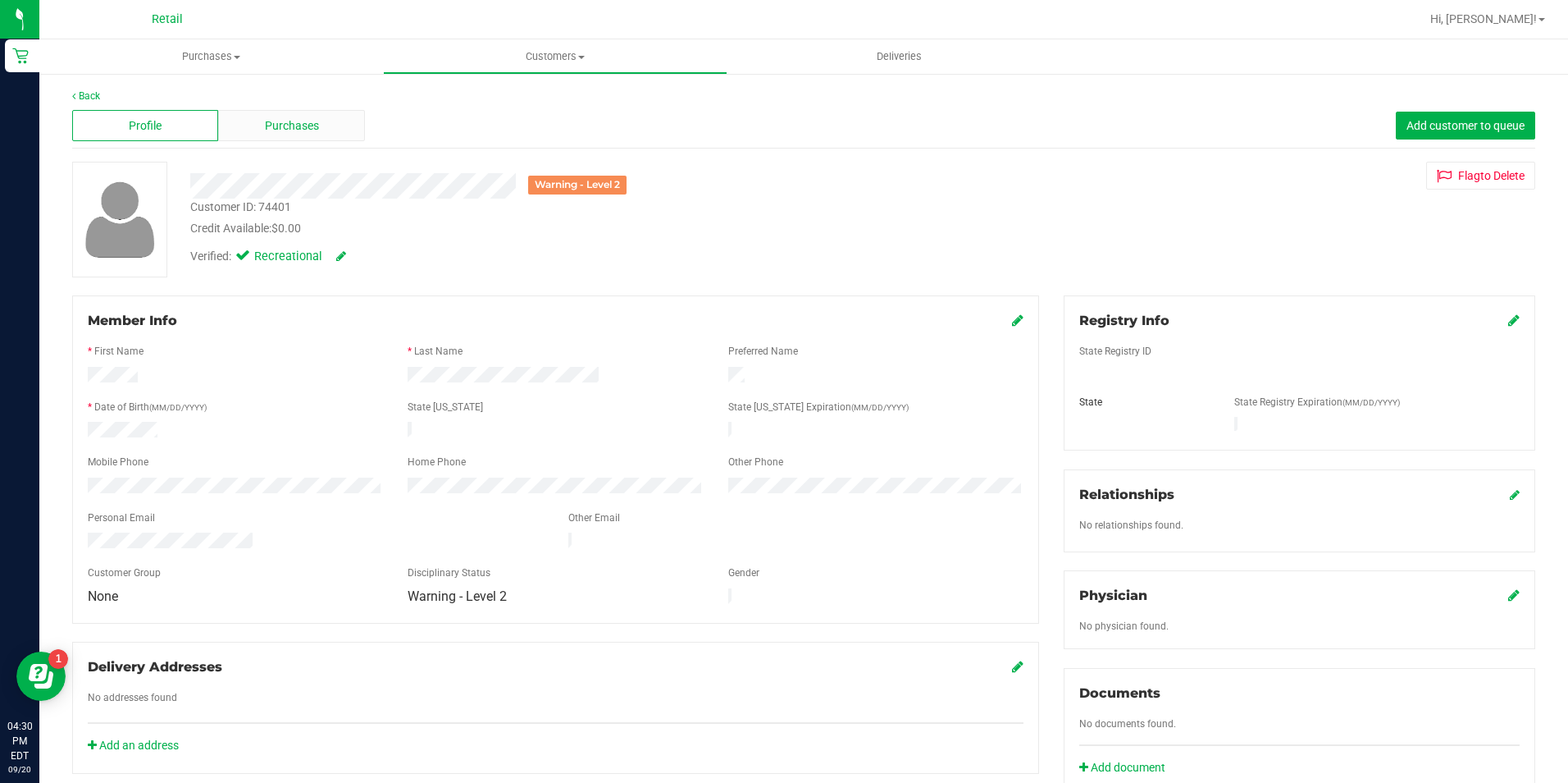
click at [273, 111] on div "Purchases" at bounding box center [290, 125] width 146 height 31
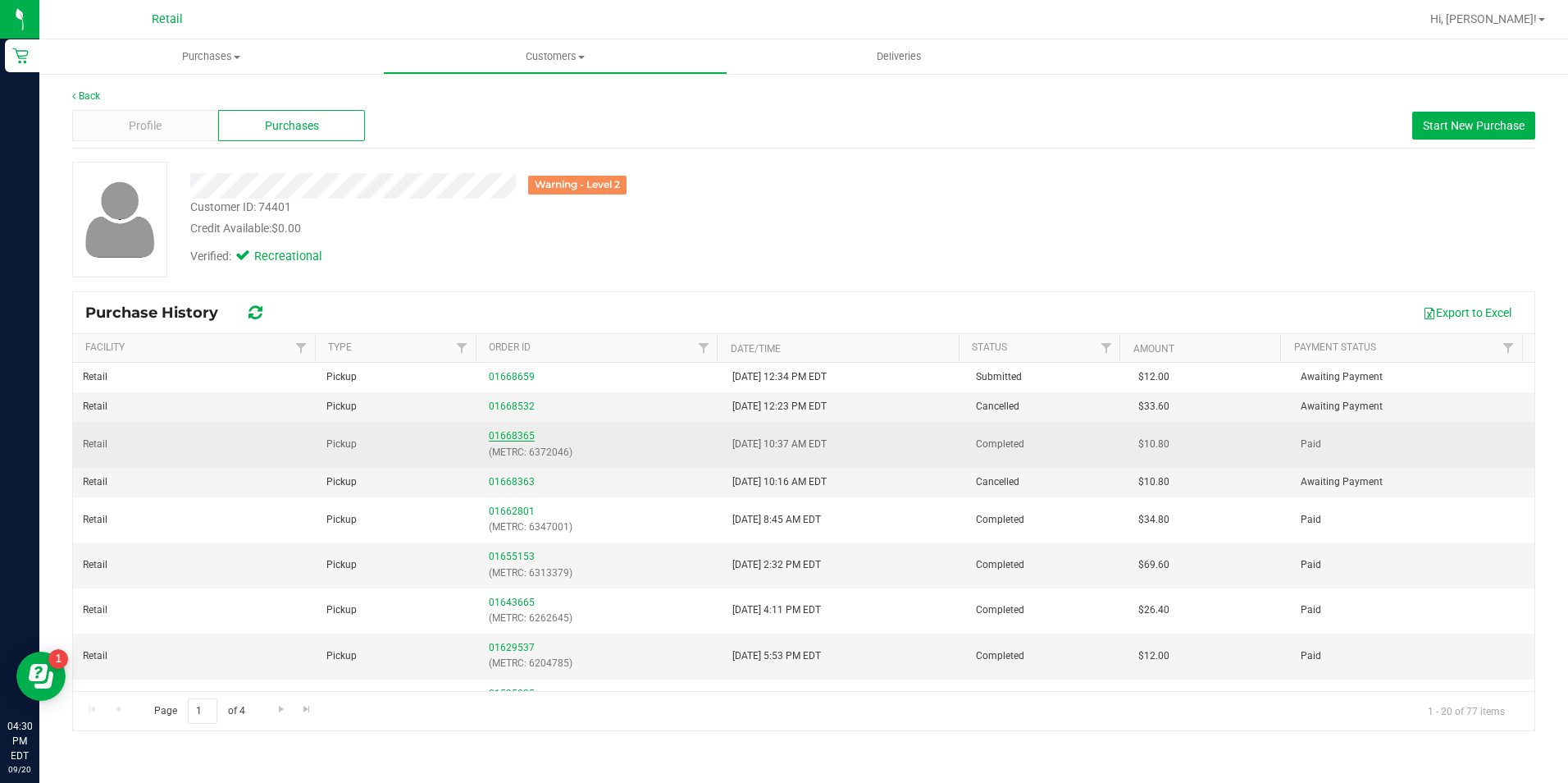
click at [511, 436] on link "01668365" at bounding box center [512, 436] width 46 height 12
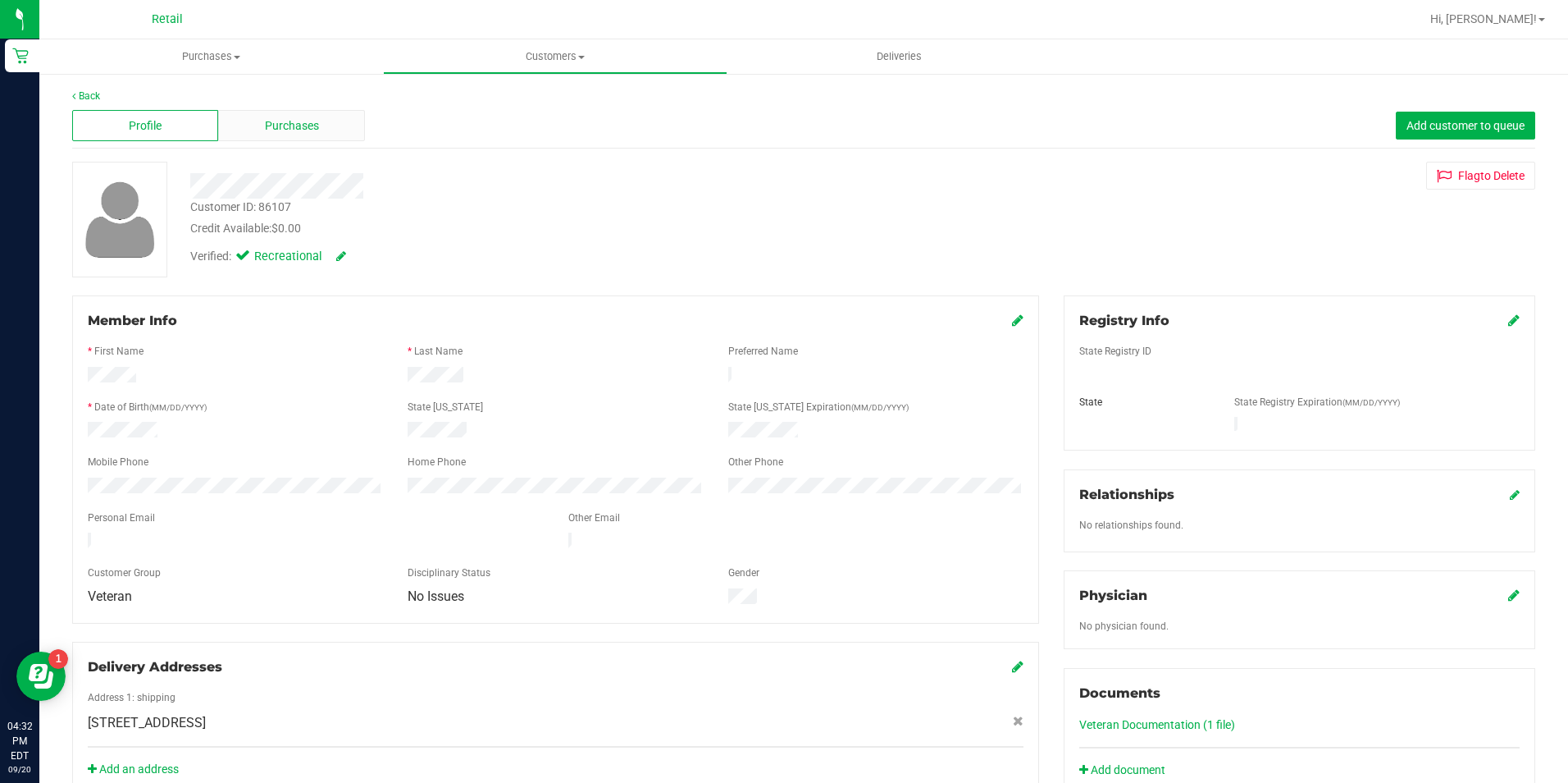
click at [309, 126] on span "Purchases" at bounding box center [292, 126] width 54 height 17
click at [300, 126] on span "Purchases" at bounding box center [292, 126] width 54 height 17
click at [280, 124] on span "Purchases" at bounding box center [292, 126] width 54 height 17
click at [301, 121] on span "Purchases" at bounding box center [292, 126] width 54 height 17
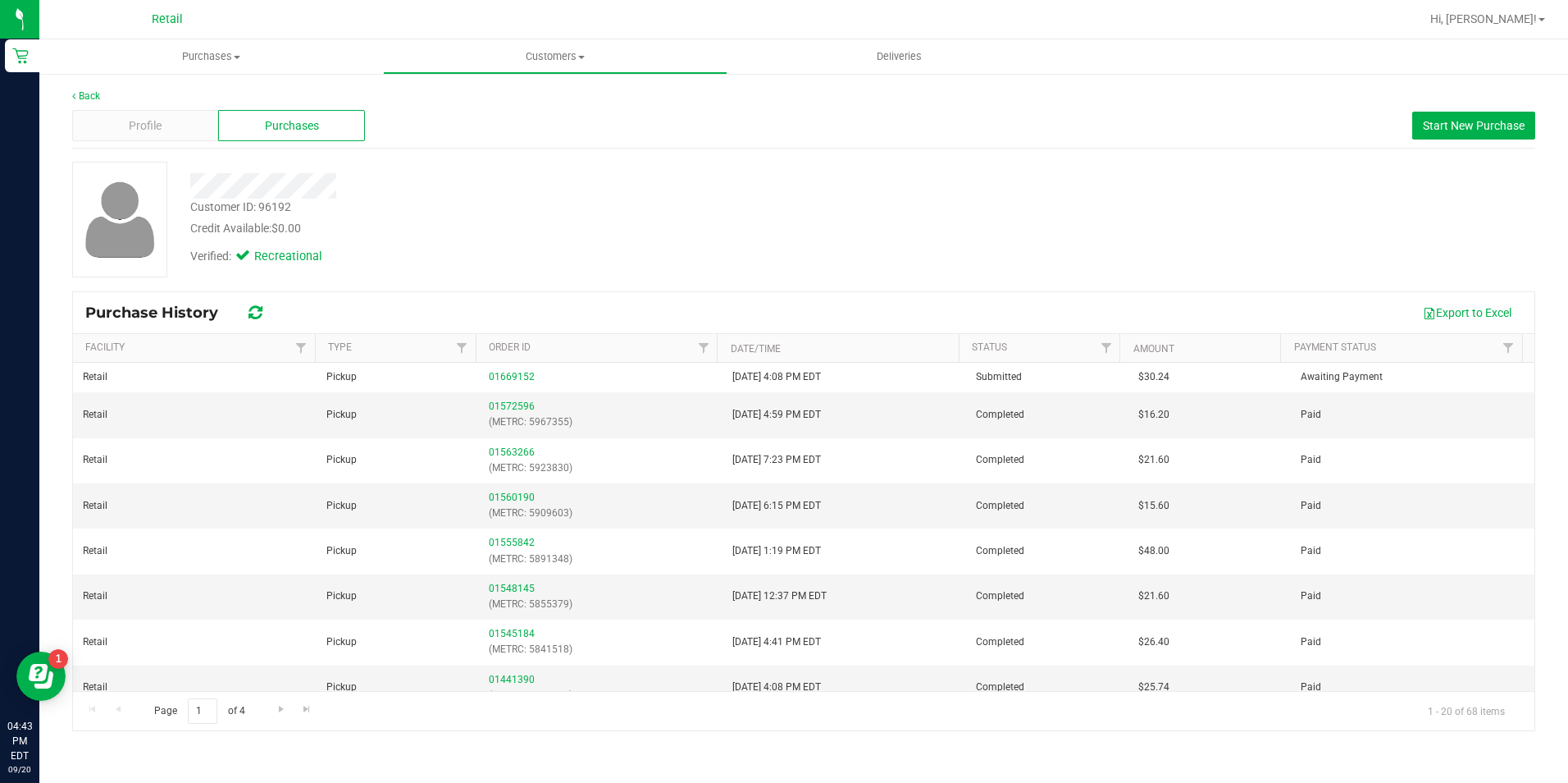
click at [192, 187] on div at bounding box center [550, 186] width 744 height 25
click at [566, 220] on div "Credit Available: $0.00" at bounding box center [550, 228] width 719 height 17
